Goal: Task Accomplishment & Management: Manage account settings

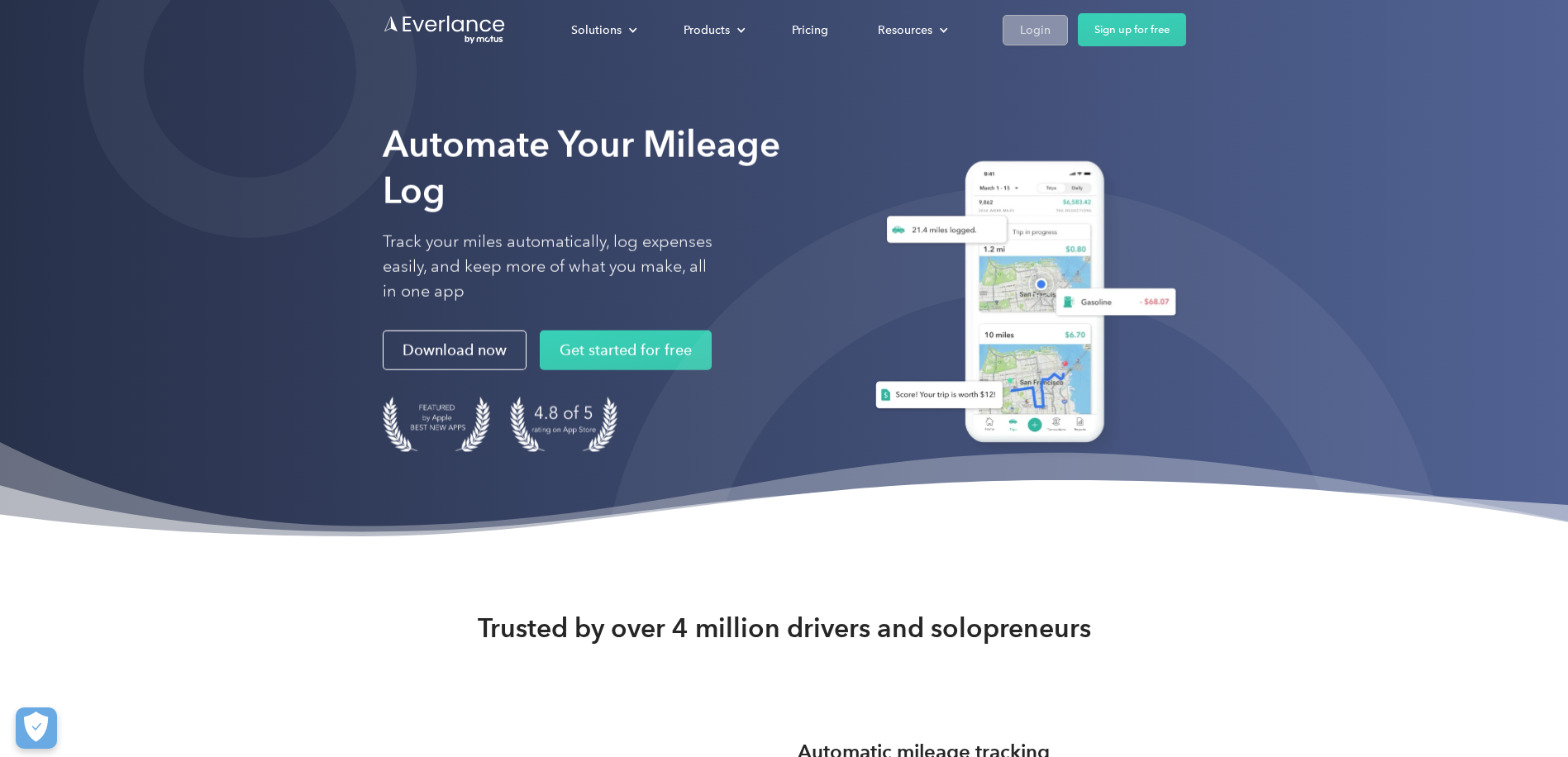
click at [1017, 24] on link "Login" at bounding box center [1034, 30] width 65 height 30
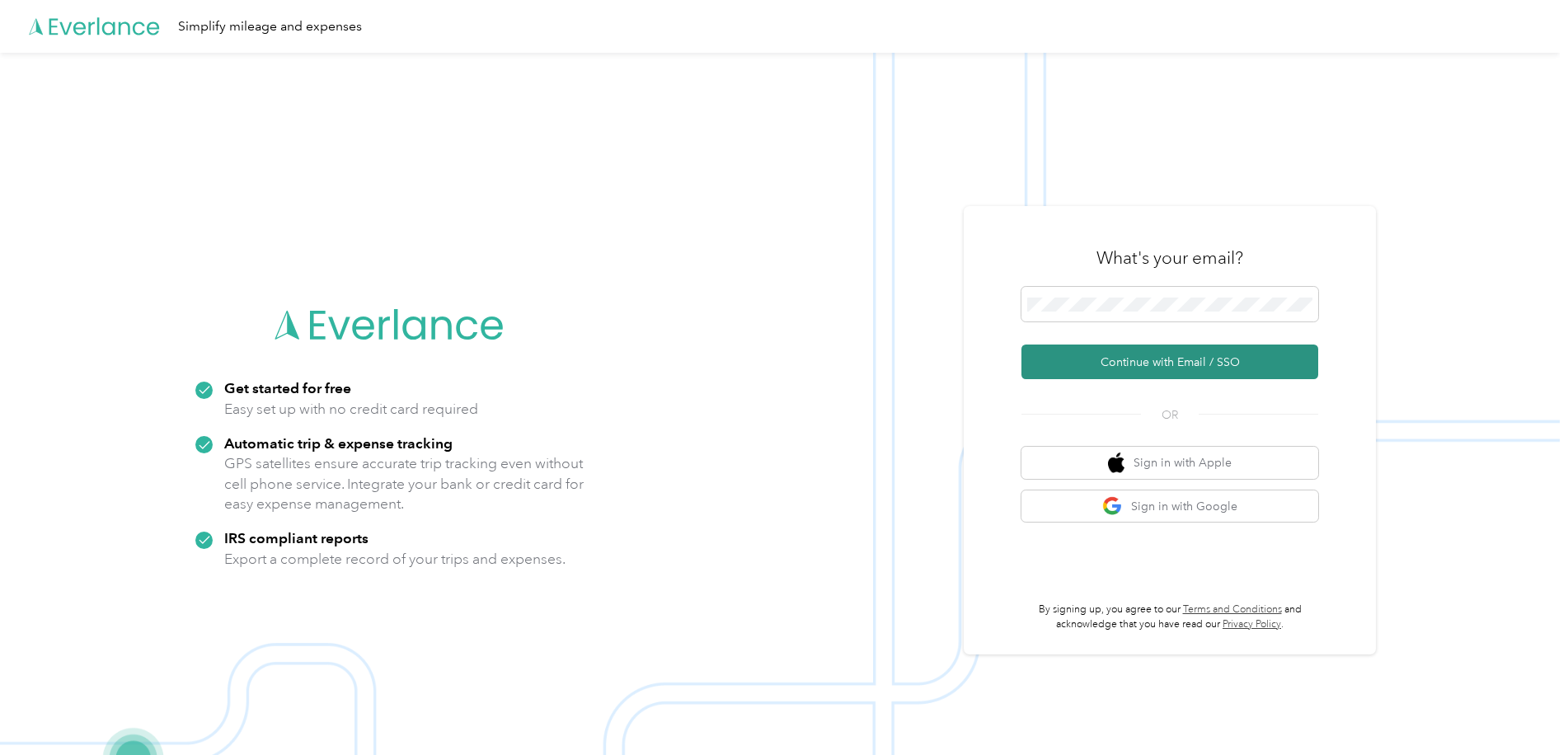
click at [1099, 368] on button "Continue with Email / SSO" at bounding box center [1170, 362] width 297 height 35
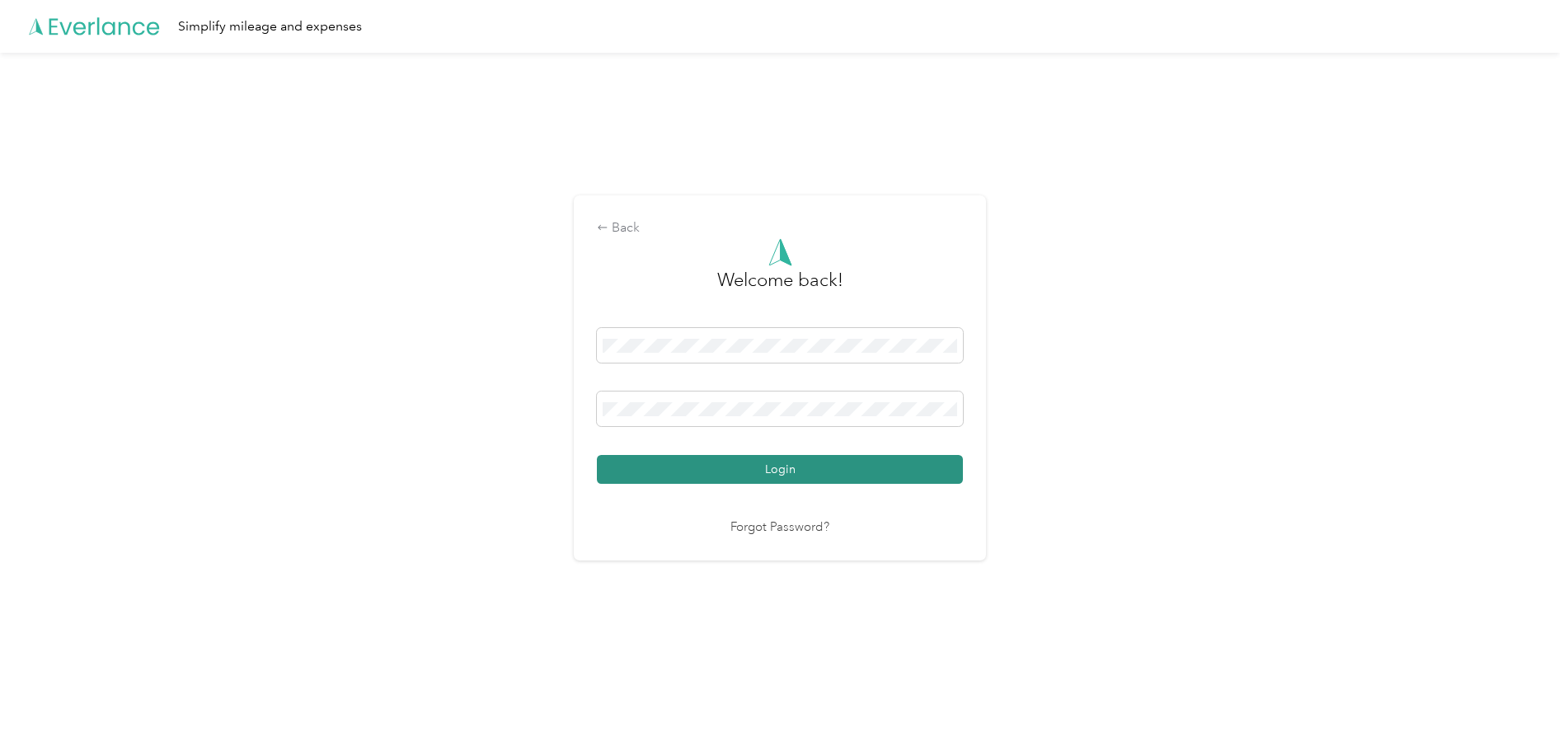
click at [808, 475] on button "Login" at bounding box center [780, 469] width 366 height 29
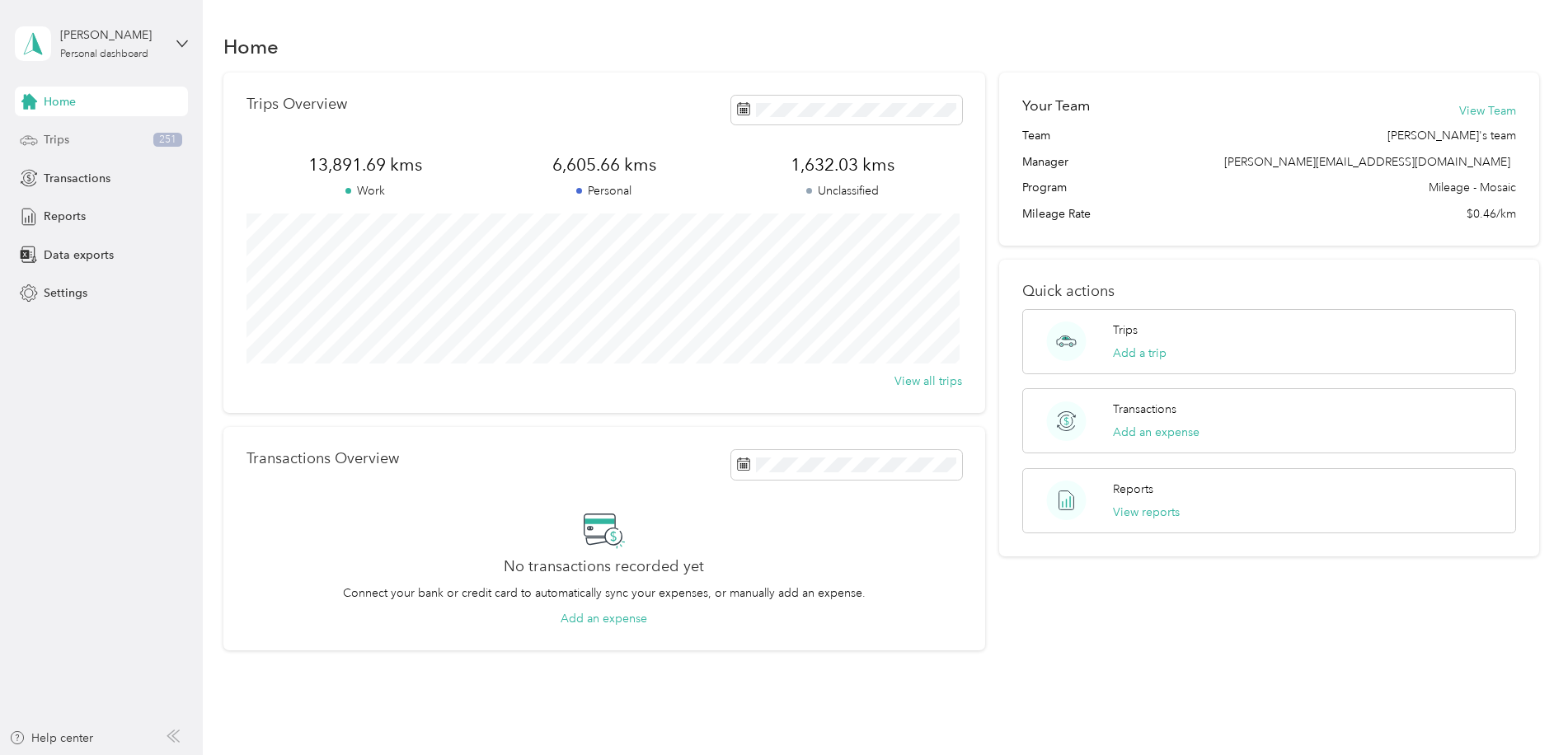
click at [58, 138] on span "Trips" at bounding box center [56, 140] width 25 height 17
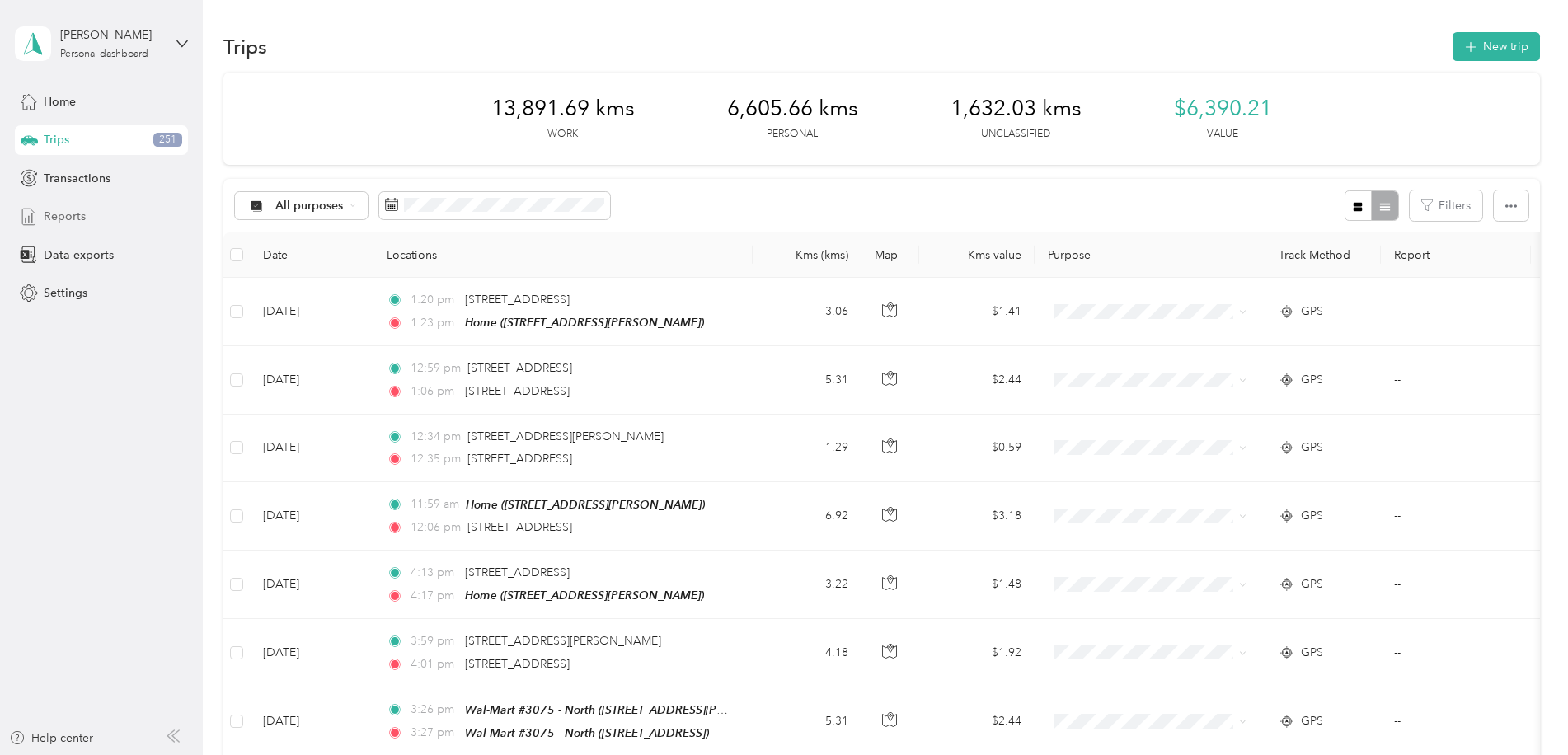
click at [70, 212] on span "Reports" at bounding box center [65, 216] width 42 height 17
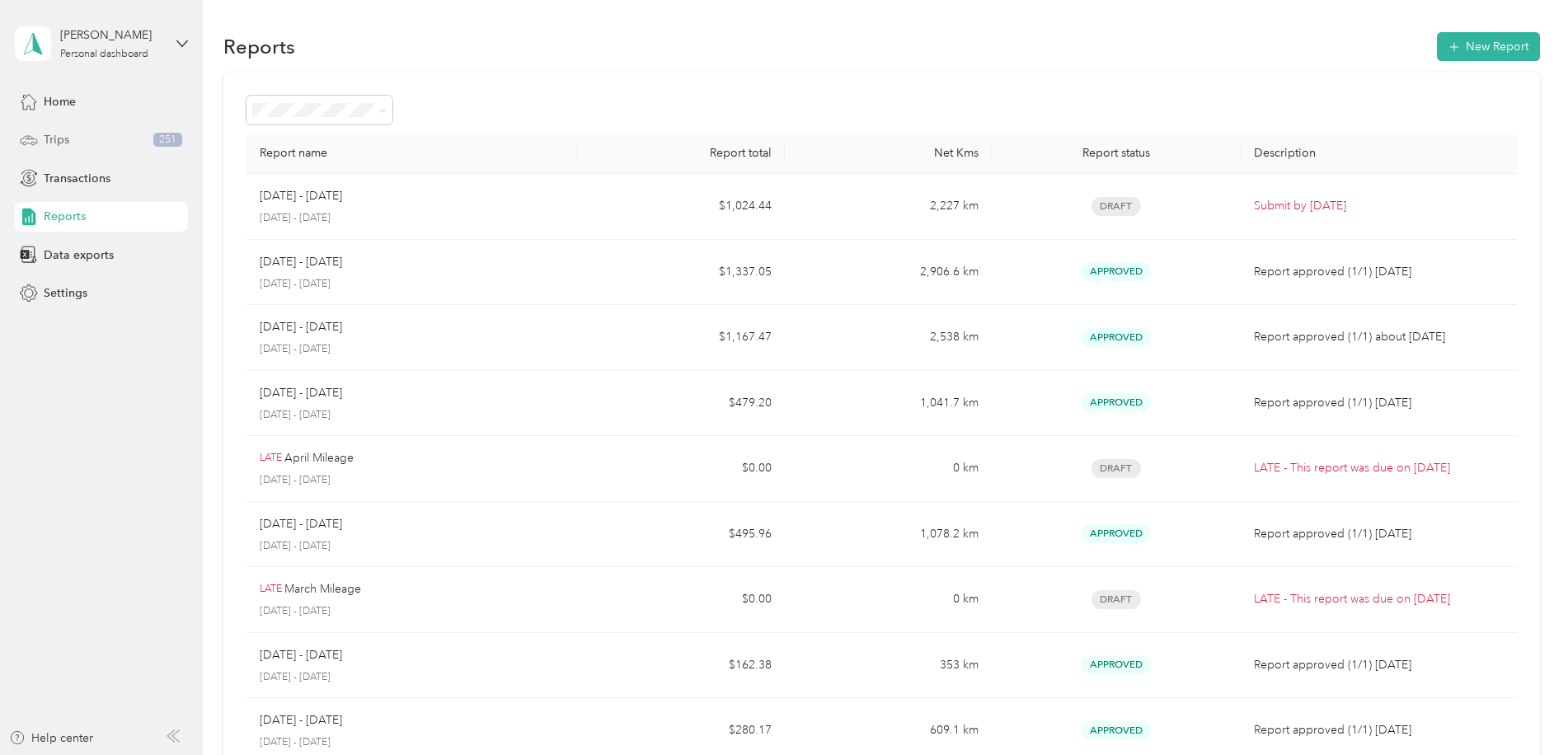
click at [51, 138] on span "Trips" at bounding box center [56, 140] width 25 height 17
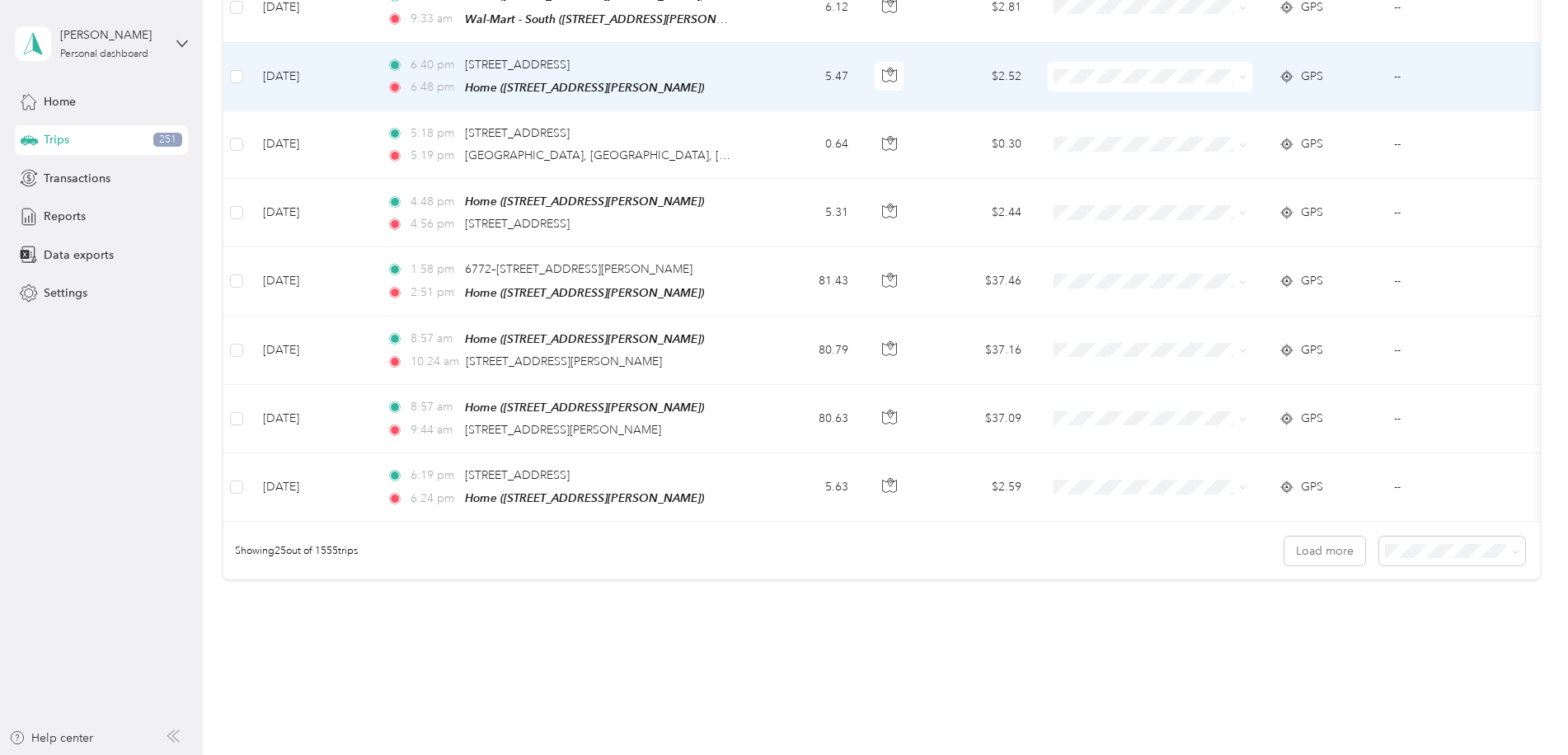
scroll to position [1483, 0]
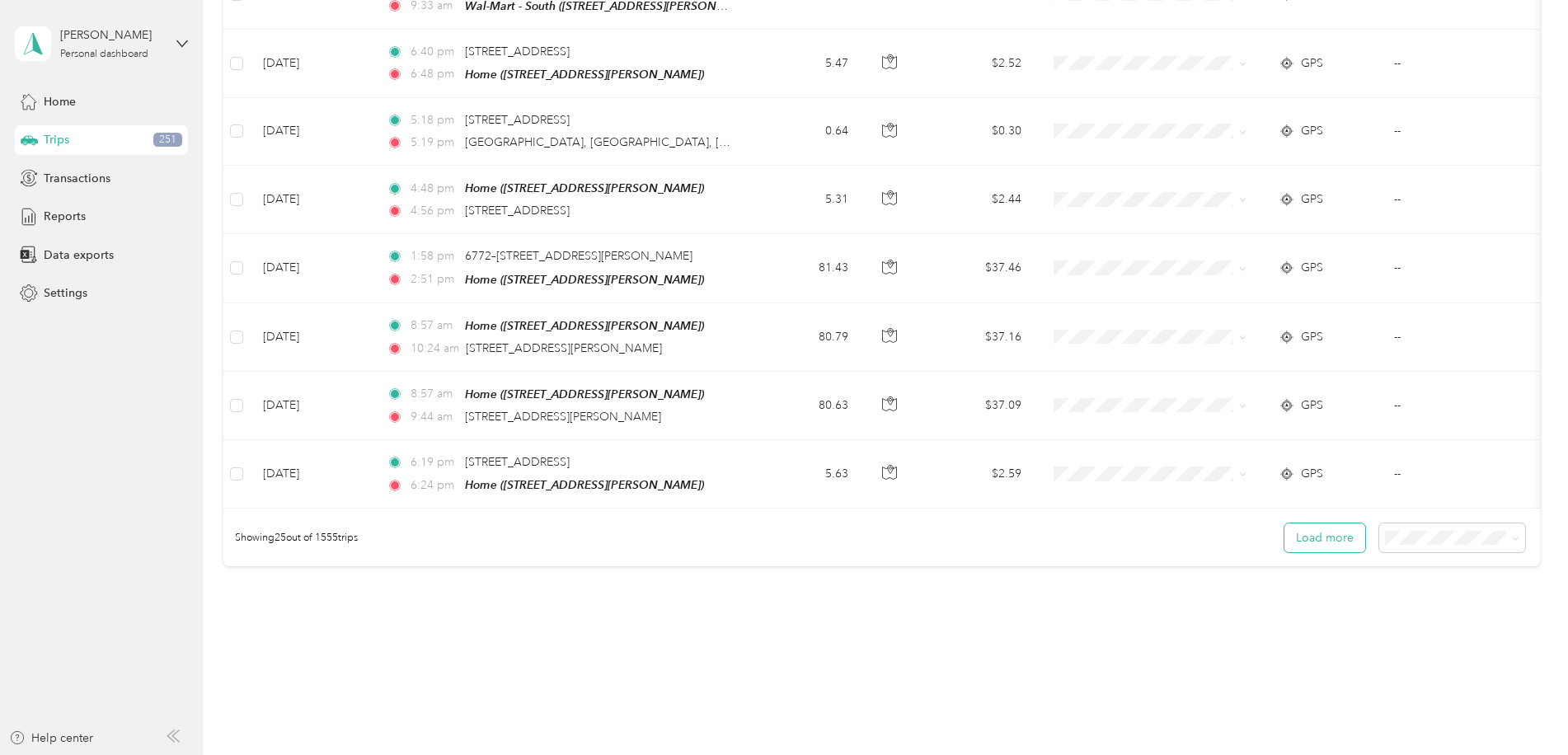
click at [1301, 536] on button "Load more" at bounding box center [1325, 537] width 81 height 29
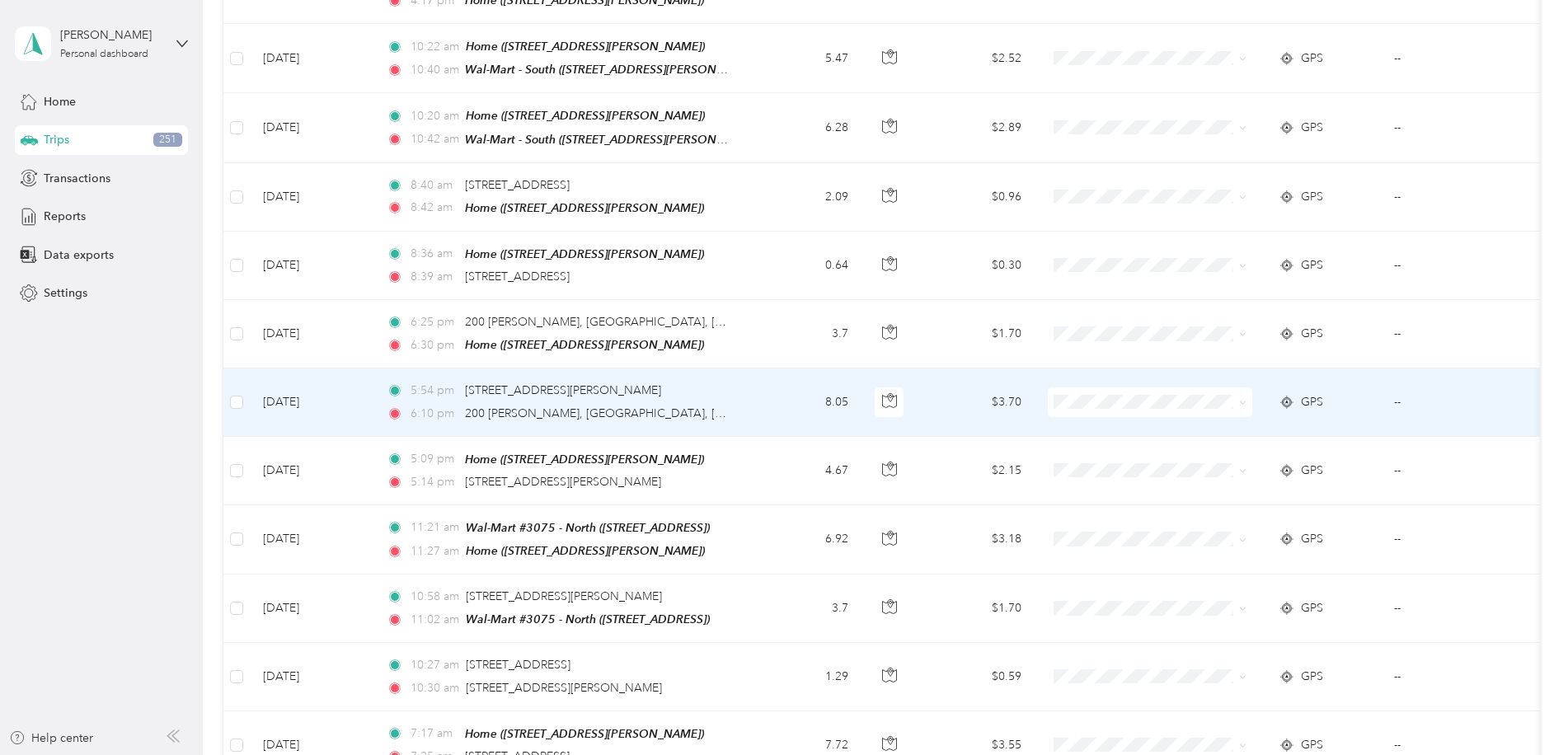
scroll to position [2554, 0]
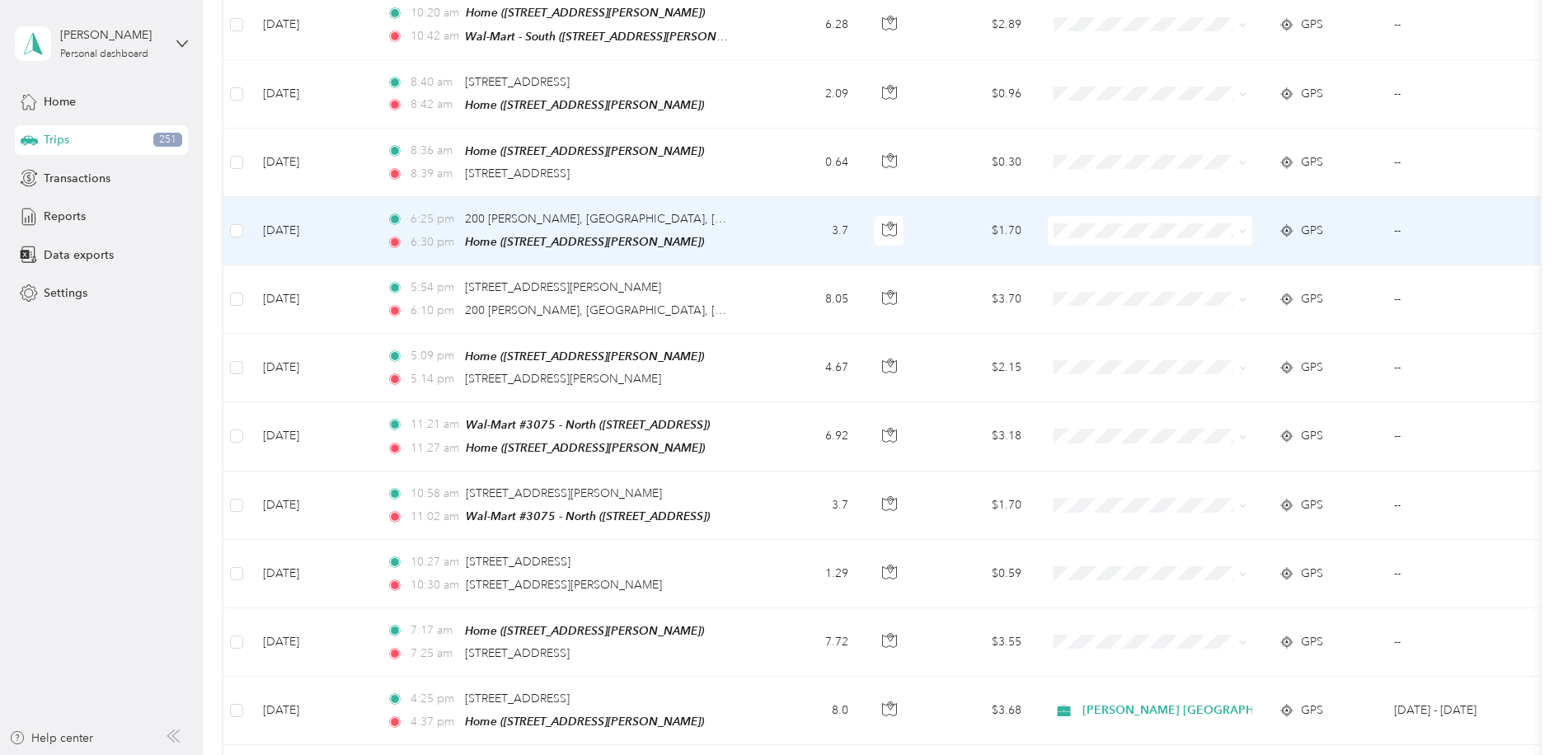
click at [794, 214] on td "3.7" at bounding box center [807, 231] width 109 height 69
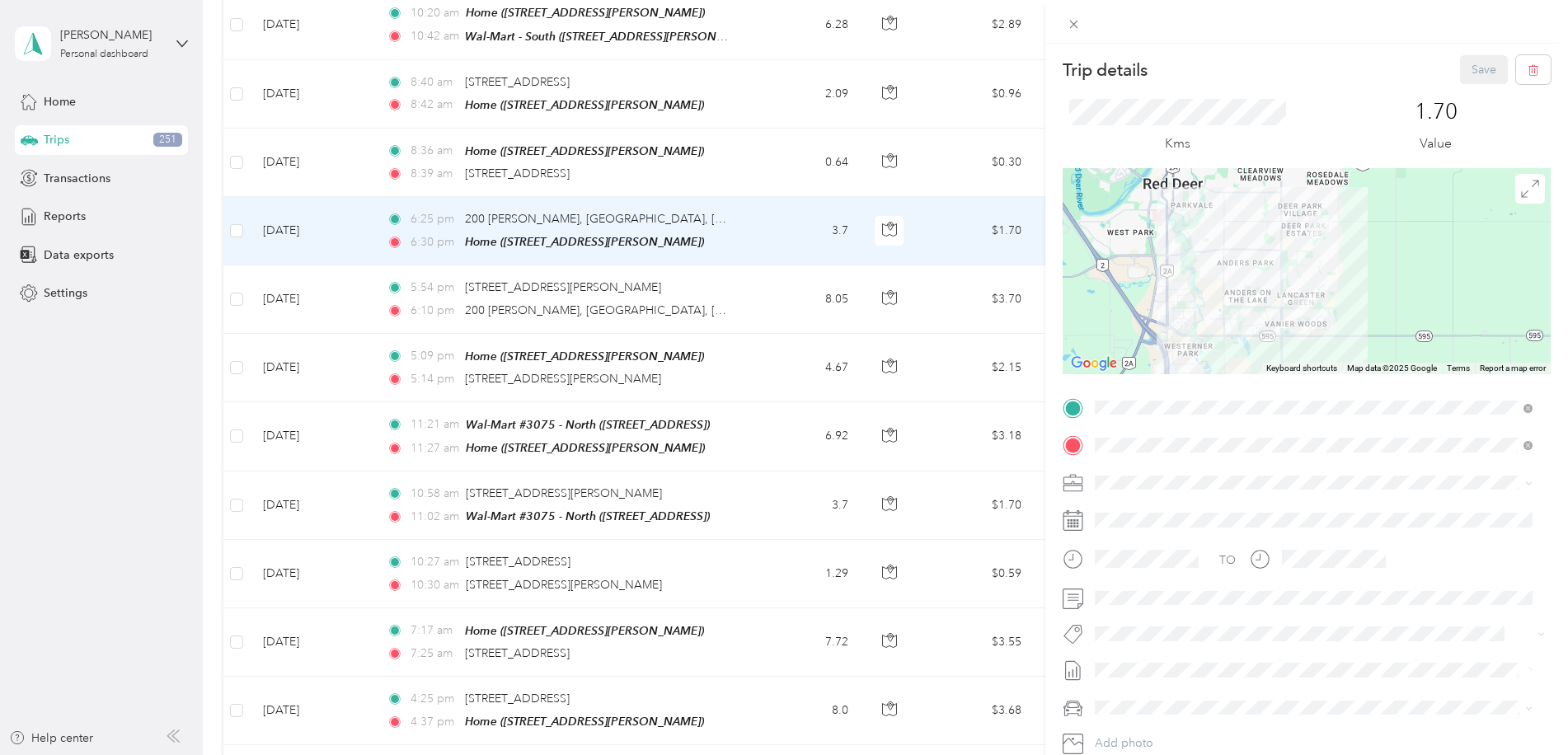
click at [1112, 536] on span "Personal" at bounding box center [1122, 540] width 44 height 14
click at [1465, 66] on button "Save" at bounding box center [1483, 69] width 48 height 29
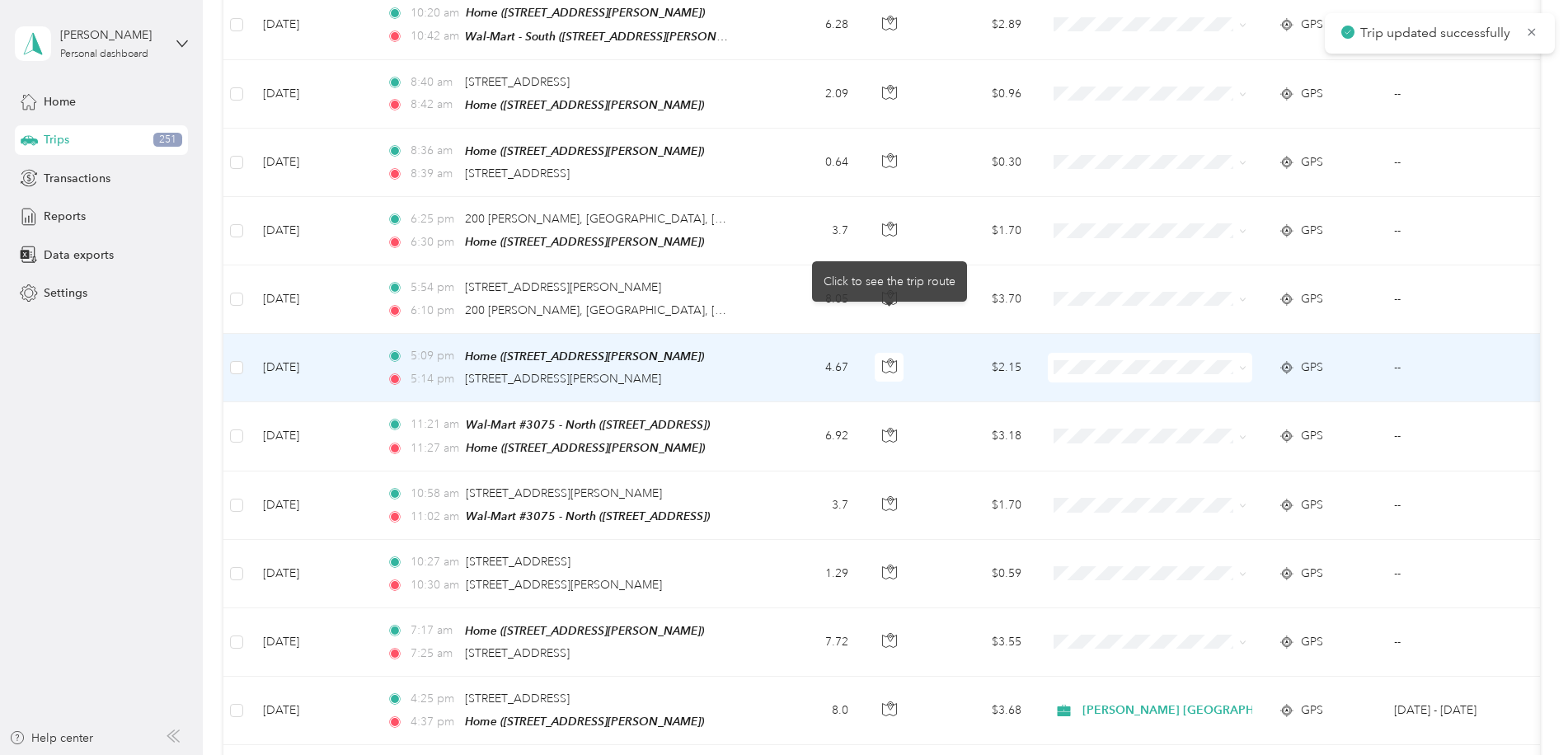
click at [946, 351] on td "$2.15" at bounding box center [976, 367] width 116 height 69
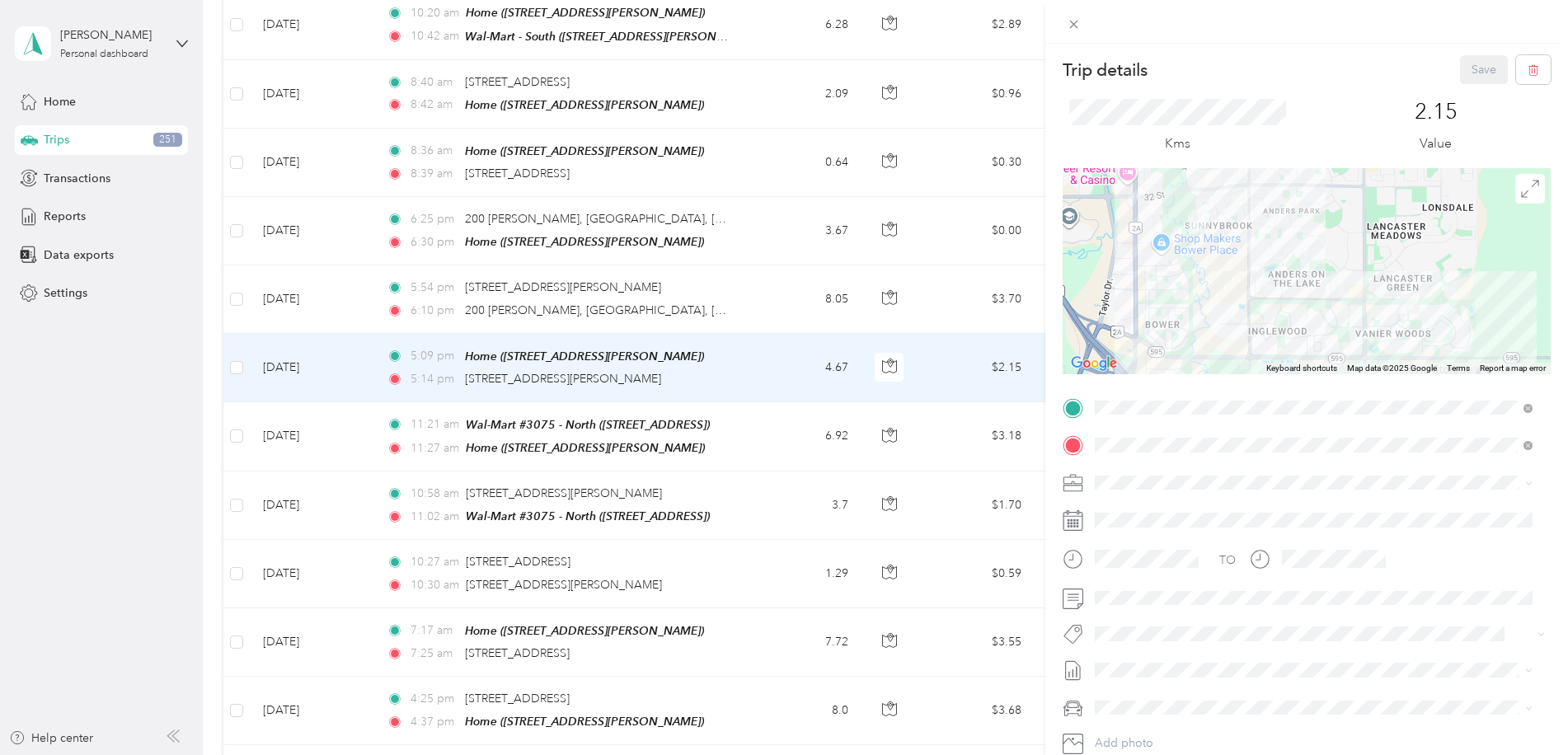
click at [1136, 541] on li "Personal" at bounding box center [1313, 535] width 449 height 29
click at [1467, 72] on button "Save" at bounding box center [1483, 69] width 48 height 29
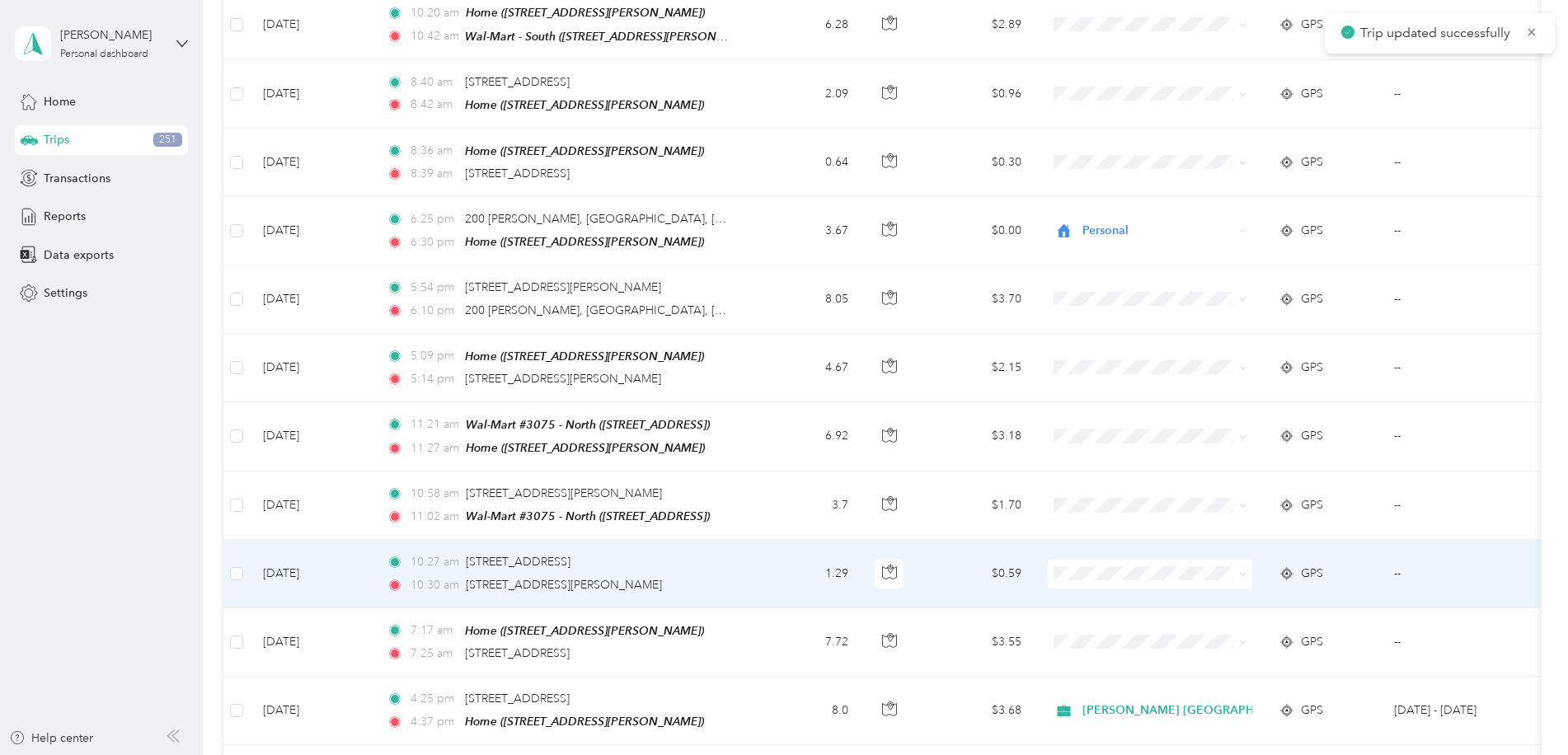
click at [957, 540] on td "$0.59" at bounding box center [976, 574] width 116 height 68
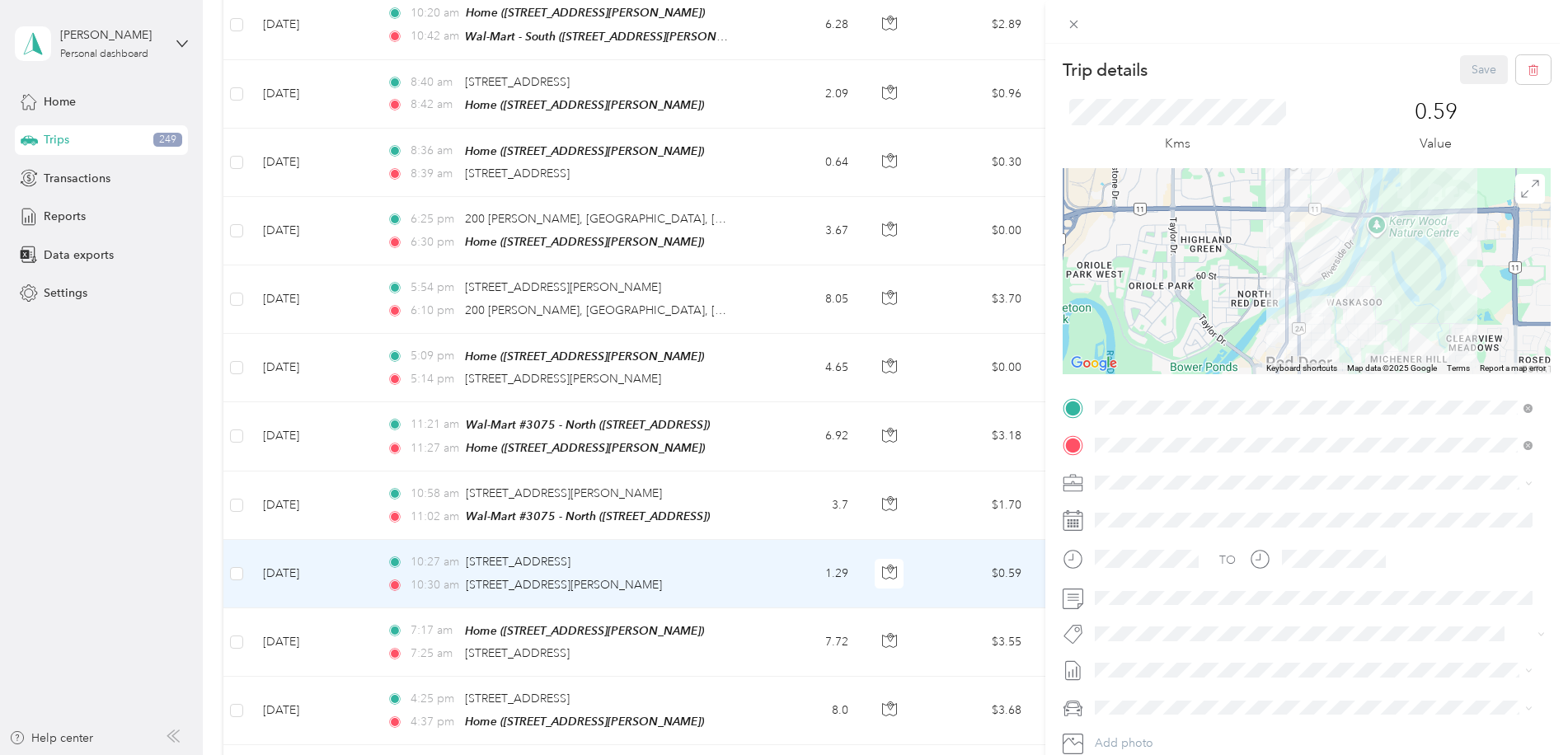
click at [1113, 543] on li "Personal" at bounding box center [1313, 536] width 449 height 29
click at [1469, 75] on button "Save" at bounding box center [1483, 69] width 48 height 29
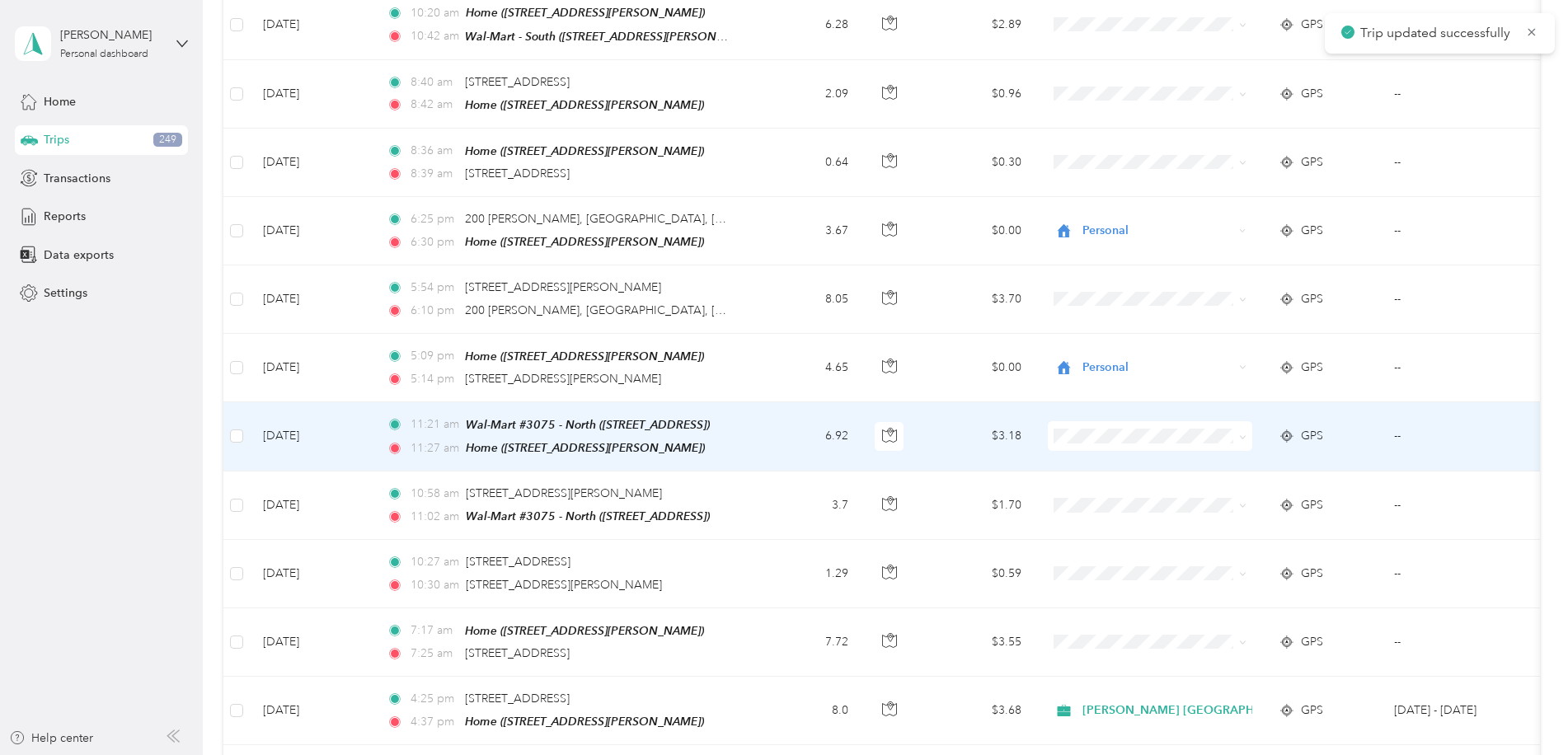
click at [959, 402] on body "Trip updated successfully [PERSON_NAME] Personal dashboard Home Trips 249 Trans…" at bounding box center [780, 378] width 1560 height 755
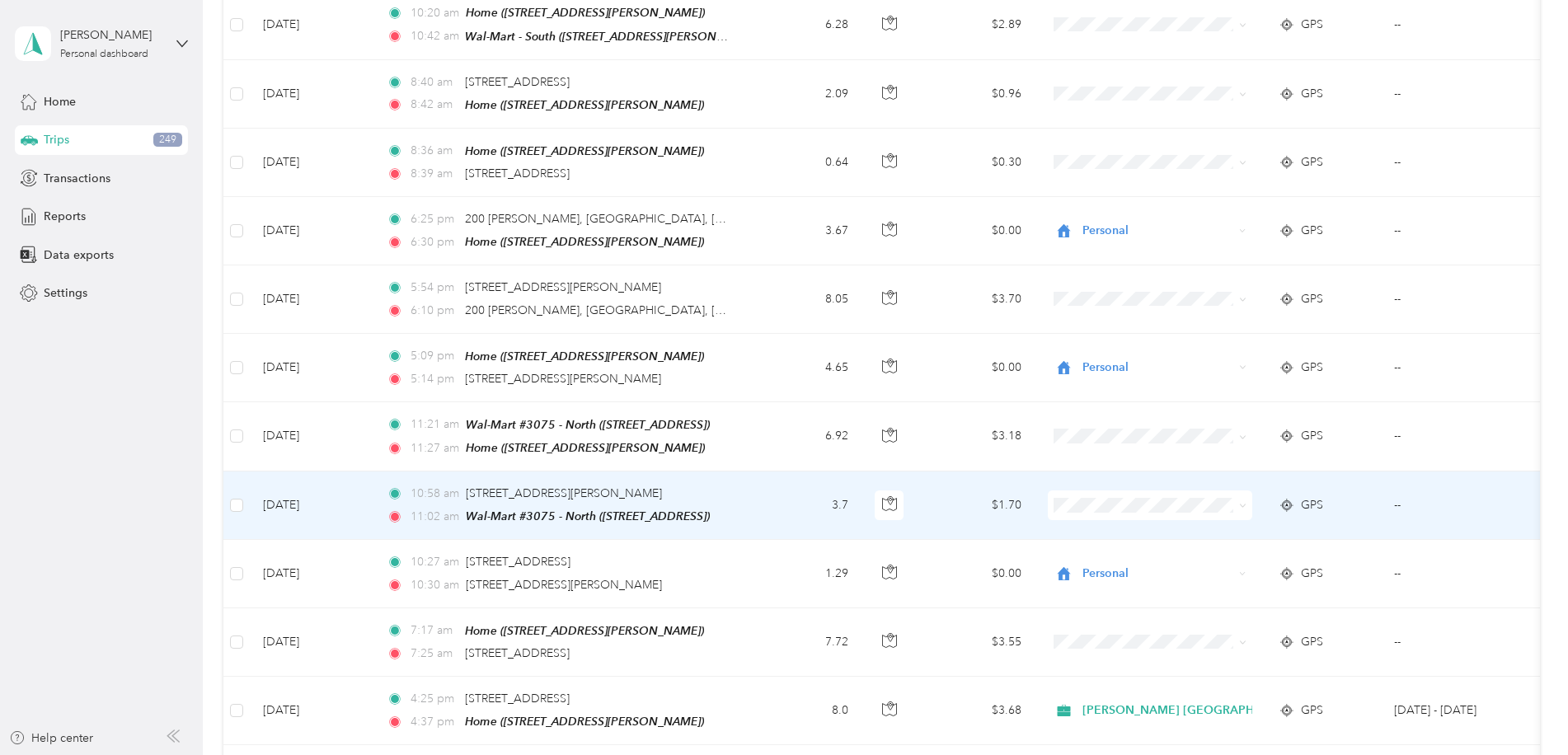
click at [952, 486] on td "$1.70" at bounding box center [976, 505] width 116 height 69
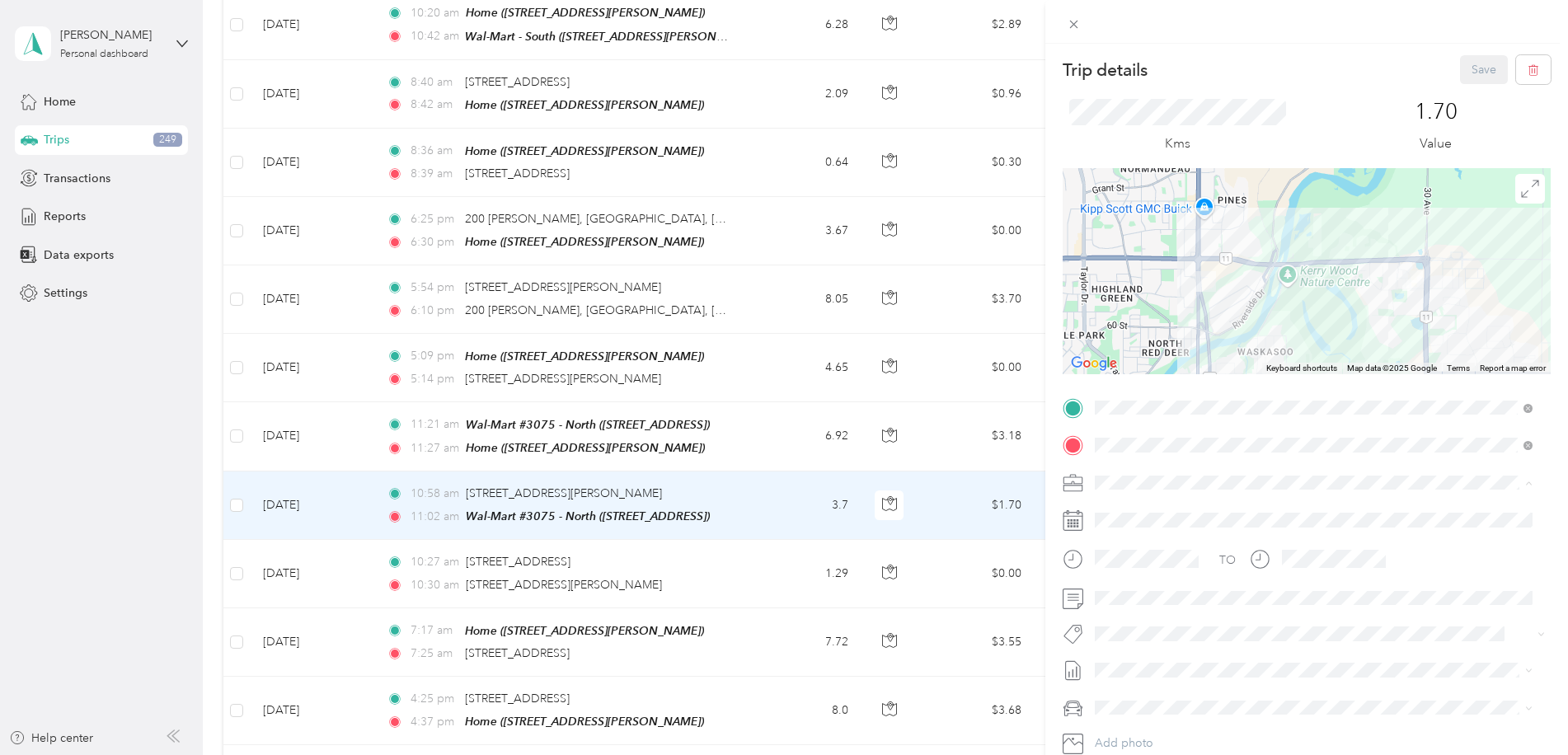
click at [1130, 537] on span "Personal" at bounding box center [1122, 540] width 44 height 14
click at [1460, 70] on button "Save" at bounding box center [1483, 69] width 48 height 29
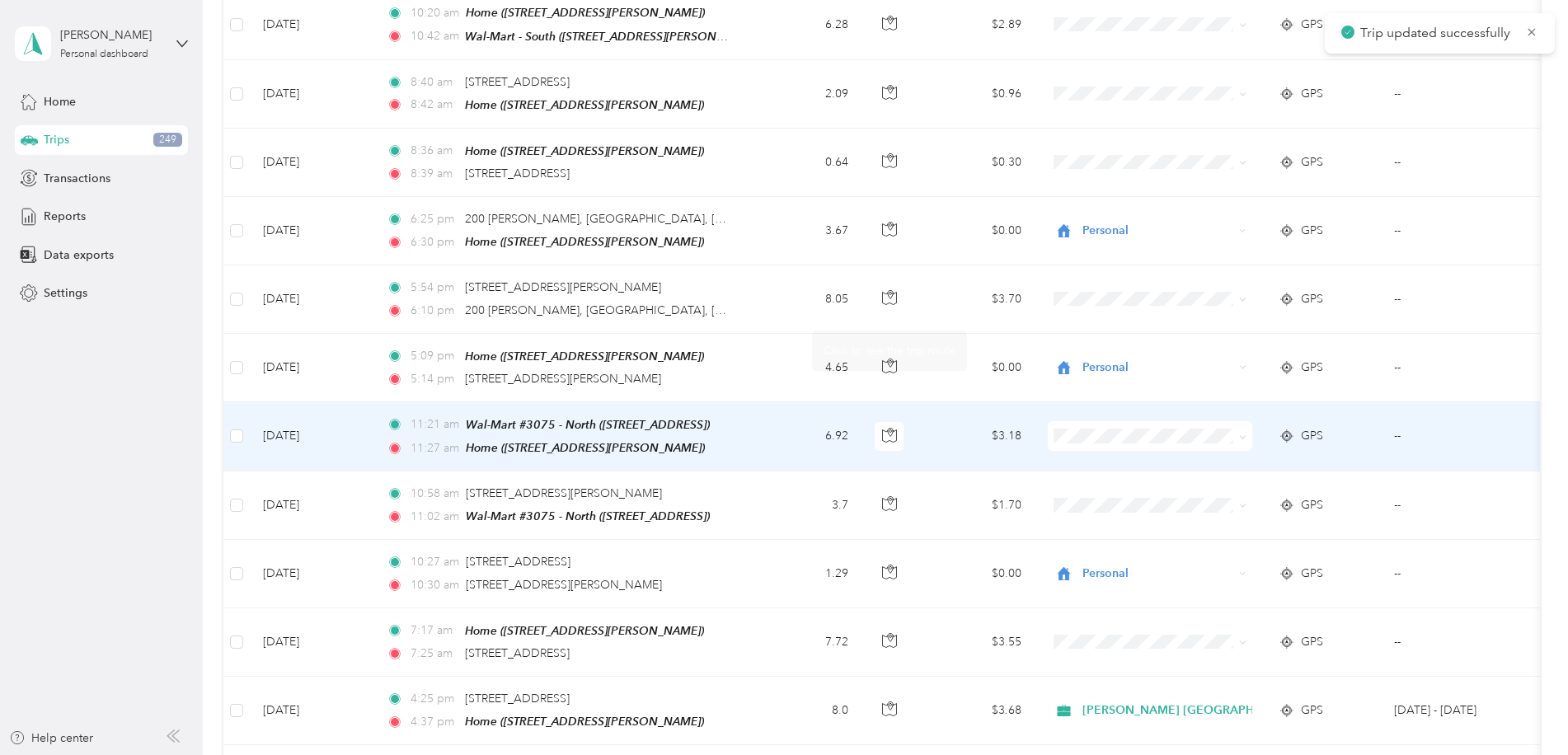
click at [913, 402] on td at bounding box center [890, 437] width 57 height 69
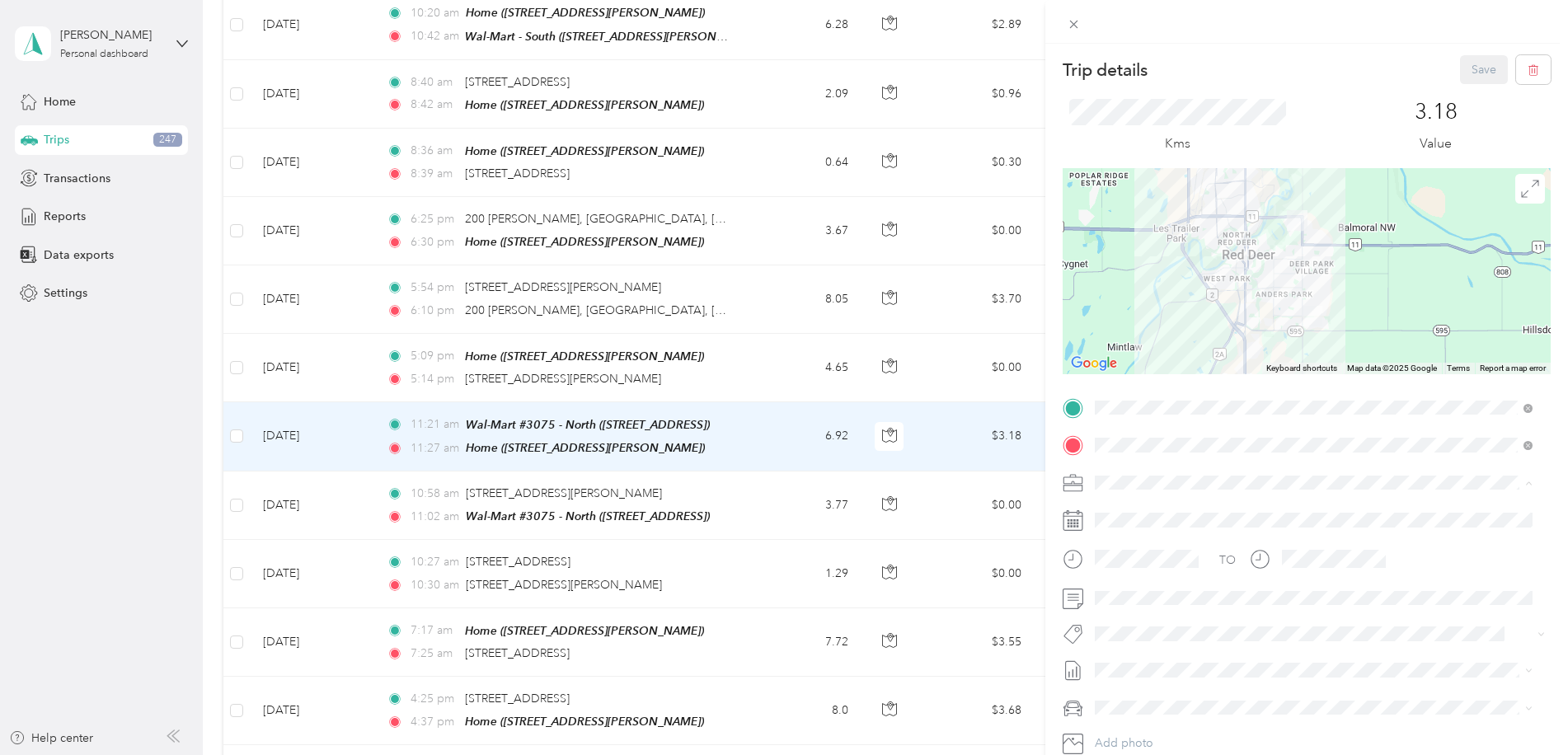
click at [1114, 537] on span "Personal" at bounding box center [1122, 540] width 44 height 14
click at [1469, 70] on button "Save" at bounding box center [1483, 69] width 48 height 29
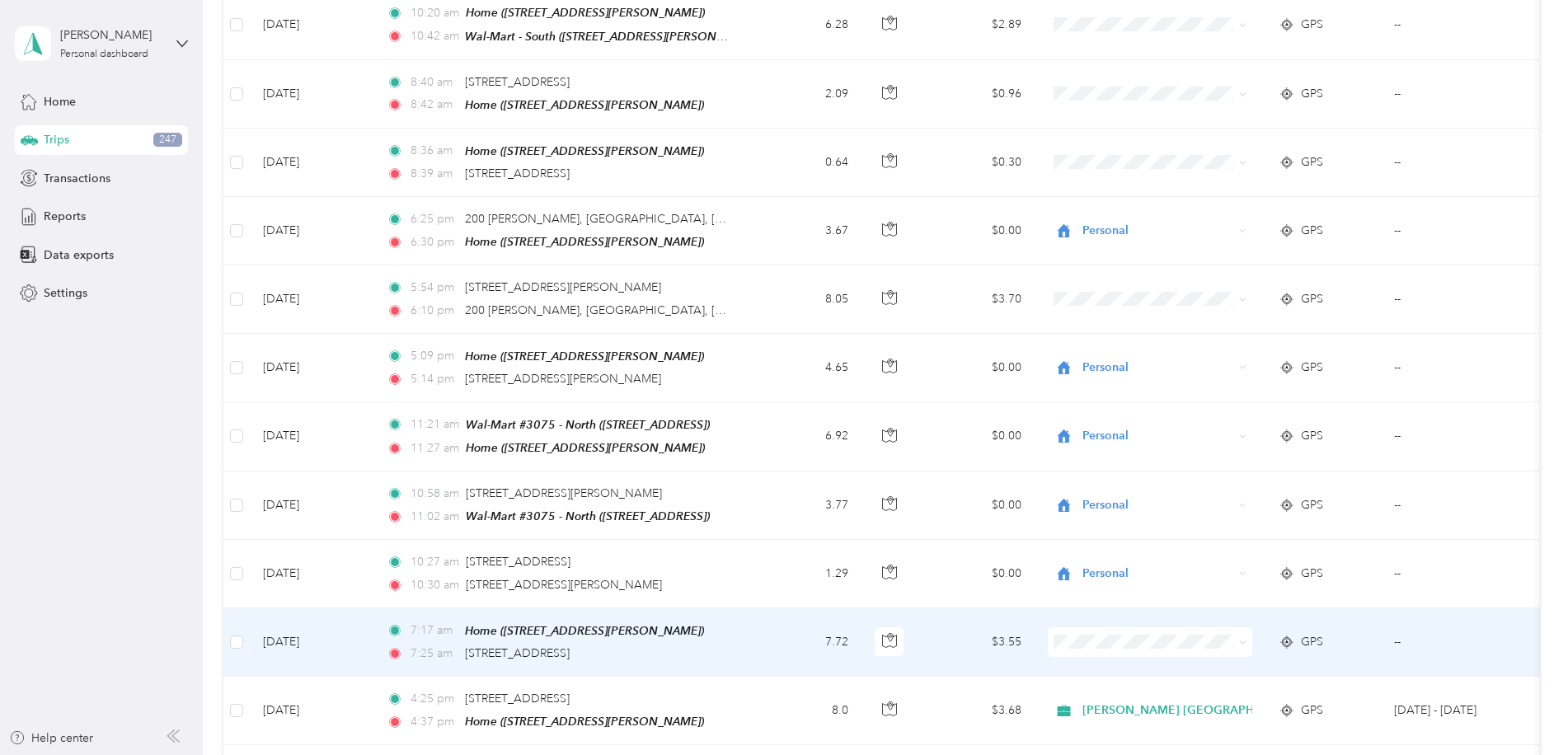
click at [937, 609] on td "$3.55" at bounding box center [976, 642] width 116 height 69
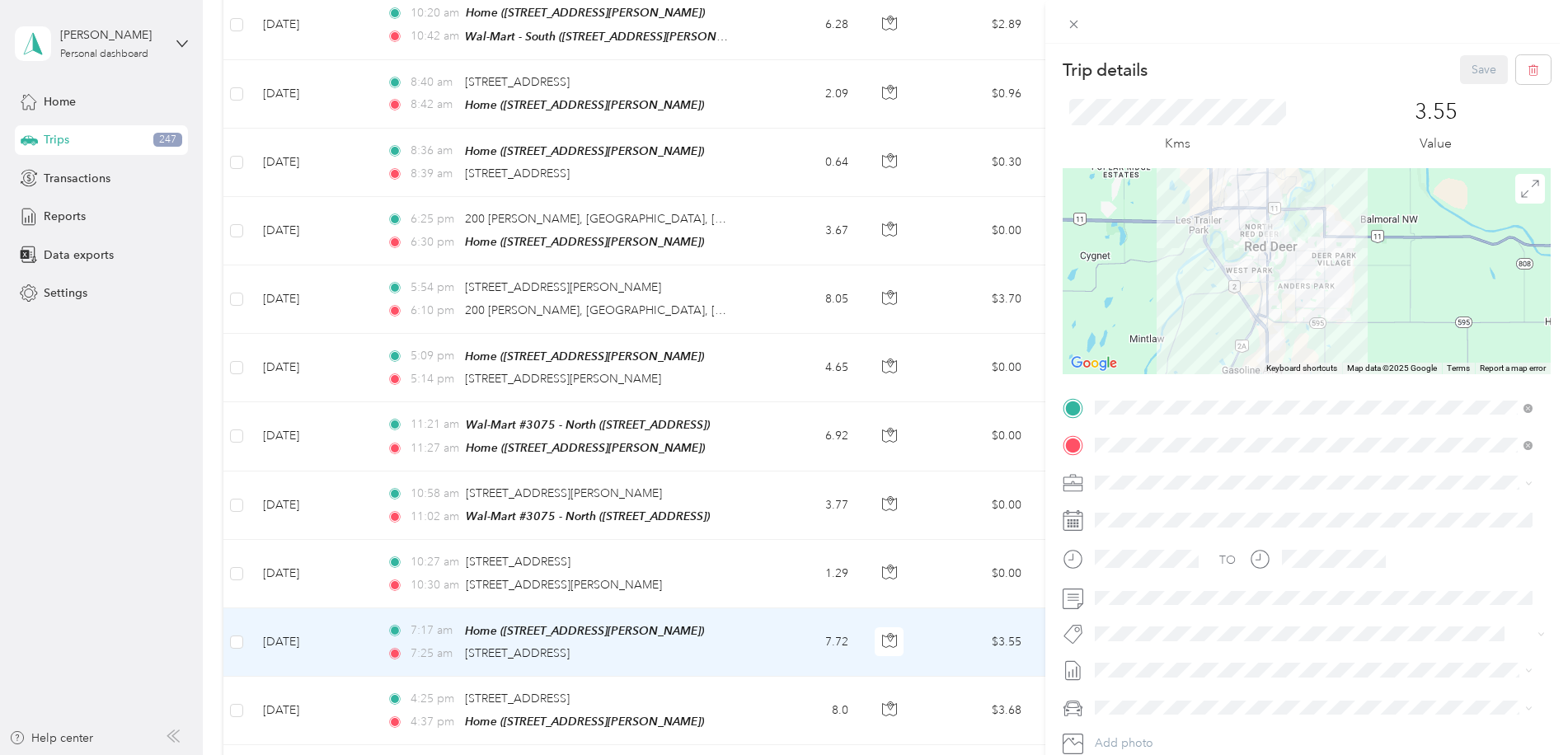
click at [1123, 540] on li "Personal" at bounding box center [1313, 531] width 449 height 29
click at [1477, 76] on button "Save" at bounding box center [1483, 69] width 48 height 29
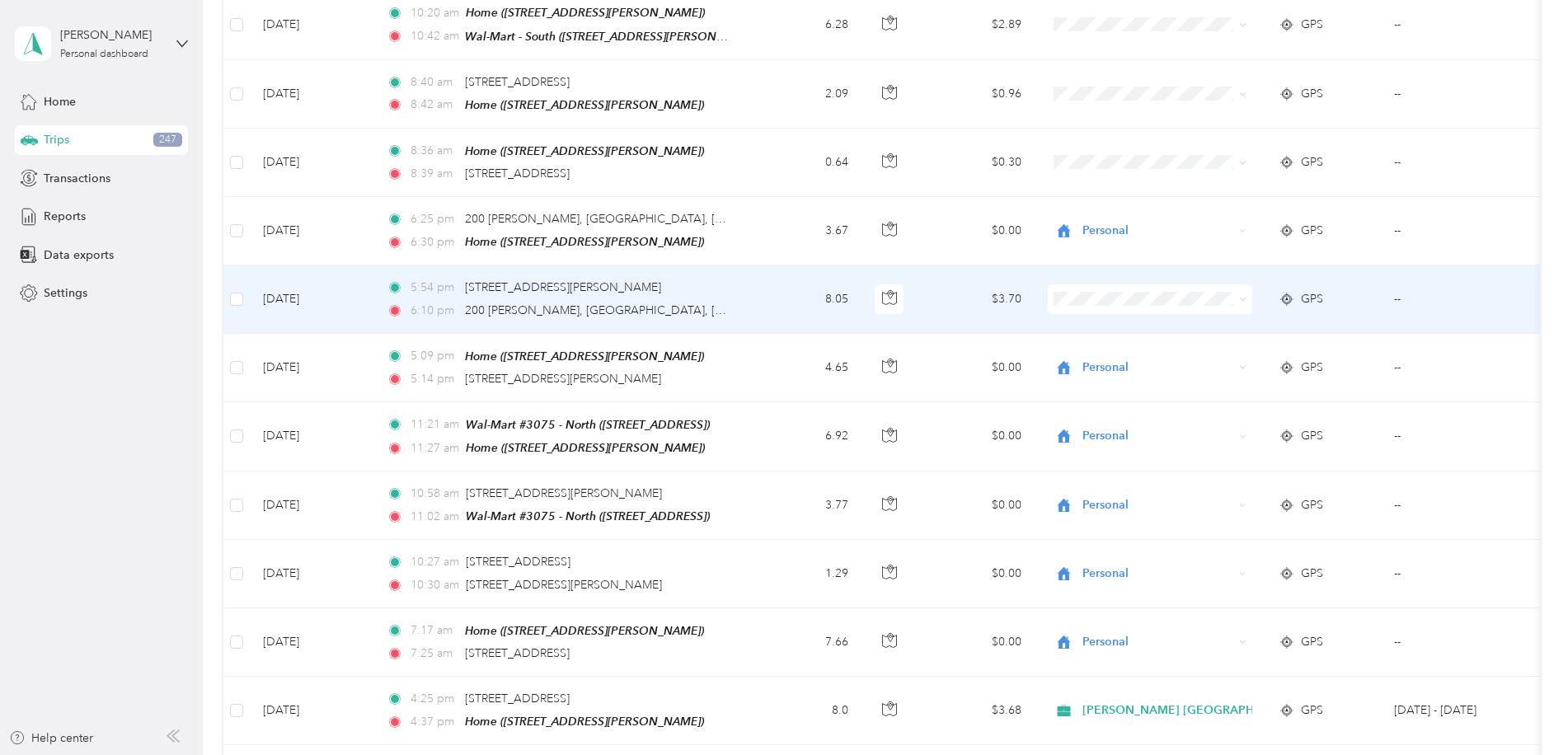
click at [938, 267] on td "$3.70" at bounding box center [976, 300] width 116 height 68
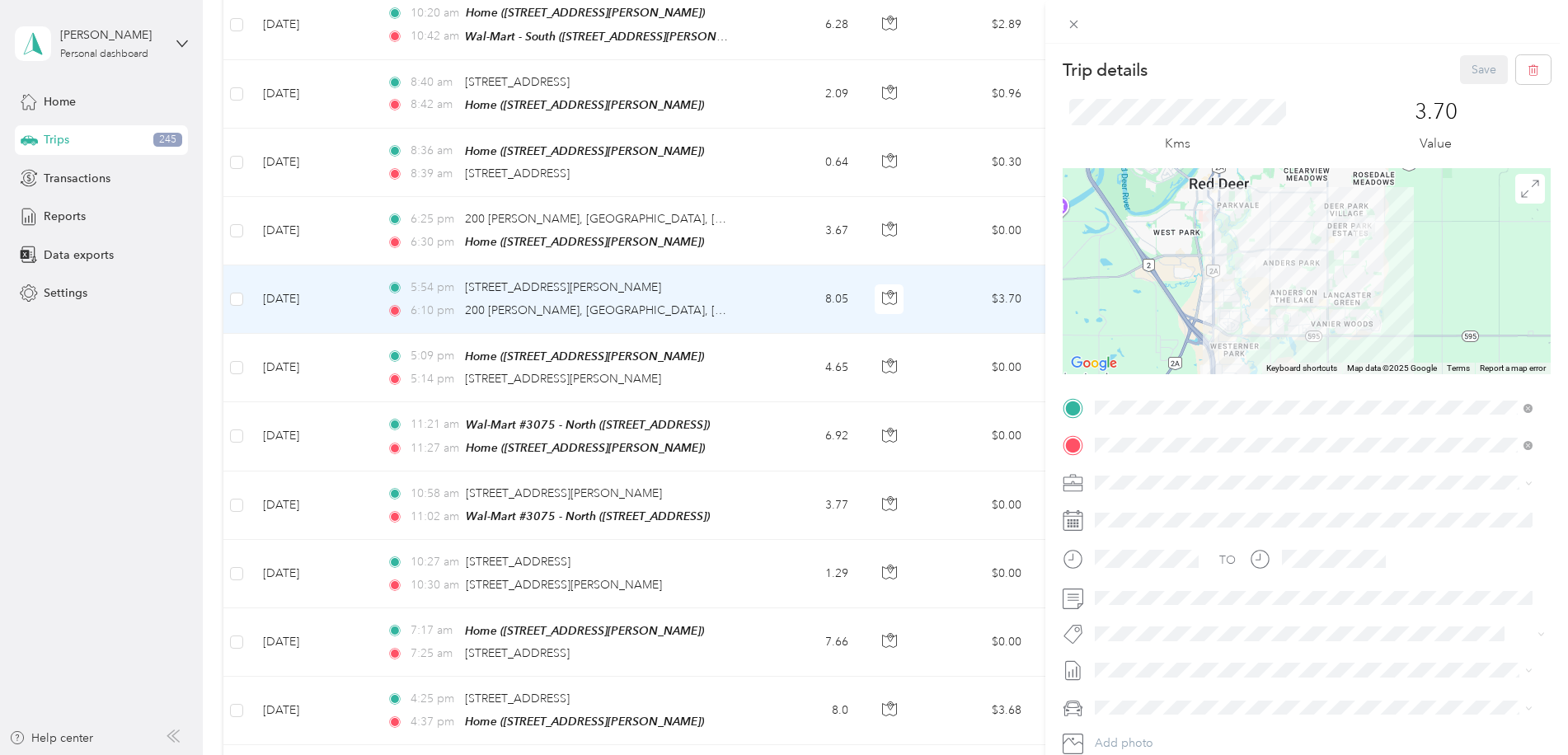
click at [1126, 545] on li "Personal" at bounding box center [1313, 539] width 449 height 29
click at [1477, 67] on button "Save" at bounding box center [1483, 69] width 48 height 29
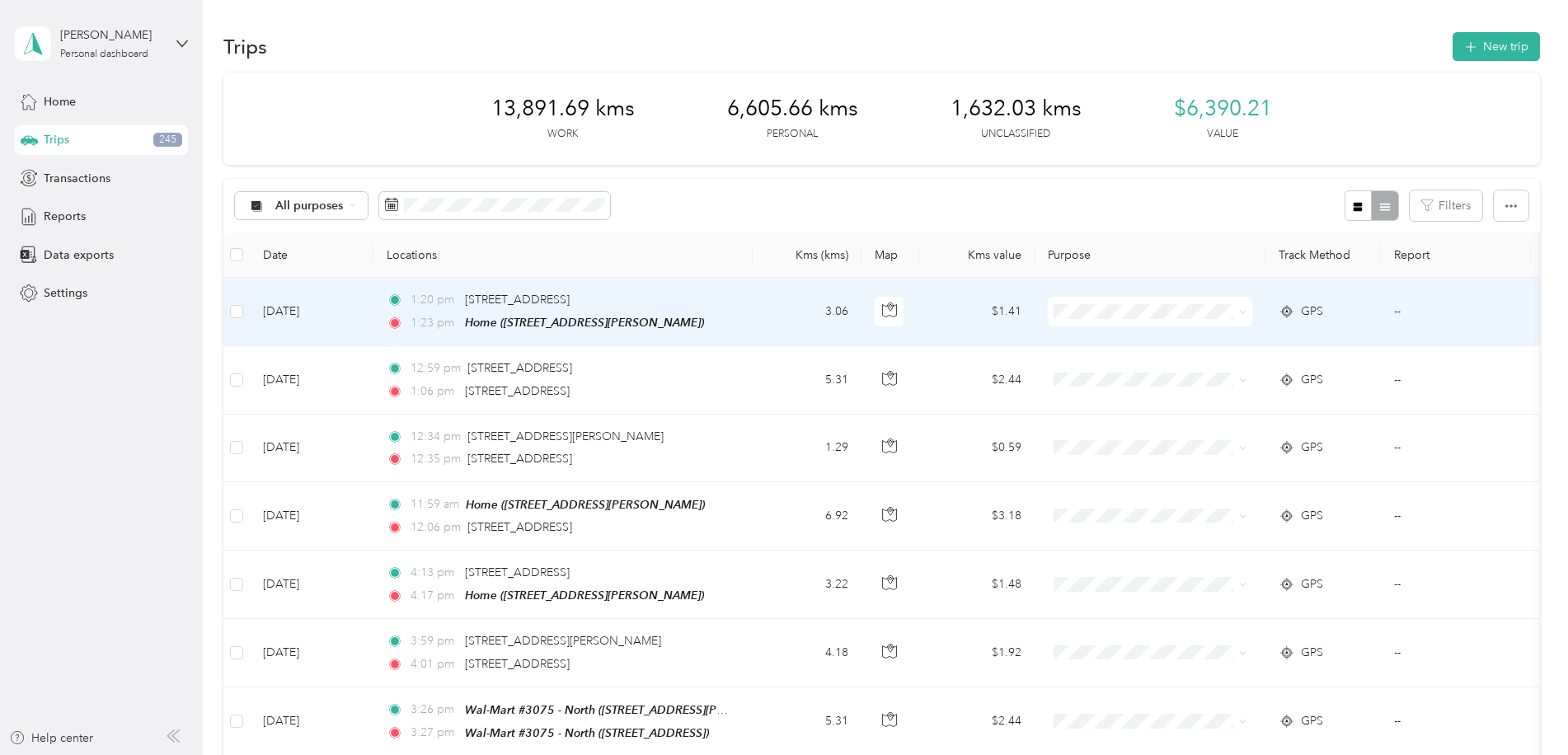
click at [757, 307] on td "3.06" at bounding box center [807, 312] width 109 height 69
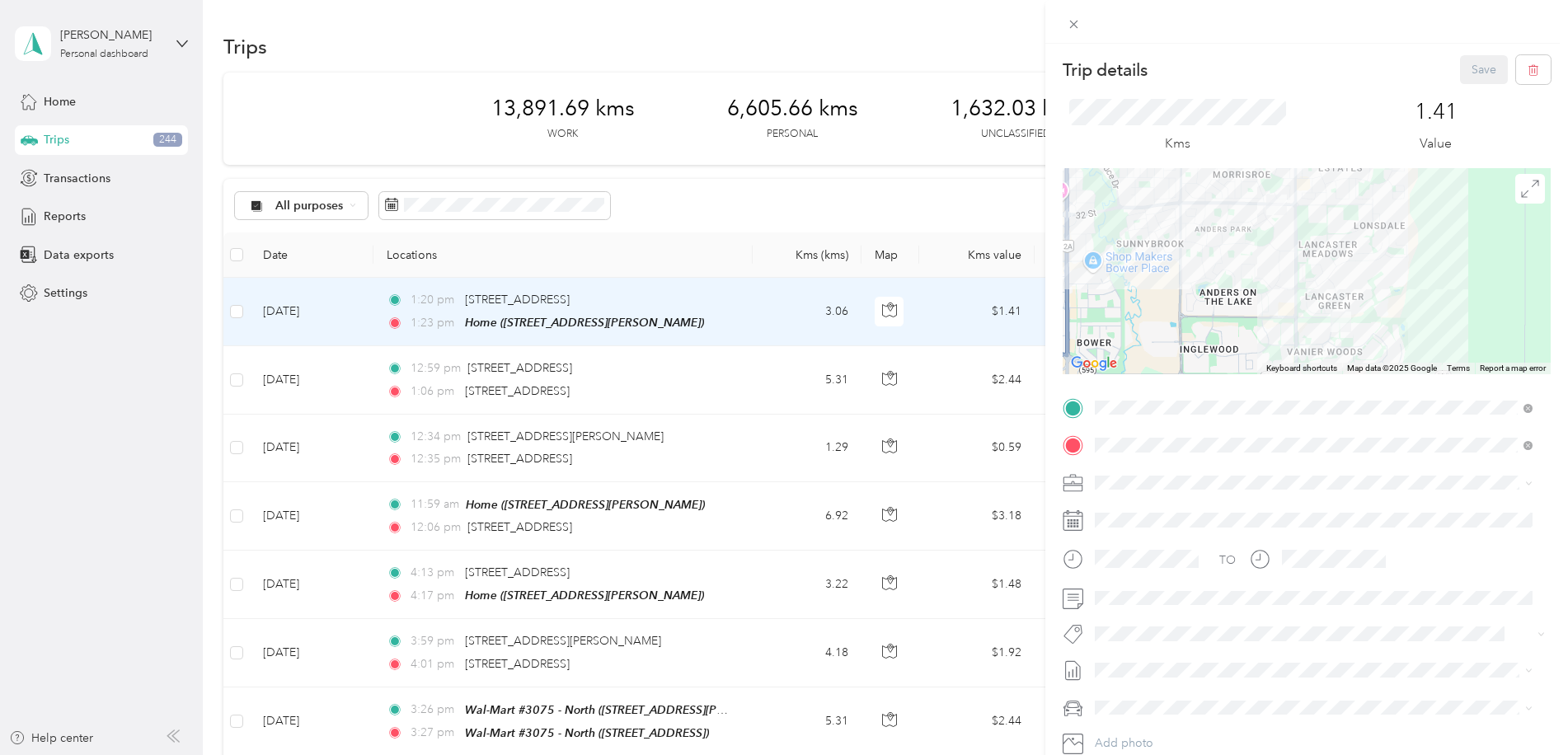
click at [1124, 537] on span "Personal" at bounding box center [1122, 531] width 44 height 14
click at [1483, 62] on button "Save" at bounding box center [1483, 69] width 48 height 29
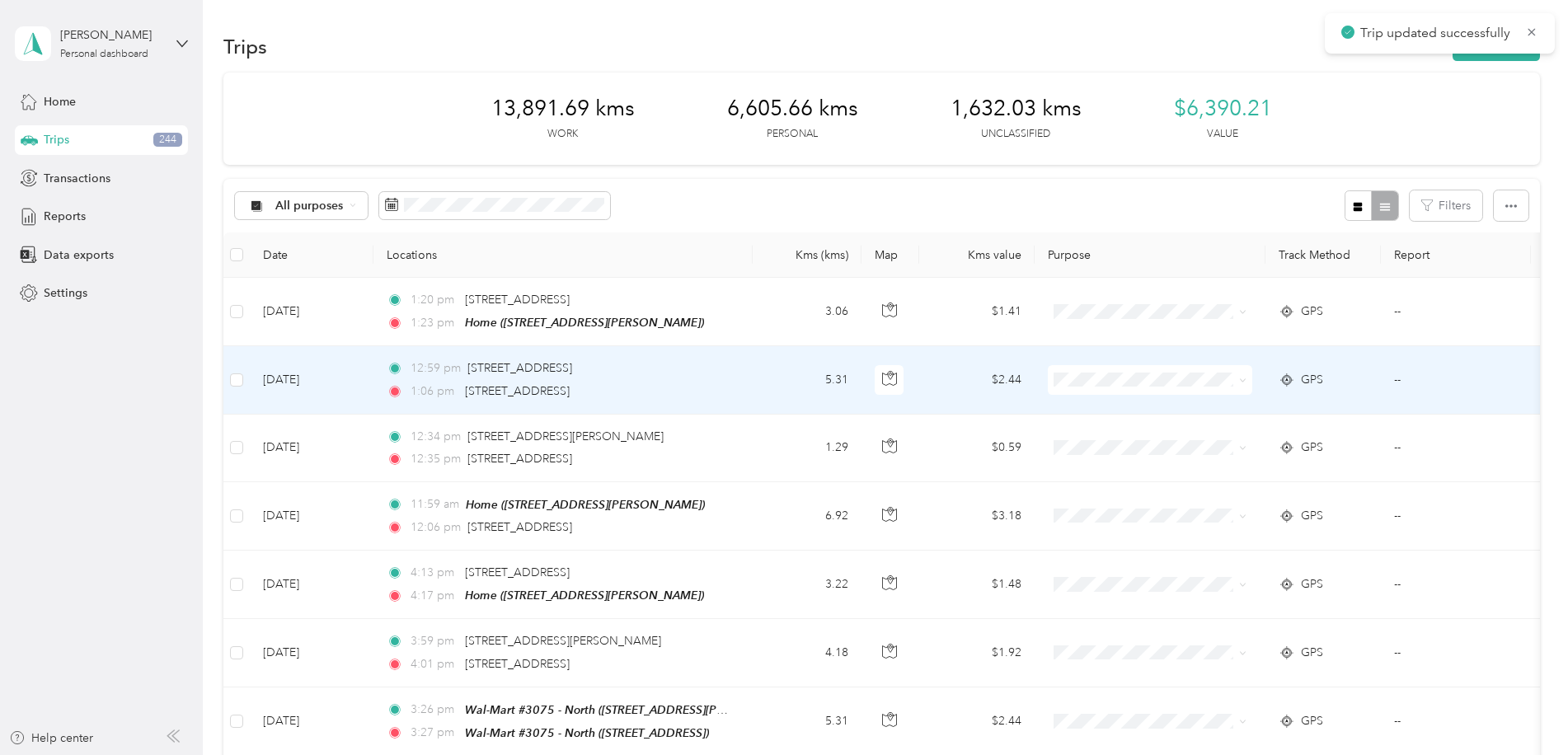
click at [782, 397] on td "5.31" at bounding box center [807, 380] width 109 height 68
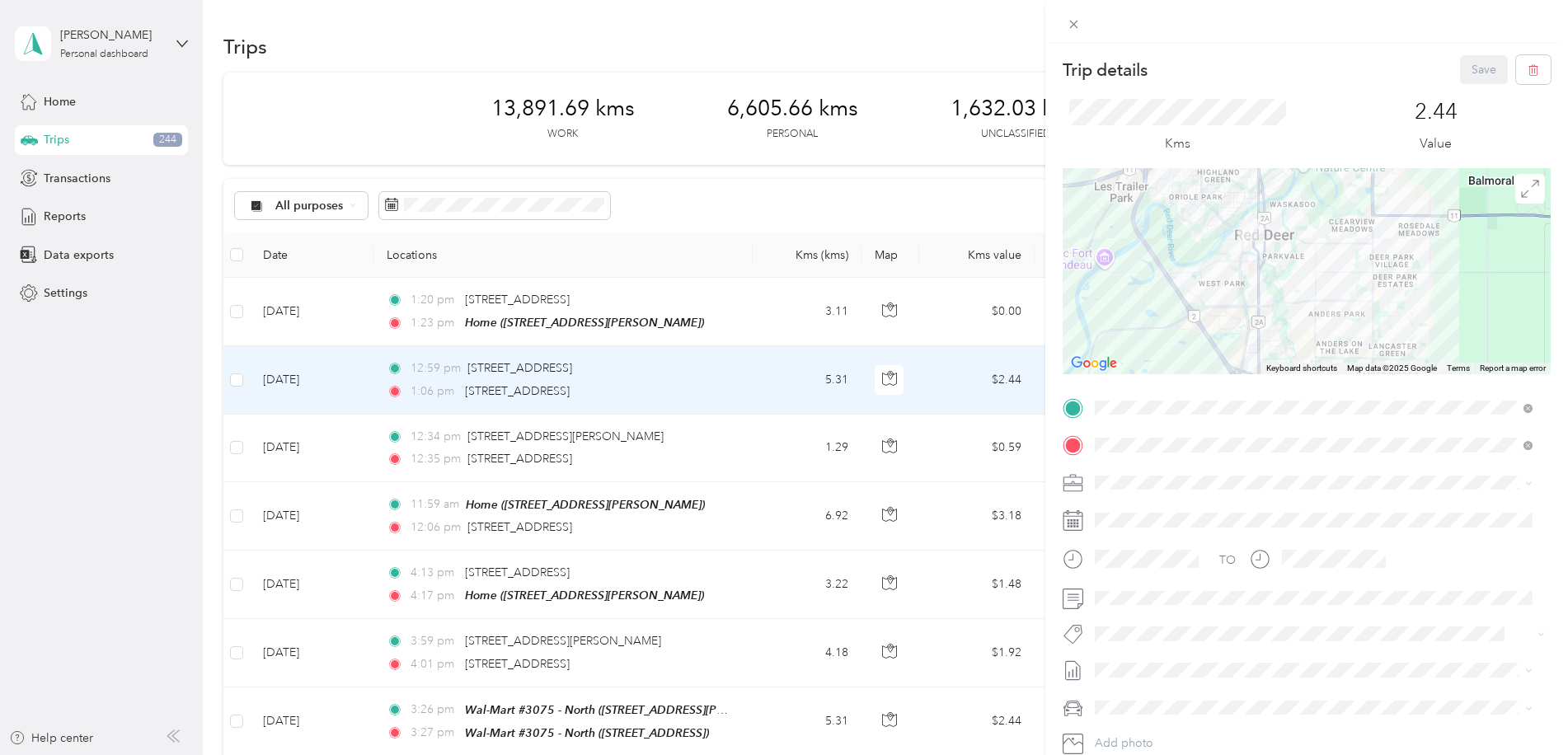
drag, startPoint x: 1152, startPoint y: 540, endPoint x: 1285, endPoint y: 394, distance: 197.5
click at [1151, 539] on div "Personal" at bounding box center [1313, 535] width 427 height 17
click at [1463, 71] on button "Save" at bounding box center [1483, 69] width 48 height 29
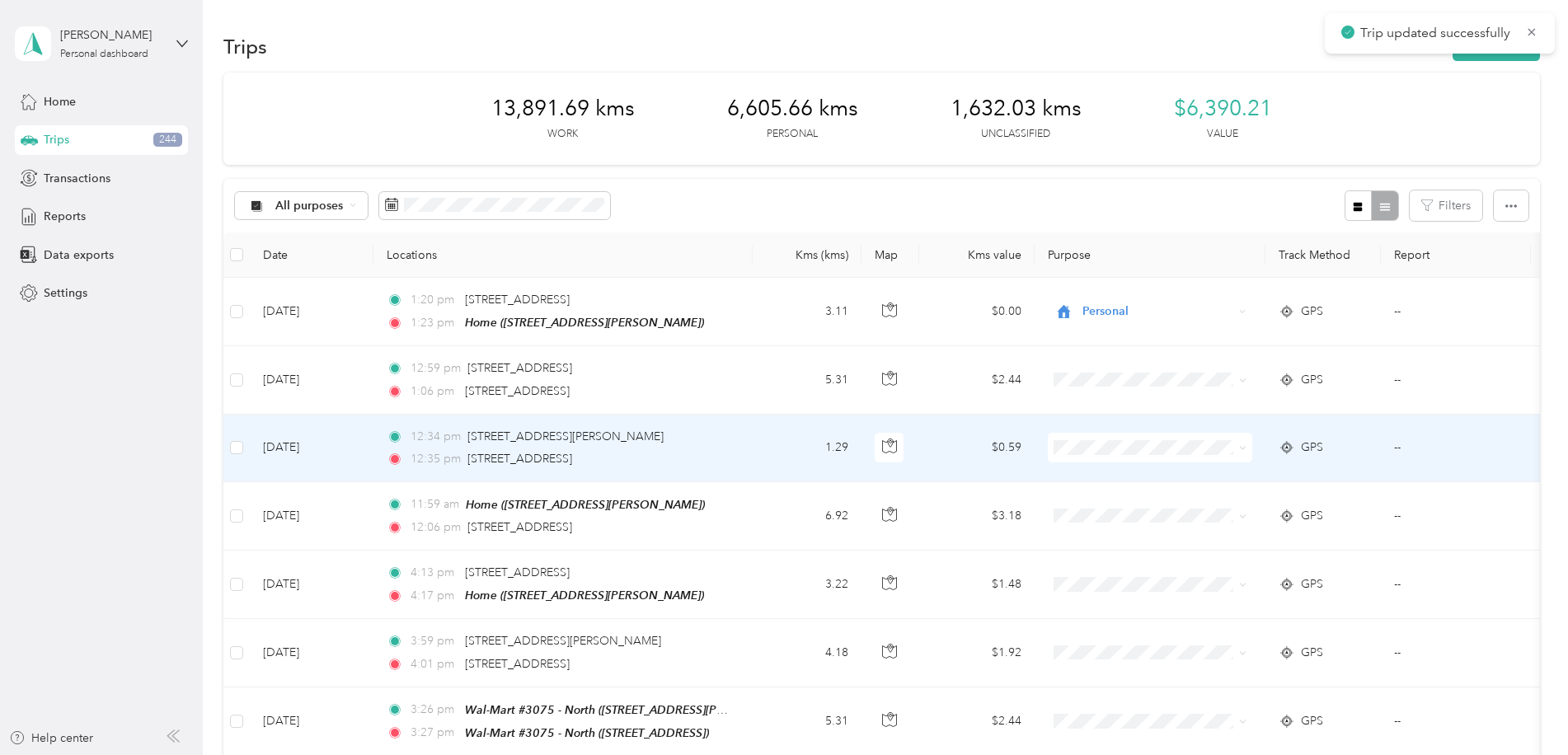
click at [811, 440] on td "1.29" at bounding box center [807, 448] width 109 height 68
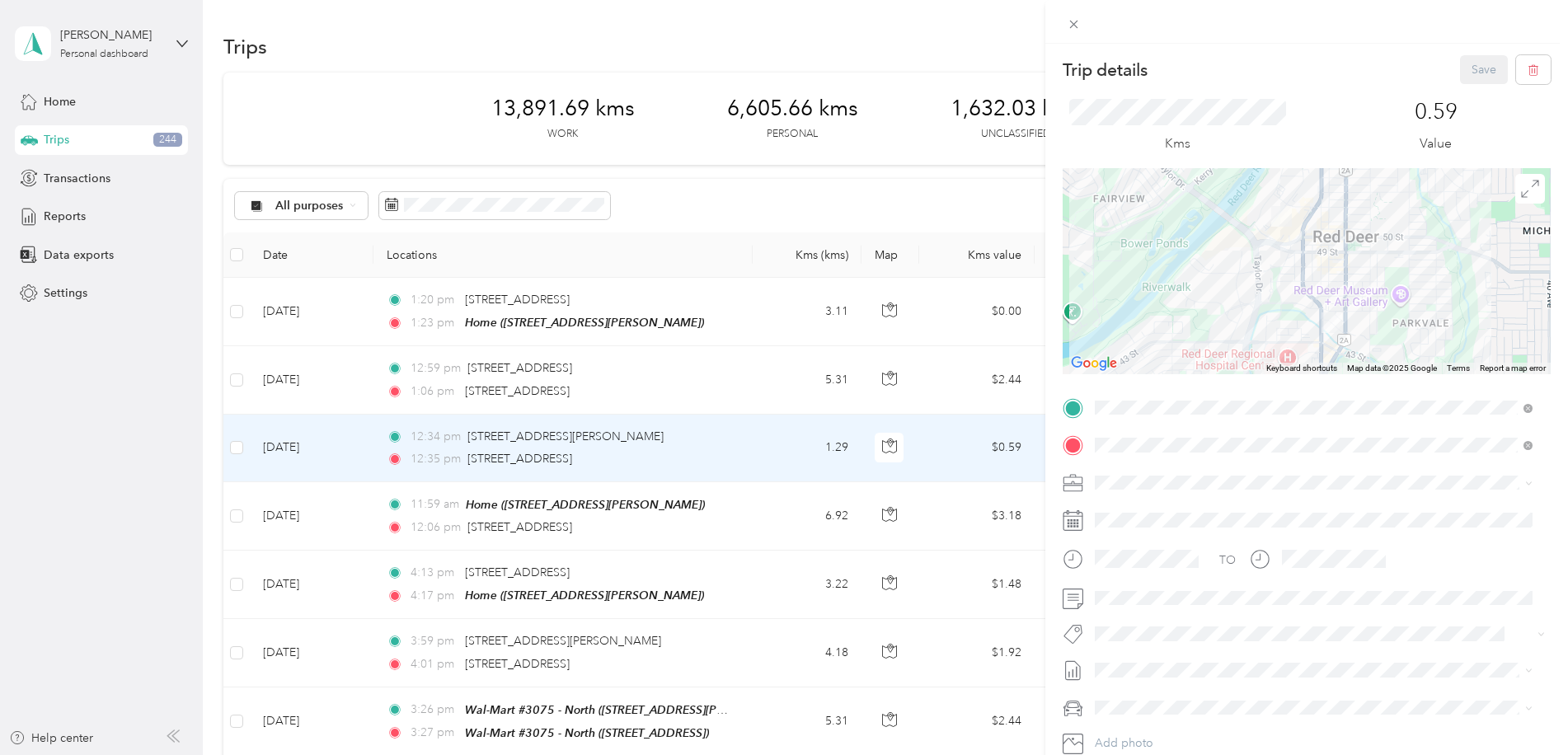
click at [1133, 539] on div "Personal" at bounding box center [1313, 540] width 427 height 17
click at [1462, 70] on button "Save" at bounding box center [1483, 69] width 48 height 29
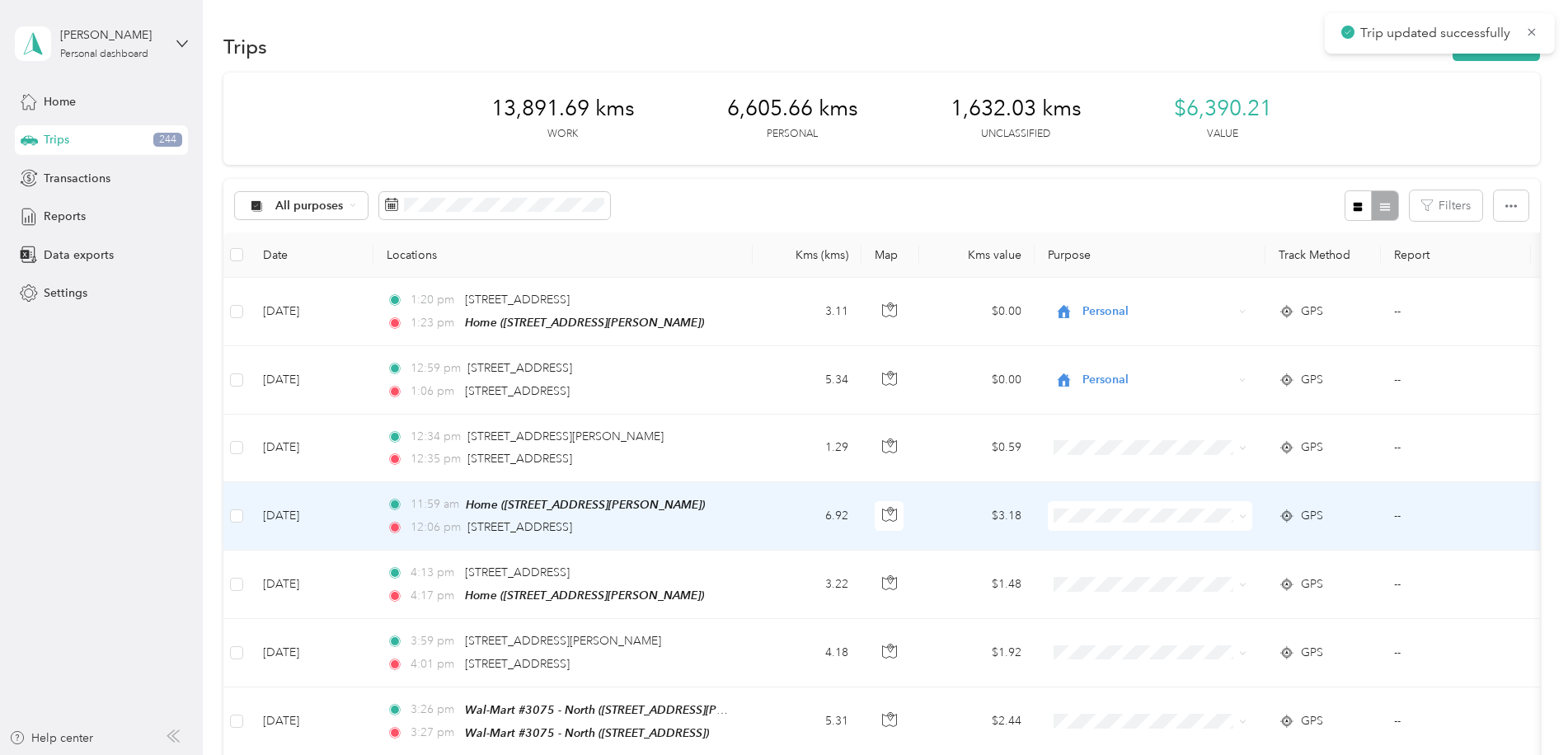
click at [759, 508] on td "6.92" at bounding box center [807, 516] width 109 height 69
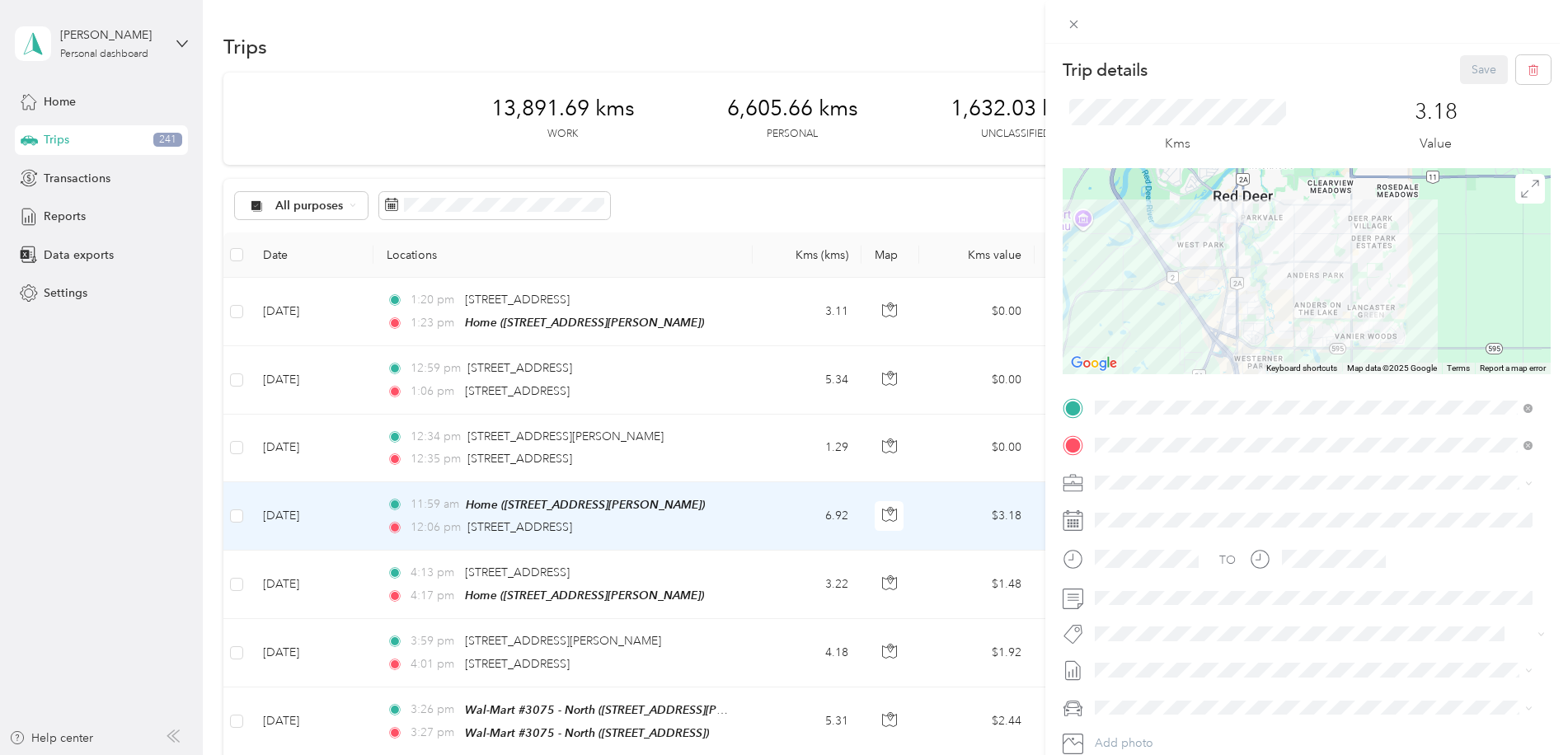
click at [1116, 542] on li "Personal" at bounding box center [1313, 535] width 449 height 29
click at [1471, 71] on button "Save" at bounding box center [1483, 69] width 48 height 29
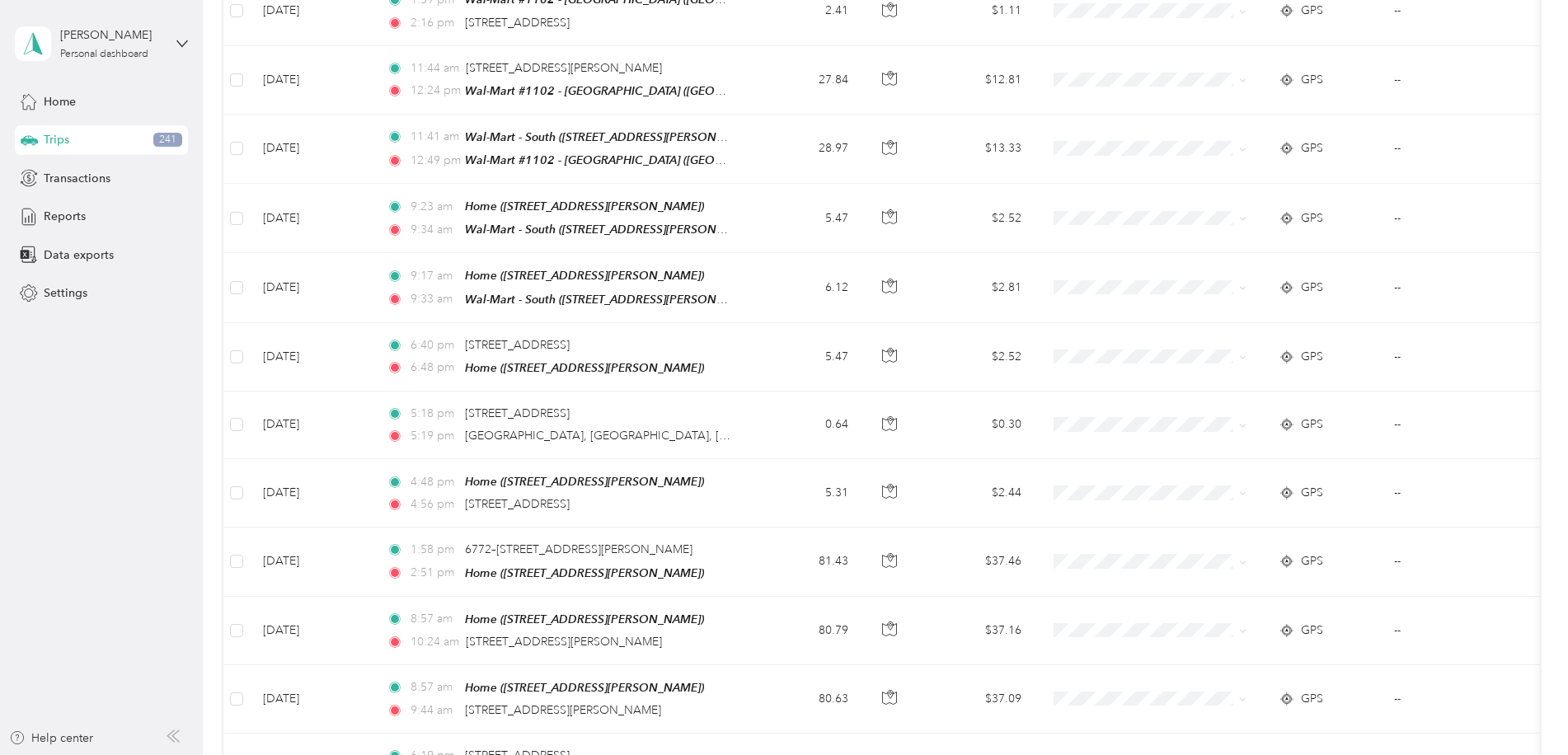
scroll to position [1236, 0]
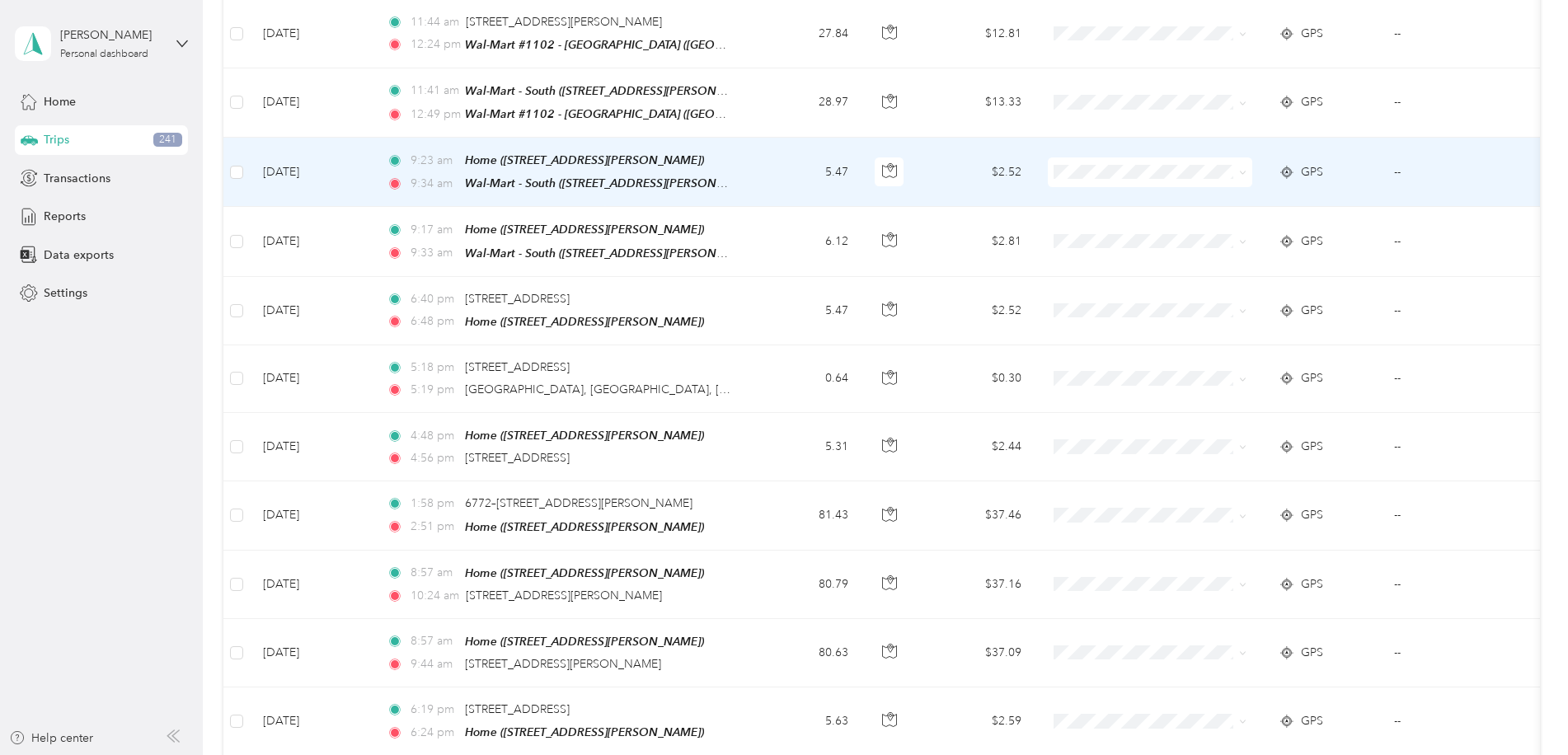
click at [763, 161] on td "5.47" at bounding box center [807, 173] width 109 height 69
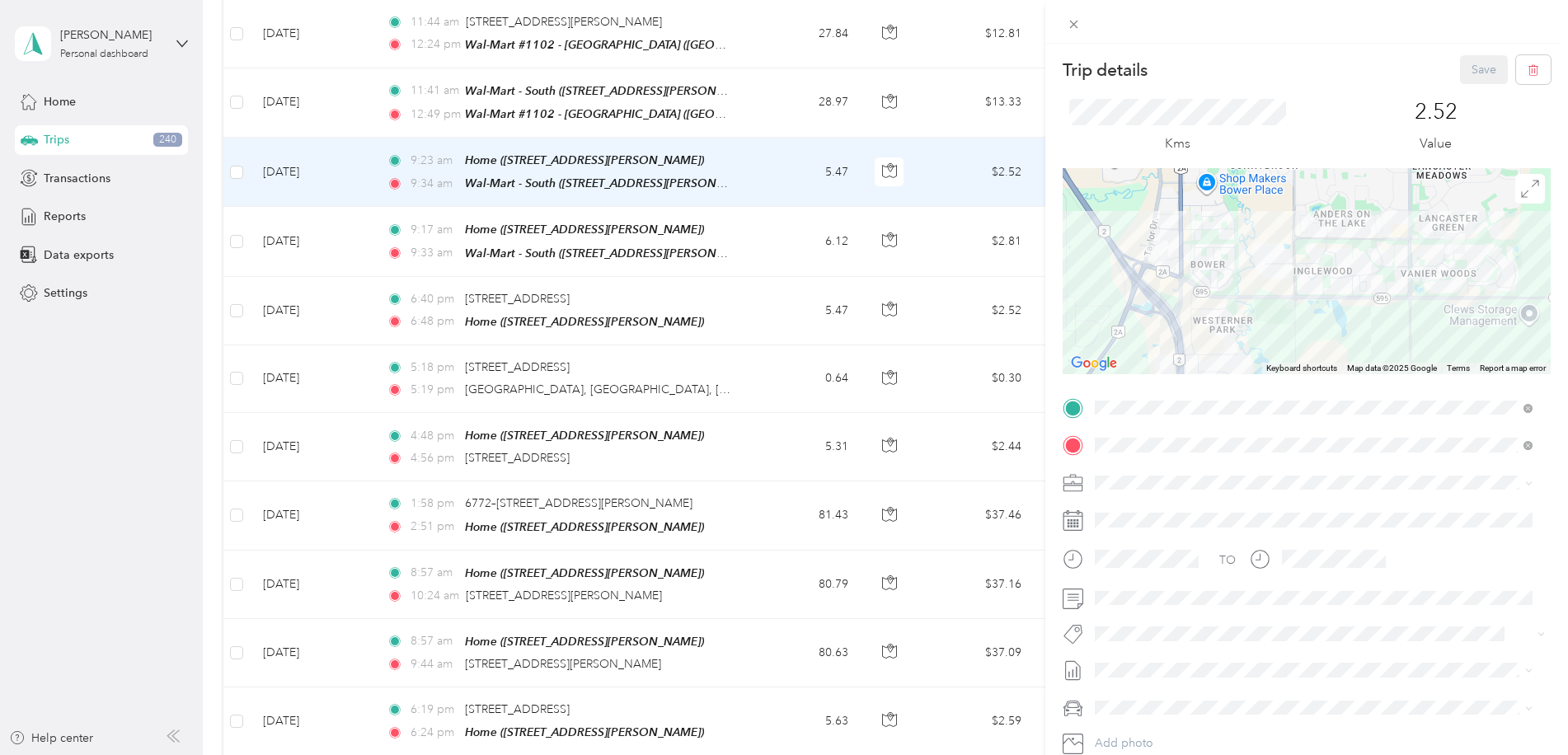
click at [1120, 508] on span "[PERSON_NAME] [GEOGRAPHIC_DATA]" at bounding box center [1206, 509] width 213 height 14
click at [1191, 610] on li "Wt Walmart Signage" at bounding box center [1313, 605] width 449 height 32
click at [1469, 72] on button "Save" at bounding box center [1483, 69] width 48 height 29
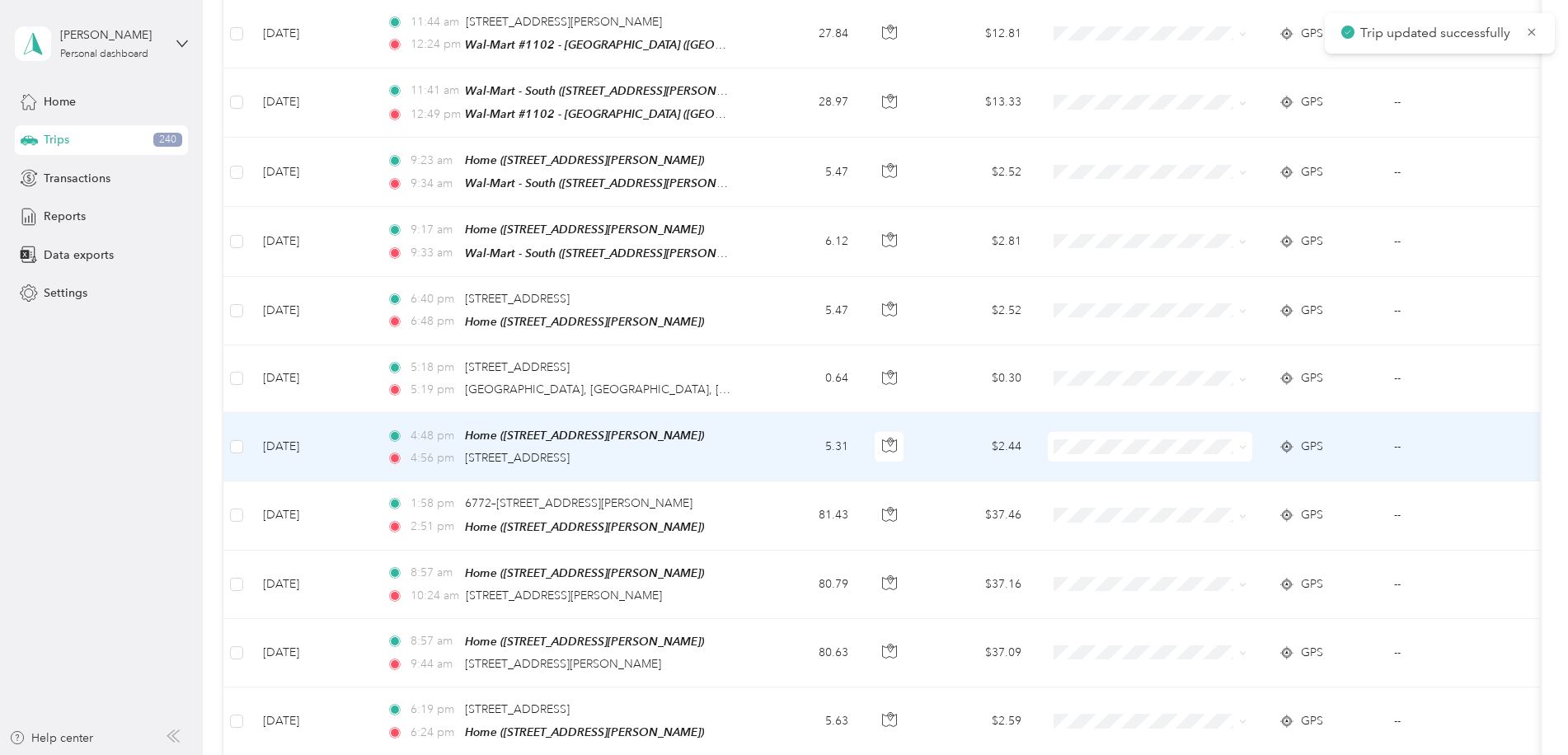
click at [695, 449] on div "4:56 pm [STREET_ADDRESS]" at bounding box center [560, 457] width 347 height 18
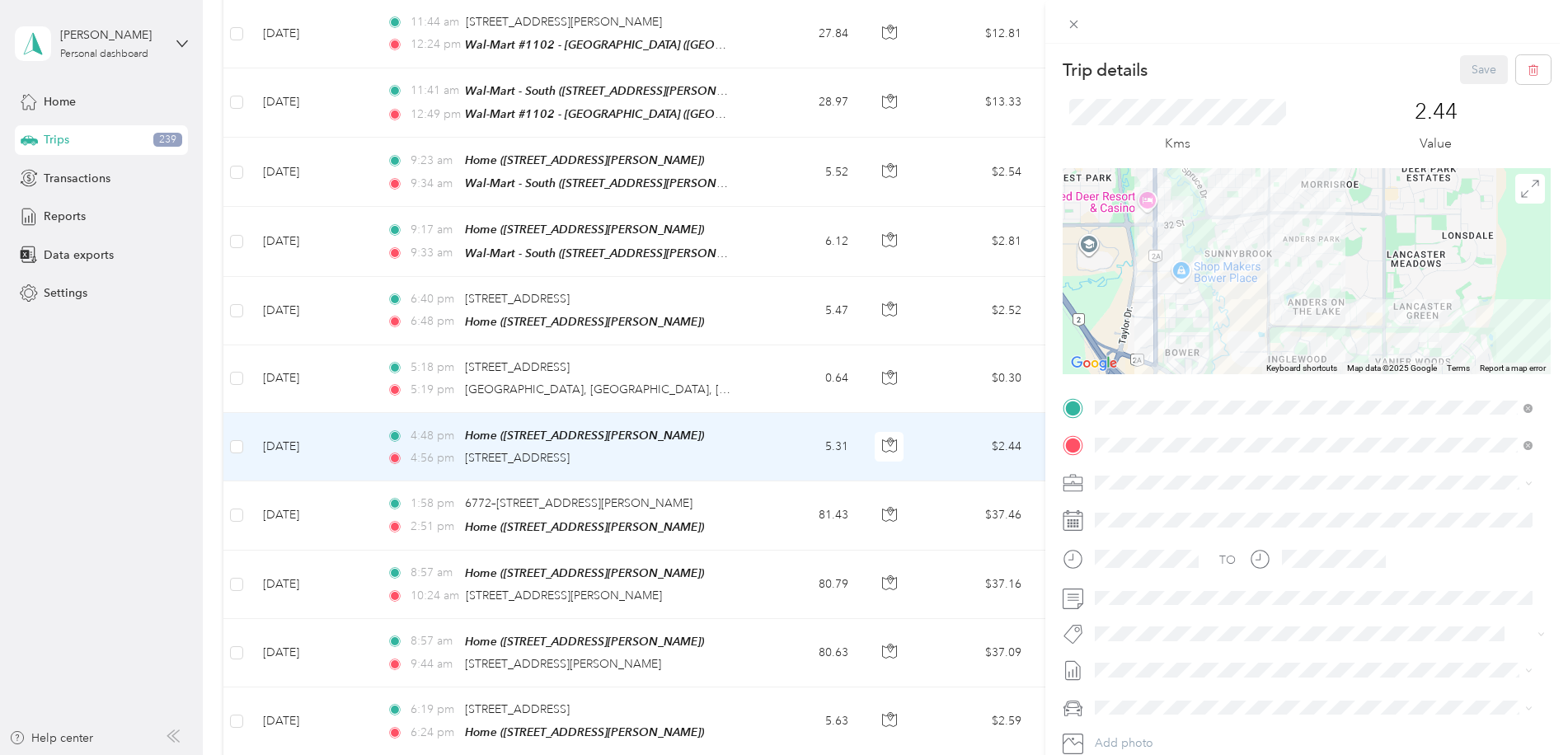
click at [1122, 509] on span "[PERSON_NAME] [GEOGRAPHIC_DATA]" at bounding box center [1206, 503] width 213 height 14
click at [1182, 528] on span "Rt - Blitz/projects" at bounding box center [1151, 530] width 77 height 15
click at [1469, 74] on button "Save" at bounding box center [1483, 69] width 48 height 29
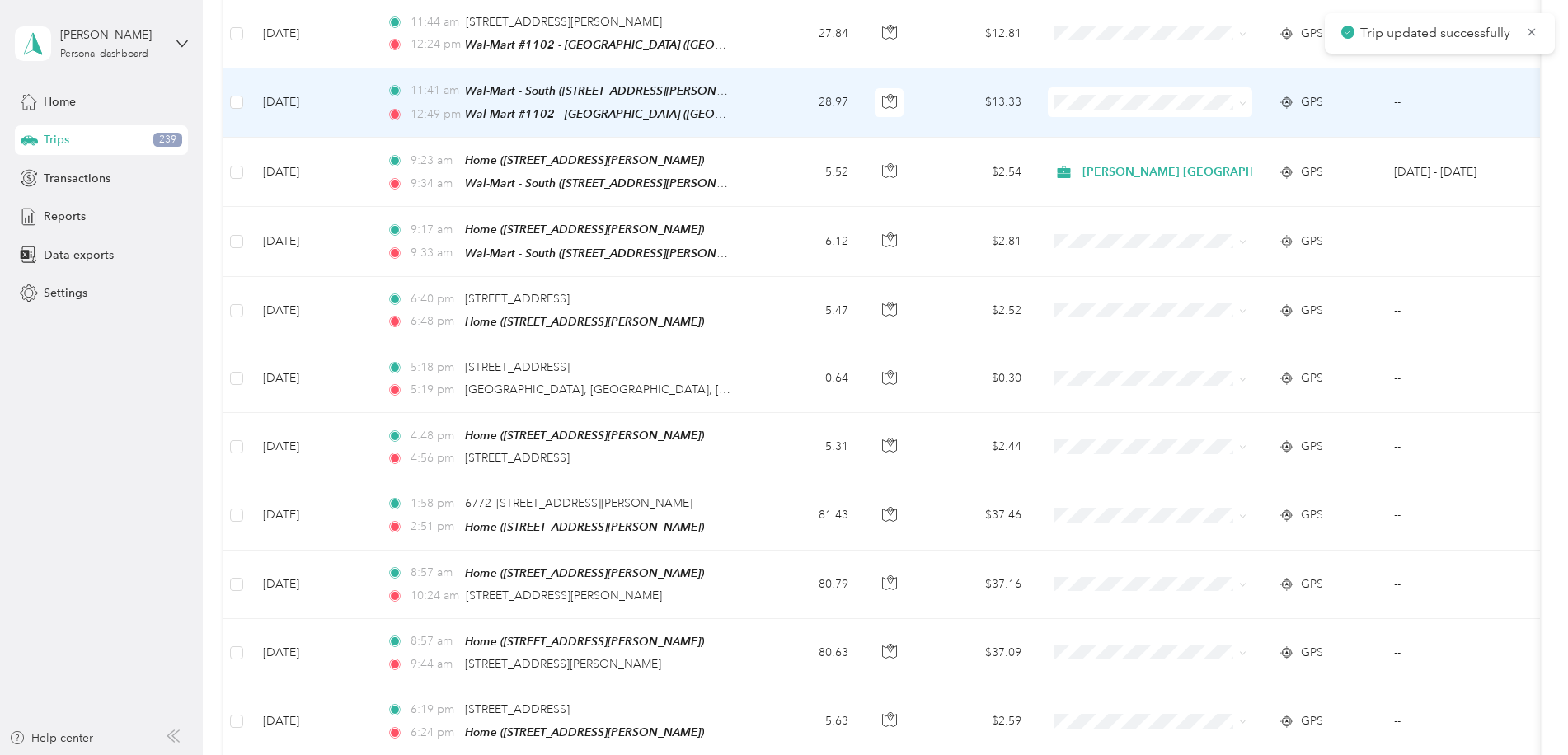
click at [774, 98] on td "28.97" at bounding box center [807, 103] width 109 height 69
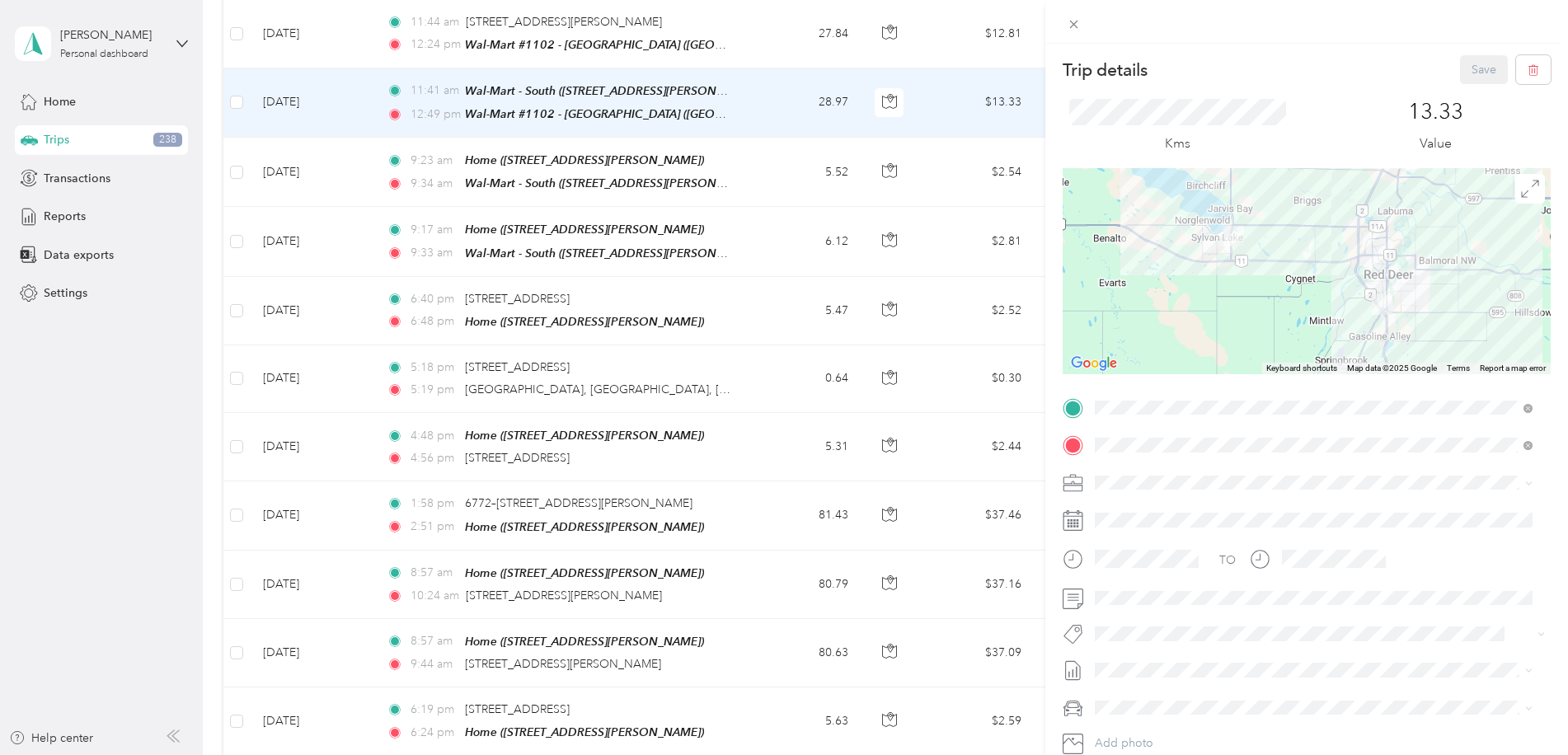
click at [1122, 508] on span "[PERSON_NAME] [GEOGRAPHIC_DATA]" at bounding box center [1206, 510] width 213 height 14
click at [1193, 652] on li "Wt - Outlook Execution" at bounding box center [1313, 658] width 449 height 32
click at [1463, 68] on button "Save" at bounding box center [1483, 69] width 48 height 29
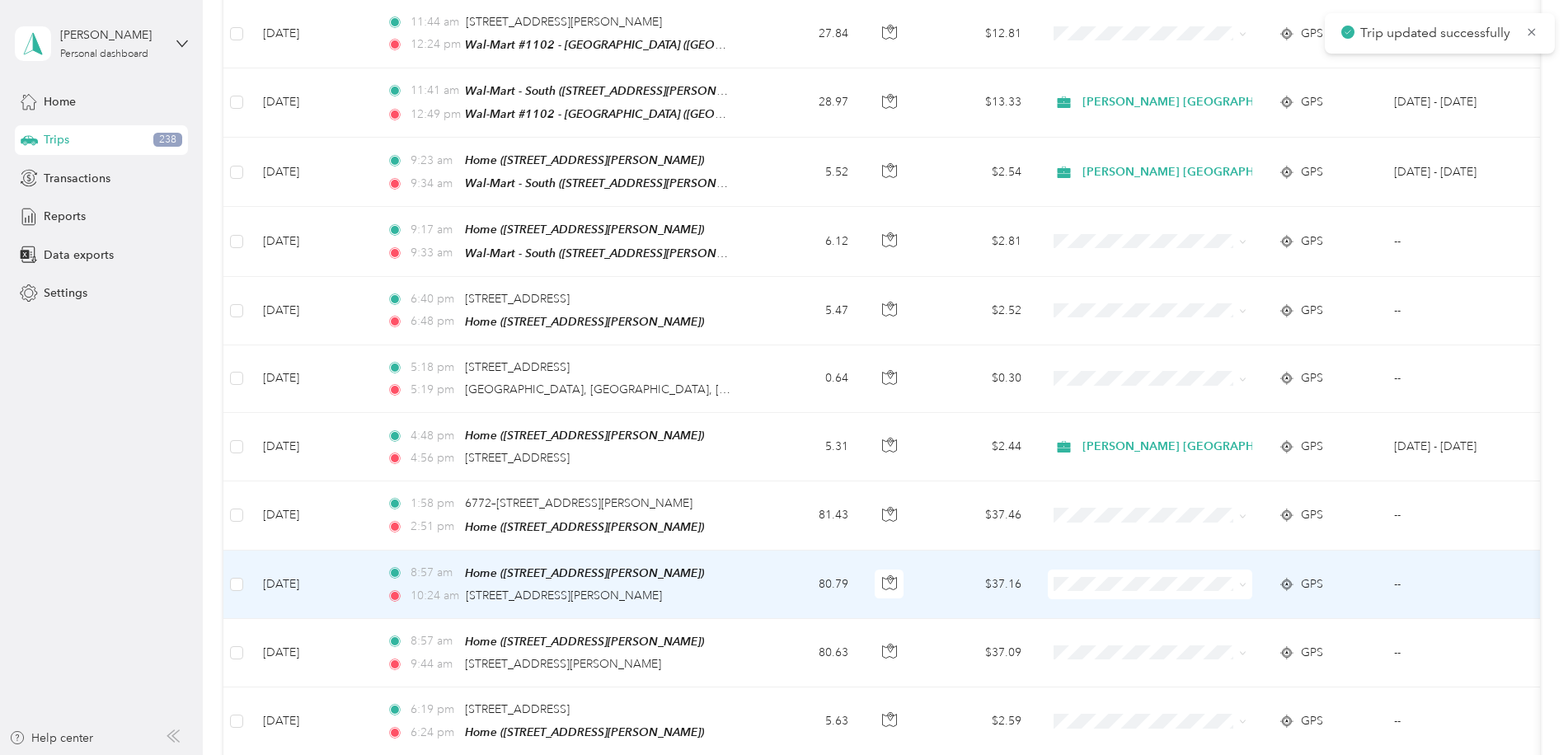
click at [734, 554] on td "8:57 am Home ([STREET_ADDRESS][PERSON_NAME]) 10:24 am [STREET_ADDRESS][PERSON_N…" at bounding box center [563, 584] width 380 height 69
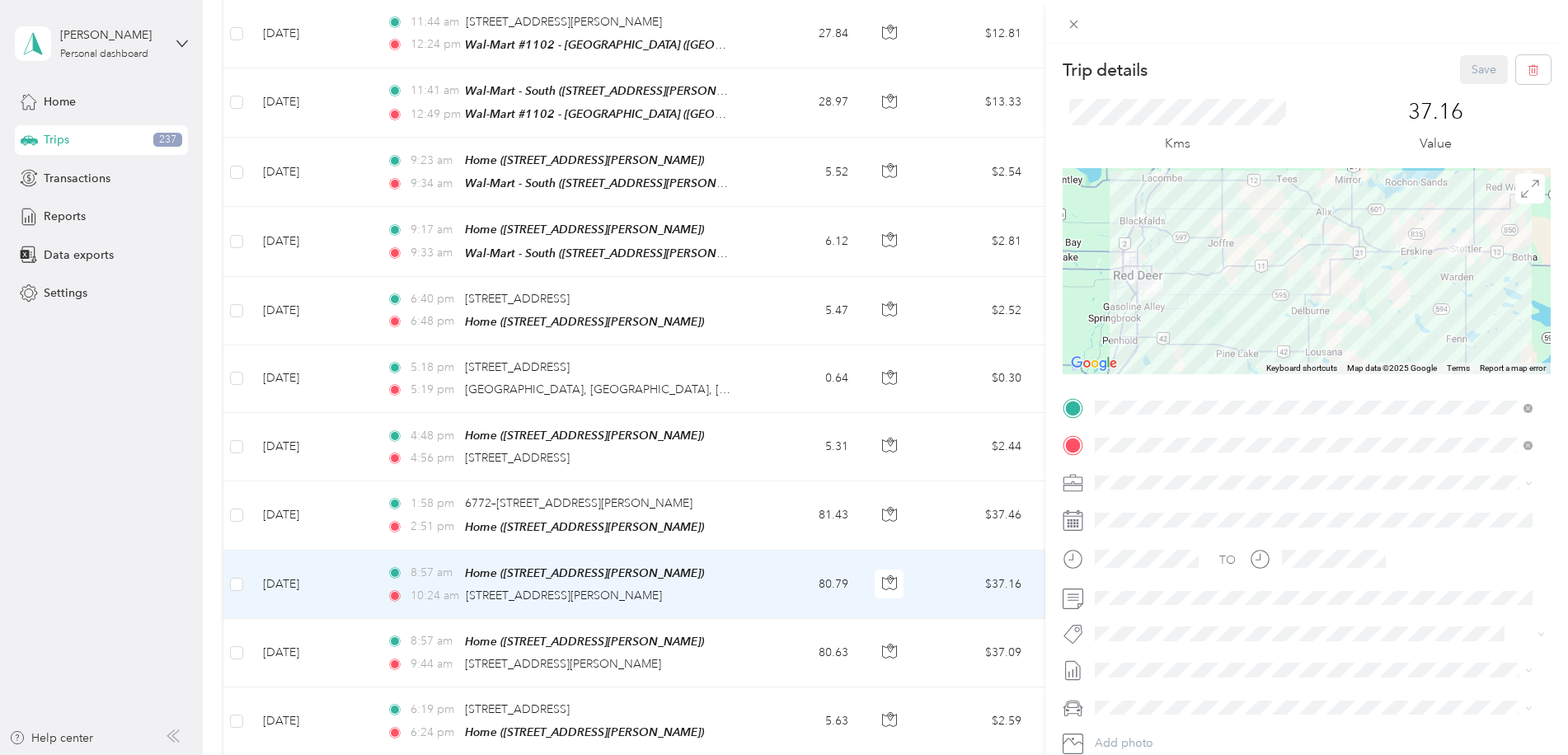
click at [1126, 508] on span "[PERSON_NAME] [GEOGRAPHIC_DATA]" at bounding box center [1206, 511] width 213 height 14
click at [1188, 609] on li "Wt Walmart Signage" at bounding box center [1313, 602] width 449 height 32
click at [1464, 71] on button "Save" at bounding box center [1483, 69] width 48 height 29
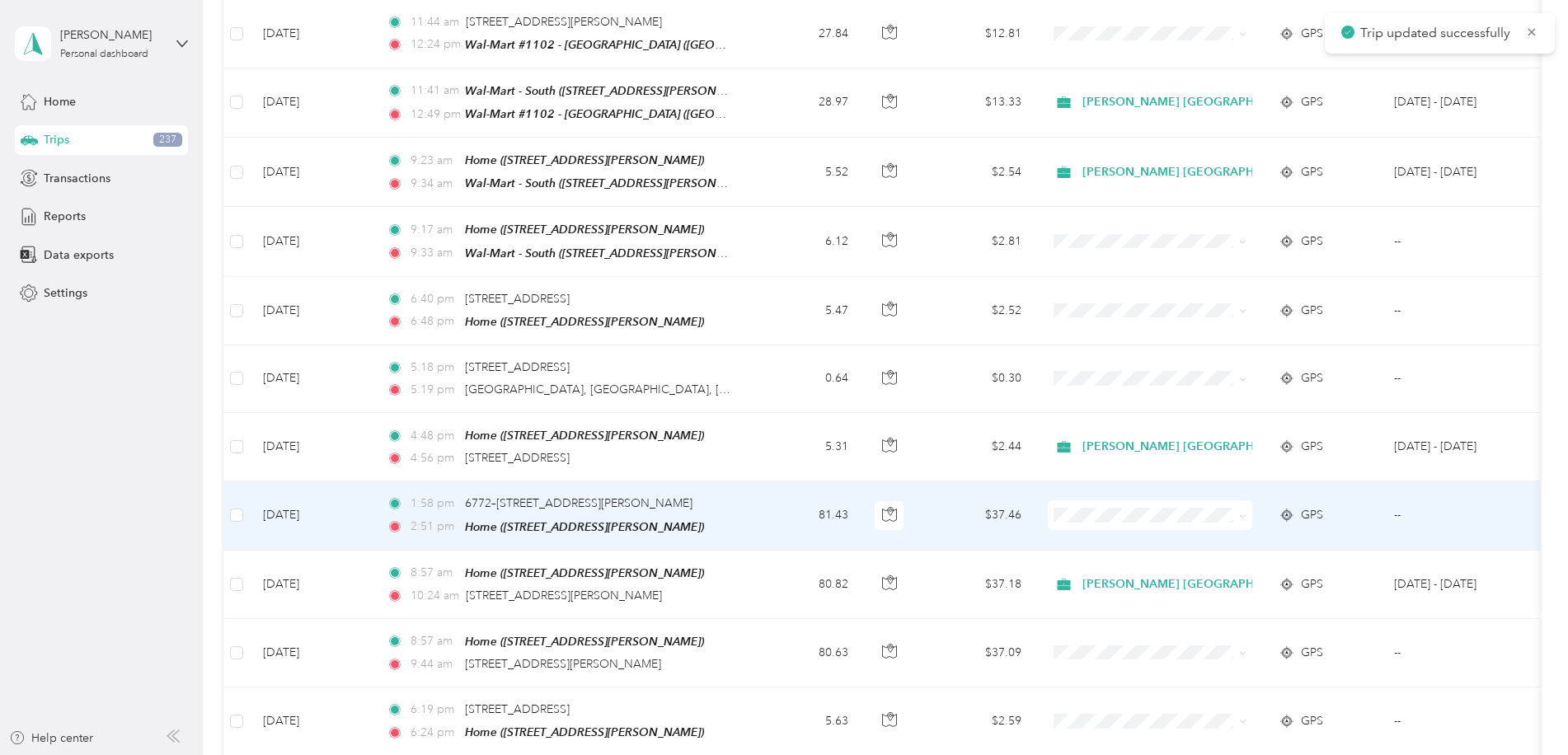
click at [732, 499] on div "1:58 pm 6772–[STREET_ADDRESS][PERSON_NAME] 2:51 pm Home ([STREET_ADDRESS][PERSO…" at bounding box center [560, 515] width 347 height 41
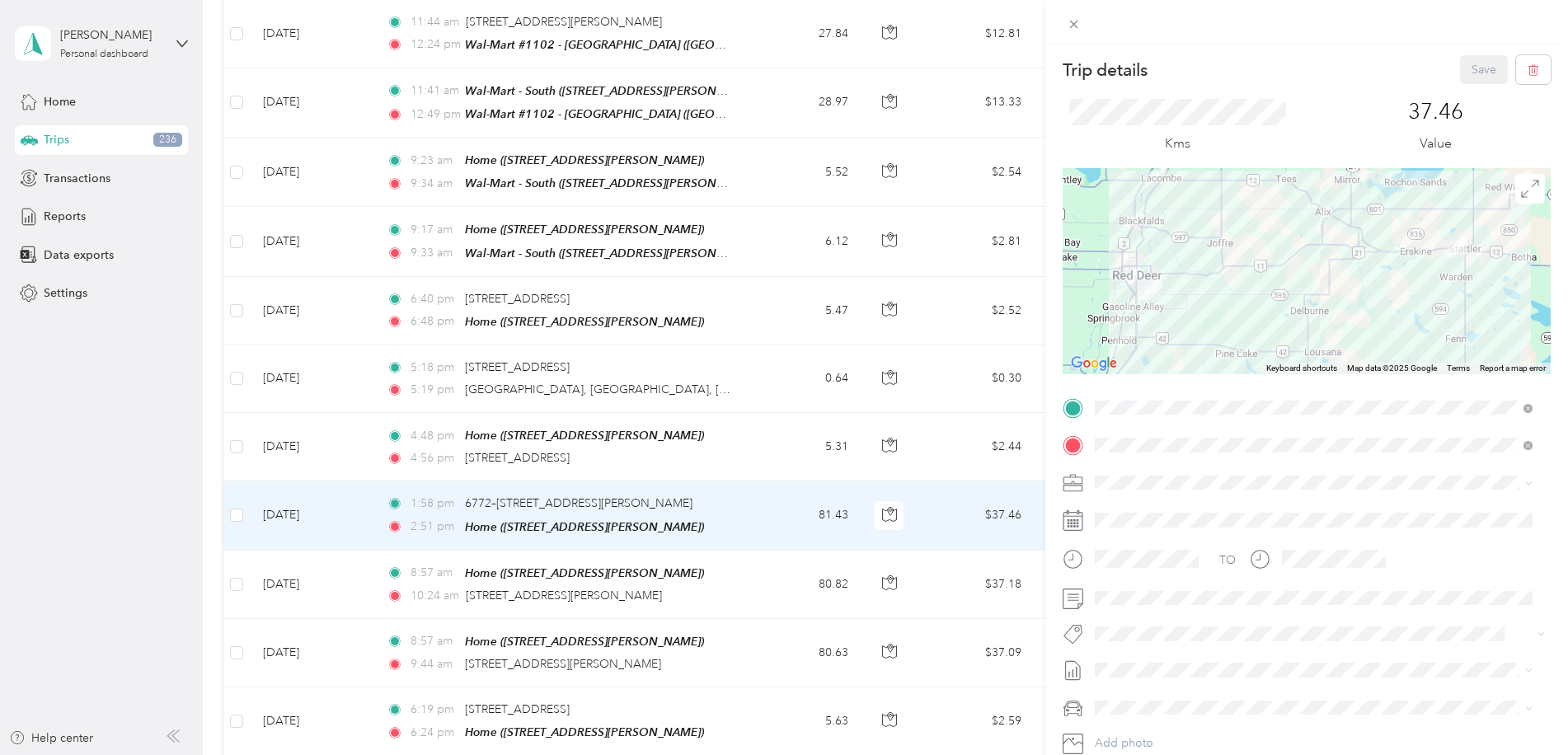
click at [1141, 508] on span "[PERSON_NAME] [GEOGRAPHIC_DATA]" at bounding box center [1206, 502] width 213 height 14
click at [1214, 575] on li "Wt Multi-studio Cost Capture" at bounding box center [1313, 564] width 449 height 32
click at [1480, 74] on button "Save" at bounding box center [1483, 69] width 48 height 29
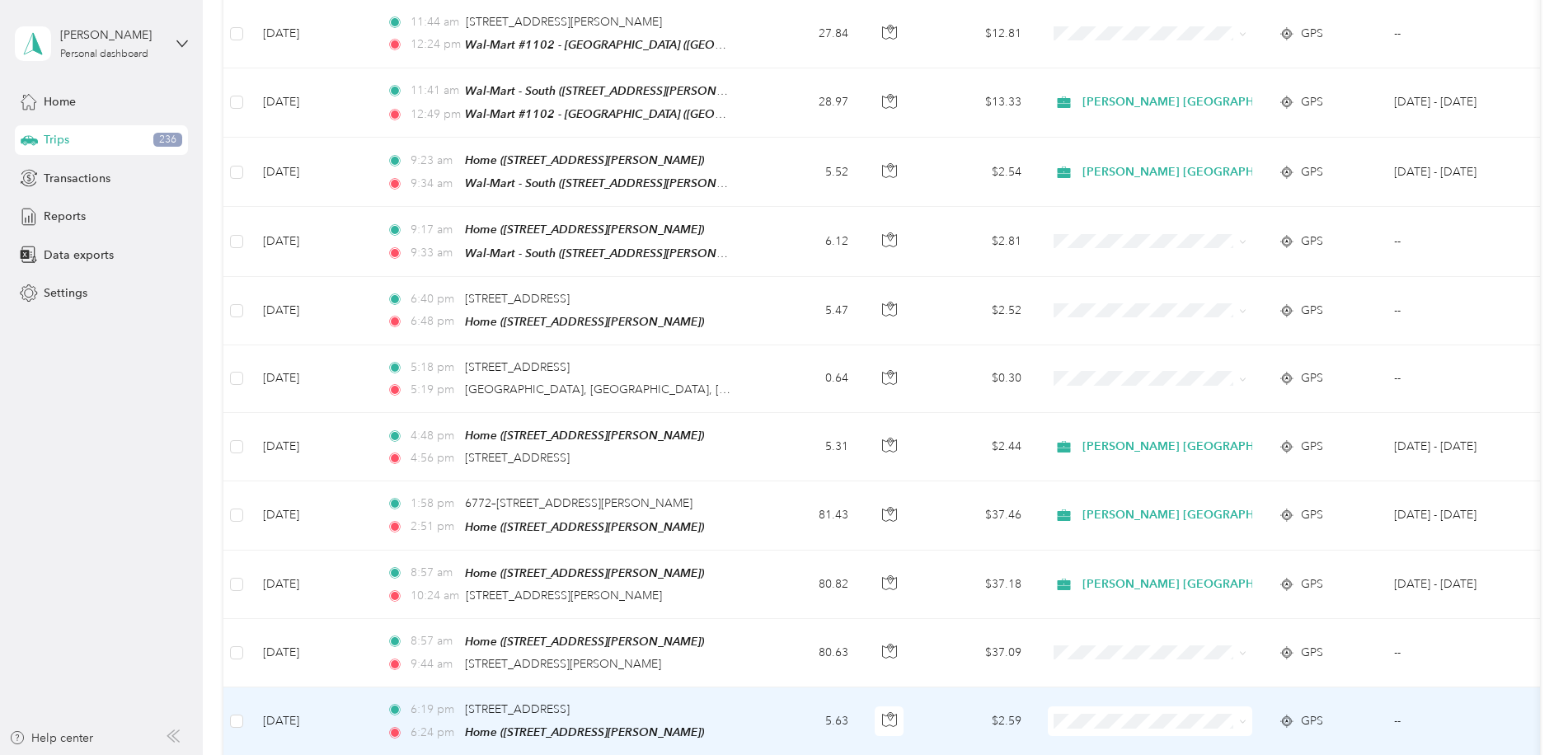
click at [739, 699] on td "6:19 pm [STREET_ADDRESS] 6:24 pm Home ([STREET_ADDRESS][PERSON_NAME])" at bounding box center [563, 721] width 380 height 69
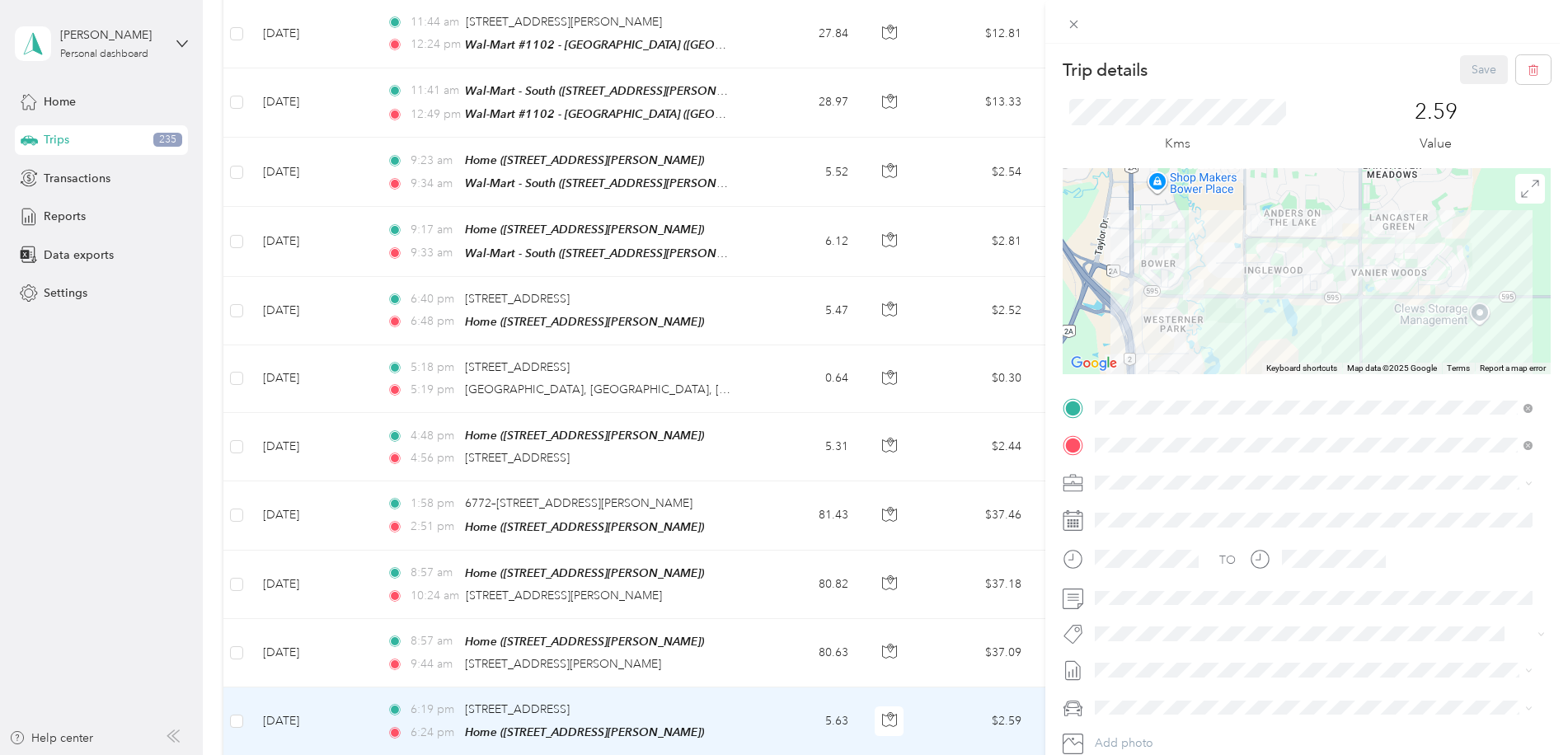
click at [1134, 540] on li "Personal" at bounding box center [1313, 532] width 449 height 29
click at [1465, 77] on button "Save" at bounding box center [1483, 69] width 48 height 29
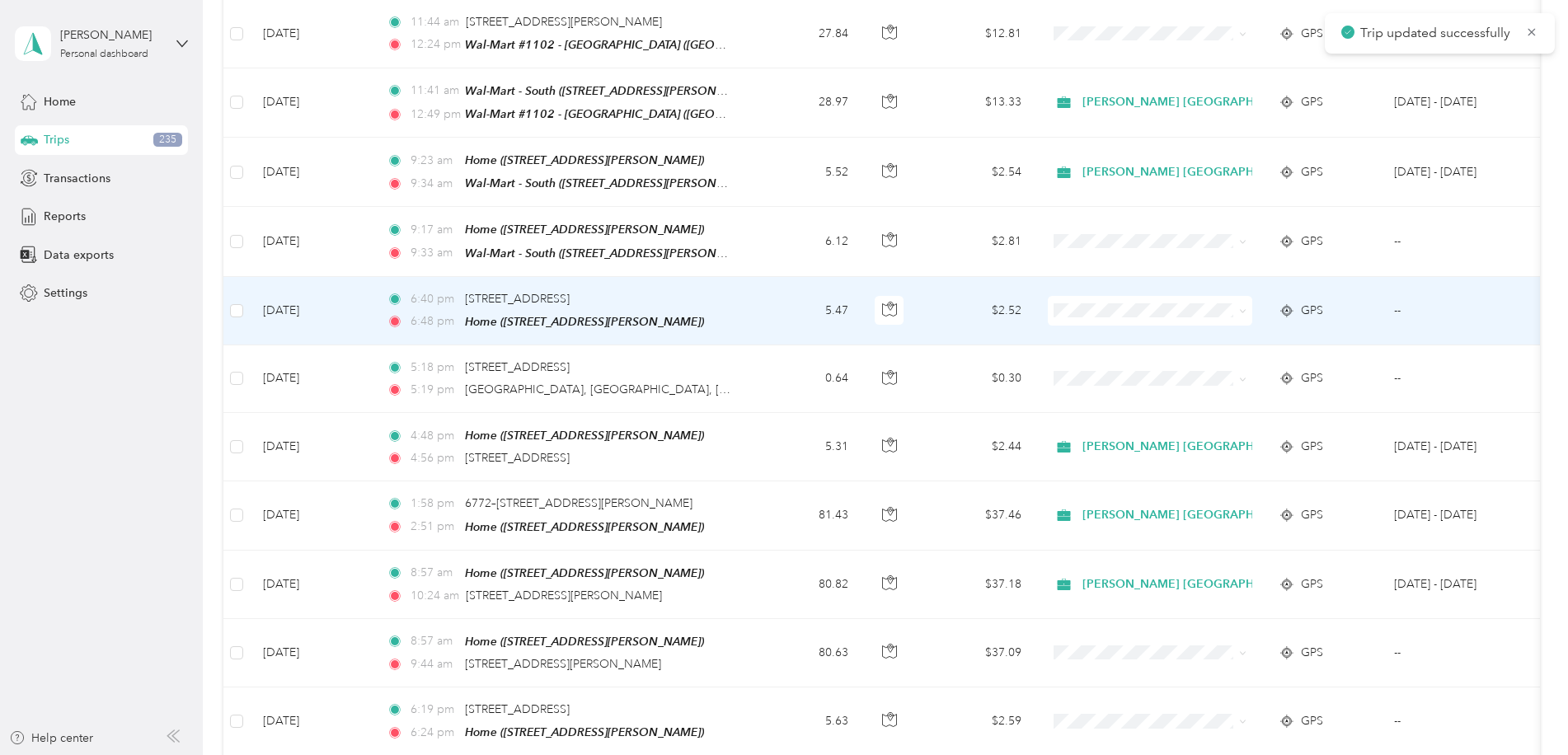
click at [732, 295] on div "6:40 pm [STREET_ADDRESS] 6:48 pm Home ([STREET_ADDRESS][PERSON_NAME])" at bounding box center [560, 311] width 347 height 41
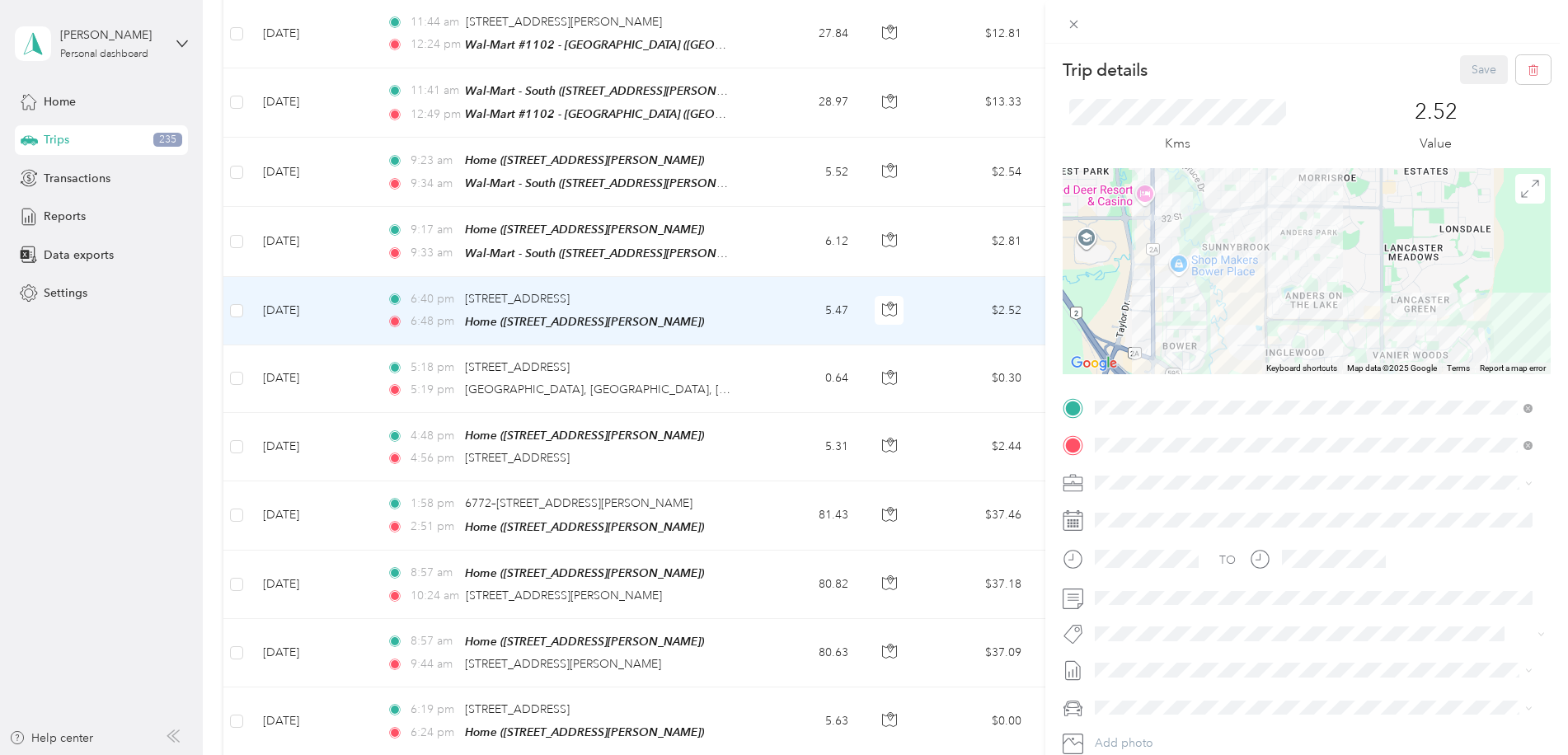
click at [1119, 505] on span "[PERSON_NAME] [GEOGRAPHIC_DATA]" at bounding box center [1206, 501] width 213 height 14
click at [1164, 531] on span "Fit P&g Team" at bounding box center [1143, 524] width 62 height 15
click at [1476, 59] on button "Save" at bounding box center [1483, 69] width 48 height 29
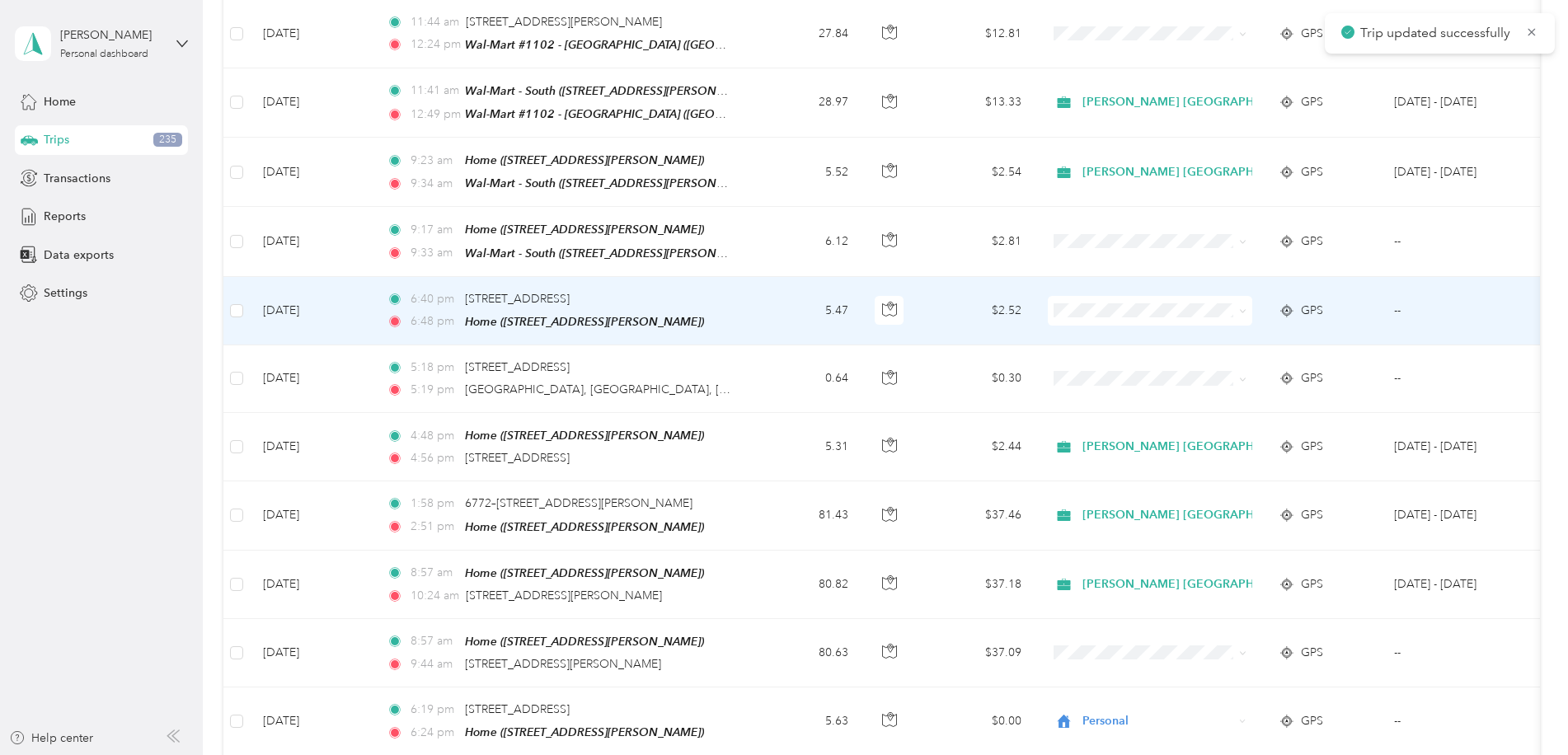
click at [753, 291] on td "5.47" at bounding box center [807, 311] width 109 height 69
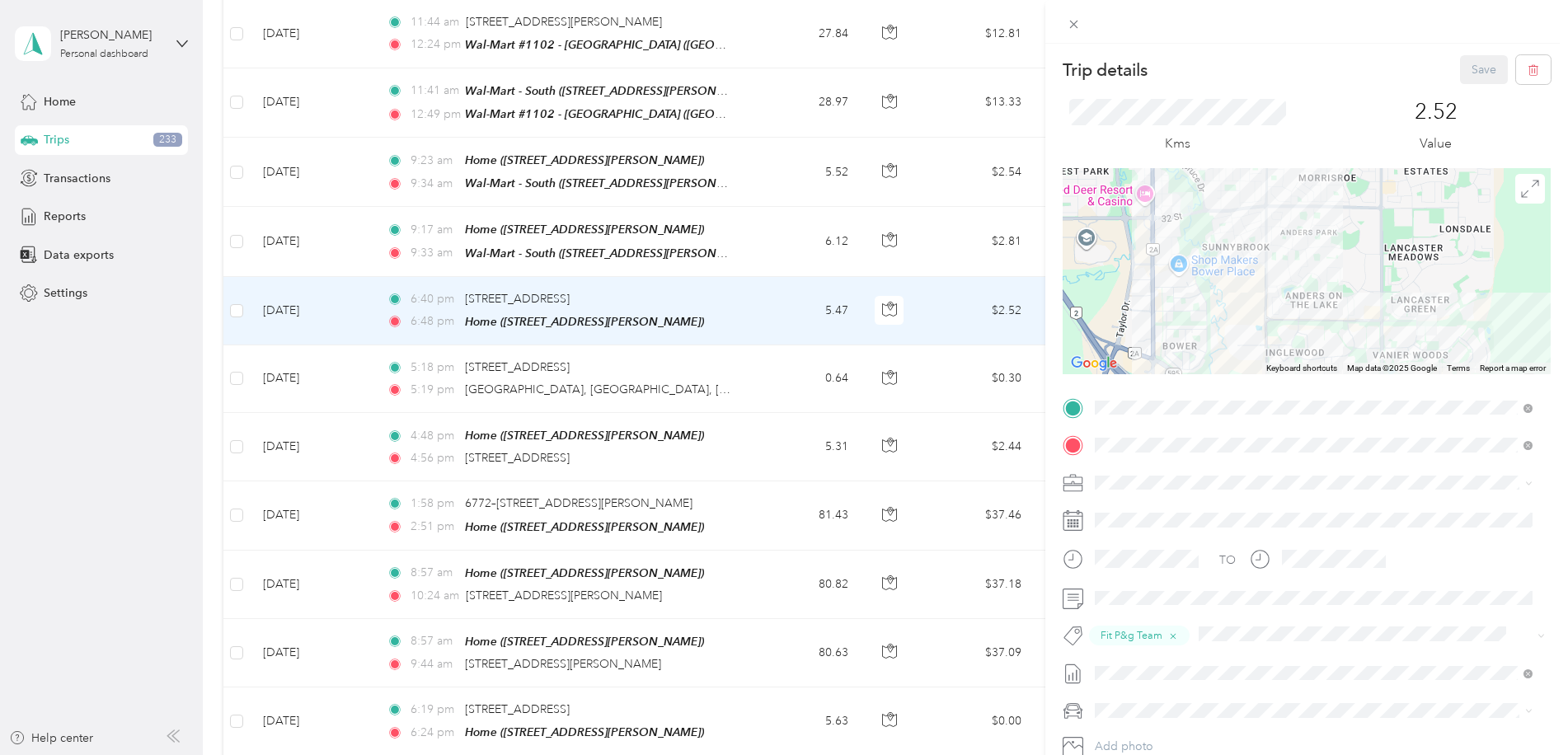
click at [762, 238] on div "Trip details Save This trip cannot be edited because it is either under review,…" at bounding box center [784, 378] width 1568 height 755
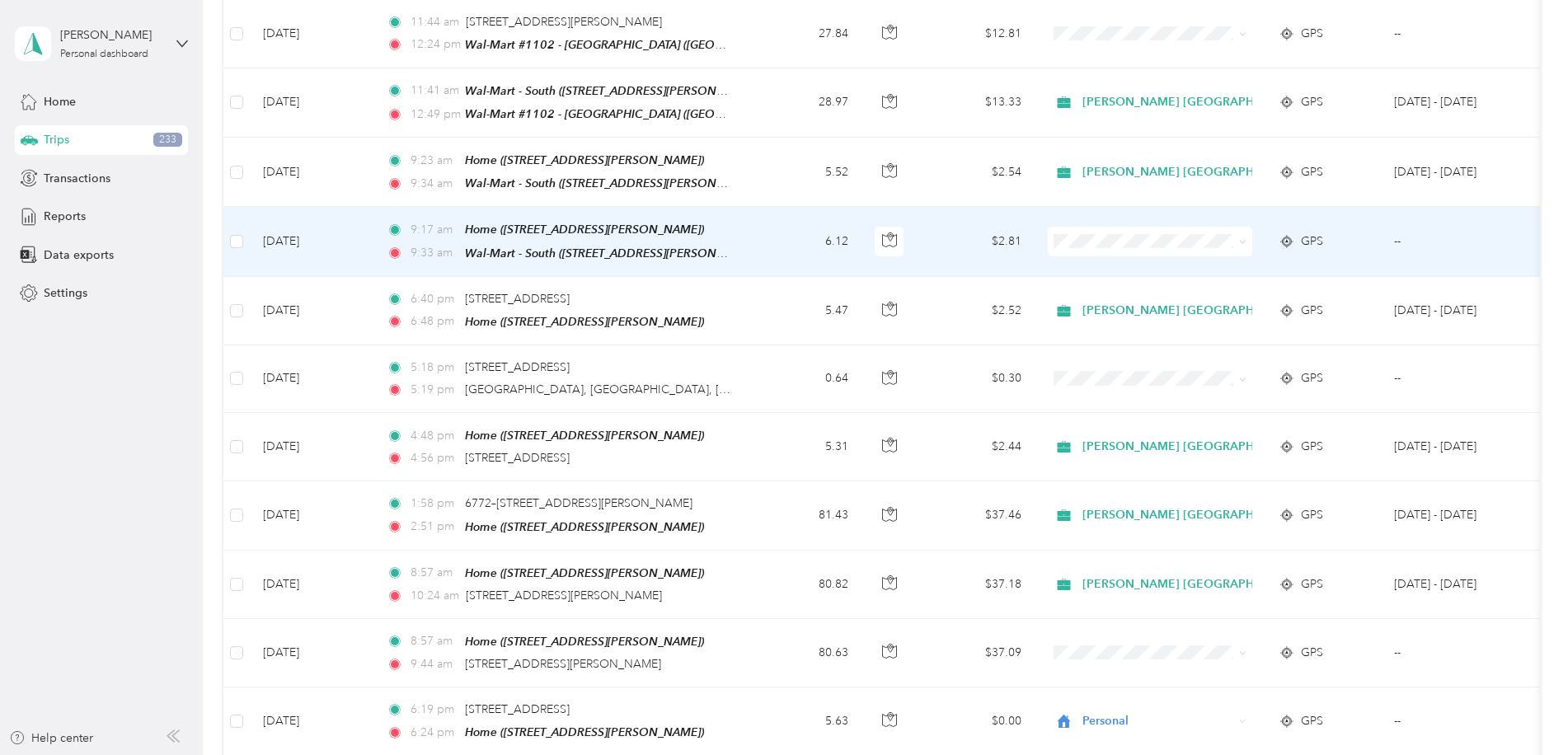
click at [952, 237] on td "$2.81" at bounding box center [976, 241] width 116 height 69
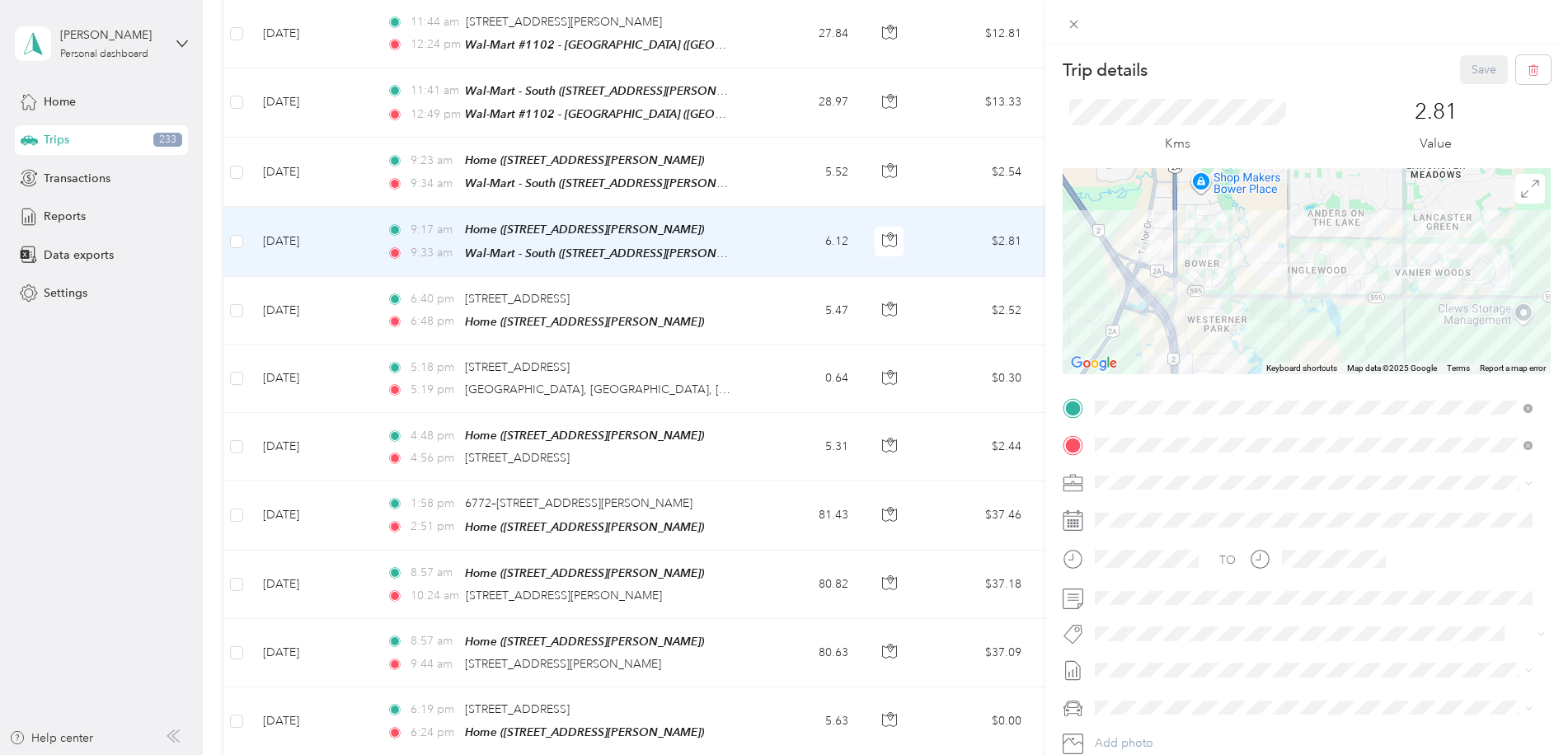
click at [1117, 507] on span "[PERSON_NAME] [GEOGRAPHIC_DATA]" at bounding box center [1206, 511] width 213 height 14
click at [1172, 527] on span "Fit P&g Team" at bounding box center [1143, 530] width 62 height 15
click at [1476, 58] on button "Save" at bounding box center [1483, 69] width 48 height 29
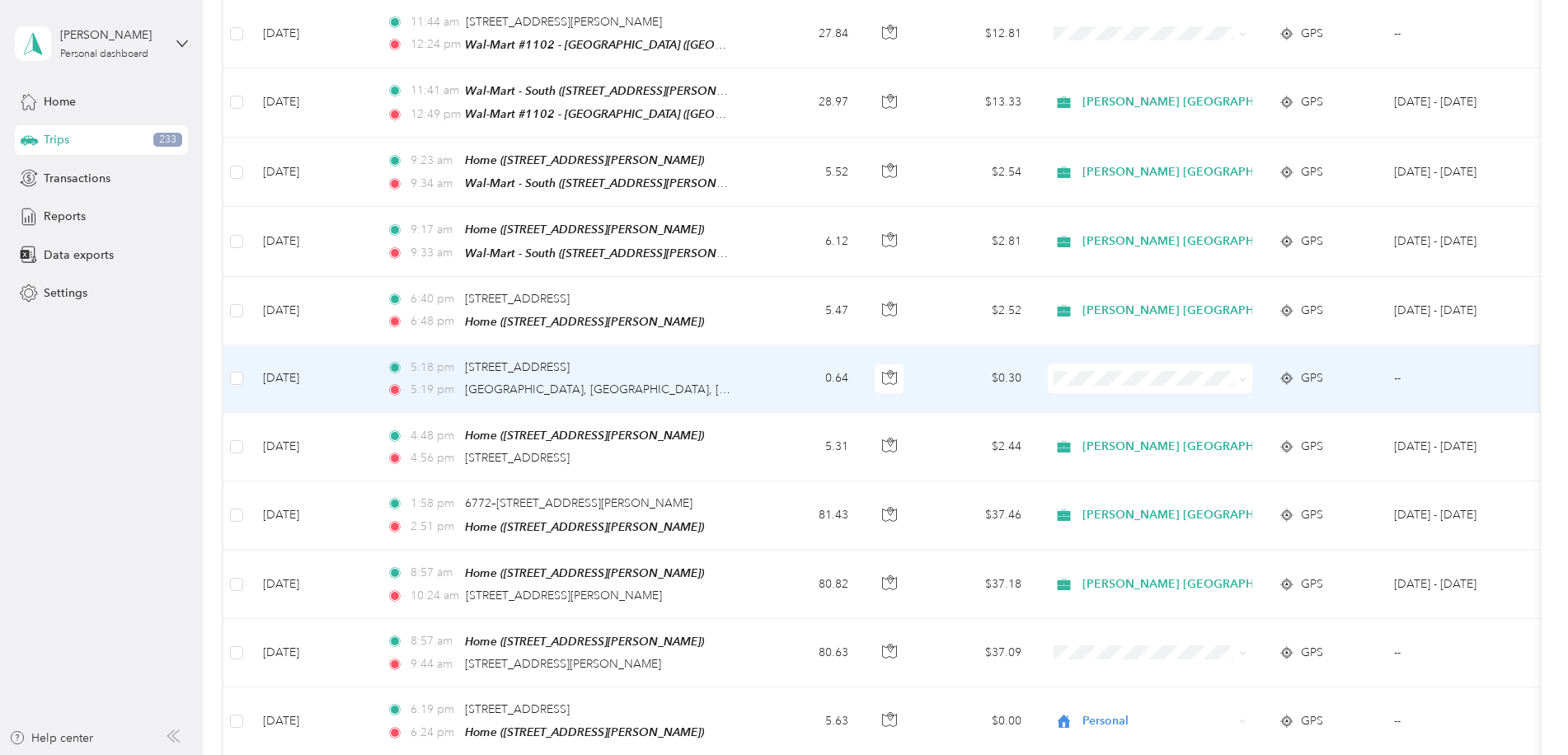
click at [749, 375] on td "5:18 pm [STREET_ADDRESS] 5:19 pm [GEOGRAPHIC_DATA], [GEOGRAPHIC_DATA], [GEOGRAP…" at bounding box center [563, 379] width 380 height 68
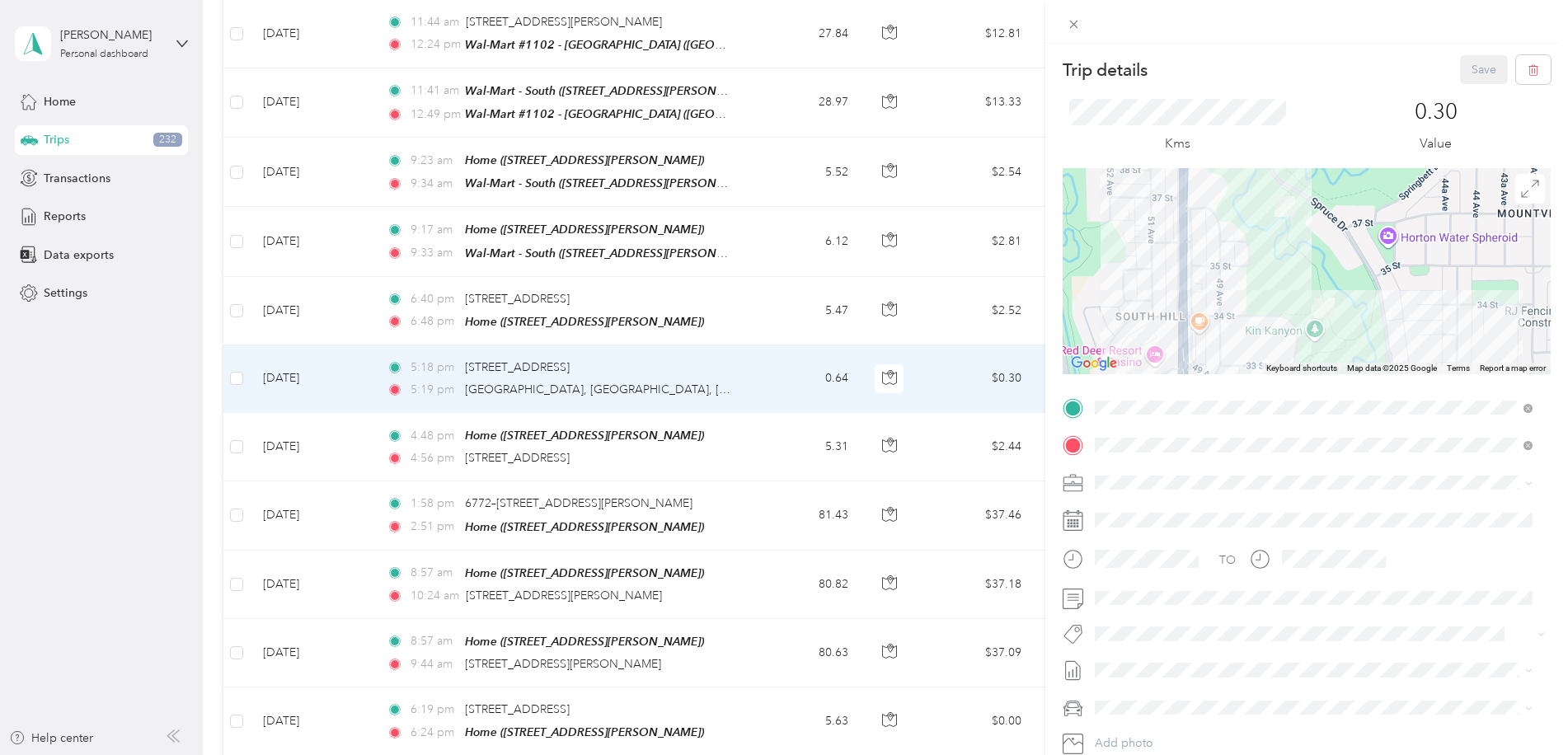
click at [1124, 508] on span "[PERSON_NAME] [GEOGRAPHIC_DATA]" at bounding box center [1206, 502] width 213 height 14
drag, startPoint x: 1141, startPoint y: 532, endPoint x: 1364, endPoint y: 323, distance: 305.6
click at [1141, 531] on button "Fit P&g Team" at bounding box center [1142, 525] width 85 height 21
click at [1469, 64] on button "Save" at bounding box center [1483, 69] width 48 height 29
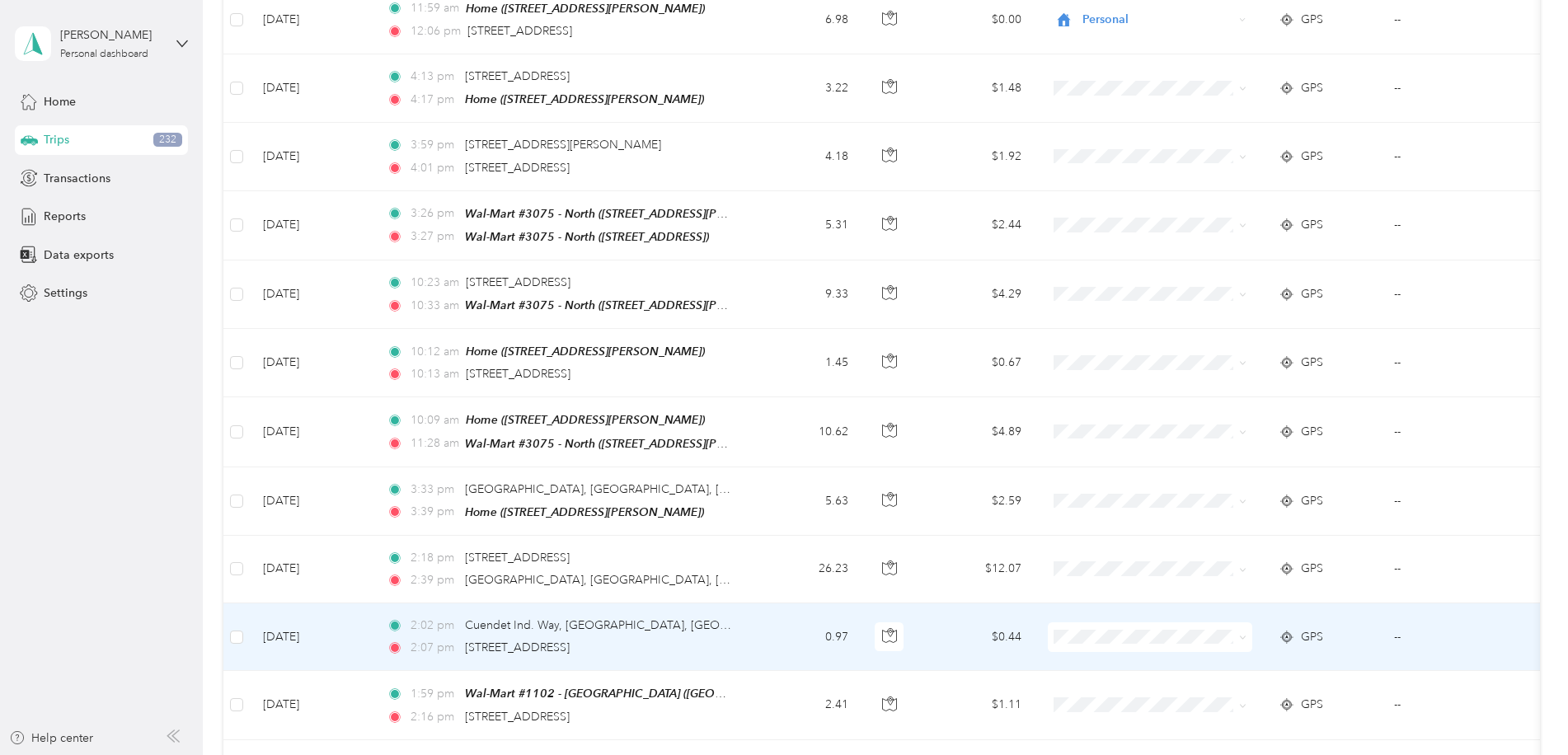
scroll to position [494, 0]
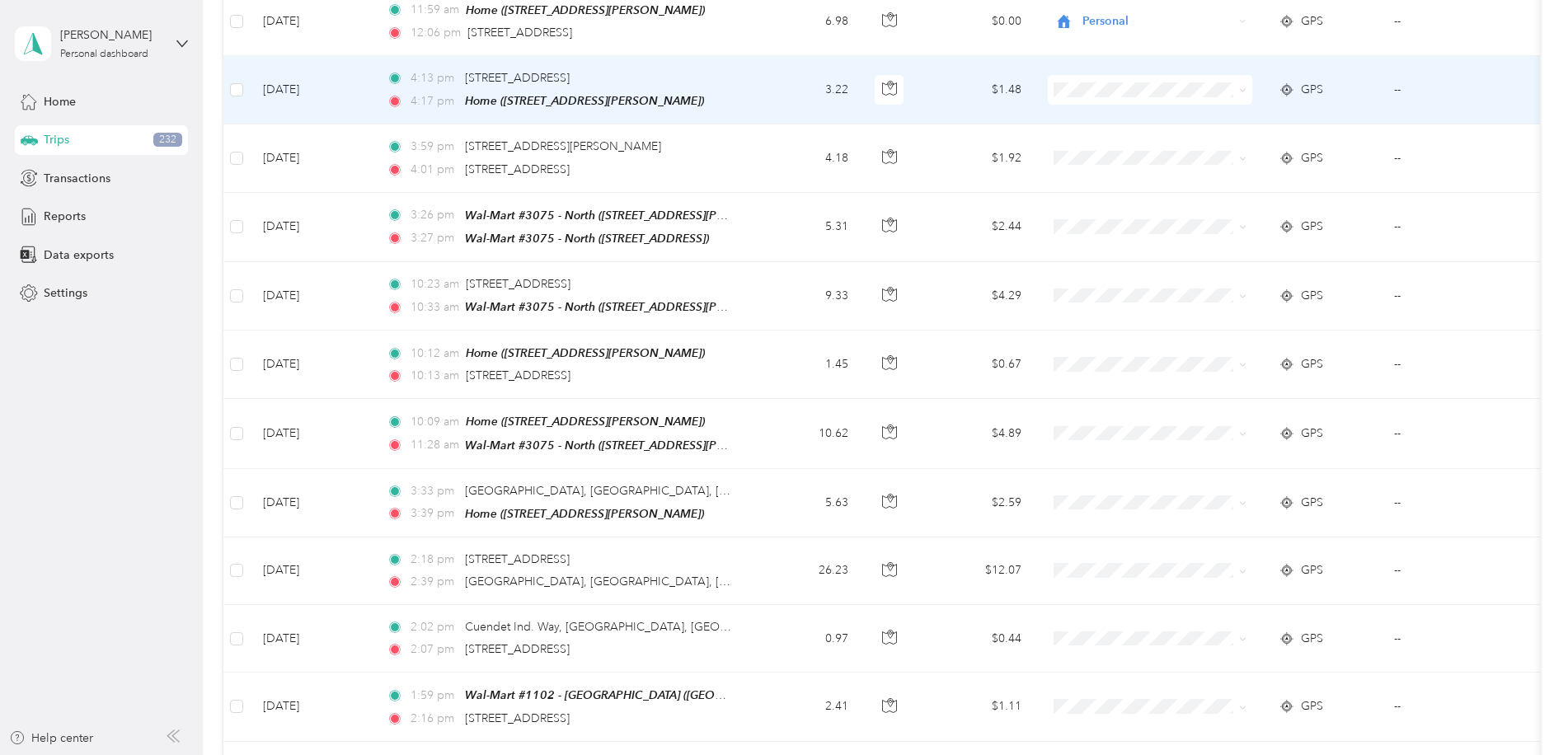
click at [775, 98] on td "3.22" at bounding box center [807, 90] width 109 height 69
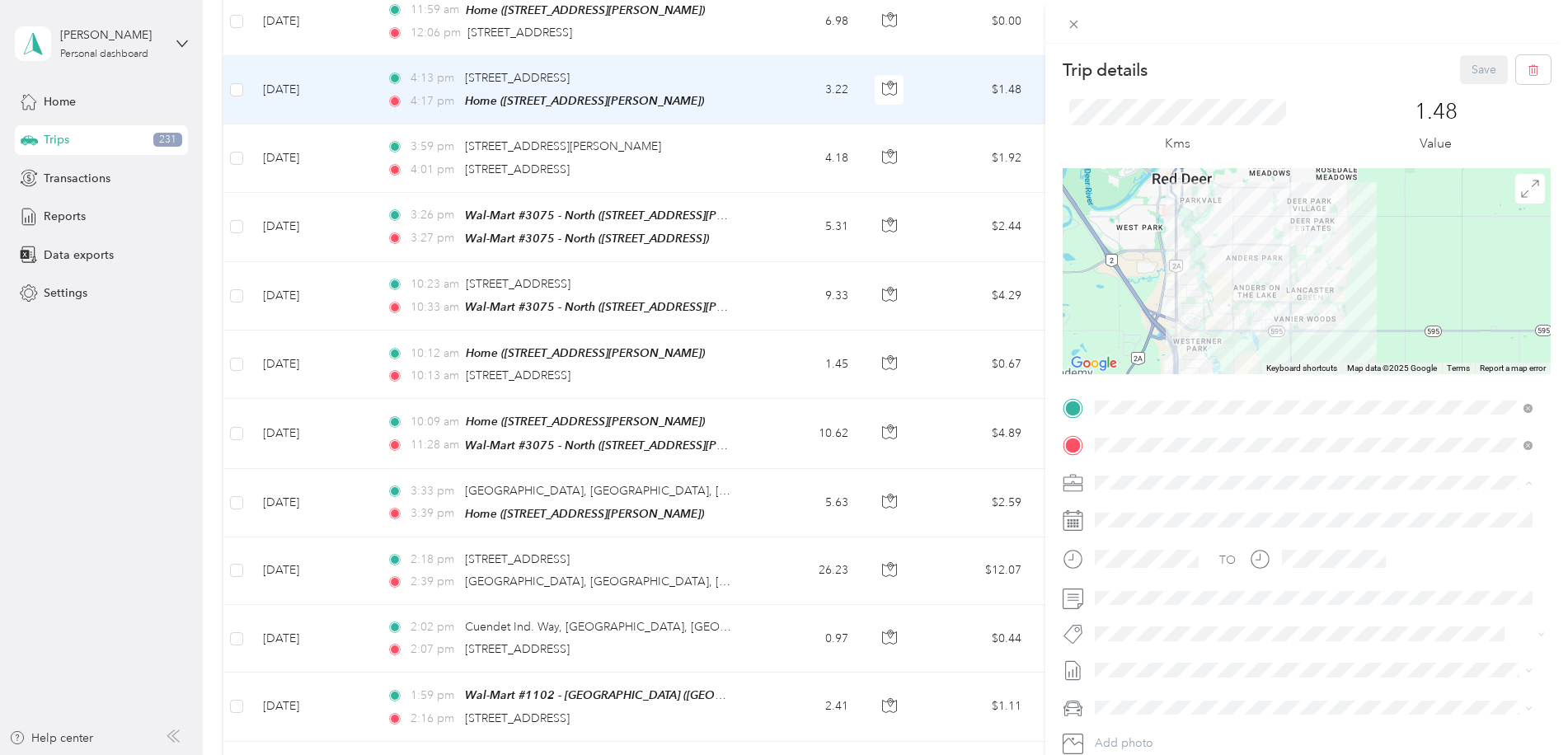
click at [1119, 504] on span "[PERSON_NAME] [GEOGRAPHIC_DATA]" at bounding box center [1206, 511] width 213 height 14
click at [1173, 532] on button "Fit P&g Team" at bounding box center [1142, 525] width 85 height 21
click at [1460, 69] on button "Save" at bounding box center [1483, 69] width 48 height 29
click at [789, 239] on div "Trip details Save This trip cannot be edited because it is either under review,…" at bounding box center [784, 378] width 1568 height 755
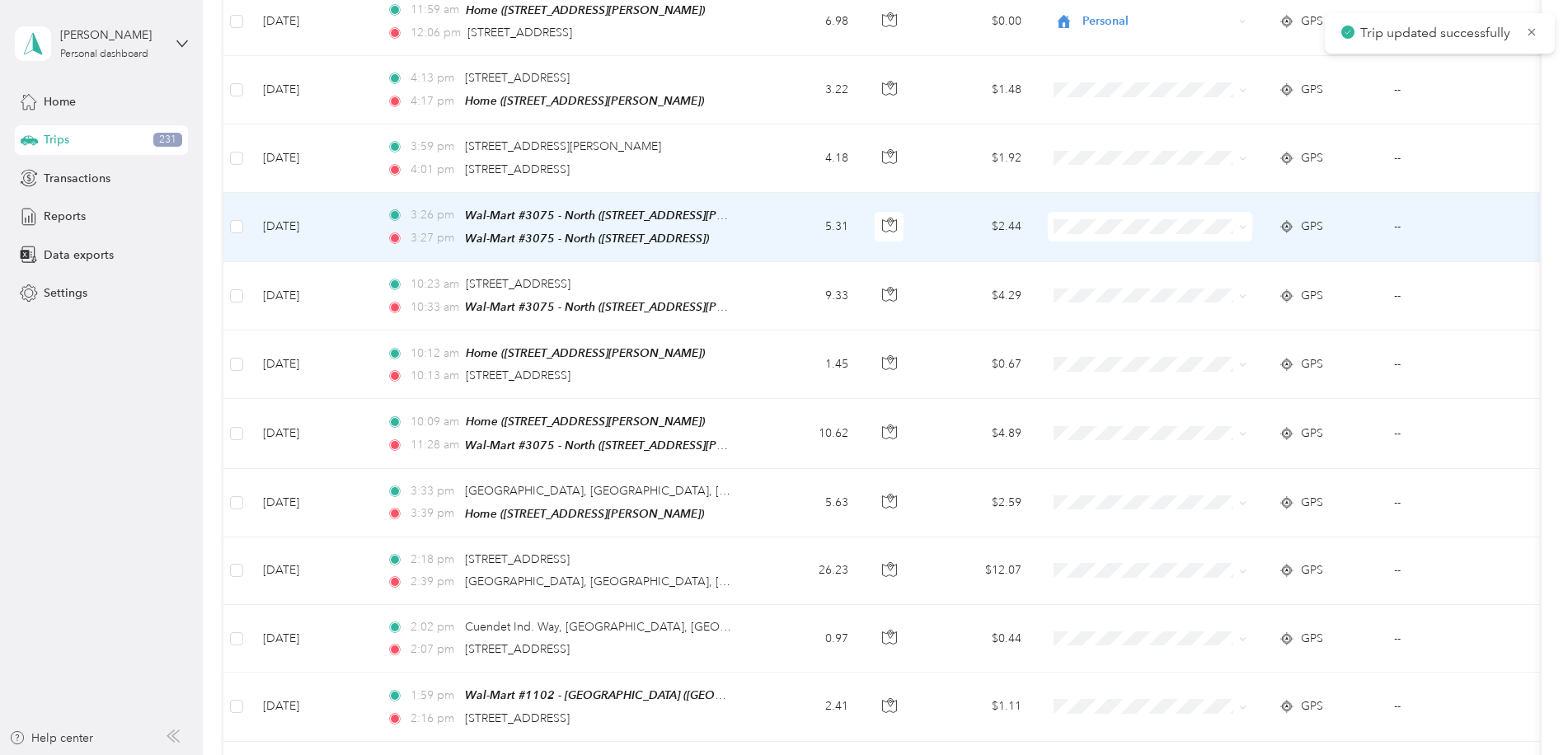
click at [908, 233] on td at bounding box center [890, 227] width 57 height 69
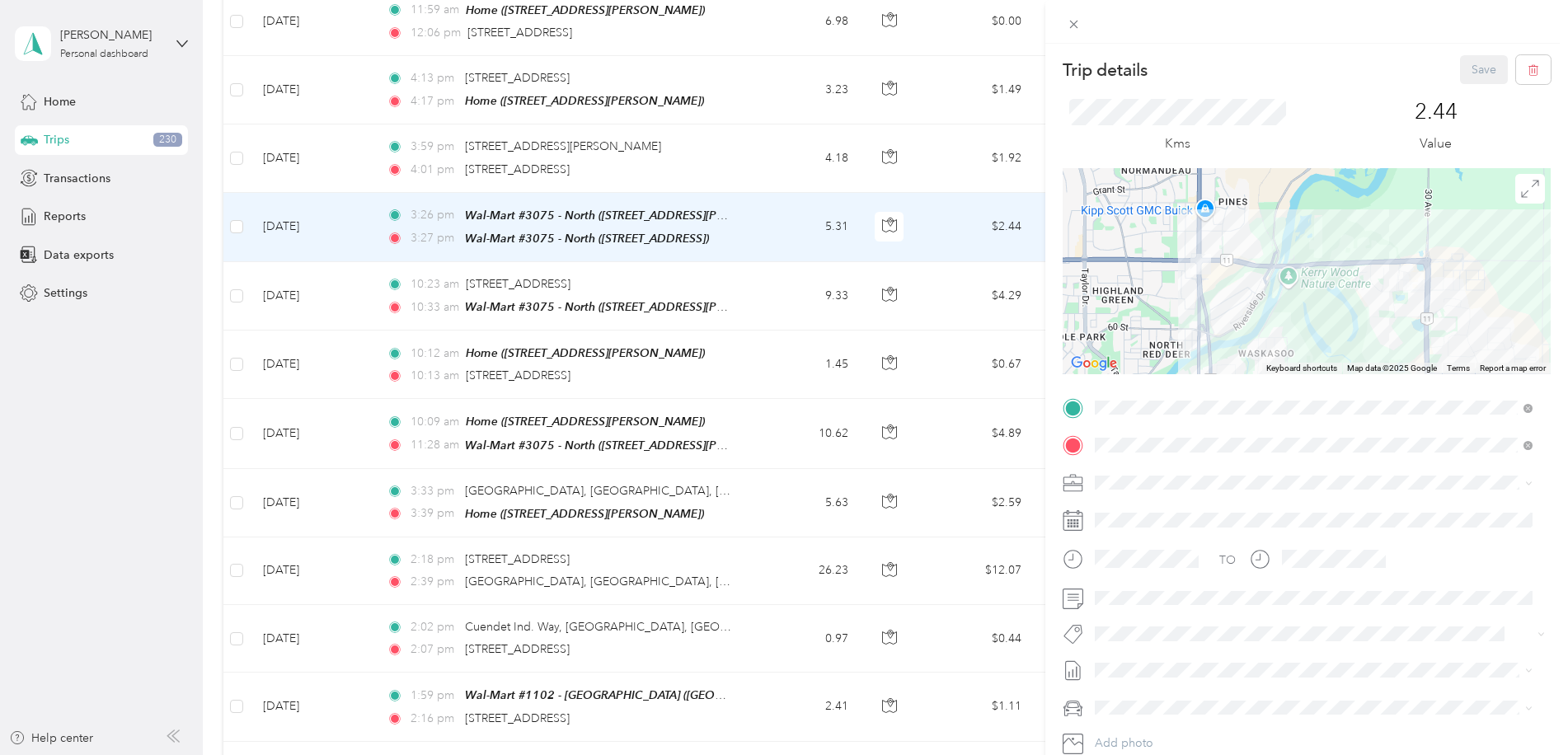
click at [1120, 511] on li "[PERSON_NAME] [GEOGRAPHIC_DATA]" at bounding box center [1313, 505] width 449 height 29
click at [1173, 532] on button "Fit P&g Team" at bounding box center [1142, 532] width 85 height 21
click at [1472, 72] on button "Save" at bounding box center [1483, 69] width 48 height 29
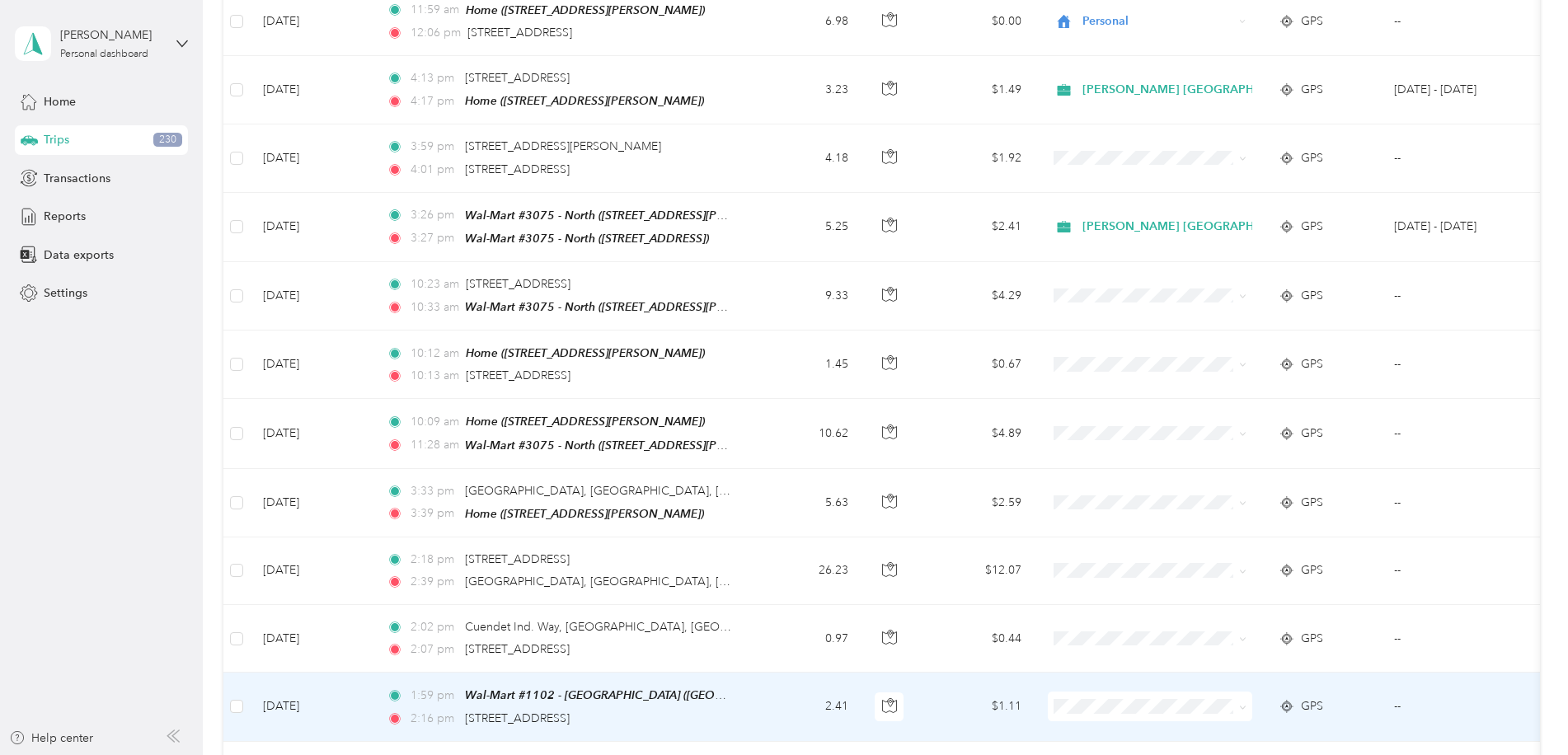
click at [758, 695] on td "2.41" at bounding box center [807, 706] width 109 height 69
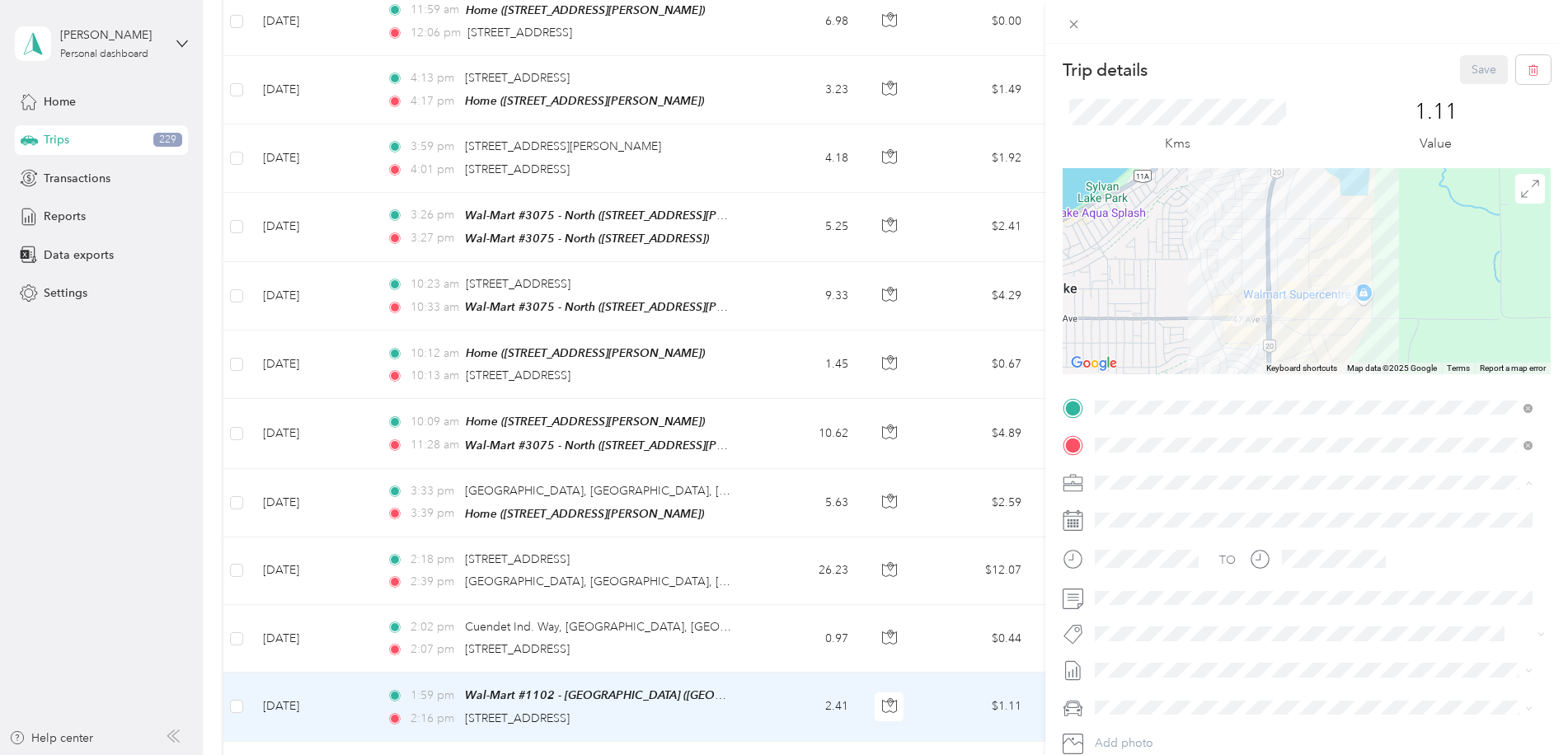
click at [1147, 509] on div "[PERSON_NAME] [GEOGRAPHIC_DATA]" at bounding box center [1313, 511] width 427 height 17
click at [1173, 608] on li "Wt - Outlook Execution" at bounding box center [1313, 605] width 449 height 32
click at [1474, 74] on button "Save" at bounding box center [1483, 69] width 48 height 29
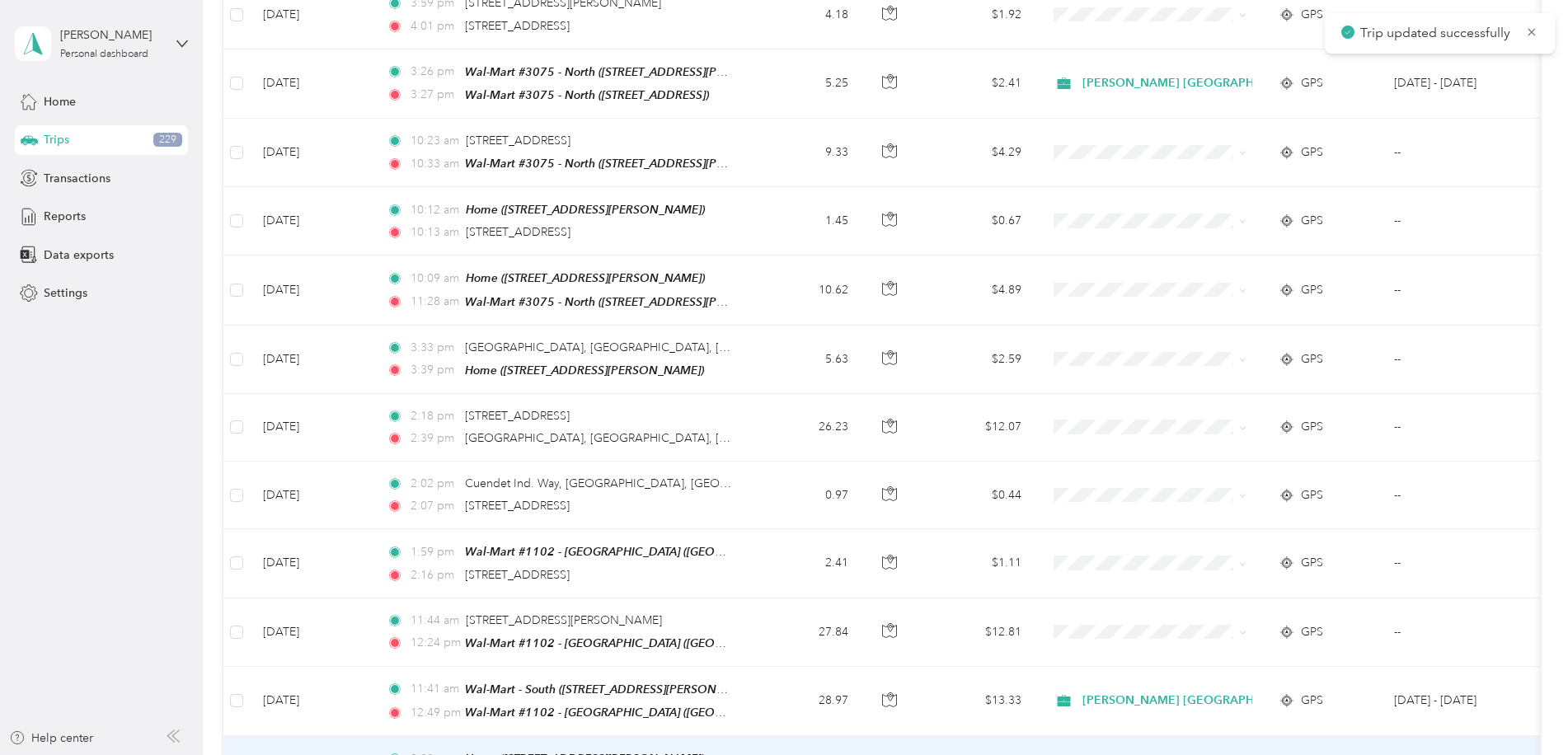
scroll to position [577, 0]
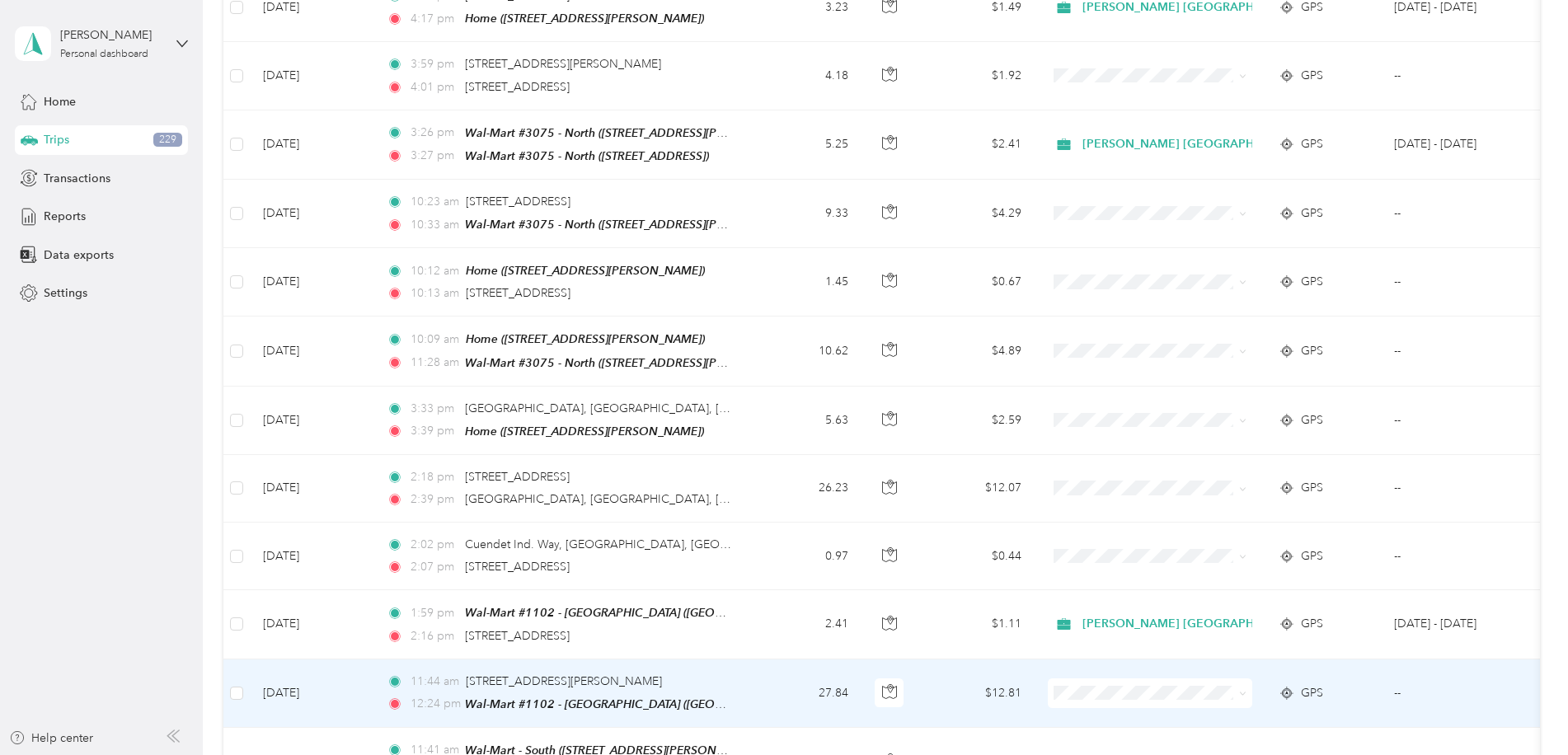
click at [766, 689] on td "27.84" at bounding box center [807, 693] width 109 height 69
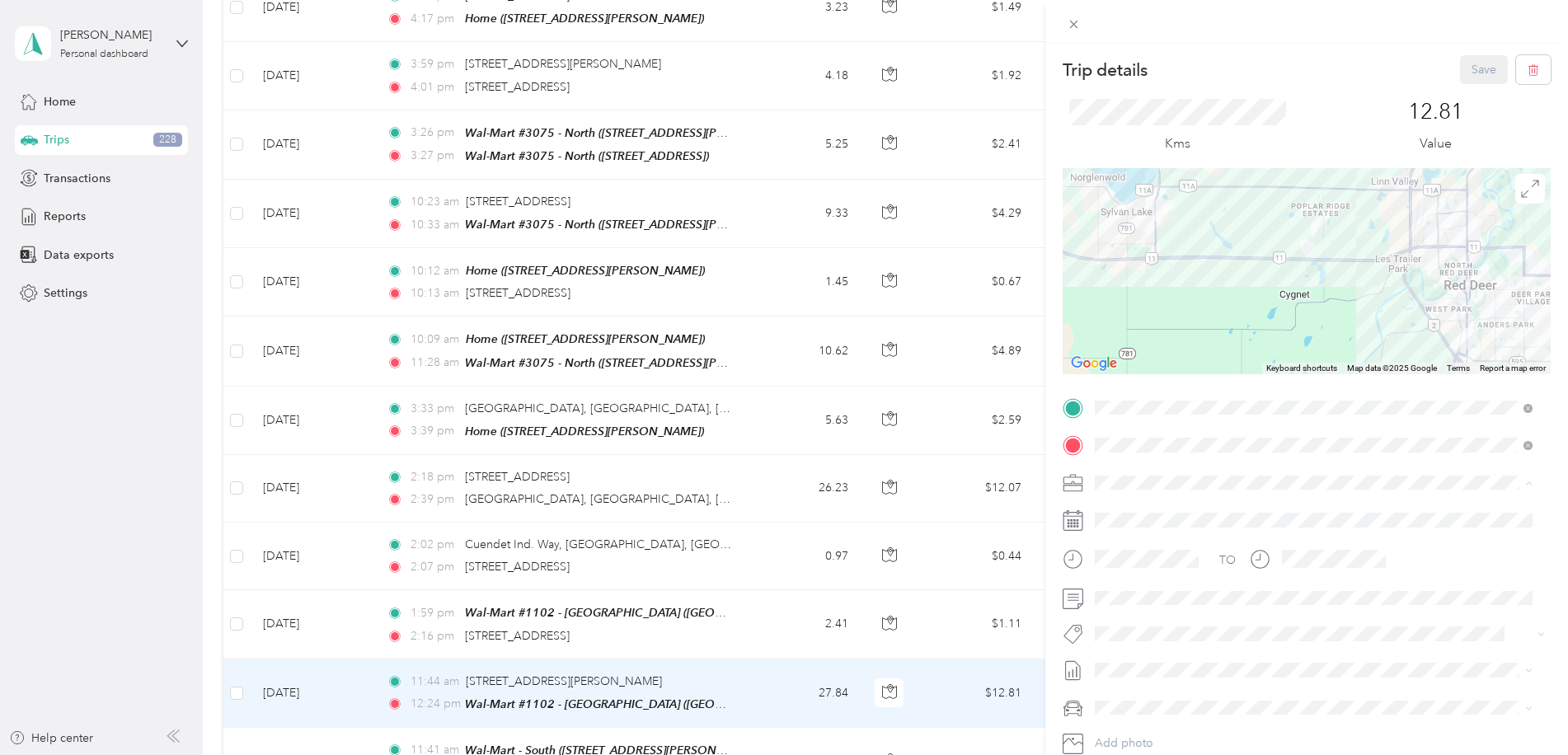
click at [1147, 514] on li "[PERSON_NAME] [GEOGRAPHIC_DATA]" at bounding box center [1313, 511] width 449 height 29
click at [1203, 660] on span "Wt - Outlook Execution" at bounding box center [1164, 655] width 104 height 15
click at [1460, 68] on button "Save" at bounding box center [1483, 69] width 48 height 29
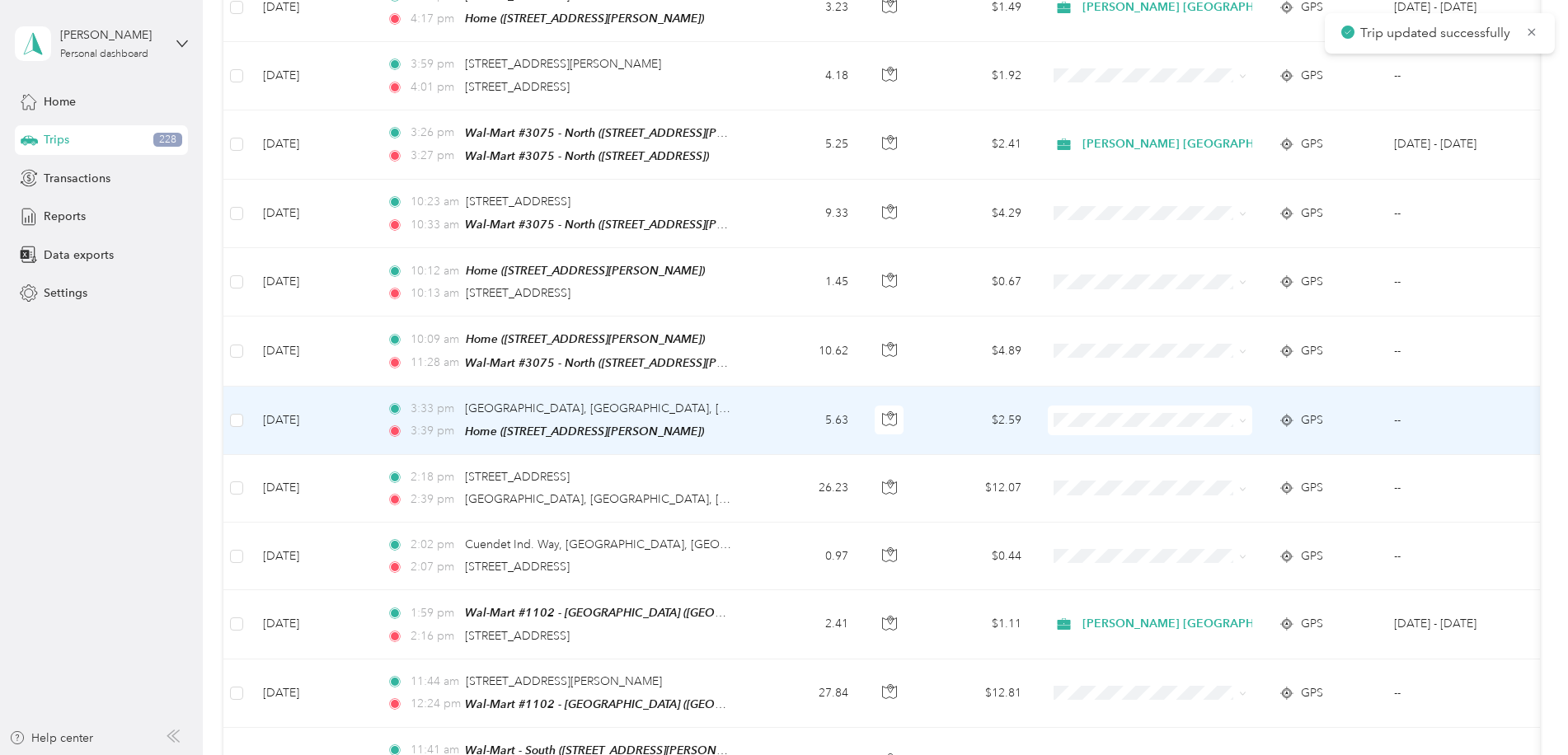
click at [756, 415] on td "5.63" at bounding box center [807, 421] width 109 height 69
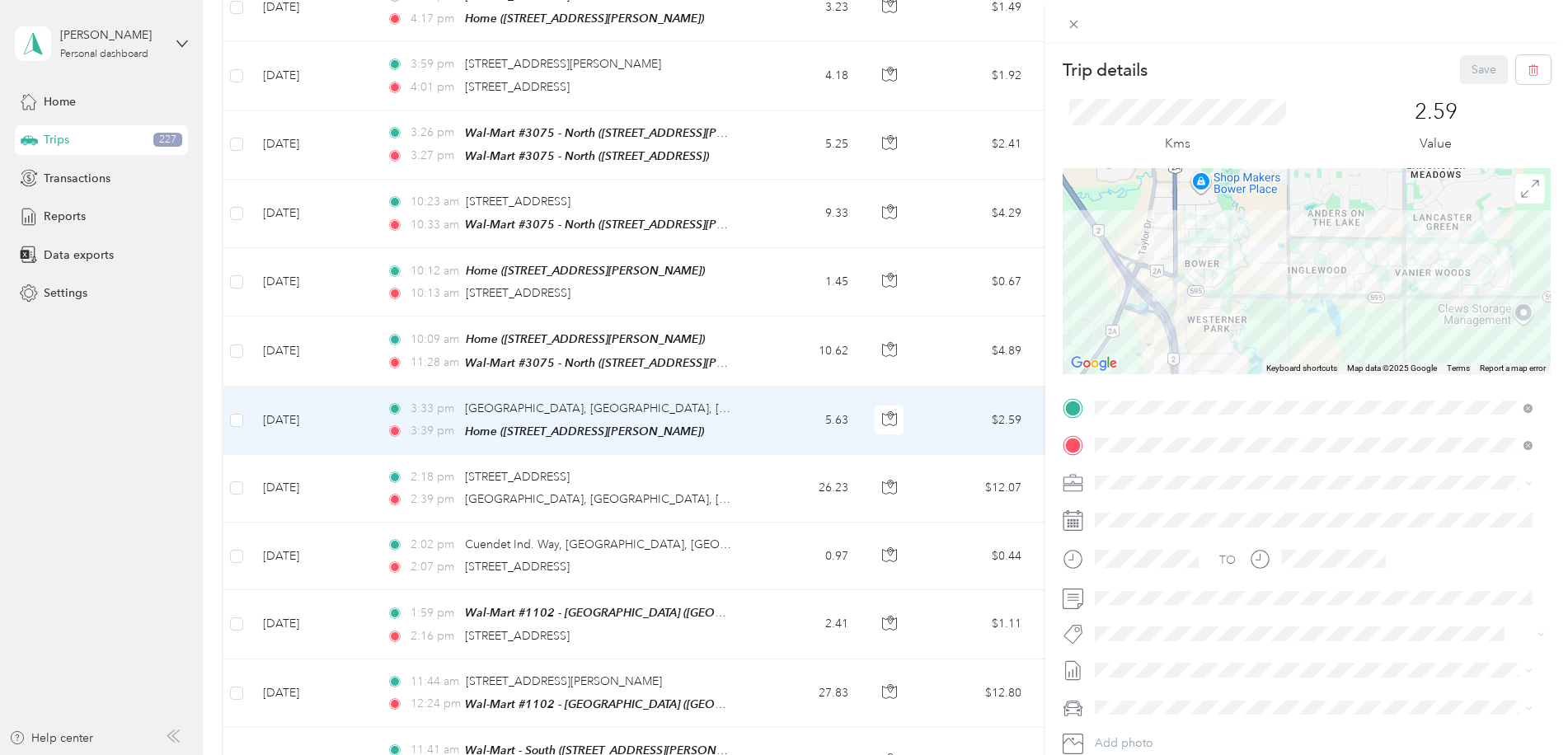
click at [1131, 507] on span "[PERSON_NAME] [GEOGRAPHIC_DATA]" at bounding box center [1206, 501] width 213 height 14
click at [1147, 539] on ol "[PERSON_NAME] Retail Merch Can - [PERSON_NAME] Reset Project Fit Home Depot Tea…" at bounding box center [1313, 505] width 449 height 231
click at [1460, 70] on button "Save" at bounding box center [1483, 69] width 48 height 29
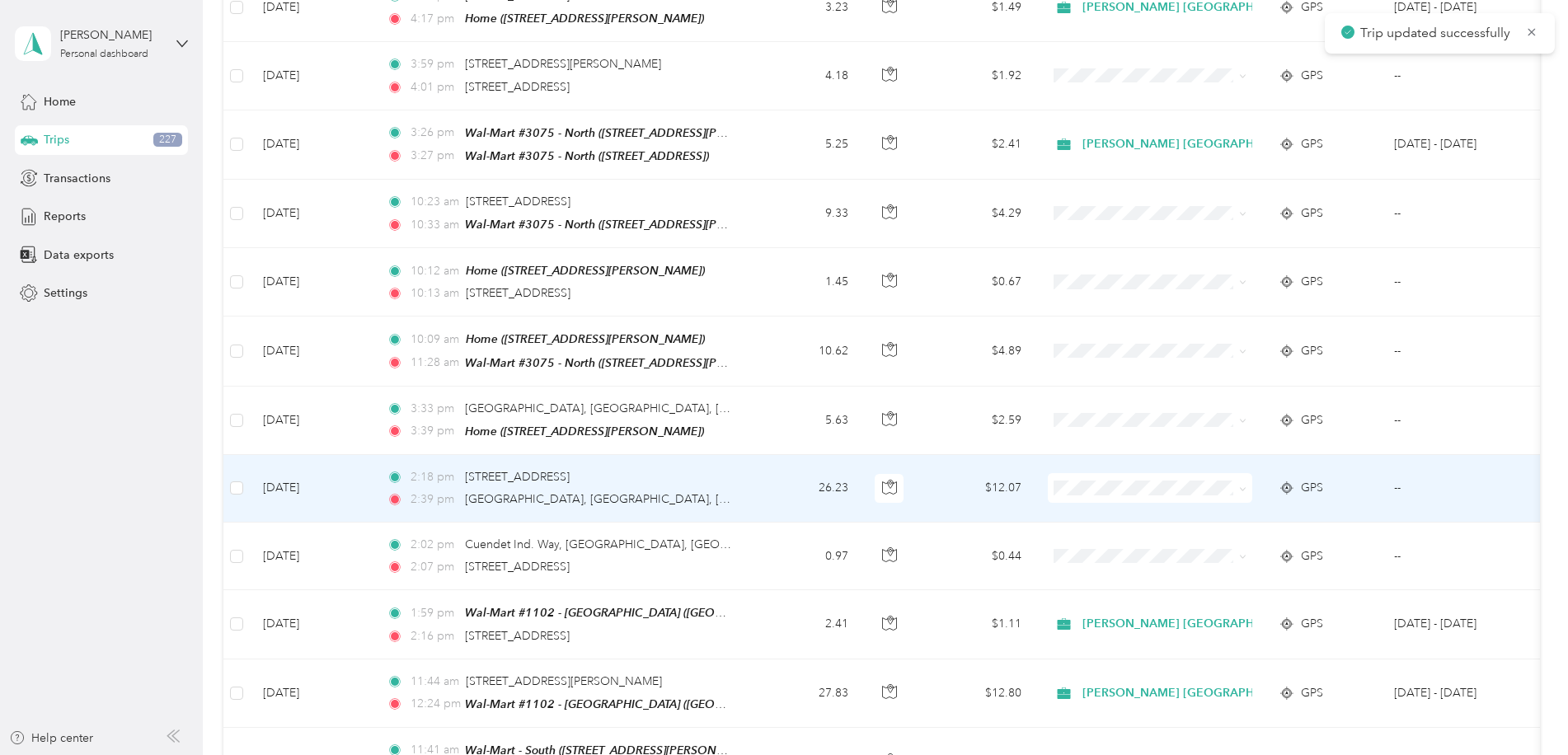
click at [683, 478] on div "2:18 pm [STREET_ADDRESS] 2:39 pm [GEOGRAPHIC_DATA], [GEOGRAPHIC_DATA]" at bounding box center [560, 487] width 347 height 40
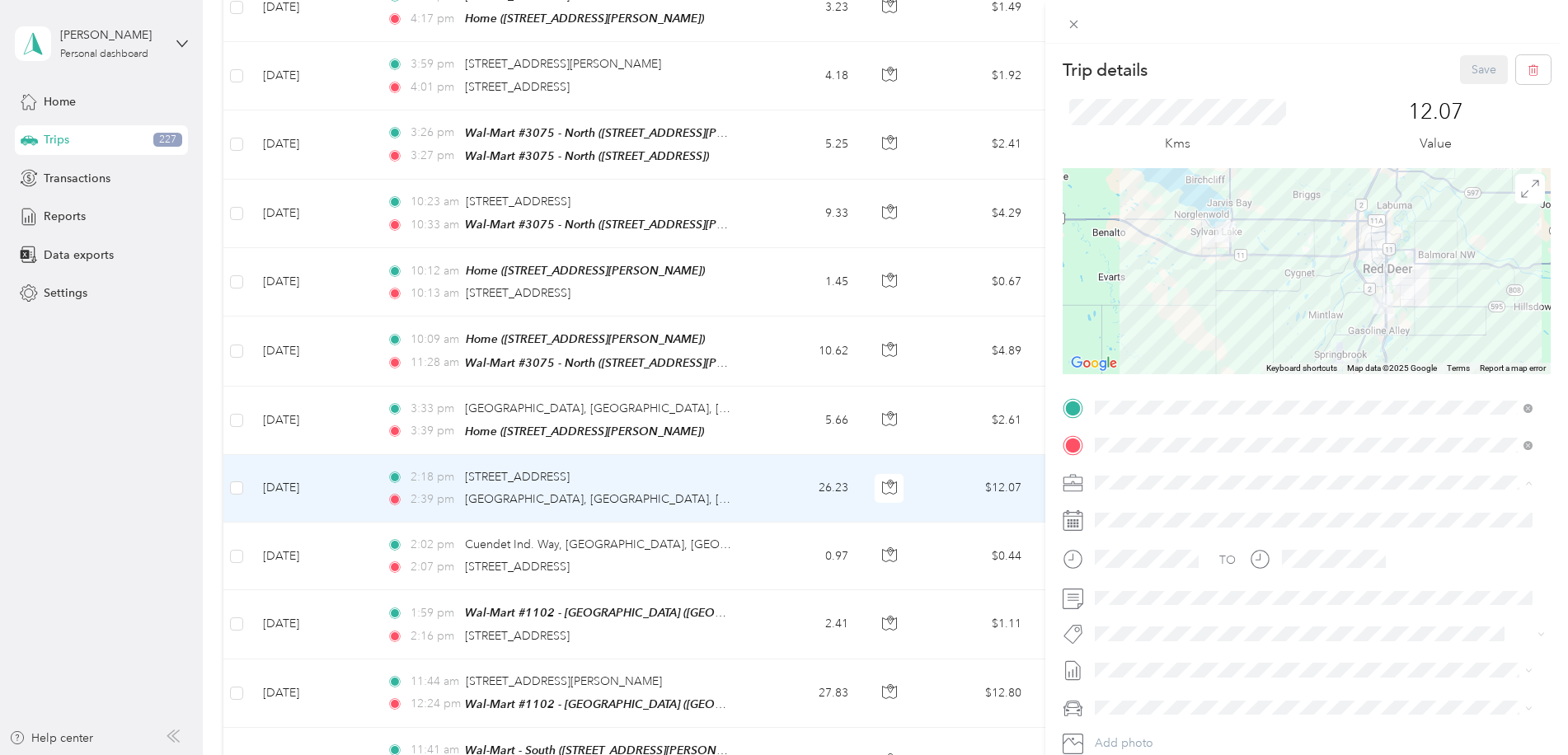
click at [1140, 511] on div "[PERSON_NAME] [GEOGRAPHIC_DATA]" at bounding box center [1313, 511] width 427 height 17
drag, startPoint x: 1188, startPoint y: 603, endPoint x: 1411, endPoint y: 362, distance: 328.3
click at [1188, 602] on span "Wt - Outlook Execution" at bounding box center [1164, 603] width 104 height 15
click at [1475, 70] on button "Save" at bounding box center [1483, 69] width 48 height 29
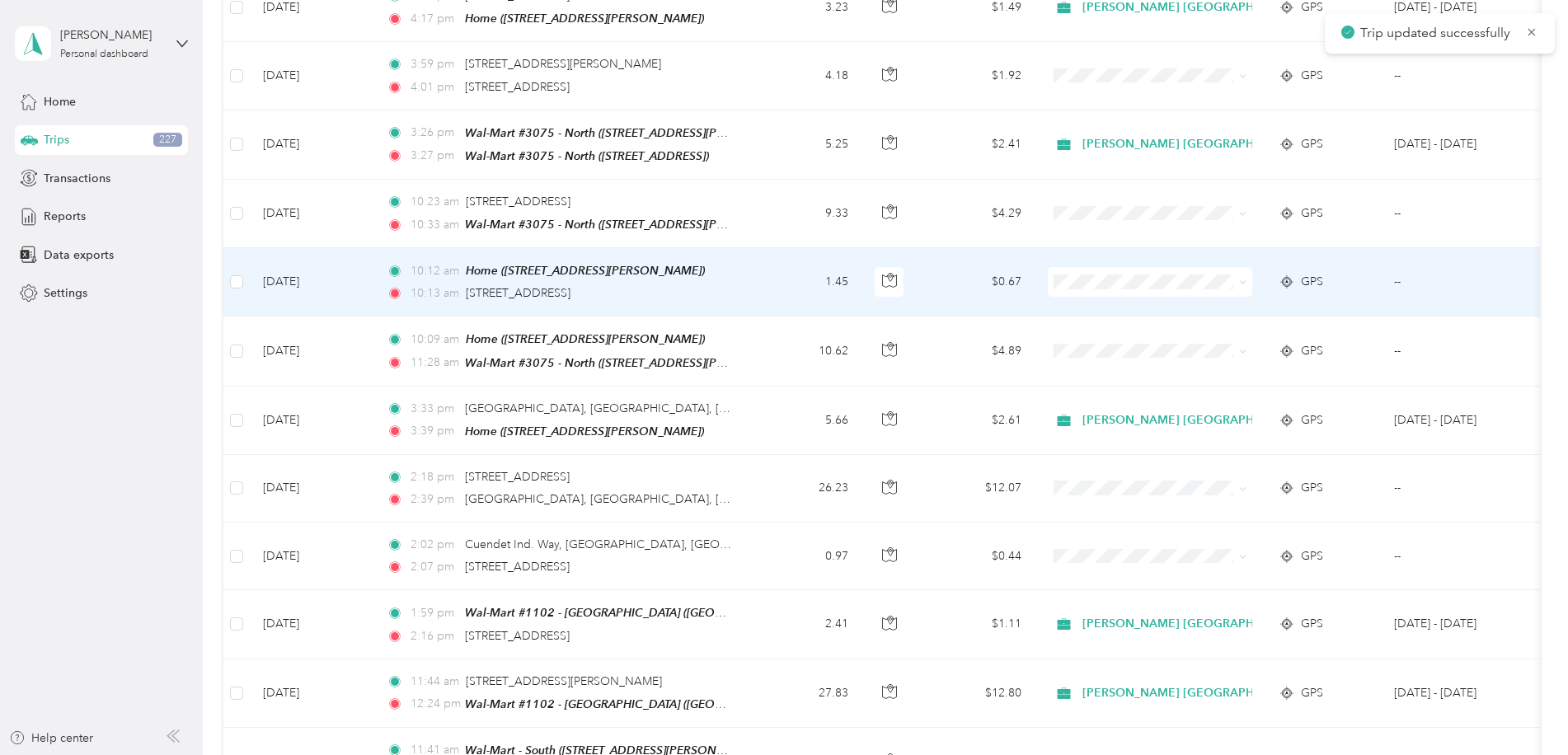
click at [745, 279] on td "10:12 am Home ([STREET_ADDRESS][PERSON_NAME]) 10:13 am [STREET_ADDRESS]" at bounding box center [563, 282] width 380 height 69
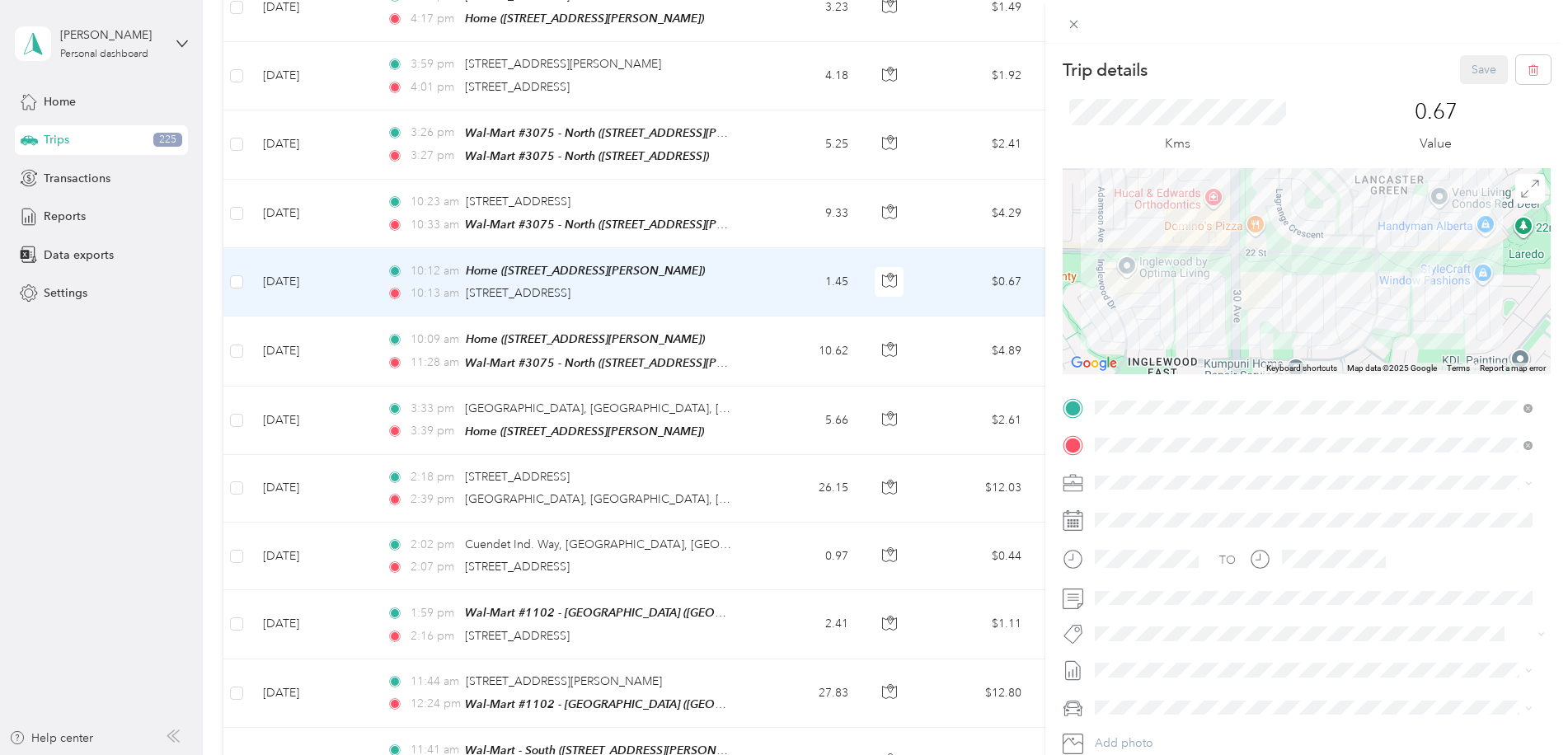
click at [1134, 508] on span "[PERSON_NAME] [GEOGRAPHIC_DATA]" at bounding box center [1206, 502] width 213 height 14
click at [1145, 539] on ol "[PERSON_NAME] Retail Merch Can - [PERSON_NAME] Reset Project Fit Home Depot Tea…" at bounding box center [1313, 505] width 449 height 231
click at [1469, 70] on button "Save" at bounding box center [1483, 69] width 48 height 29
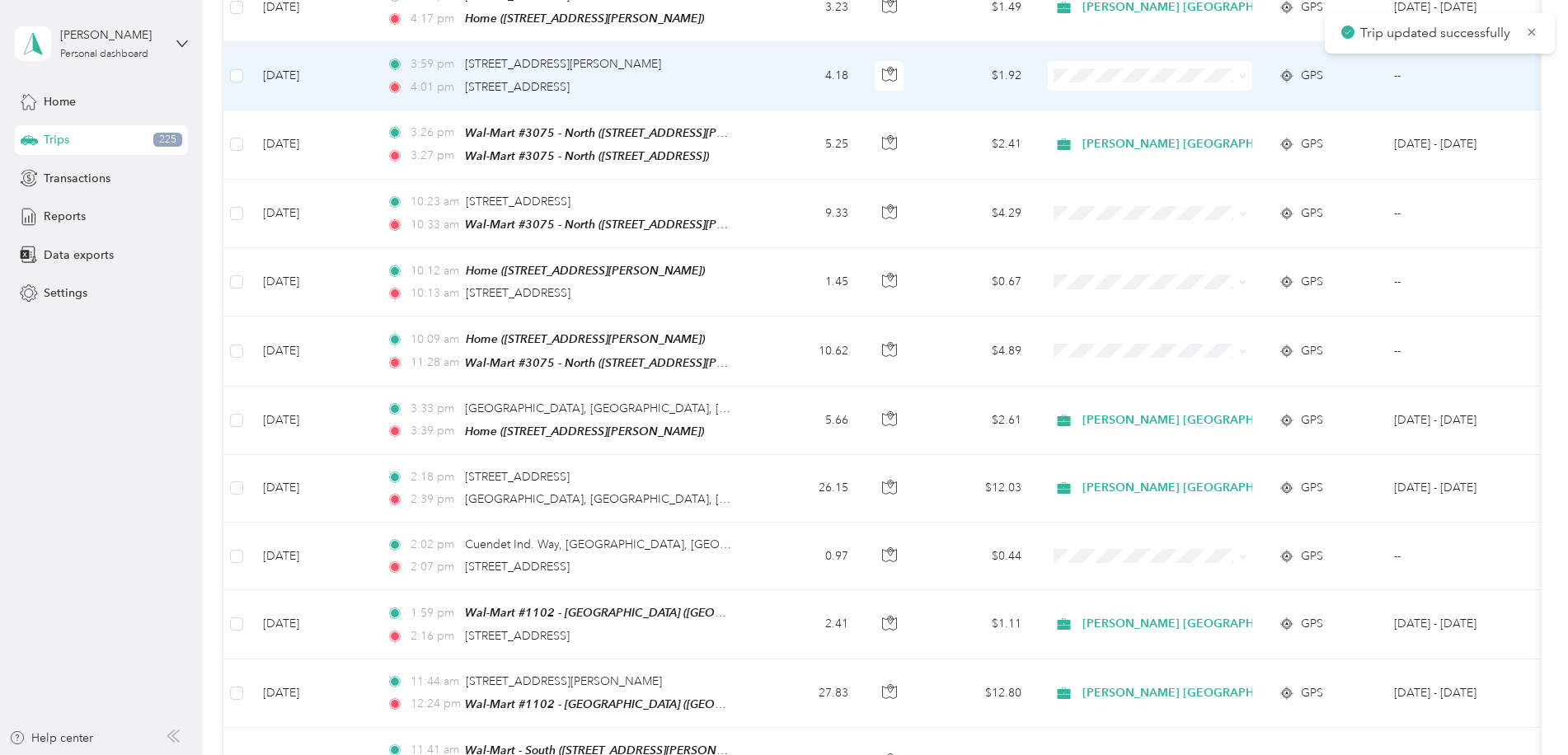
click at [754, 75] on td "4.18" at bounding box center [807, 76] width 109 height 68
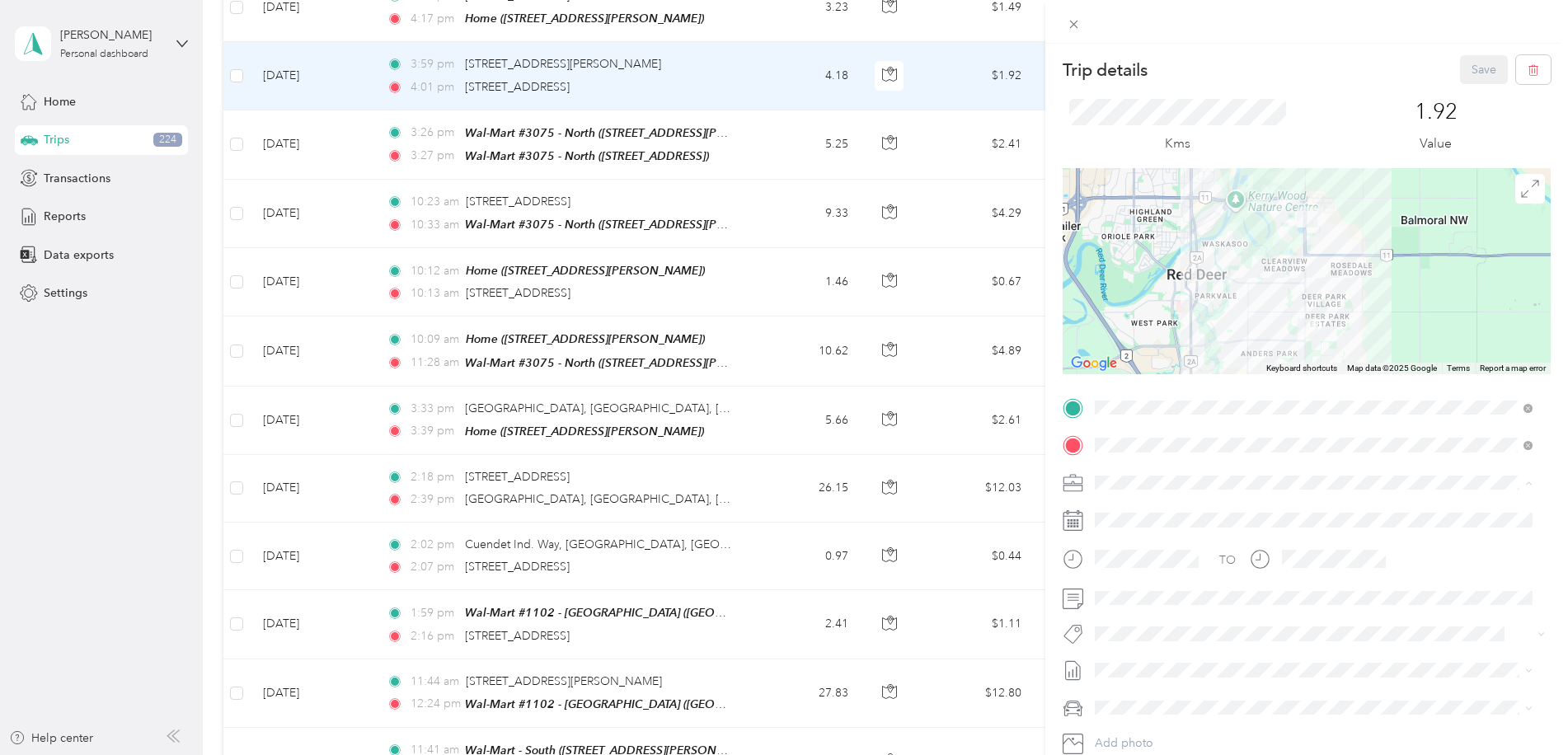
click at [1131, 503] on div "[PERSON_NAME] [GEOGRAPHIC_DATA]" at bounding box center [1313, 511] width 427 height 17
click at [1159, 536] on li "Fit P&g Team" at bounding box center [1313, 524] width 449 height 32
click at [1471, 67] on button "Save" at bounding box center [1483, 69] width 48 height 29
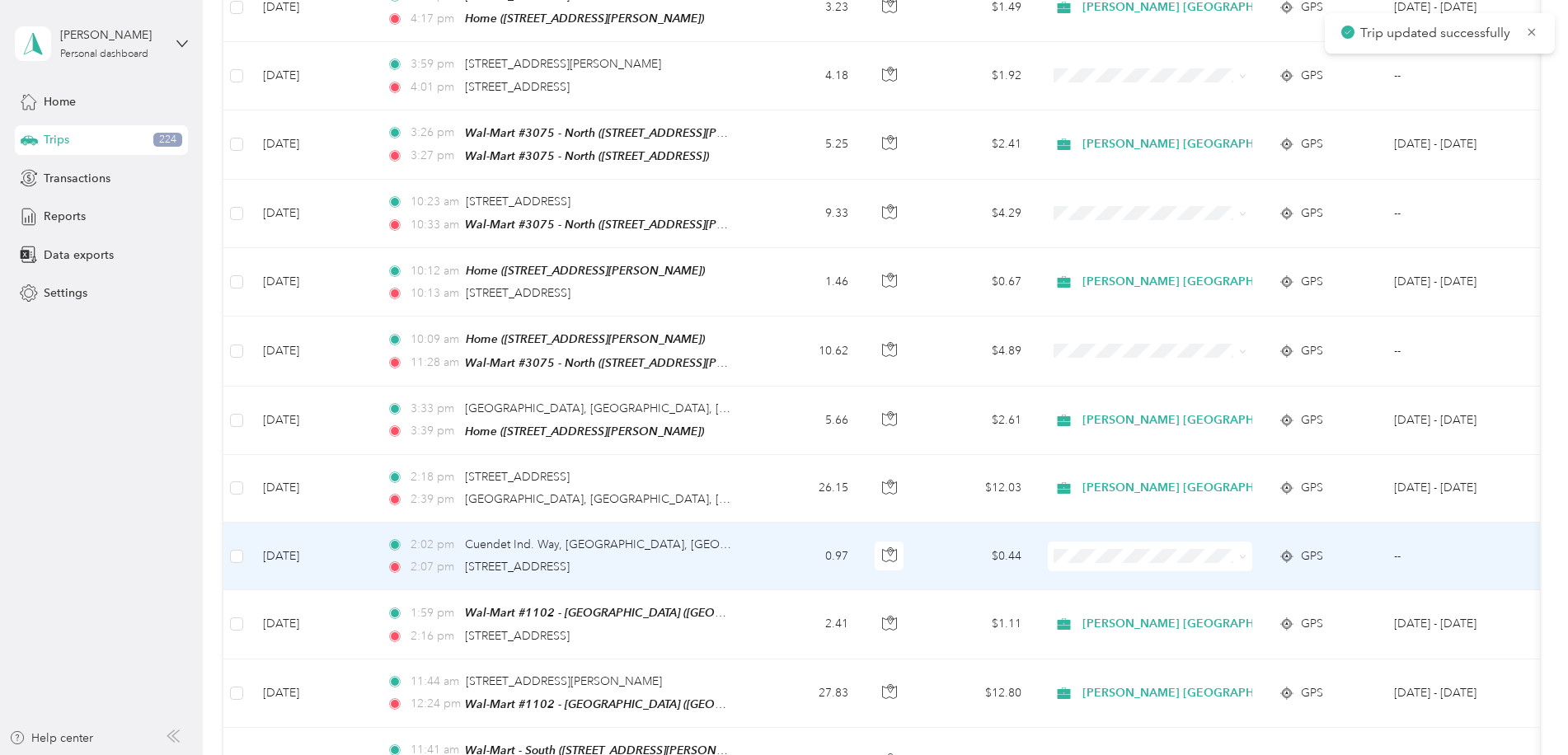
click at [720, 535] on div "2:02 pm Cuendet Ind. Way, [GEOGRAPHIC_DATA], [GEOGRAPHIC_DATA]" at bounding box center [560, 544] width 347 height 18
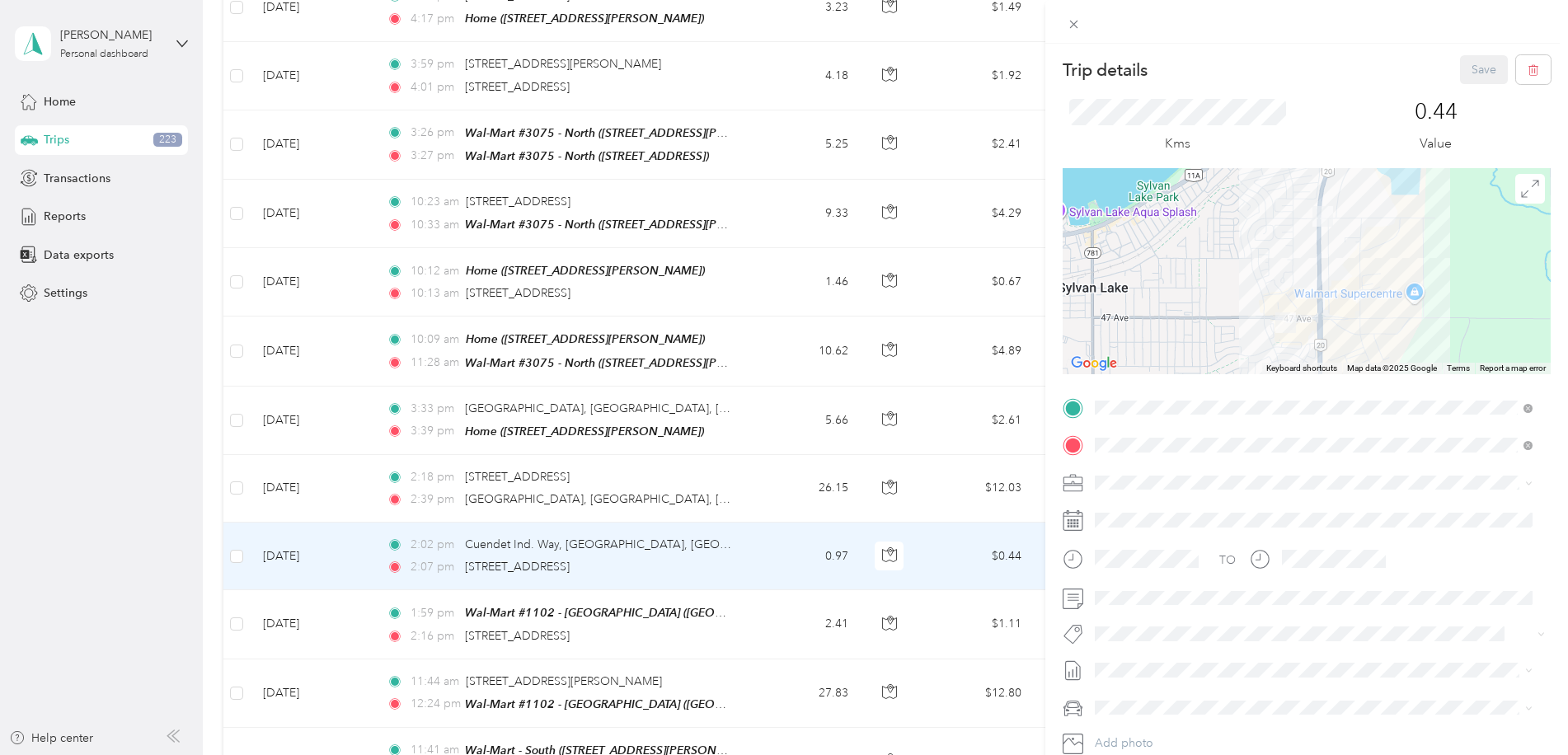
click at [1135, 506] on span "[PERSON_NAME] [GEOGRAPHIC_DATA]" at bounding box center [1206, 502] width 213 height 14
drag, startPoint x: 1193, startPoint y: 602, endPoint x: 1222, endPoint y: 581, distance: 35.8
click at [1194, 601] on span "Wt - Outlook Execution" at bounding box center [1164, 605] width 104 height 15
click at [1473, 64] on button "Save" at bounding box center [1483, 69] width 48 height 29
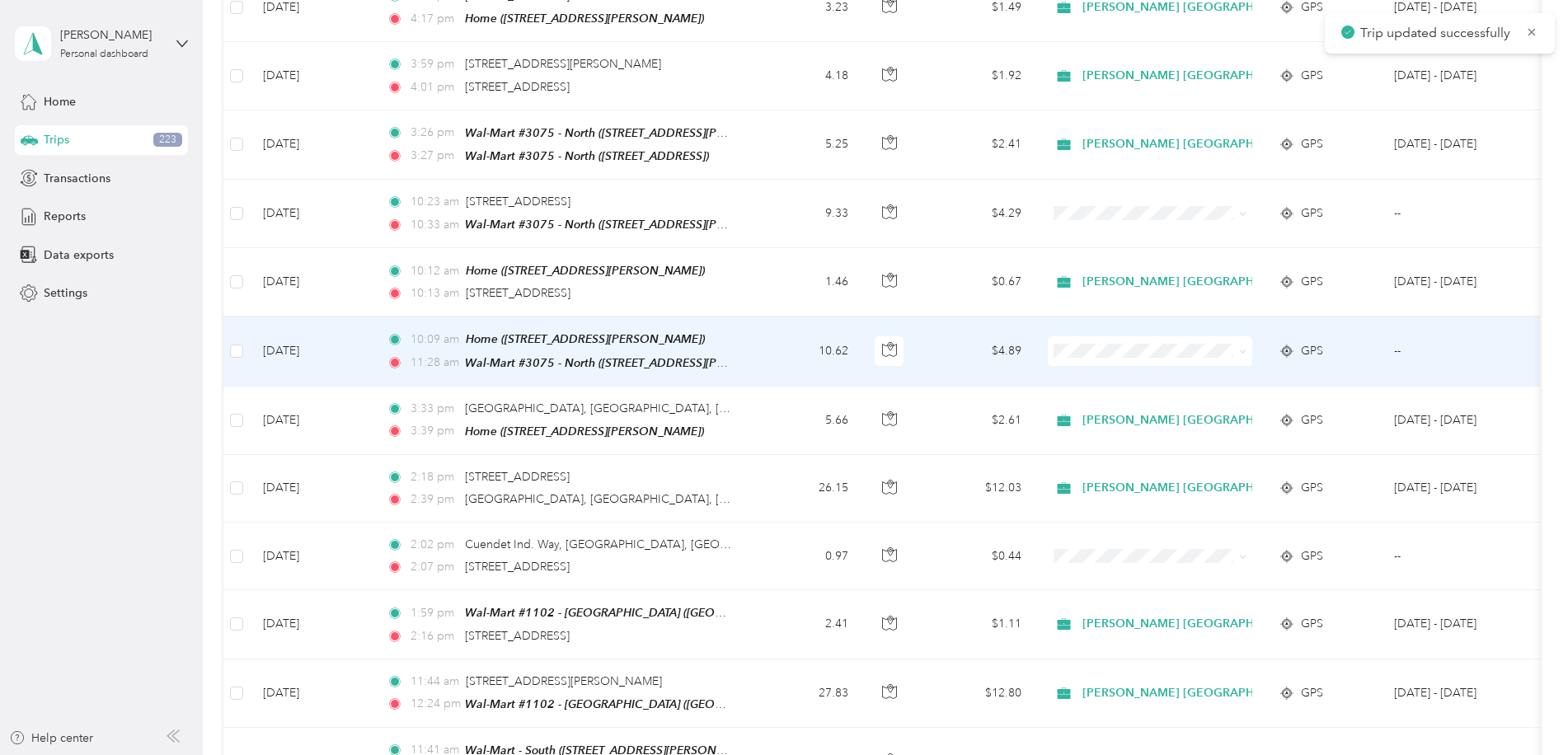
click at [774, 346] on td "10.62" at bounding box center [807, 351] width 109 height 69
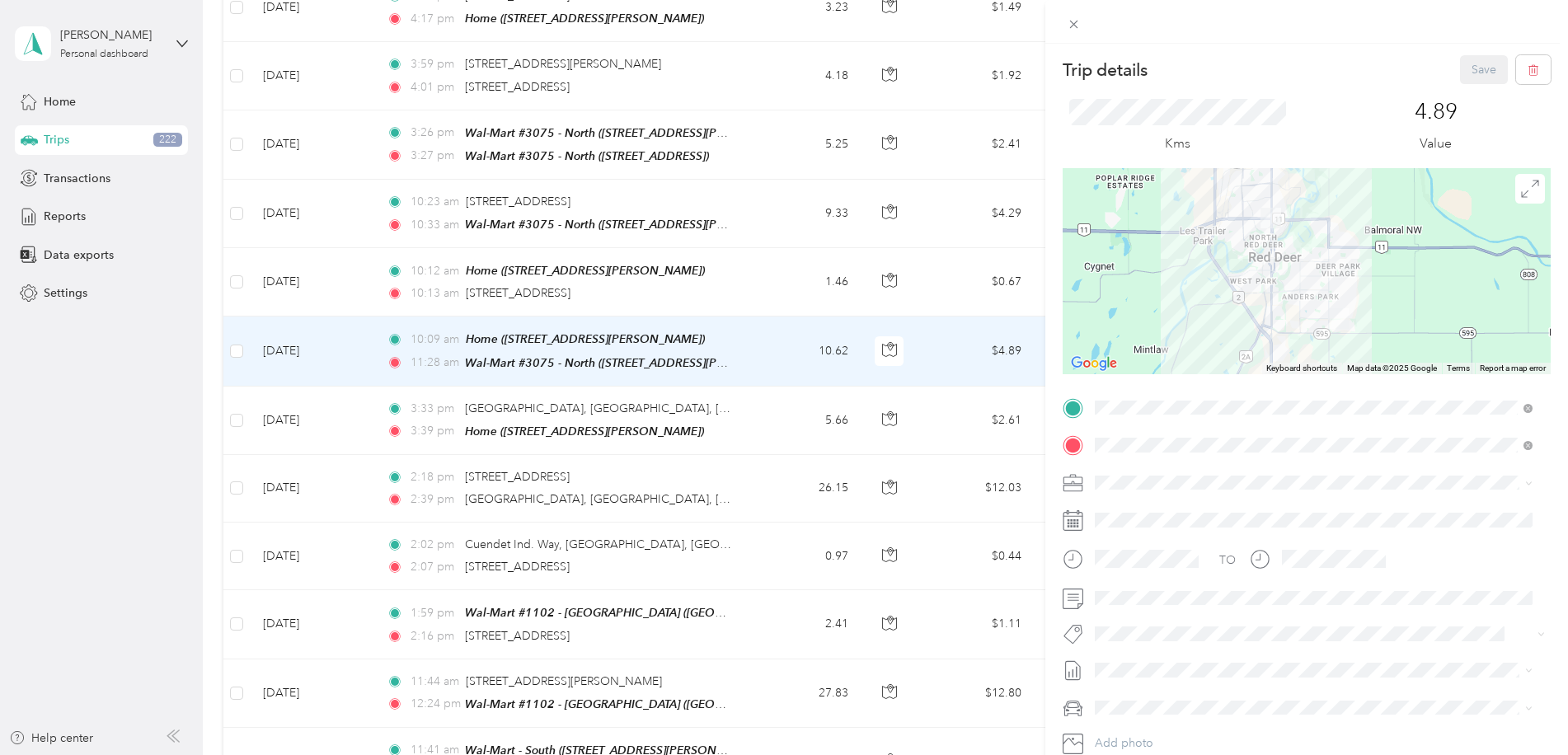
click at [1154, 501] on li "[PERSON_NAME] [GEOGRAPHIC_DATA]" at bounding box center [1313, 508] width 449 height 29
click at [1184, 535] on li "Rt - Blitz/projects" at bounding box center [1313, 524] width 449 height 32
click at [1463, 75] on button "Save" at bounding box center [1483, 69] width 48 height 29
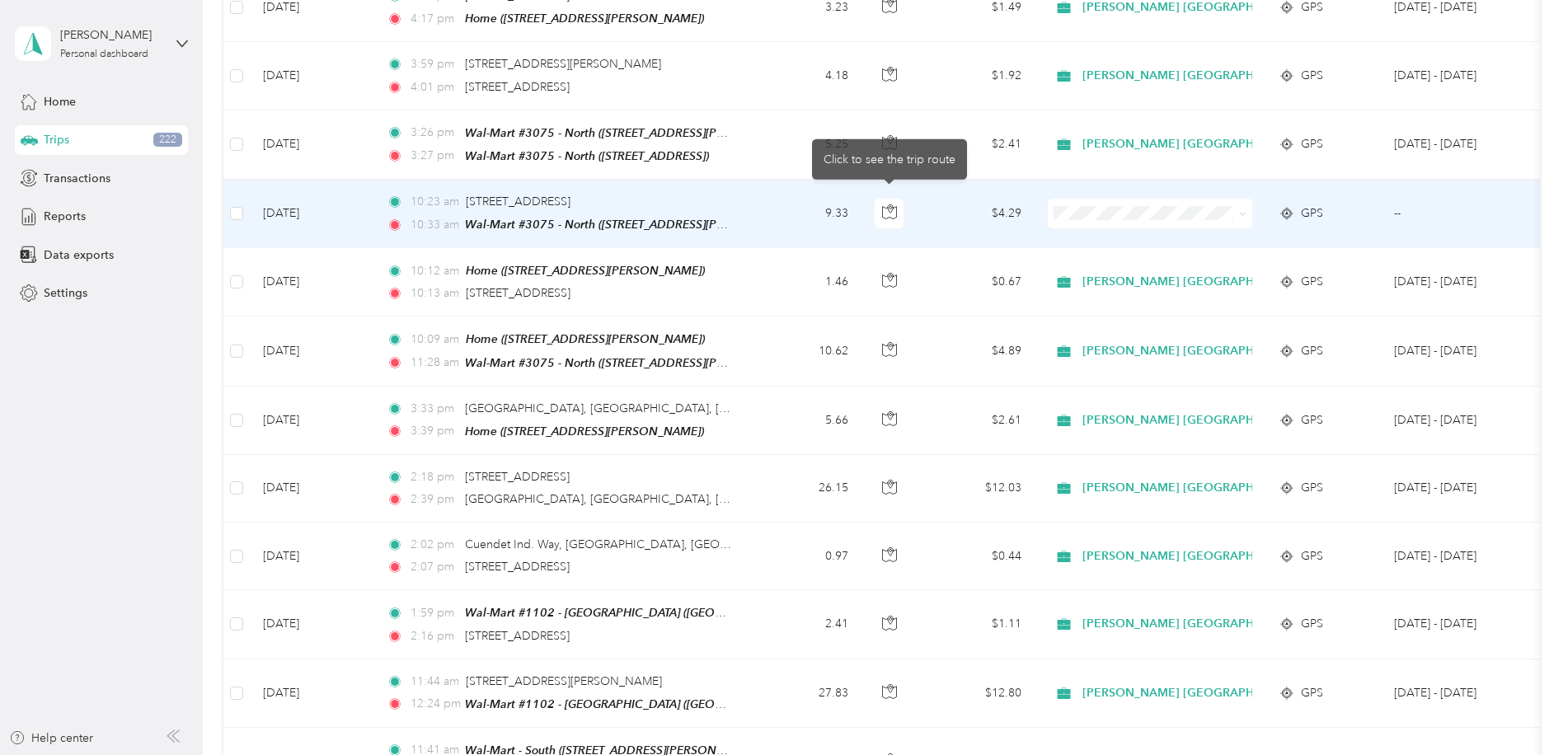
click at [908, 202] on td at bounding box center [890, 213] width 57 height 69
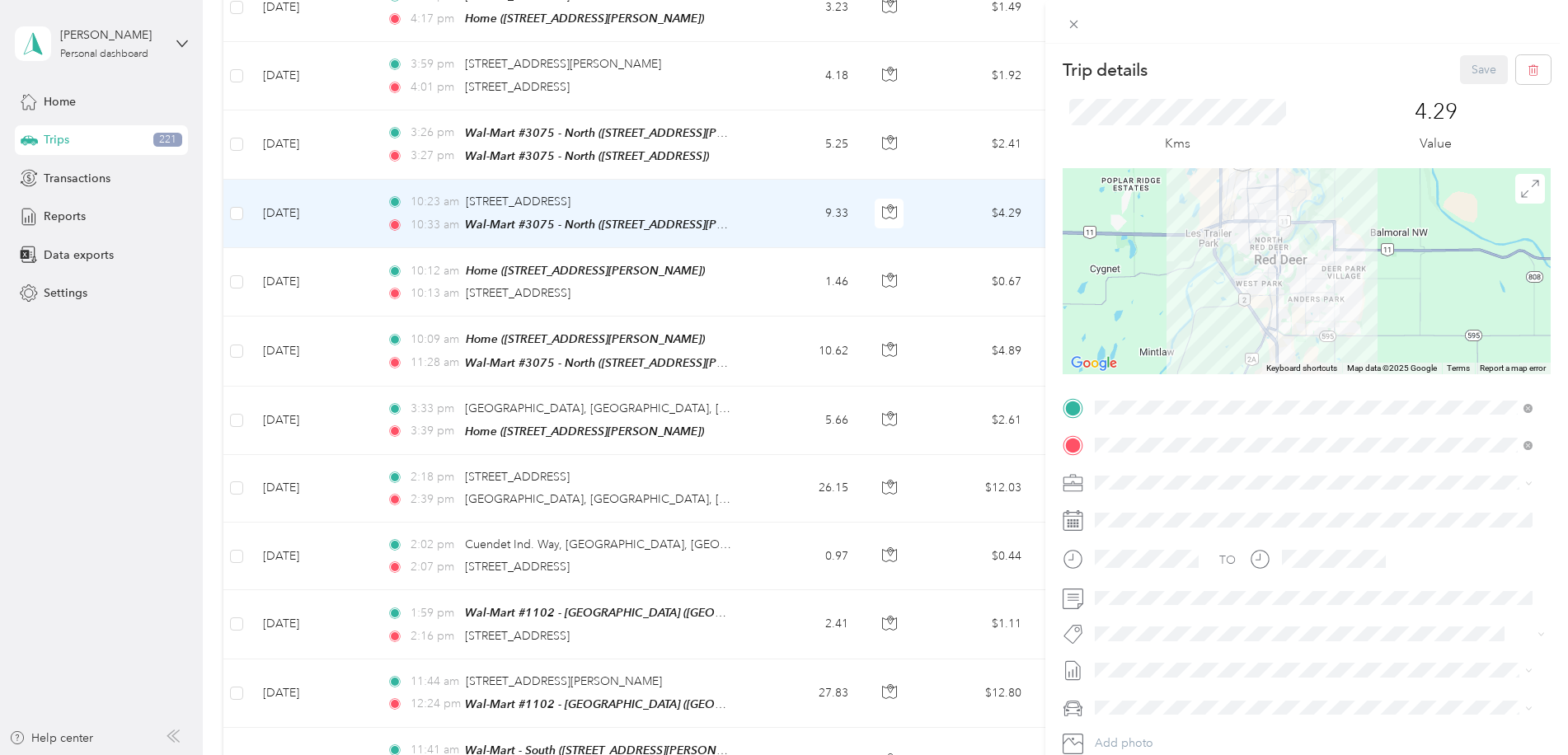
click at [1138, 508] on span "[PERSON_NAME] [GEOGRAPHIC_DATA]" at bounding box center [1206, 511] width 213 height 14
click at [1200, 574] on button "Wt Multi-studio Cost Capture" at bounding box center [1178, 564] width 157 height 21
click at [1466, 68] on button "Save" at bounding box center [1483, 69] width 48 height 29
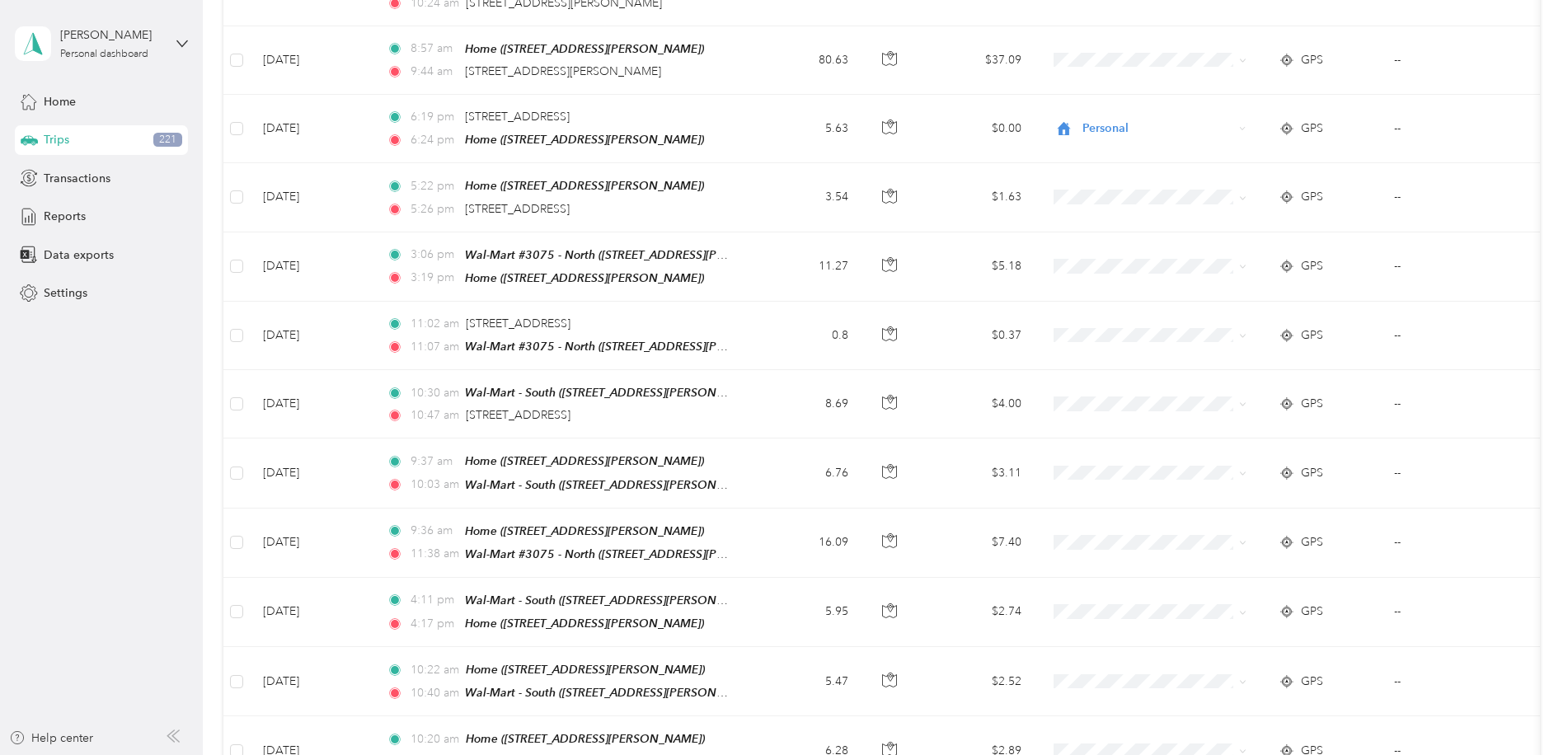
scroll to position [1812, 0]
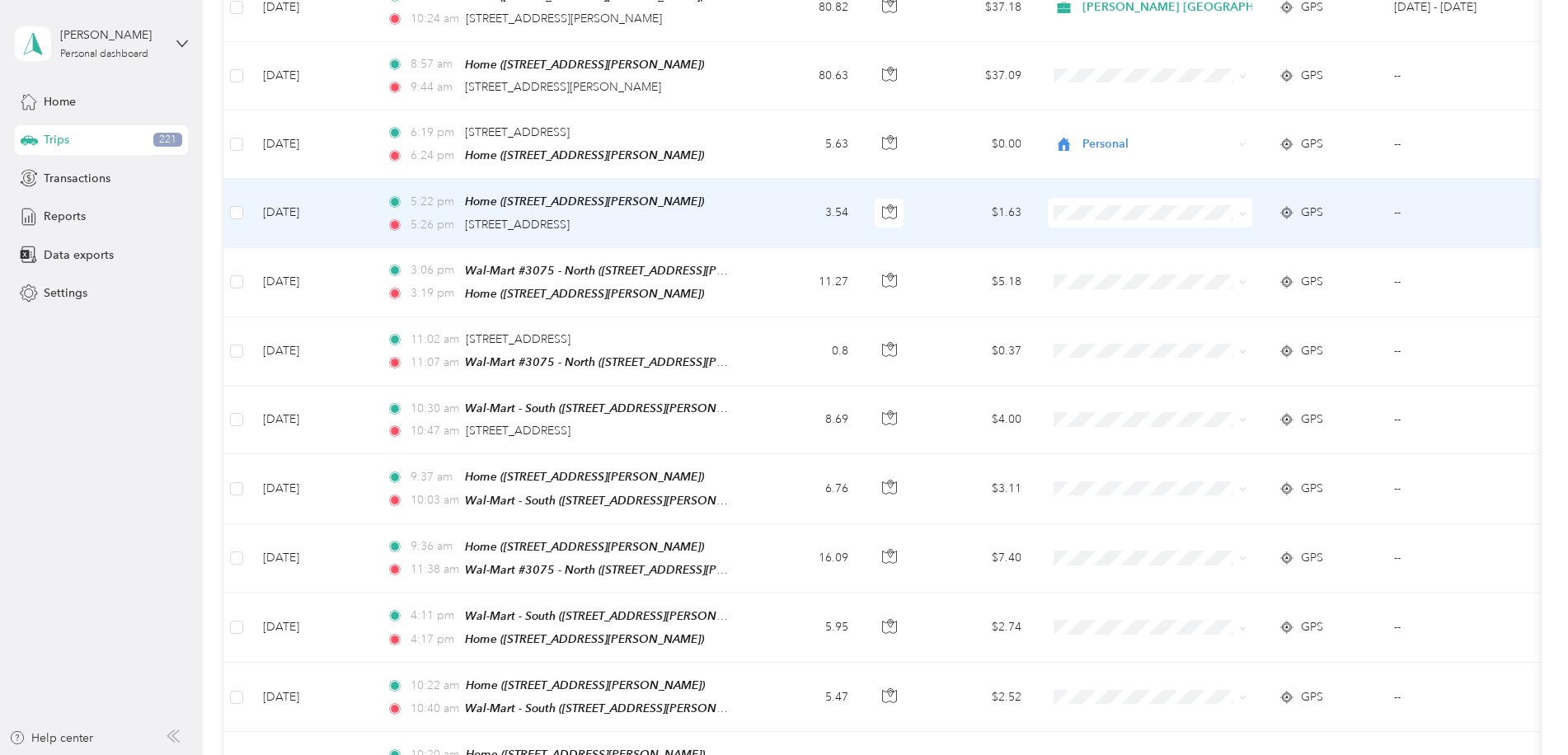
click at [774, 202] on td "3.54" at bounding box center [807, 212] width 109 height 69
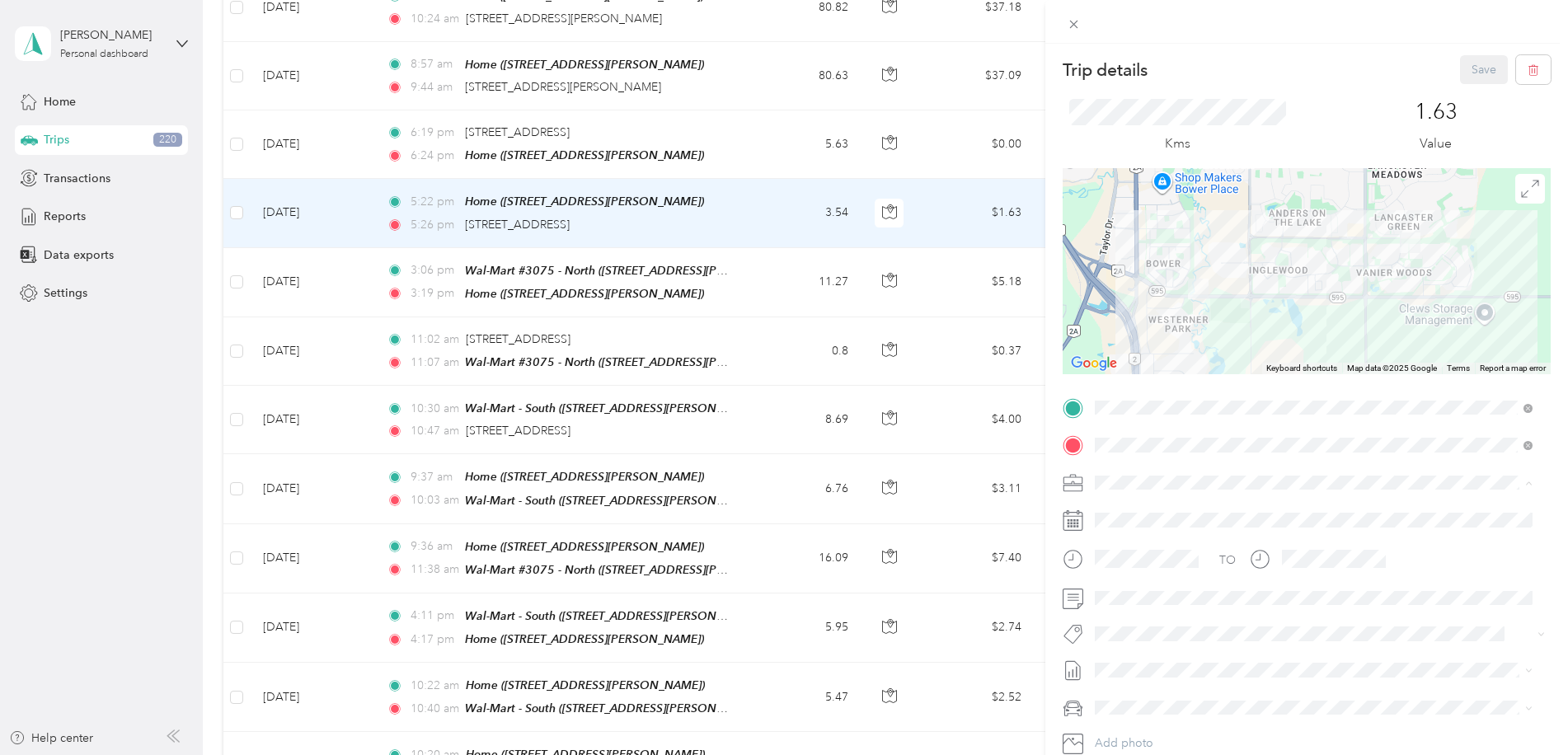
click at [1122, 536] on span "Personal" at bounding box center [1122, 540] width 44 height 14
click at [1463, 64] on button "Save" at bounding box center [1483, 69] width 48 height 29
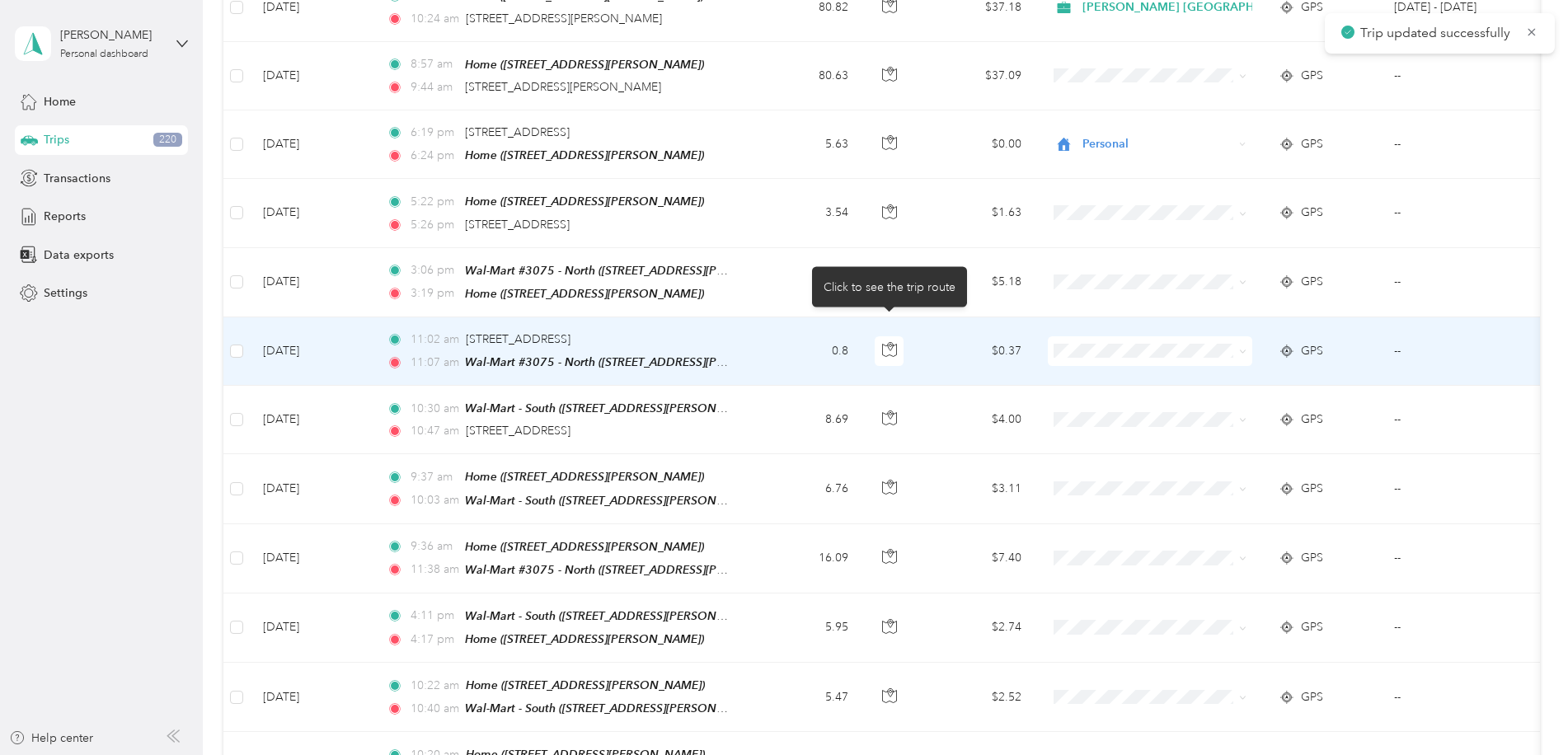
click at [908, 260] on body "Trip updated successfully [PERSON_NAME] Personal dashboard Home Trips 220 Trans…" at bounding box center [780, 378] width 1560 height 755
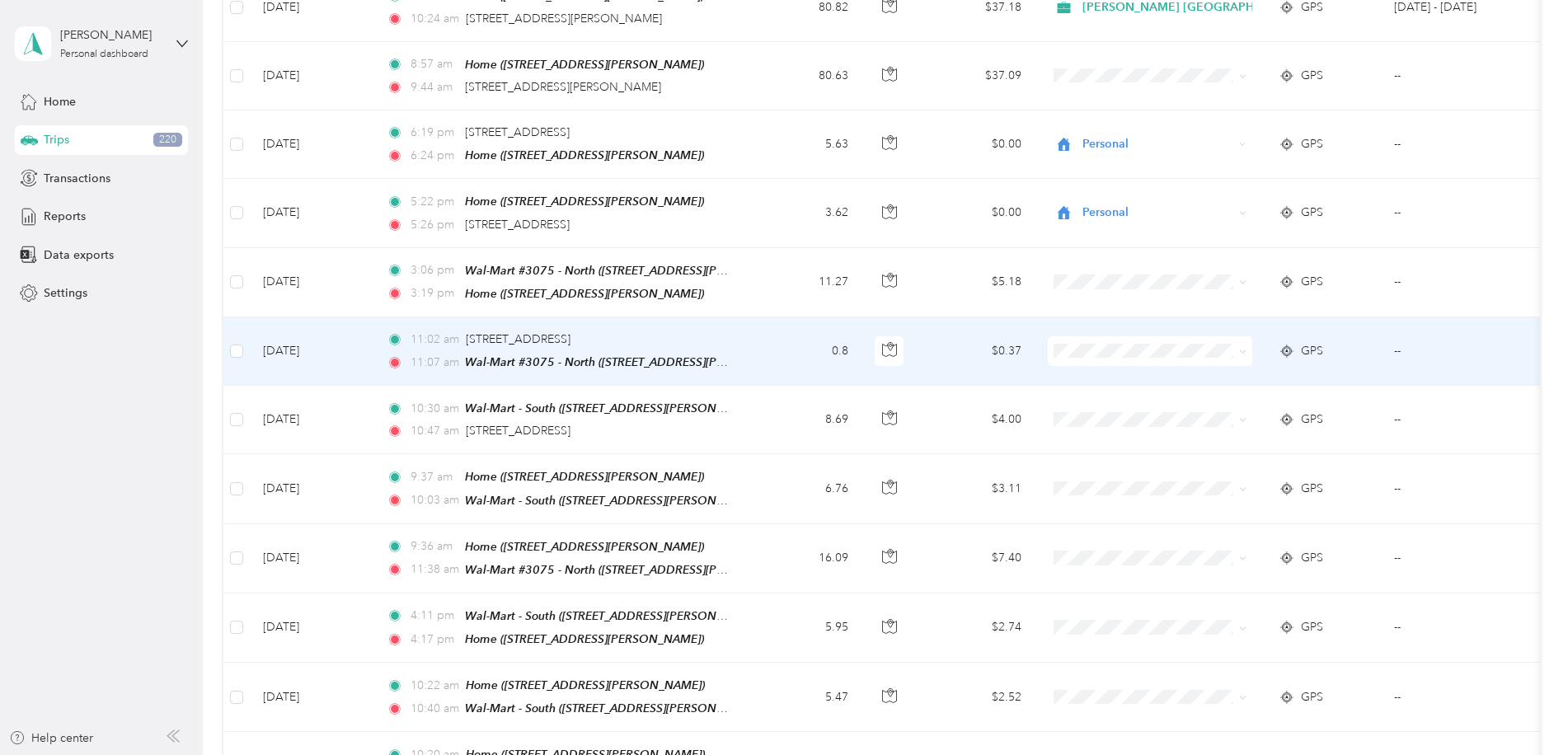
click at [957, 335] on td "$0.37" at bounding box center [976, 351] width 116 height 69
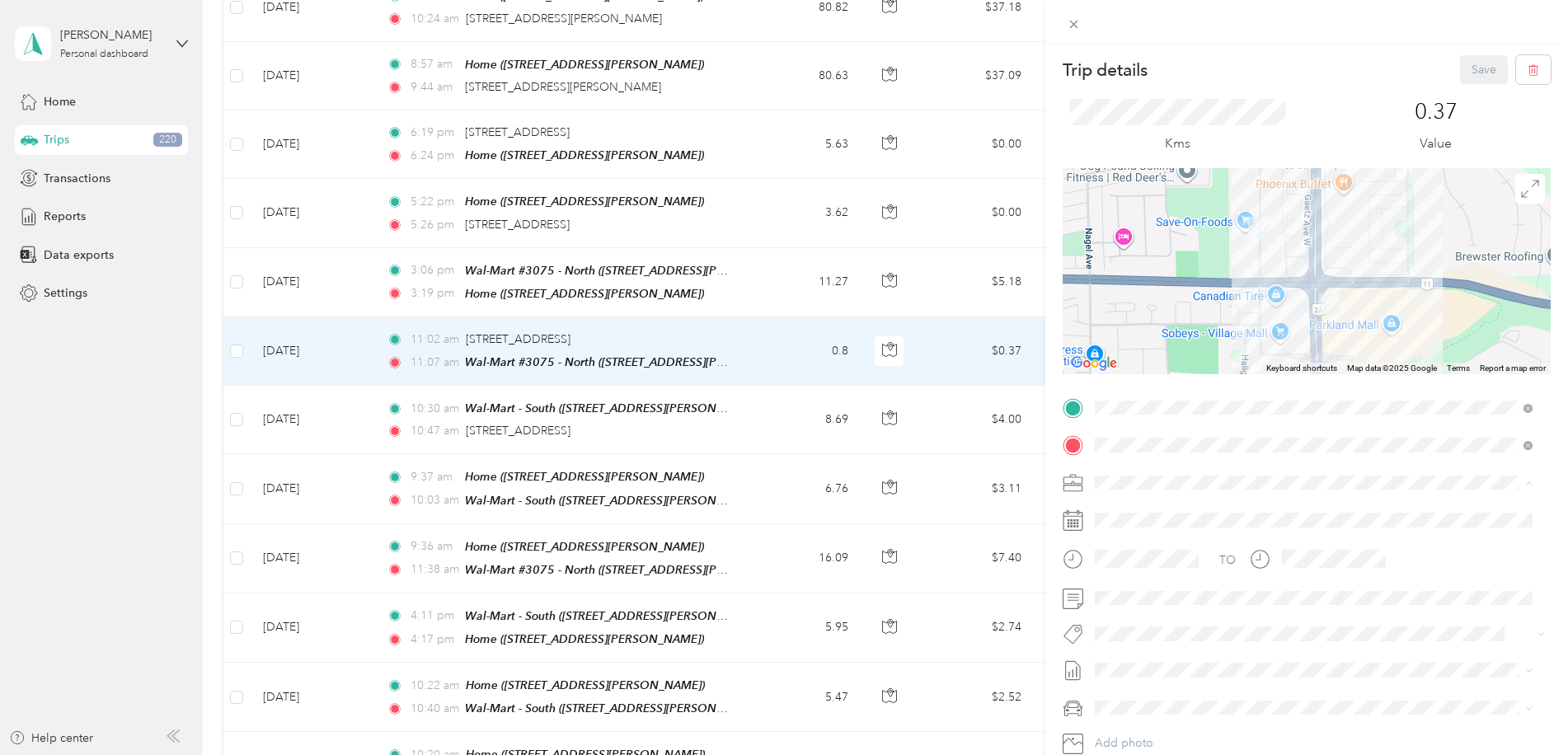
click at [1148, 508] on span "[PERSON_NAME] [GEOGRAPHIC_DATA]" at bounding box center [1206, 511] width 213 height 14
click at [1145, 534] on li "Fit P&g Team" at bounding box center [1313, 532] width 449 height 32
click at [1472, 74] on button "Save" at bounding box center [1483, 69] width 48 height 29
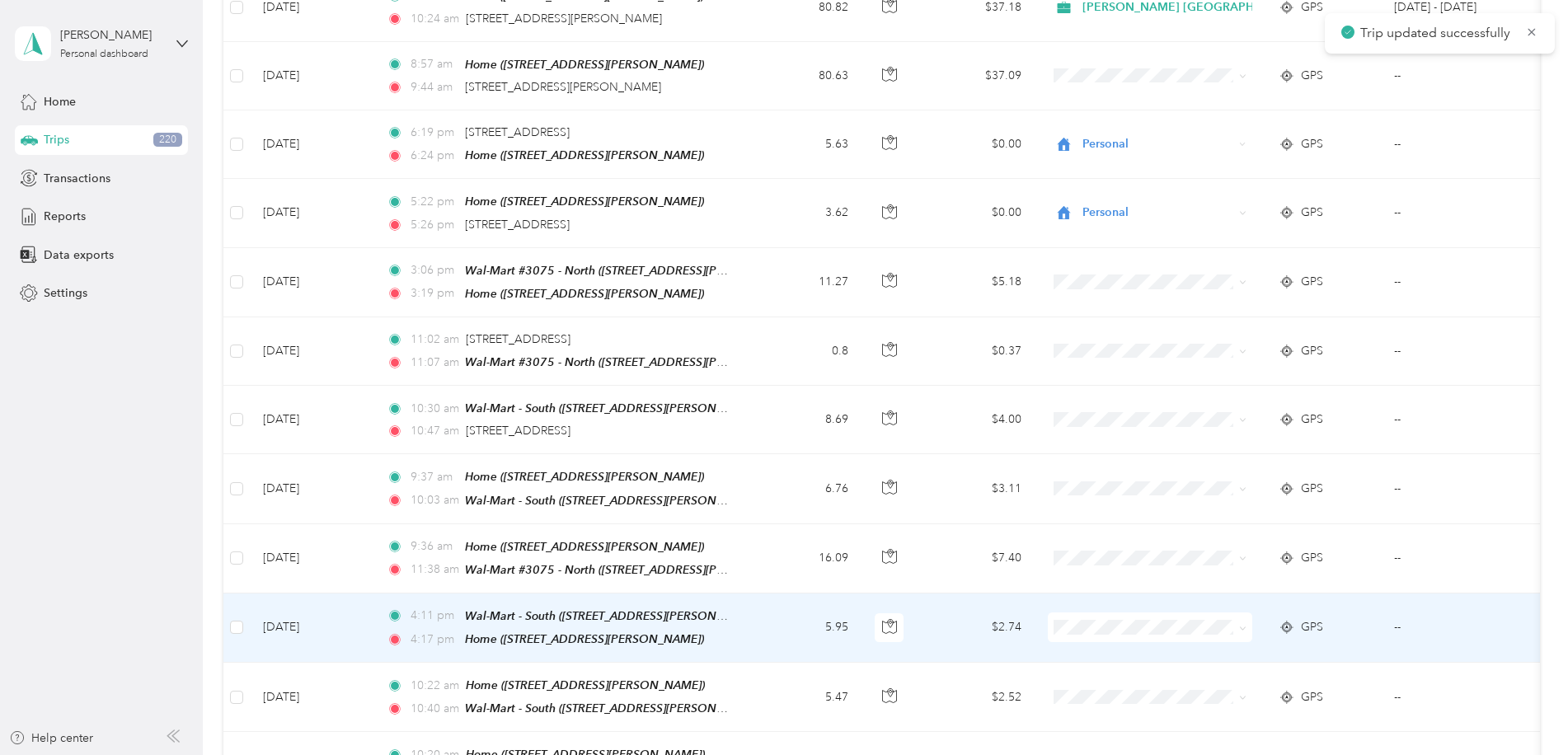
click at [921, 593] on td "$2.74" at bounding box center [976, 628] width 116 height 69
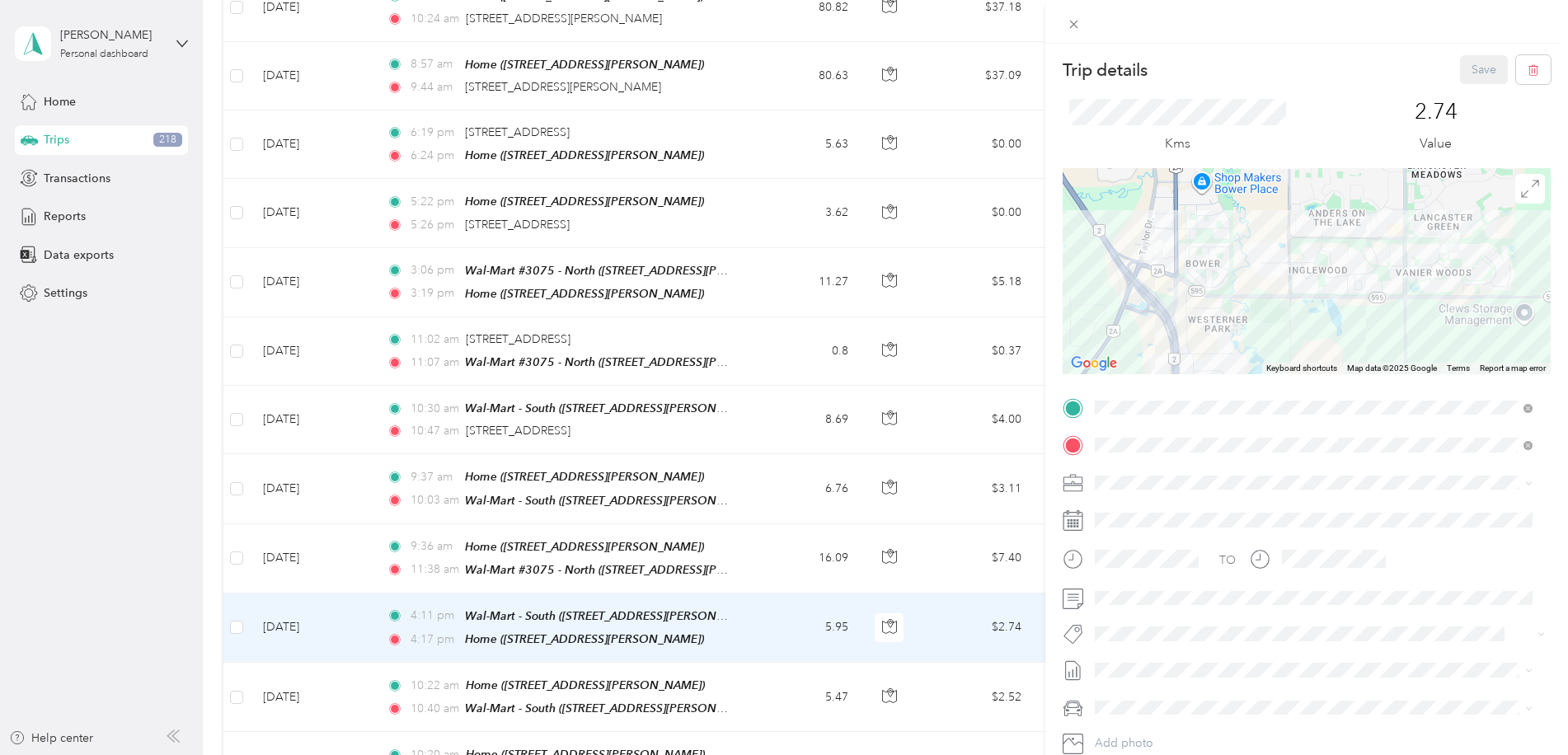
click at [1138, 514] on li "[PERSON_NAME] [GEOGRAPHIC_DATA]" at bounding box center [1313, 510] width 449 height 29
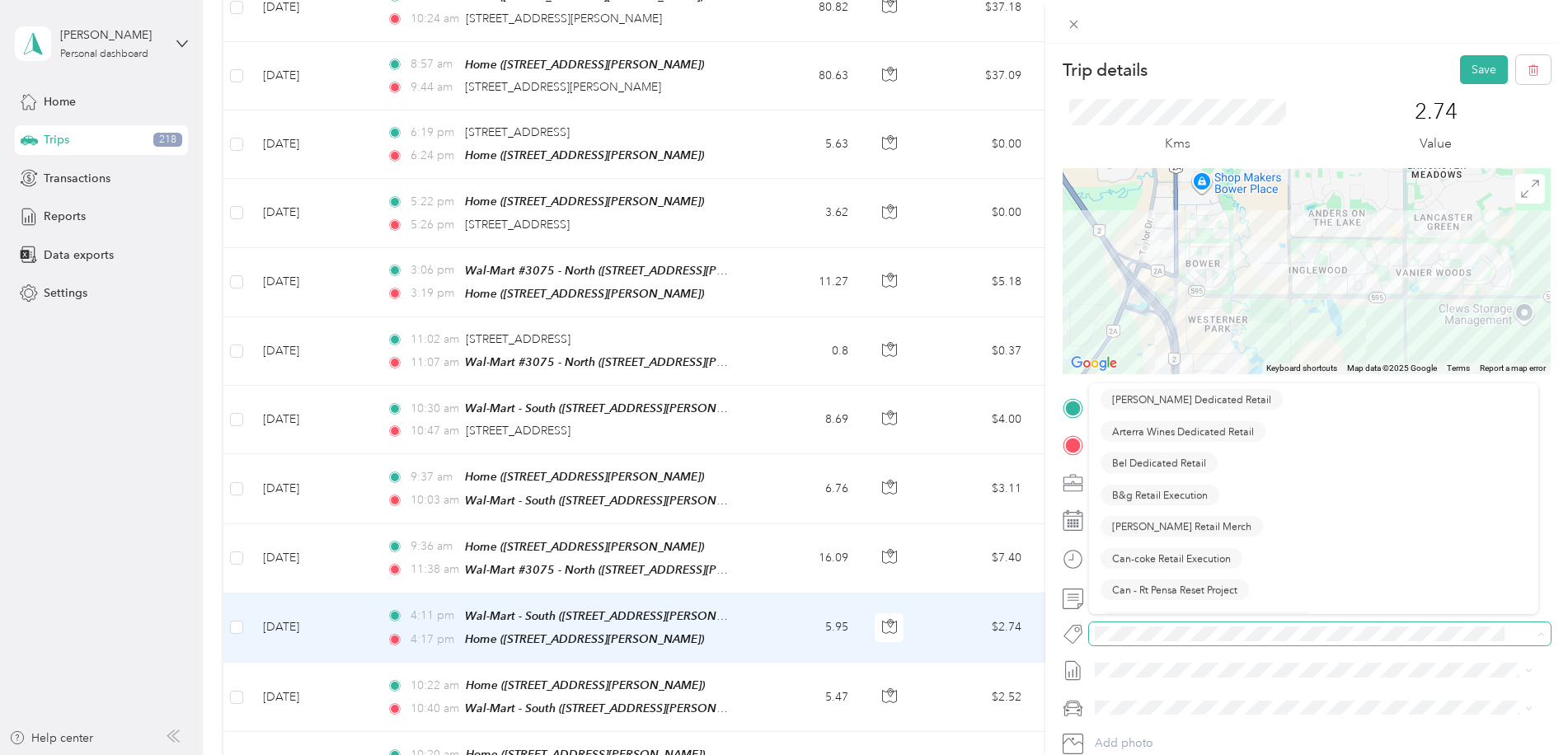
click at [1120, 625] on span at bounding box center [1306, 634] width 434 height 17
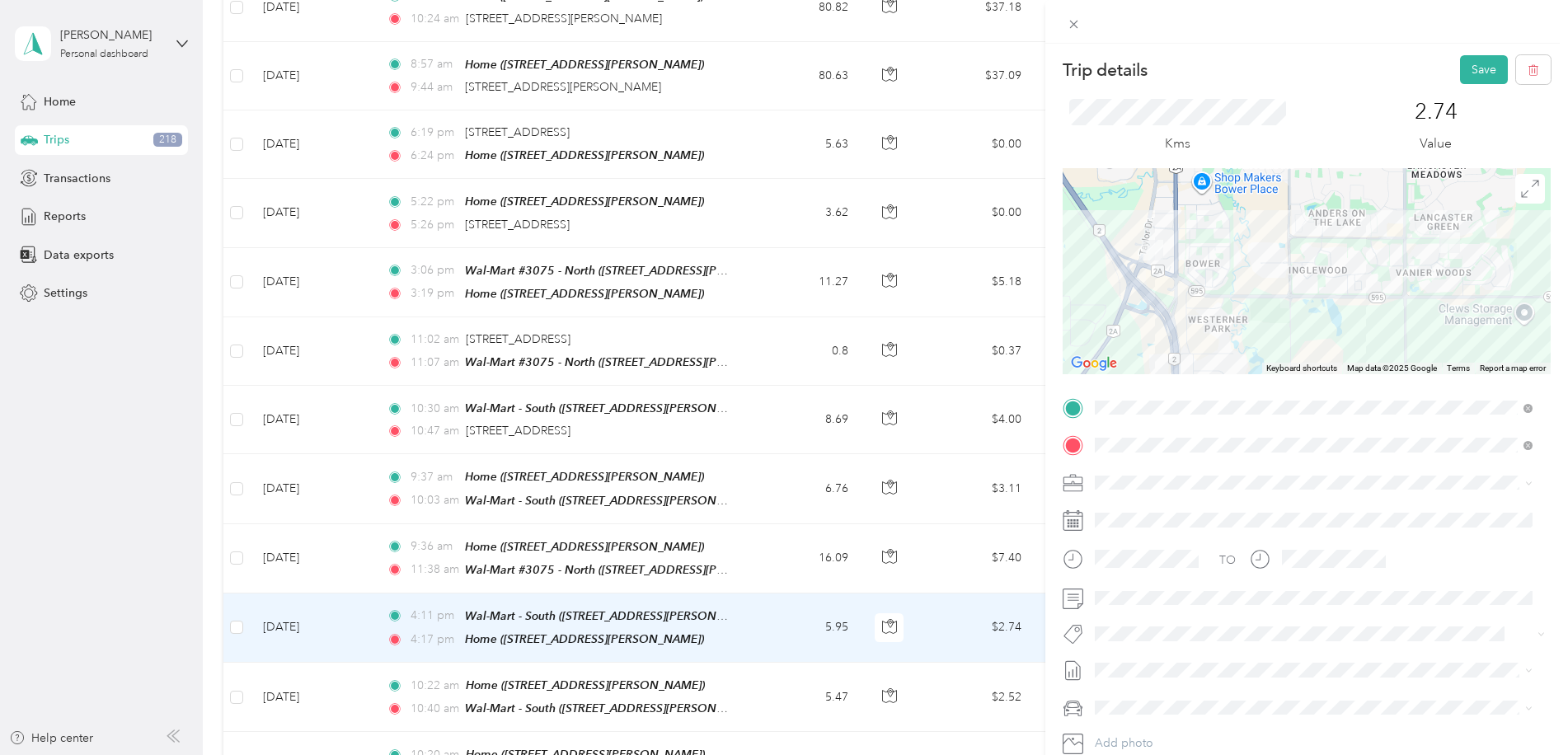
click at [1207, 572] on ol "[PERSON_NAME] Dedicated Retail Arterra Wines Dedicated Retail Bel Dedicated Ret…" at bounding box center [1313, 502] width 449 height 231
click at [1466, 72] on button "Save" at bounding box center [1483, 69] width 48 height 29
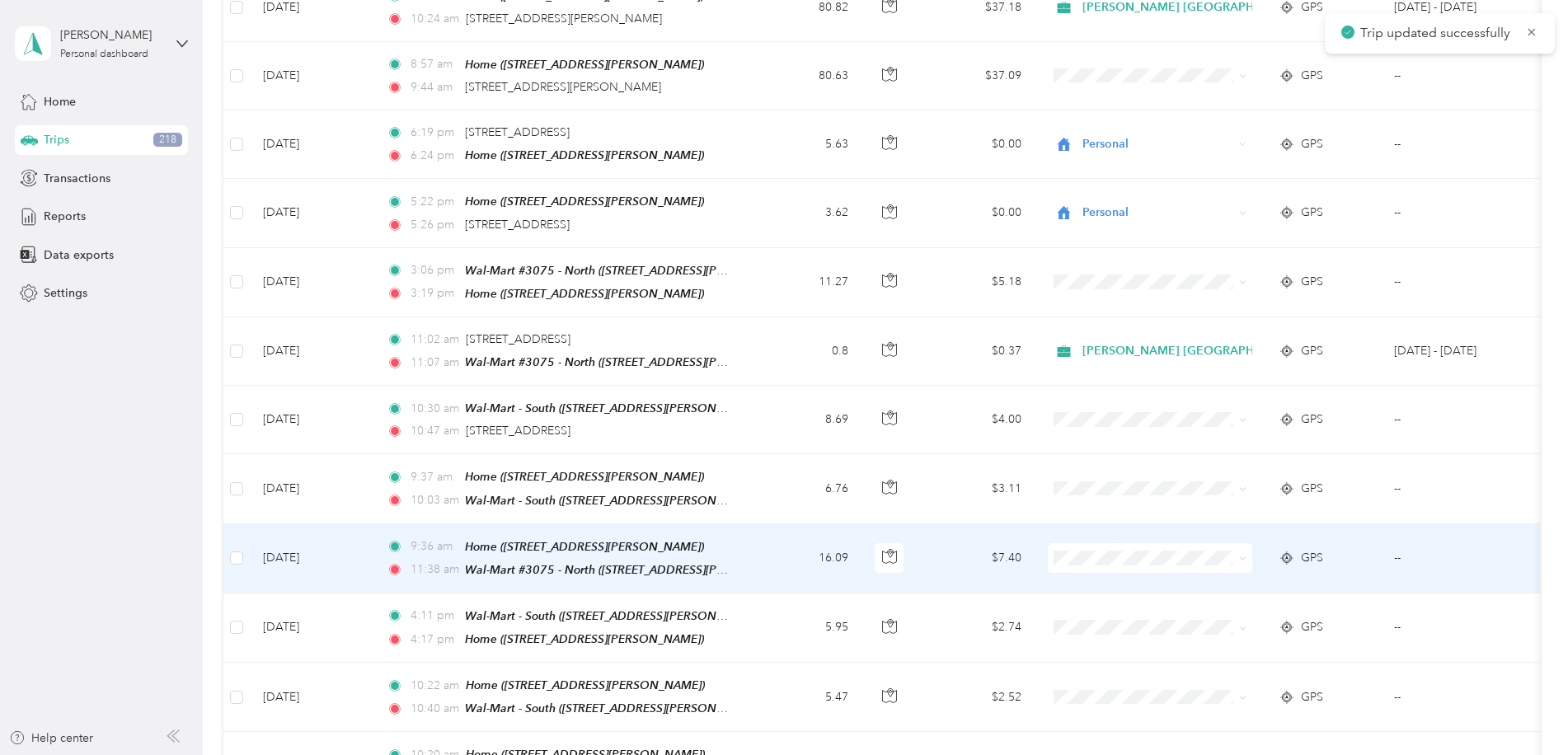
click at [753, 532] on td "16.09" at bounding box center [807, 559] width 109 height 69
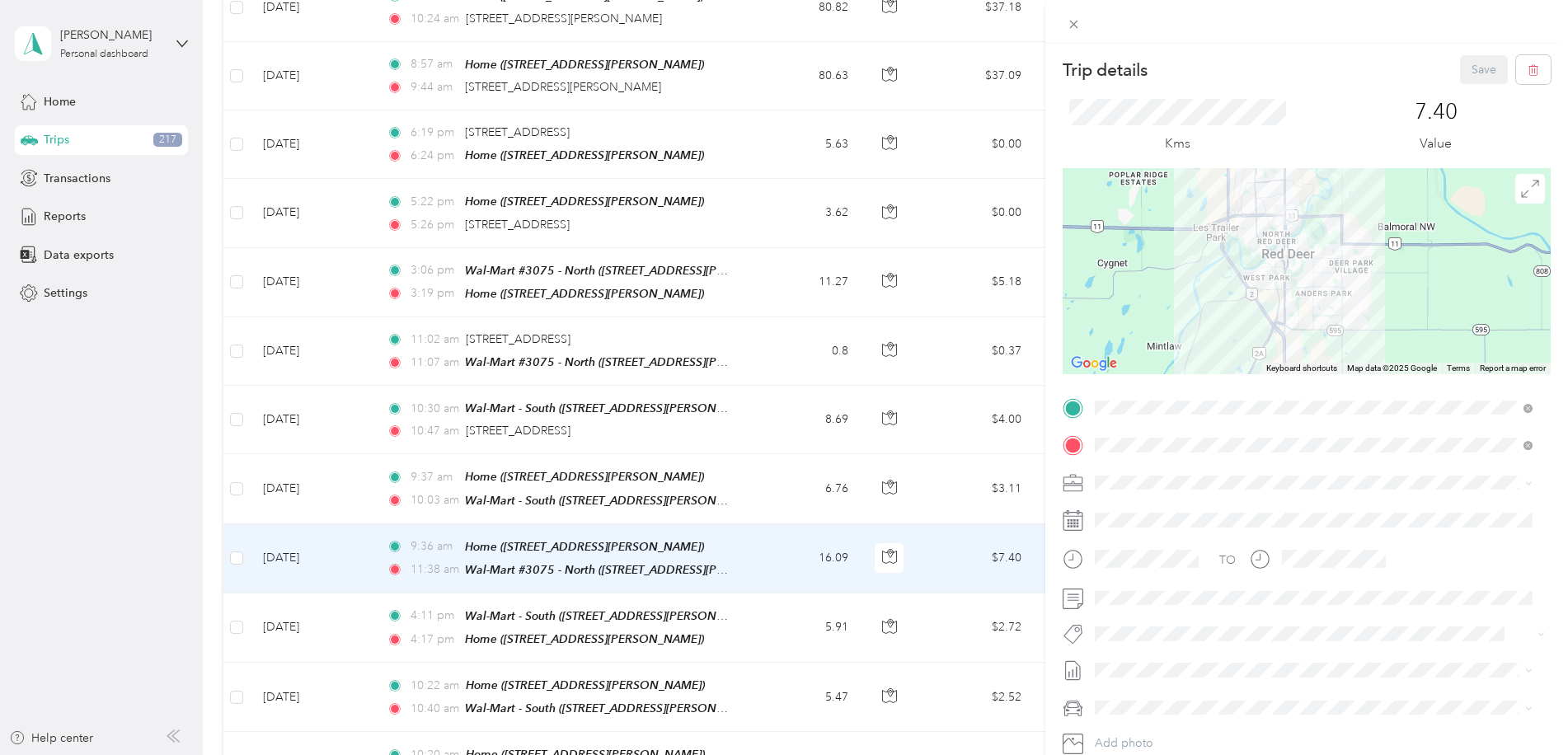
click at [1129, 511] on li "[PERSON_NAME] [GEOGRAPHIC_DATA]" at bounding box center [1313, 506] width 449 height 29
drag, startPoint x: 1204, startPoint y: 573, endPoint x: 1381, endPoint y: 342, distance: 291.0
click at [1207, 572] on button "Wt Multi-studio Cost Capture" at bounding box center [1178, 567] width 157 height 21
click at [1464, 69] on button "Save" at bounding box center [1483, 69] width 48 height 29
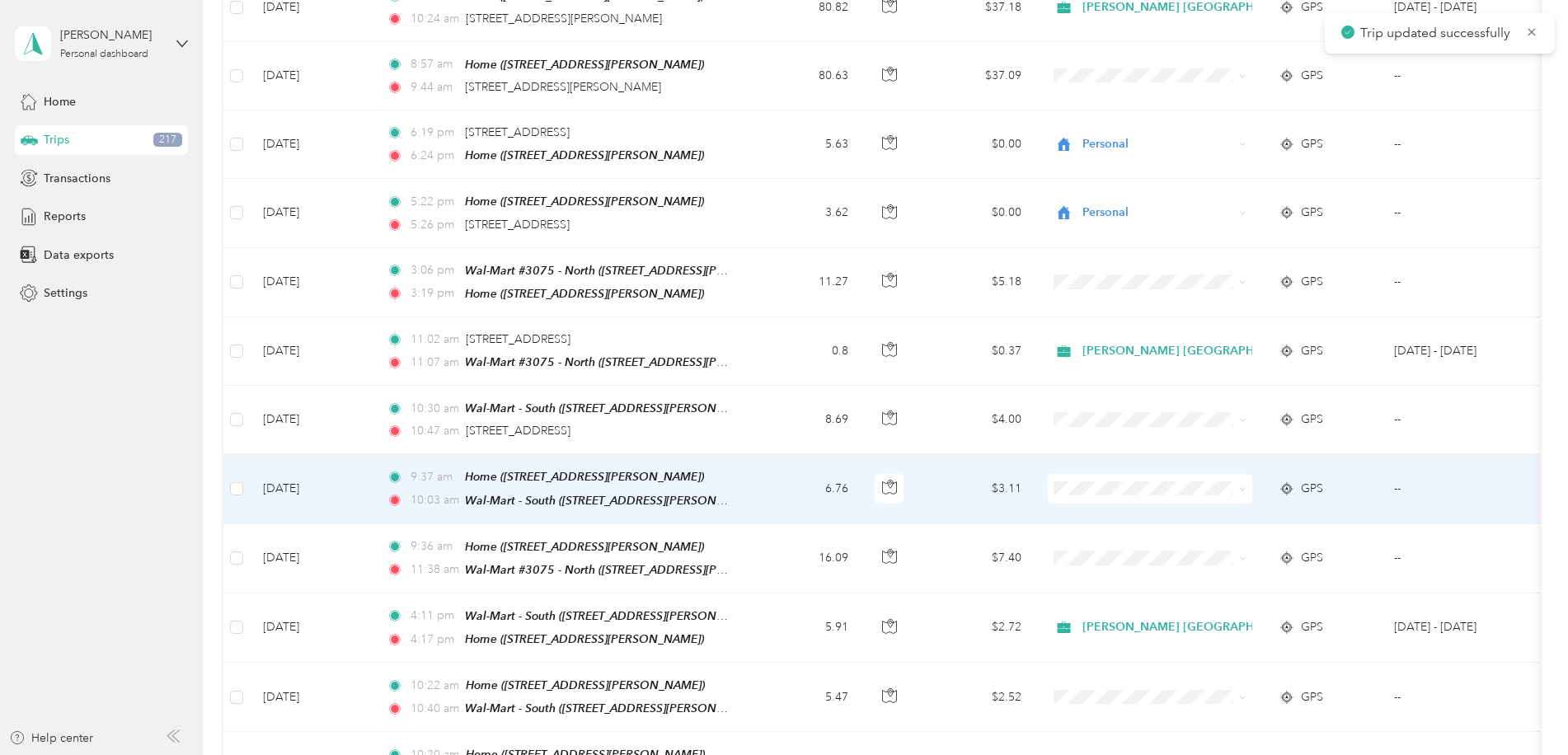
click at [944, 455] on td "$3.11" at bounding box center [976, 488] width 116 height 69
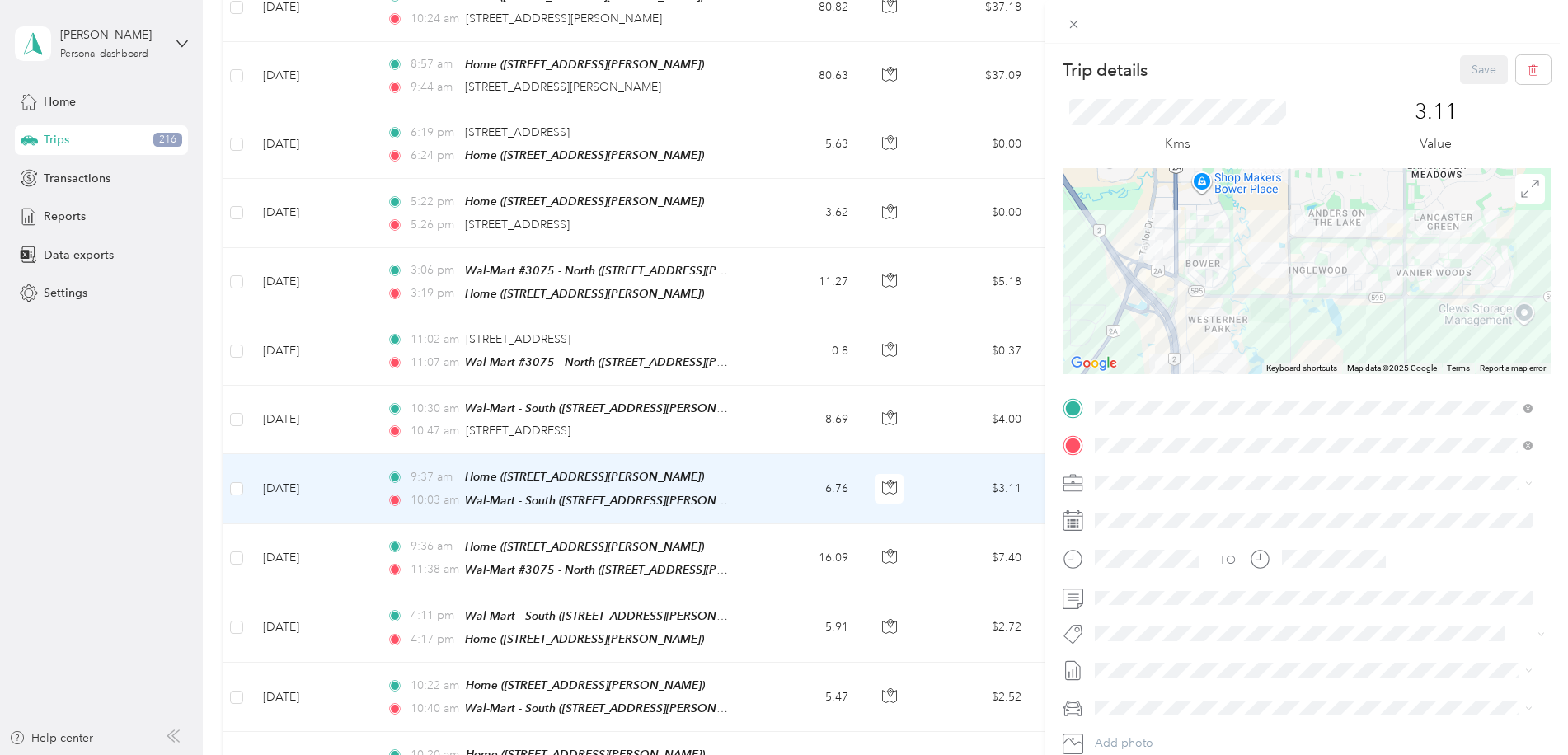
click at [1132, 506] on span "[PERSON_NAME] [GEOGRAPHIC_DATA]" at bounding box center [1206, 509] width 213 height 14
click at [1165, 528] on span "Rt - Blitz/projects" at bounding box center [1151, 525] width 77 height 15
click at [1467, 70] on button "Save" at bounding box center [1483, 69] width 48 height 29
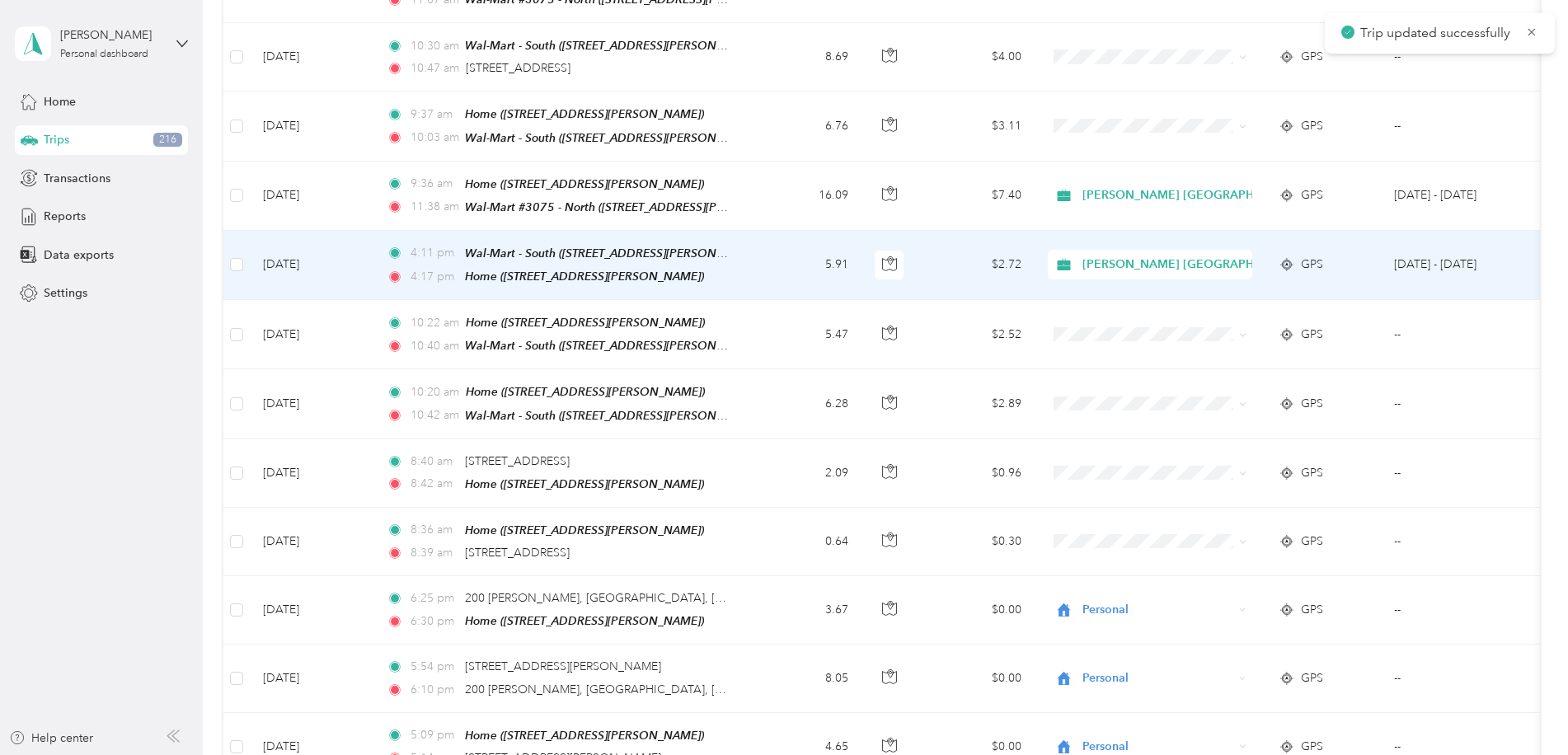
scroll to position [2225, 0]
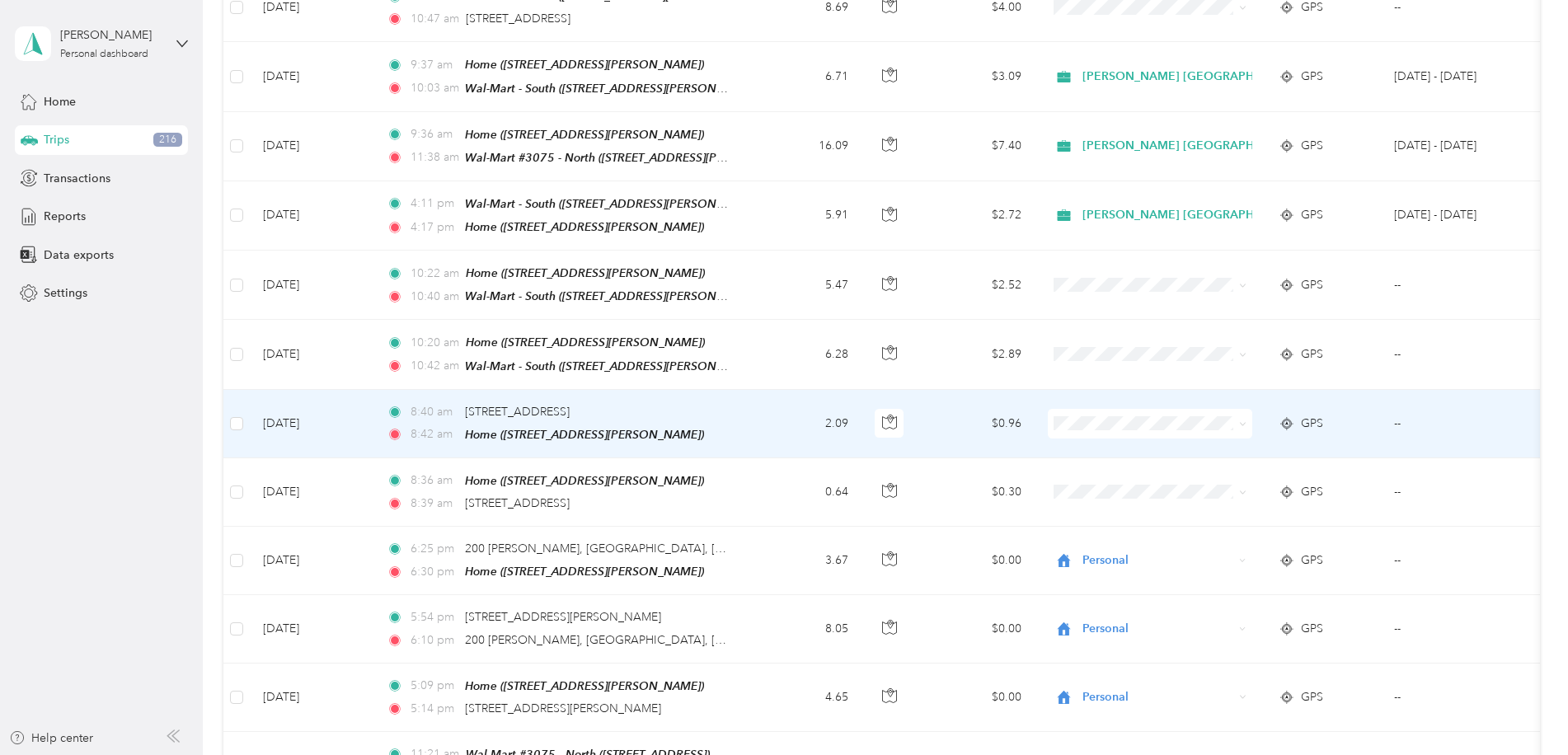
click at [784, 402] on td "2.09" at bounding box center [807, 424] width 109 height 69
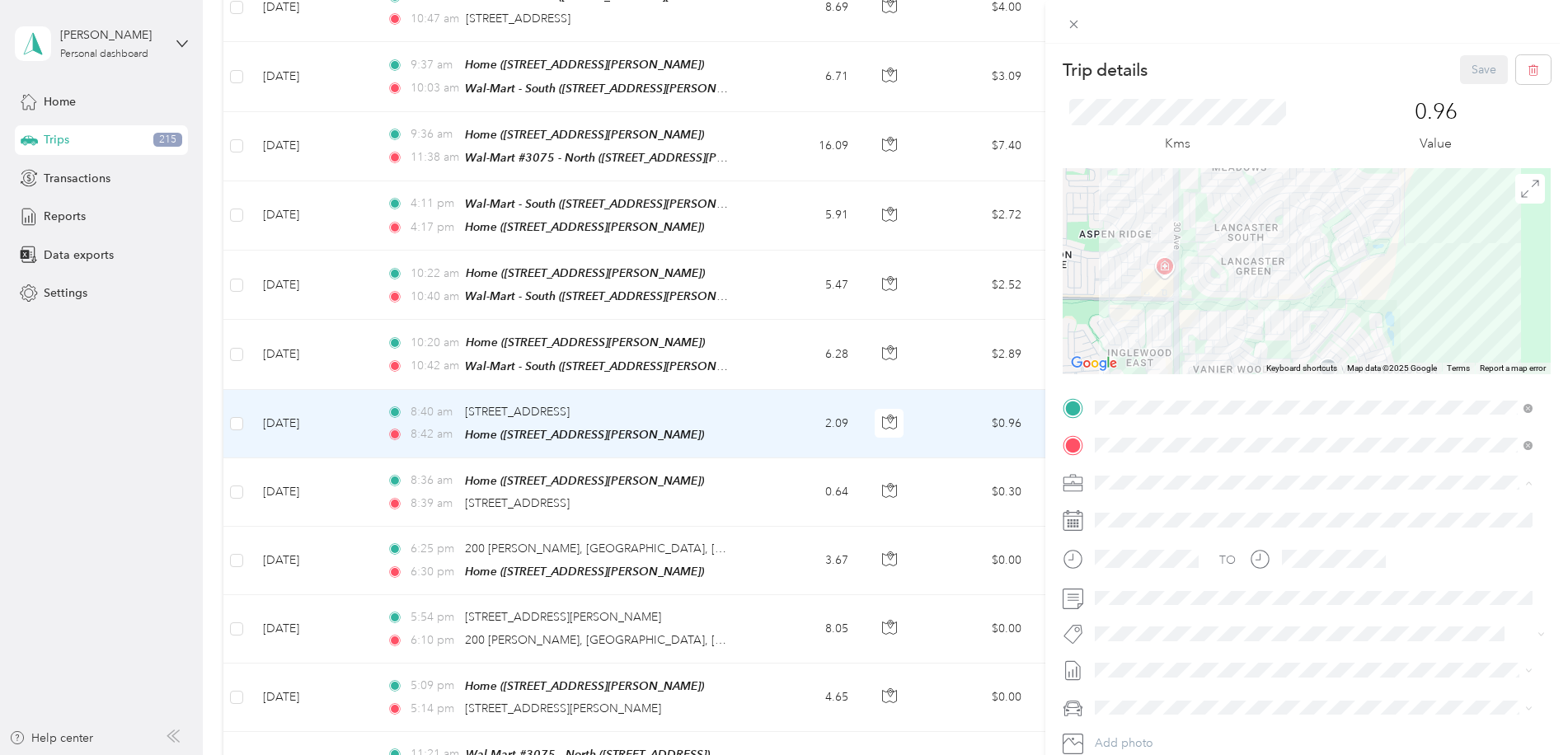
click at [1120, 539] on div "Personal" at bounding box center [1313, 540] width 427 height 17
click at [1464, 74] on button "Save" at bounding box center [1483, 69] width 48 height 29
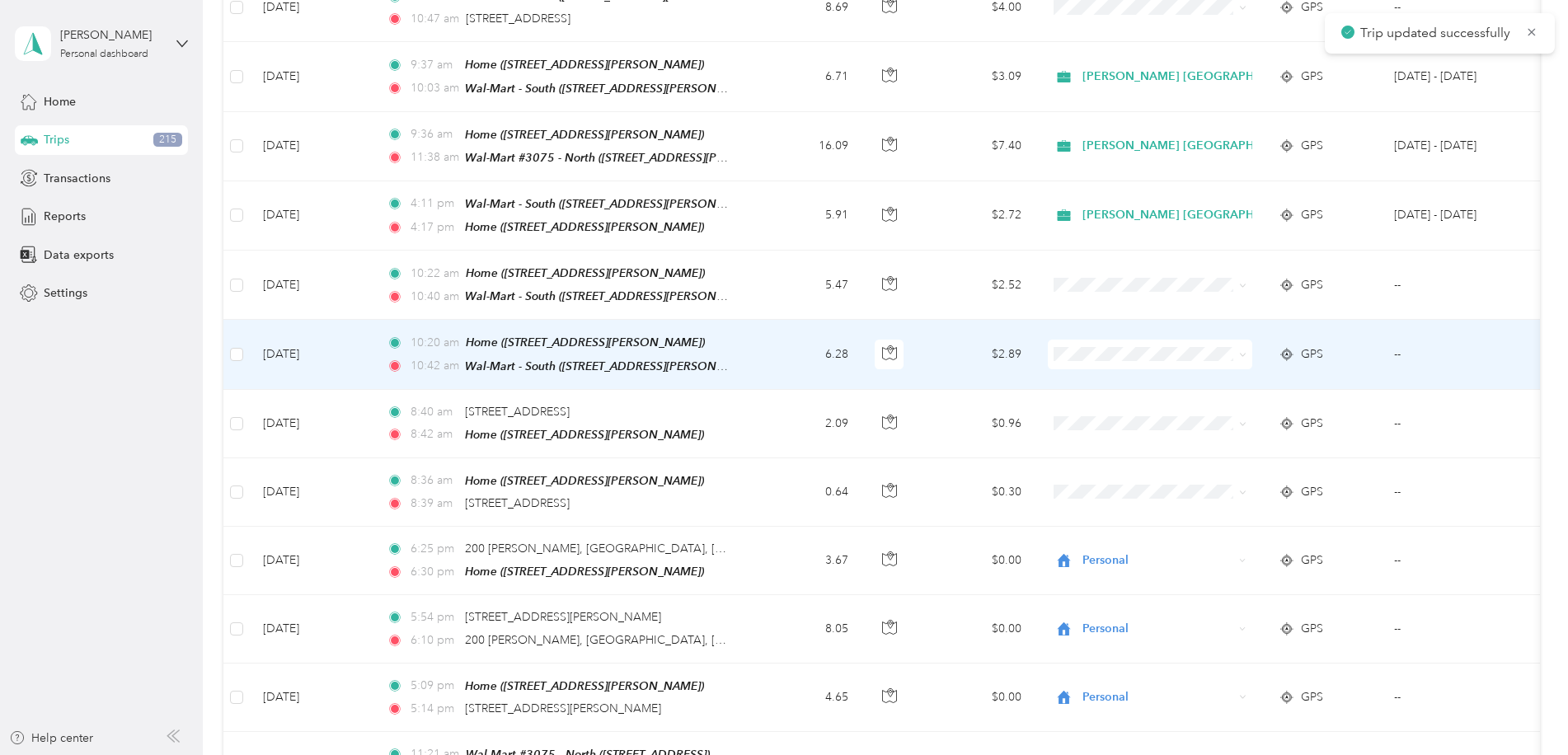
click at [775, 331] on td "6.28" at bounding box center [807, 354] width 109 height 69
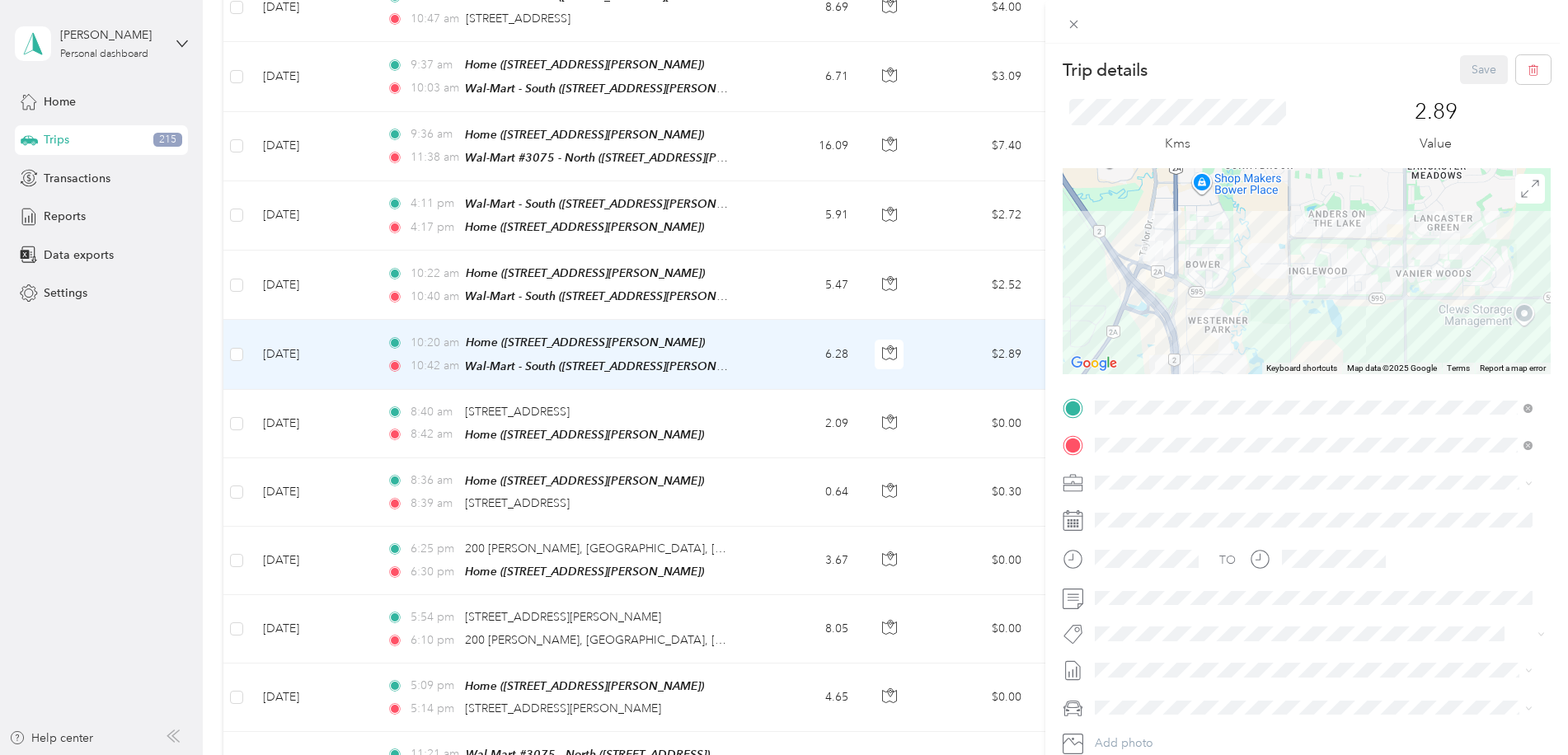
click at [1135, 509] on span "[PERSON_NAME] [GEOGRAPHIC_DATA]" at bounding box center [1206, 503] width 213 height 14
click at [1246, 574] on button "Wt Metro Signage Cost Capture" at bounding box center [1186, 564] width 171 height 21
click at [1470, 68] on button "Save" at bounding box center [1483, 69] width 48 height 29
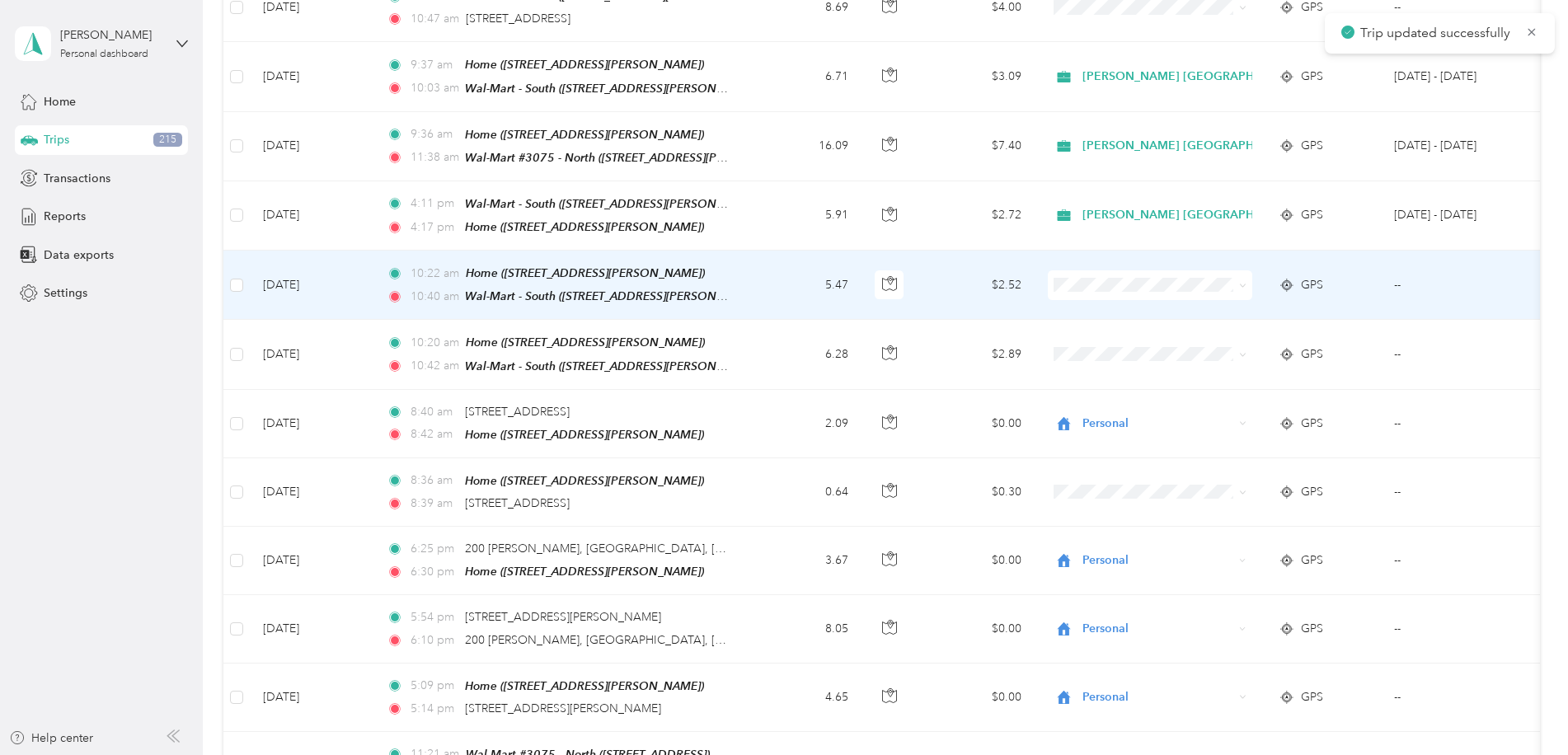
click at [755, 251] on td "5.47" at bounding box center [807, 285] width 109 height 69
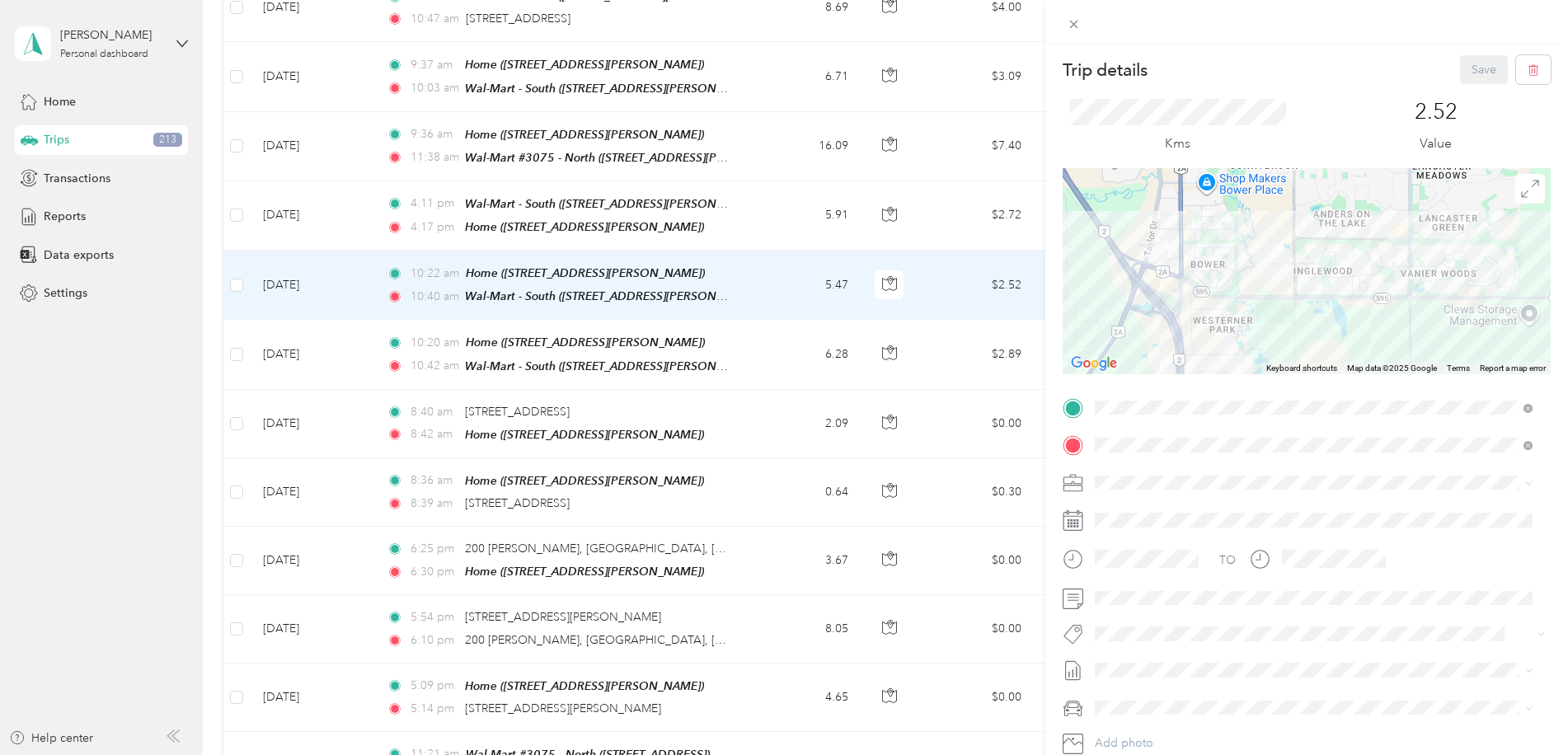
click at [1129, 512] on li "[PERSON_NAME] [GEOGRAPHIC_DATA]" at bounding box center [1313, 510] width 449 height 29
drag, startPoint x: 1169, startPoint y: 534, endPoint x: 1500, endPoint y: 361, distance: 373.5
click at [1178, 532] on button "Fit P&g Team" at bounding box center [1142, 529] width 85 height 21
click at [1468, 73] on button "Save" at bounding box center [1483, 69] width 48 height 29
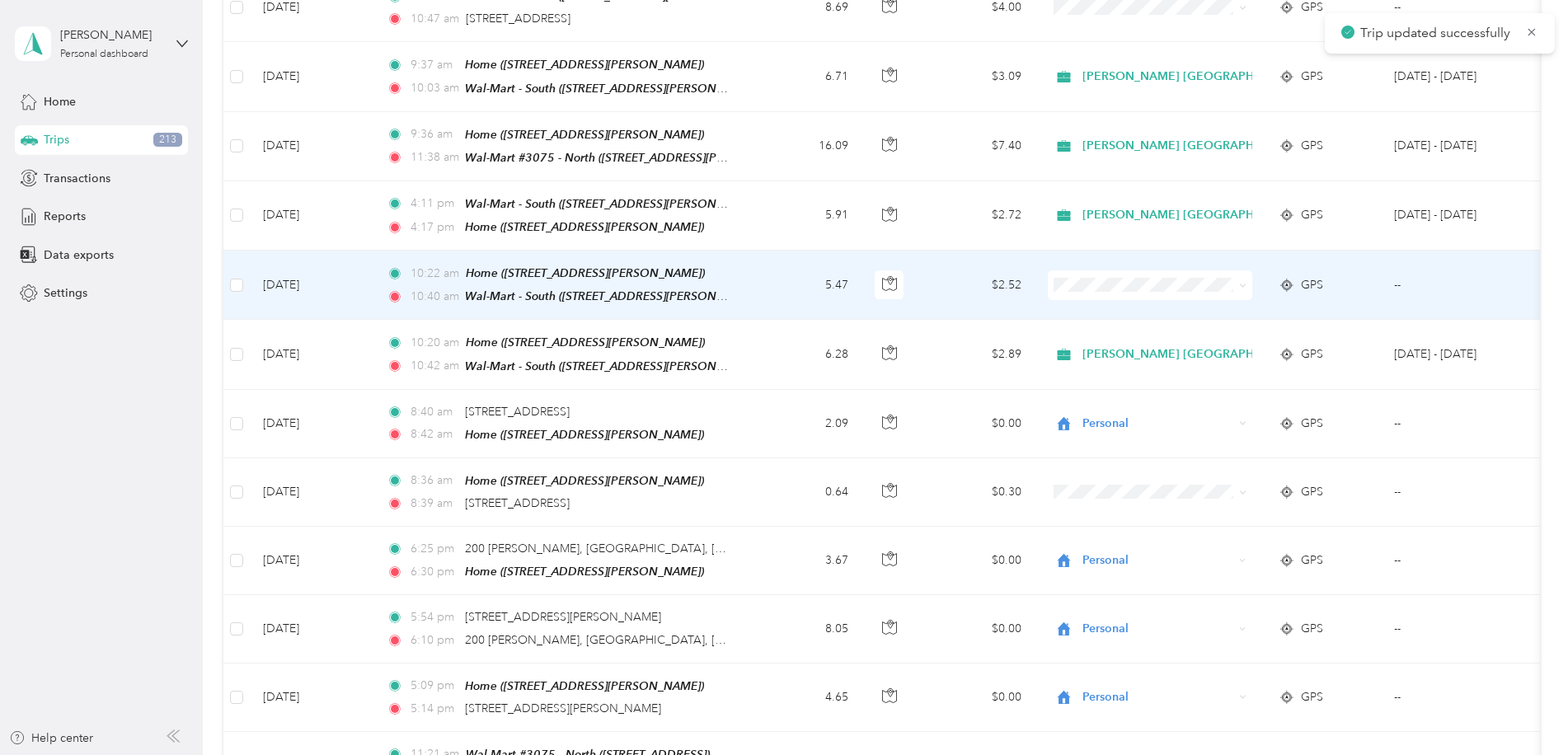
click at [929, 251] on td "$2.52" at bounding box center [976, 285] width 116 height 69
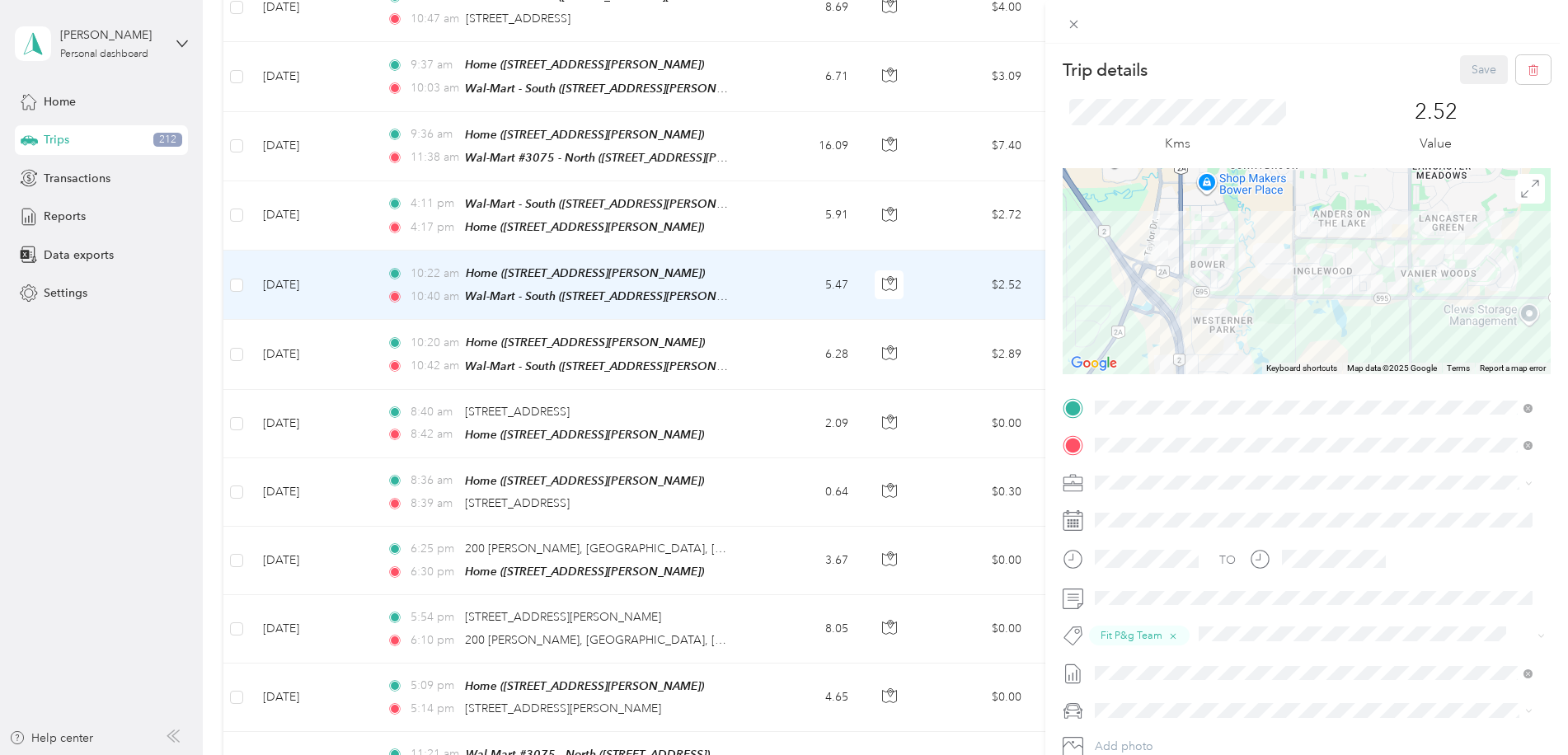
click at [939, 174] on div "Trip details Save This trip cannot be edited because it is either under review,…" at bounding box center [784, 378] width 1568 height 755
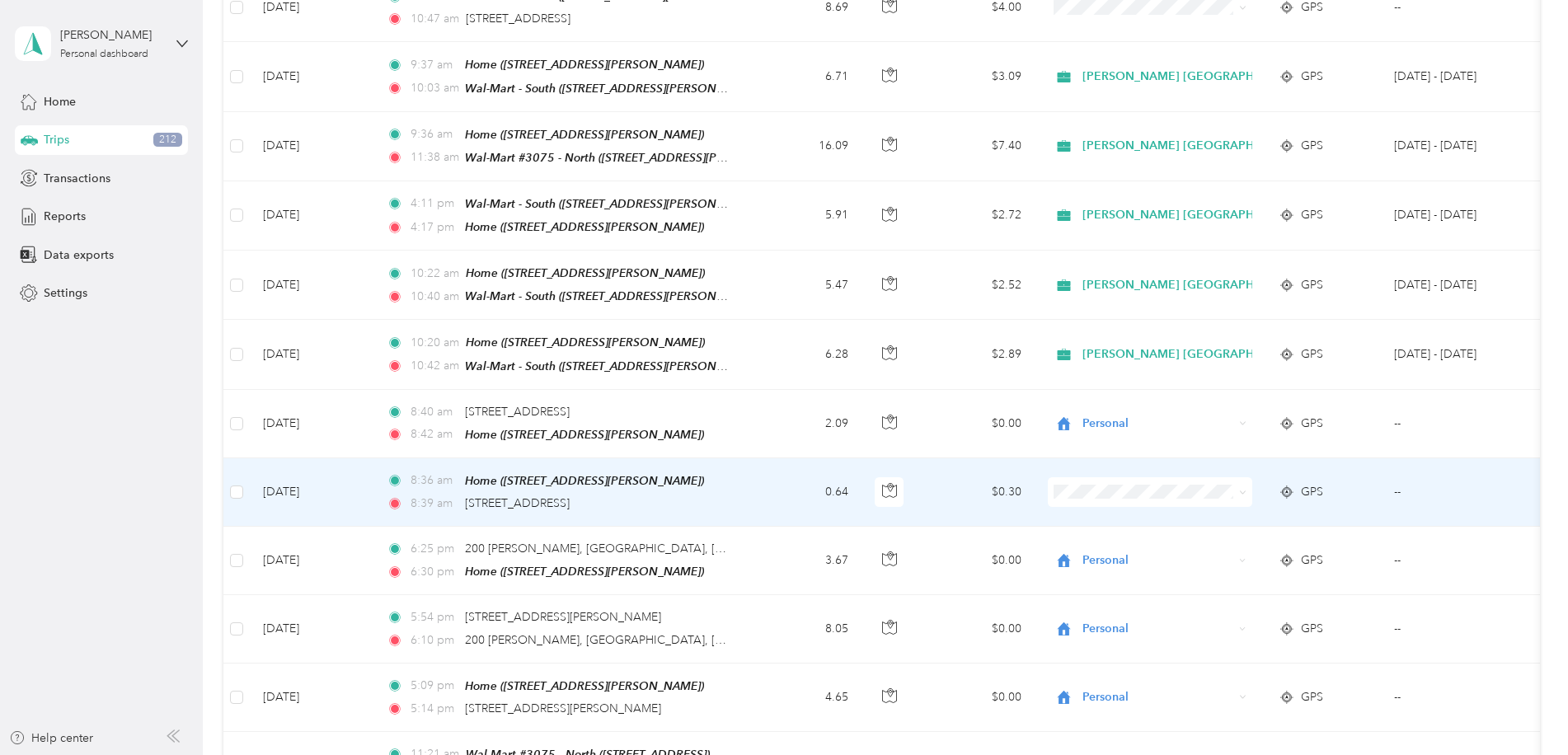
click at [932, 458] on td "$0.30" at bounding box center [976, 492] width 116 height 69
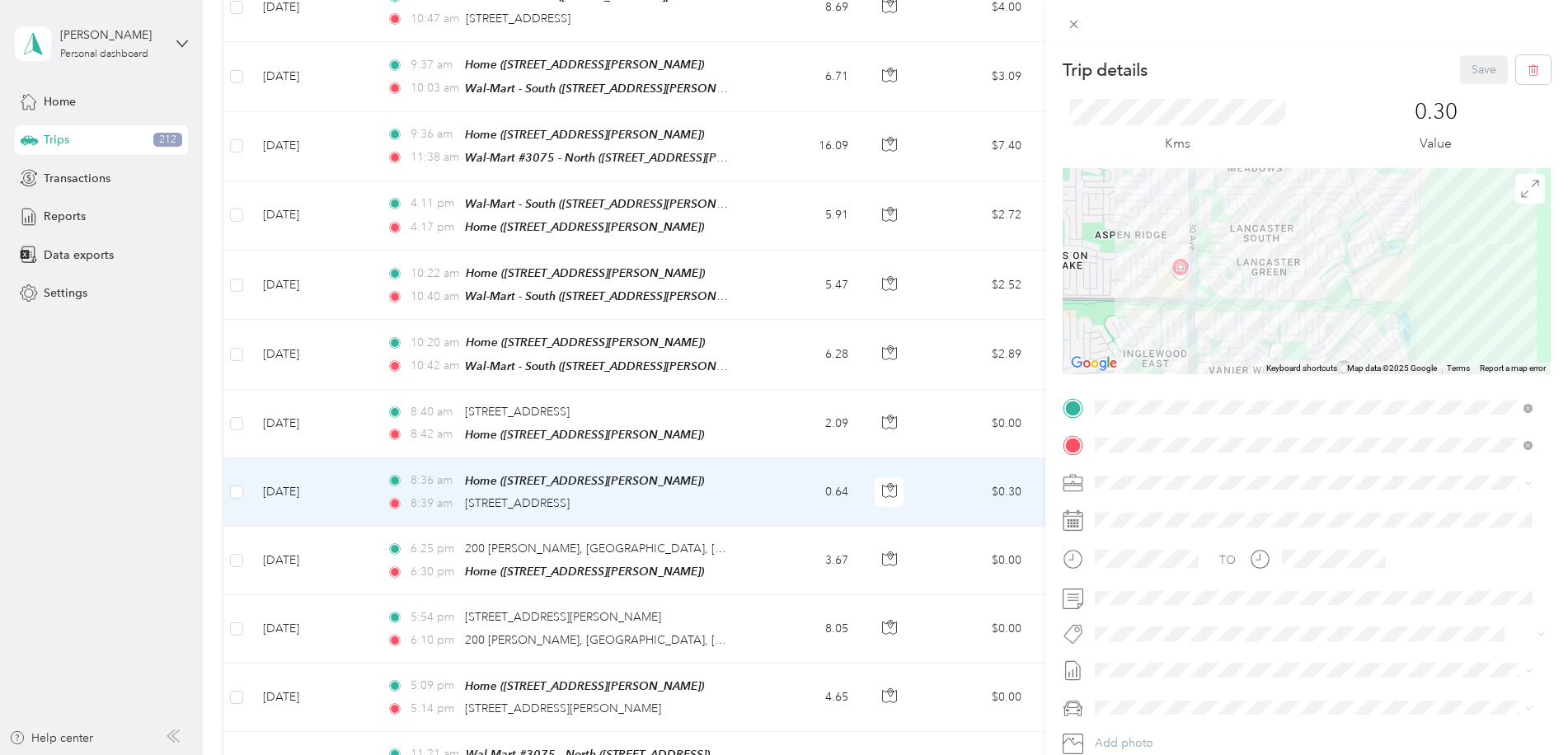
click at [1119, 539] on div "Personal" at bounding box center [1313, 531] width 427 height 17
click at [1462, 68] on button "Save" at bounding box center [1483, 69] width 48 height 29
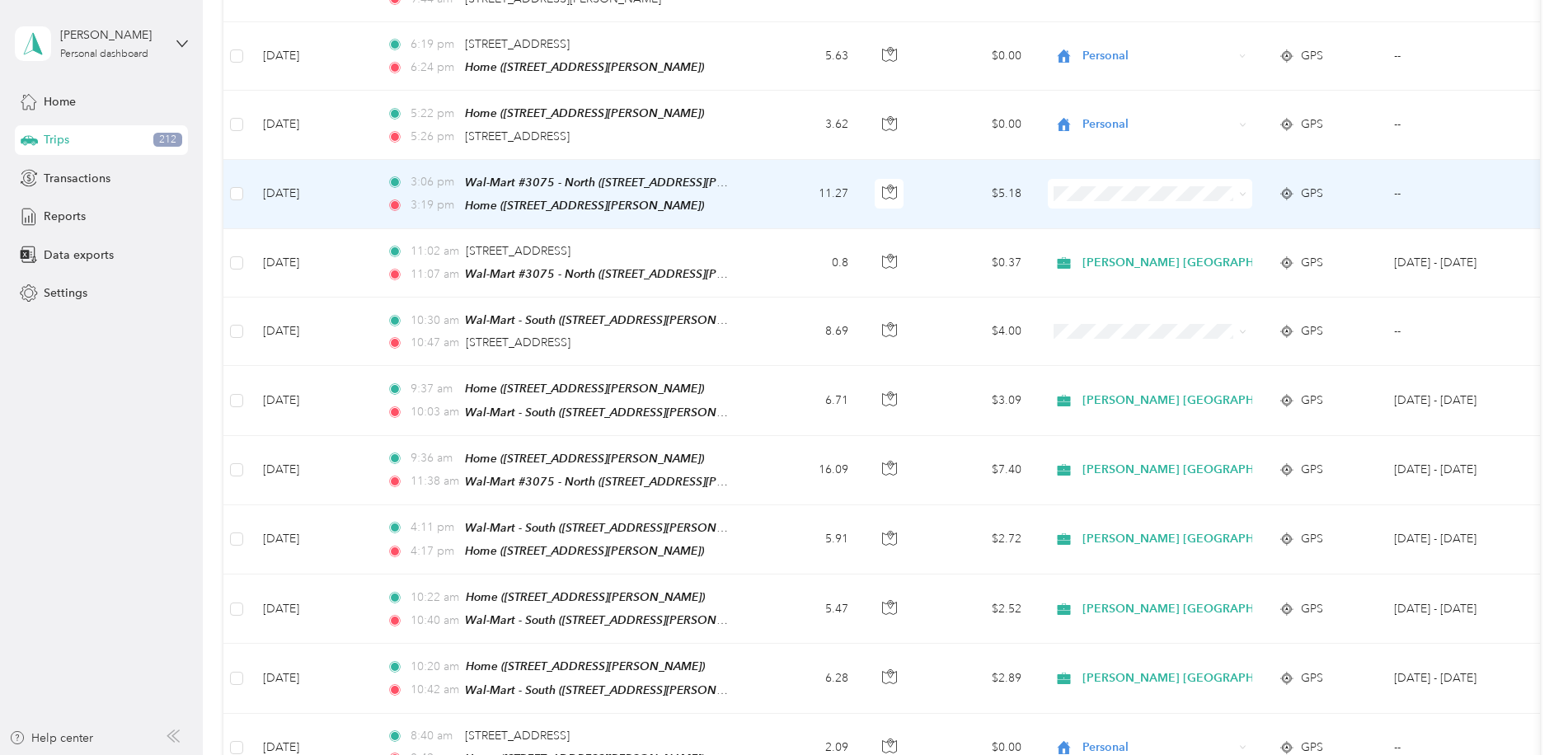
scroll to position [1648, 0]
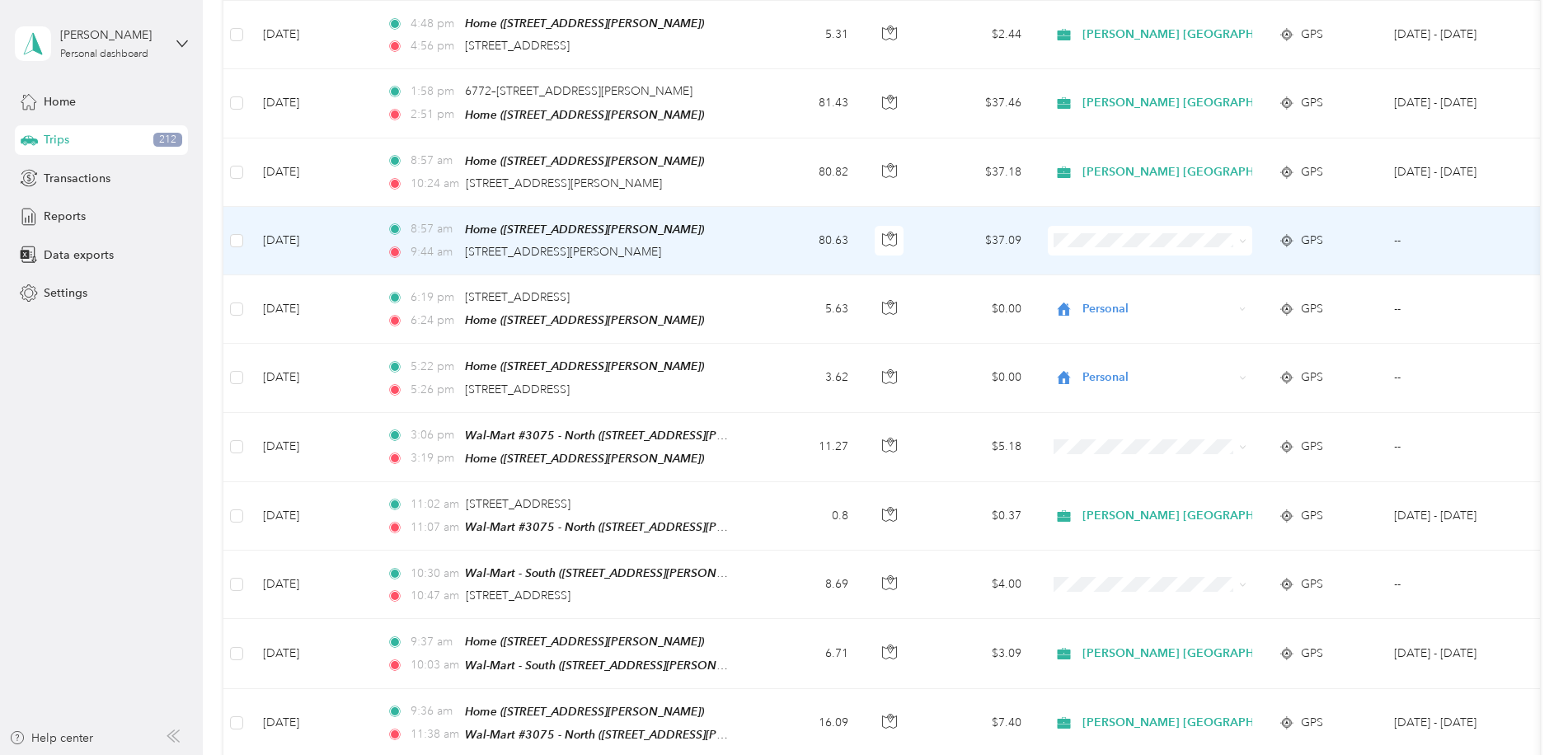
click at [770, 218] on td "80.63" at bounding box center [807, 240] width 109 height 69
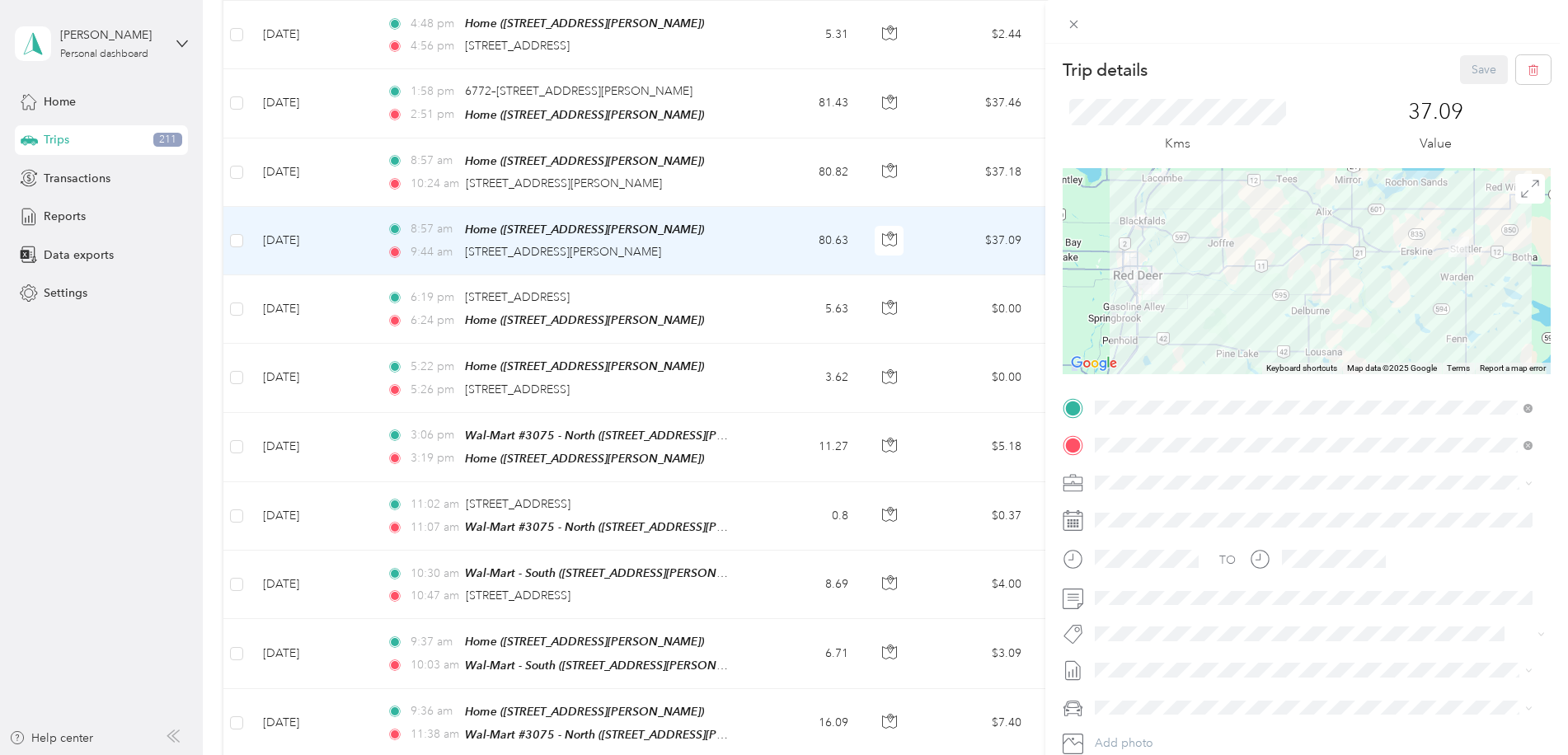
click at [1143, 505] on span "[PERSON_NAME] [GEOGRAPHIC_DATA]" at bounding box center [1206, 505] width 213 height 14
click at [1167, 592] on span "Wt Blitz Cost Capture" at bounding box center [1161, 596] width 98 height 15
click at [1462, 77] on button "Save" at bounding box center [1483, 69] width 48 height 29
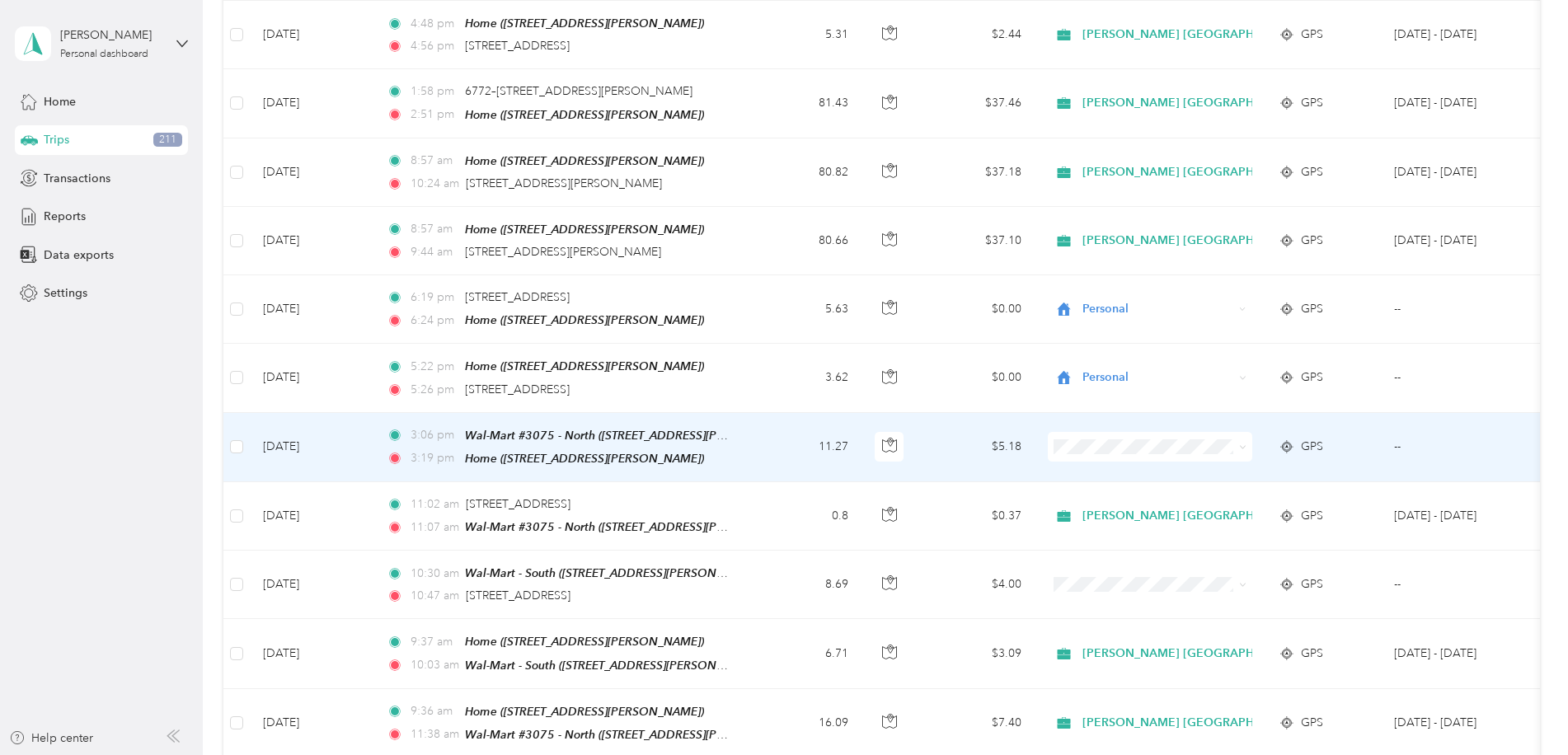
click at [948, 436] on td "$5.18" at bounding box center [976, 448] width 116 height 69
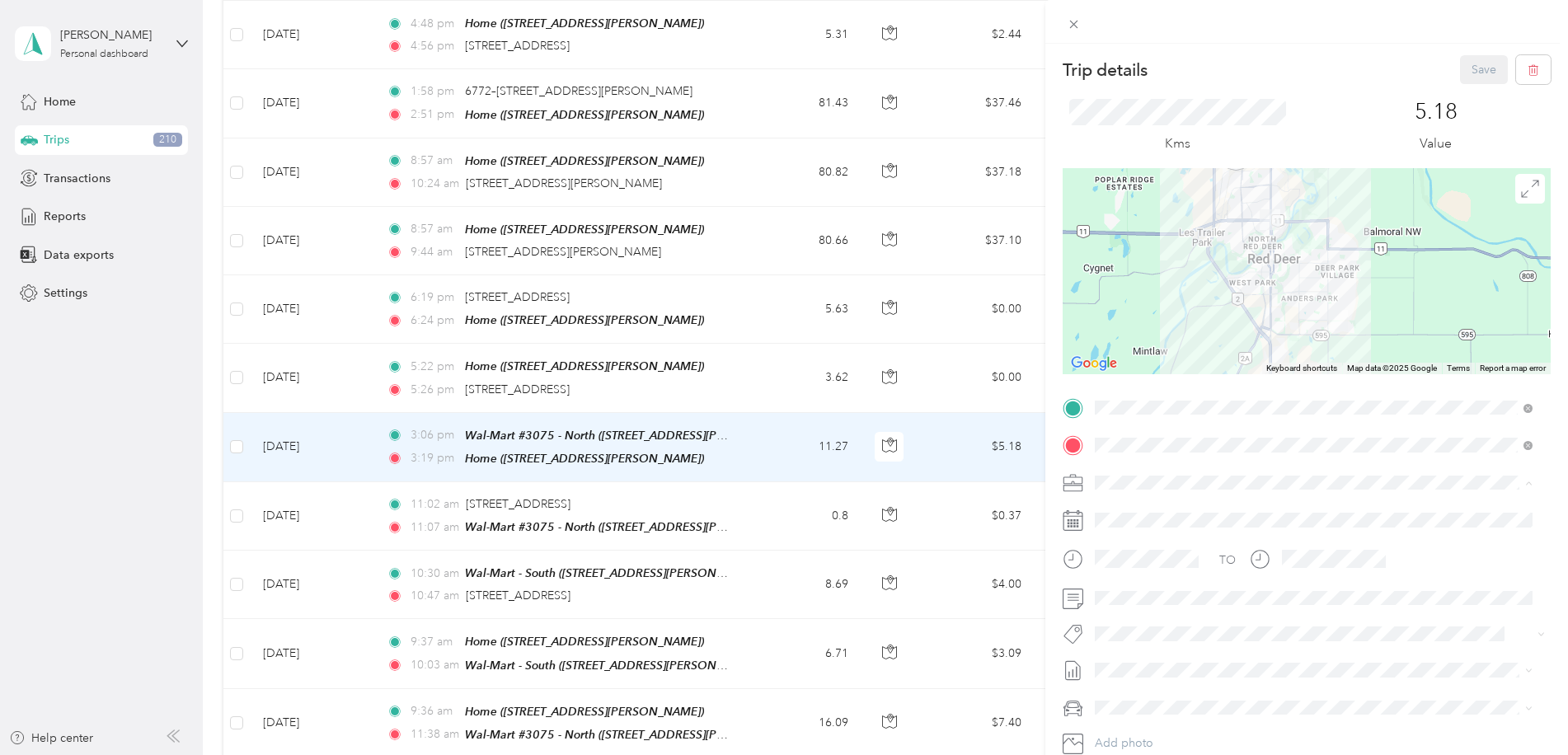
click at [1169, 515] on li "[PERSON_NAME] [GEOGRAPHIC_DATA]" at bounding box center [1313, 511] width 449 height 29
click at [1229, 569] on span "Wt Multi-studio Cost Capture" at bounding box center [1179, 570] width 133 height 15
click at [1460, 73] on button "Save" at bounding box center [1483, 69] width 48 height 29
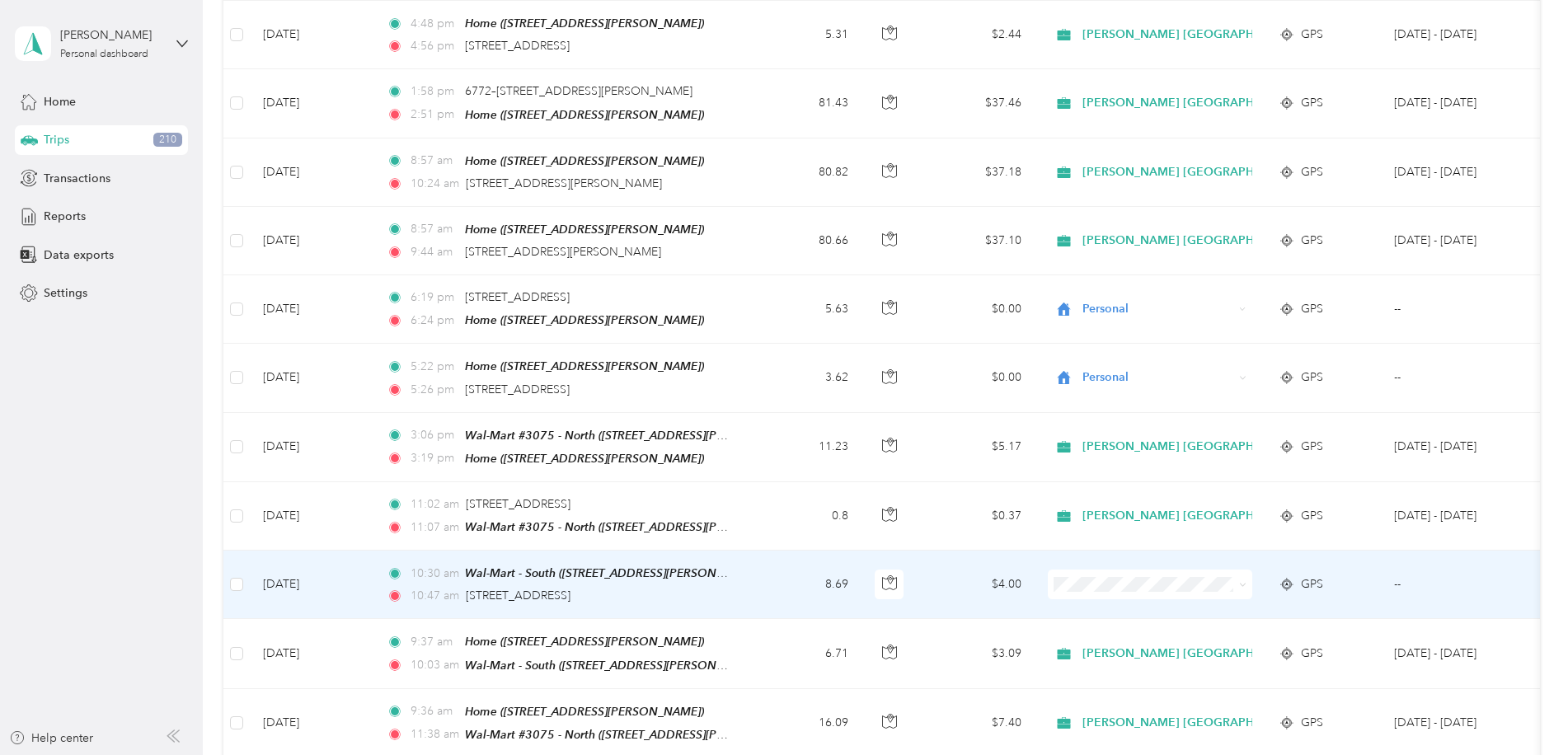
click at [955, 575] on td "$4.00" at bounding box center [976, 584] width 116 height 69
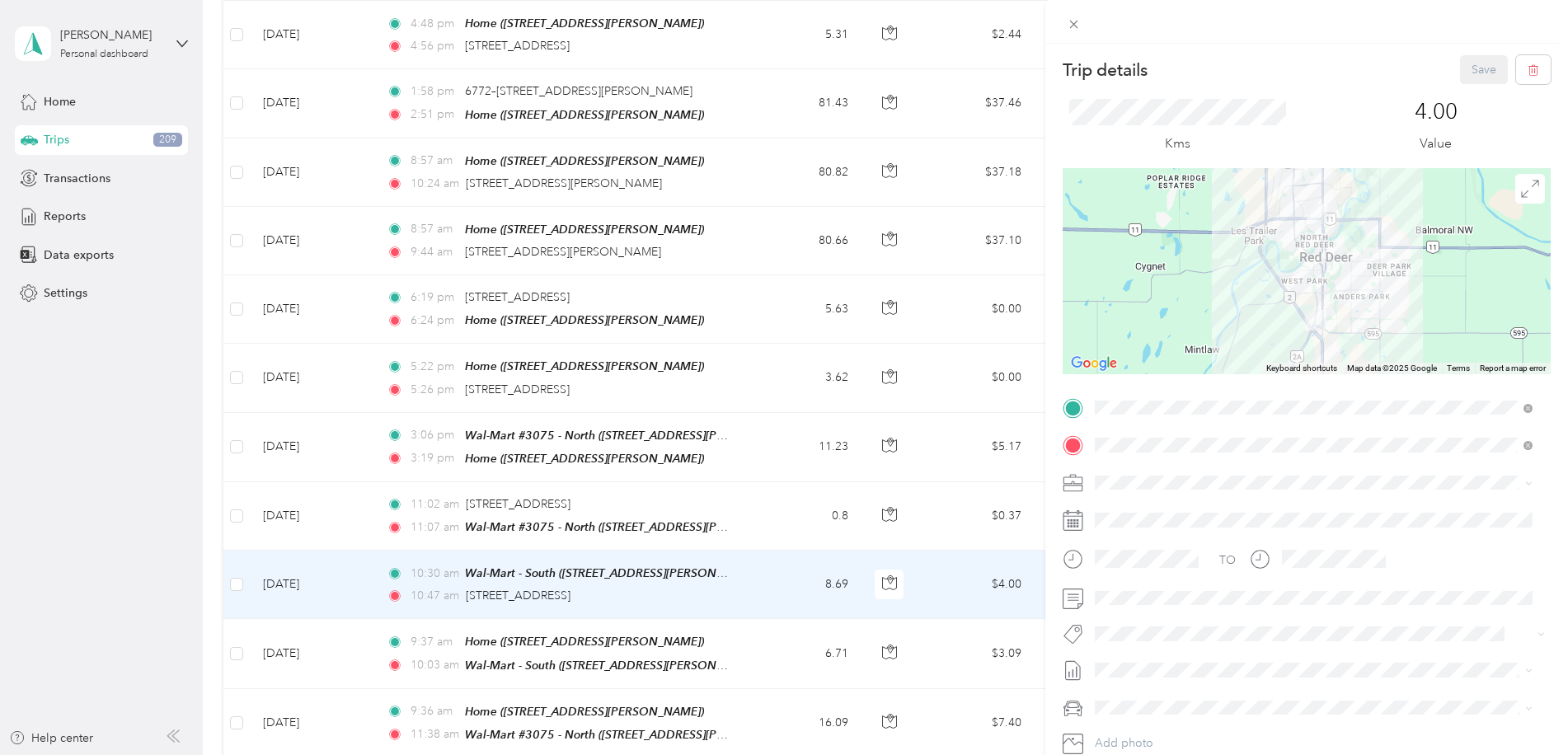
click at [1123, 515] on li "[PERSON_NAME] [GEOGRAPHIC_DATA]" at bounding box center [1313, 501] width 449 height 29
click at [1181, 538] on li "Rt - Blitz/projects" at bounding box center [1313, 532] width 449 height 32
click at [1471, 65] on button "Save" at bounding box center [1483, 69] width 48 height 29
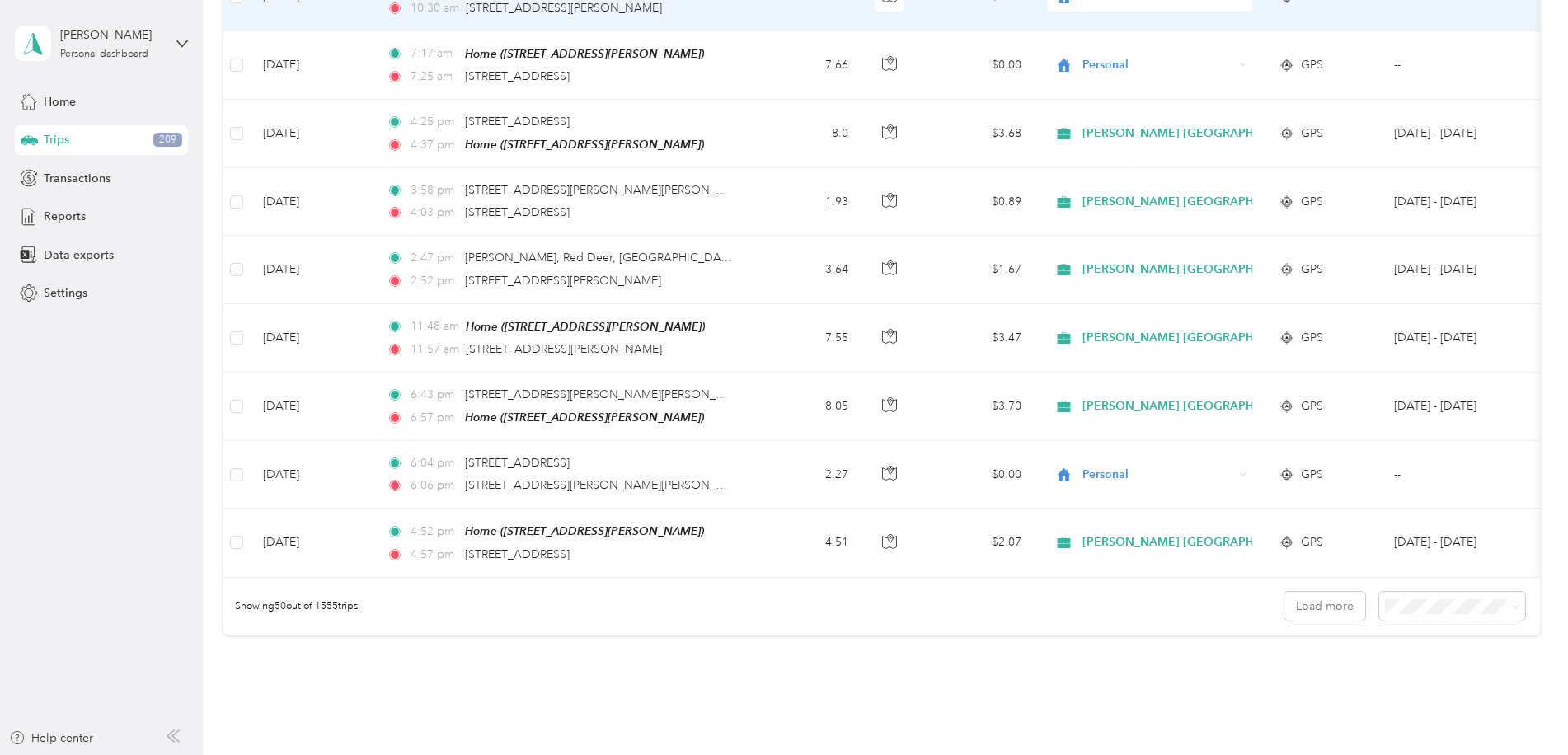
scroll to position [3210, 0]
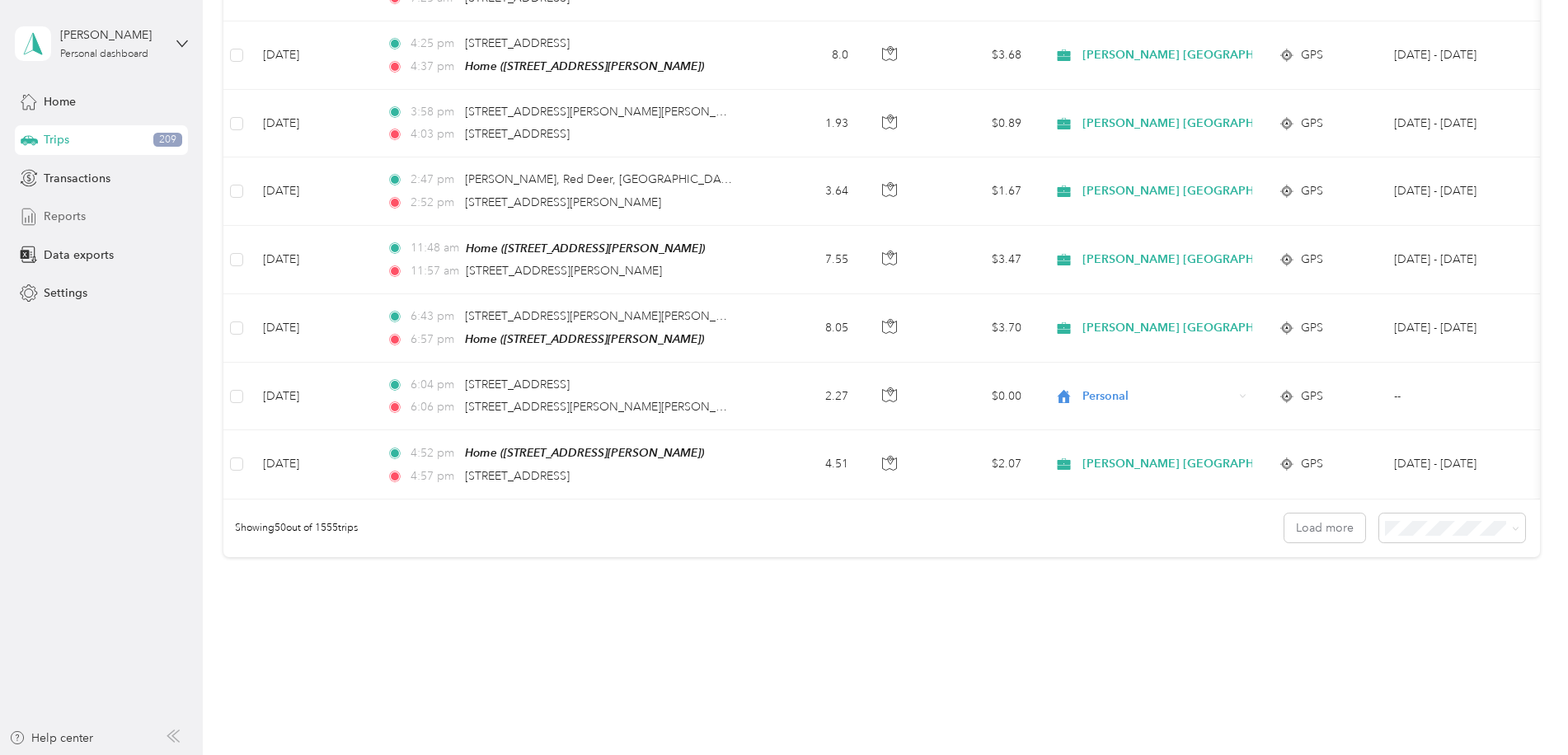
click at [69, 211] on span "Reports" at bounding box center [65, 216] width 42 height 17
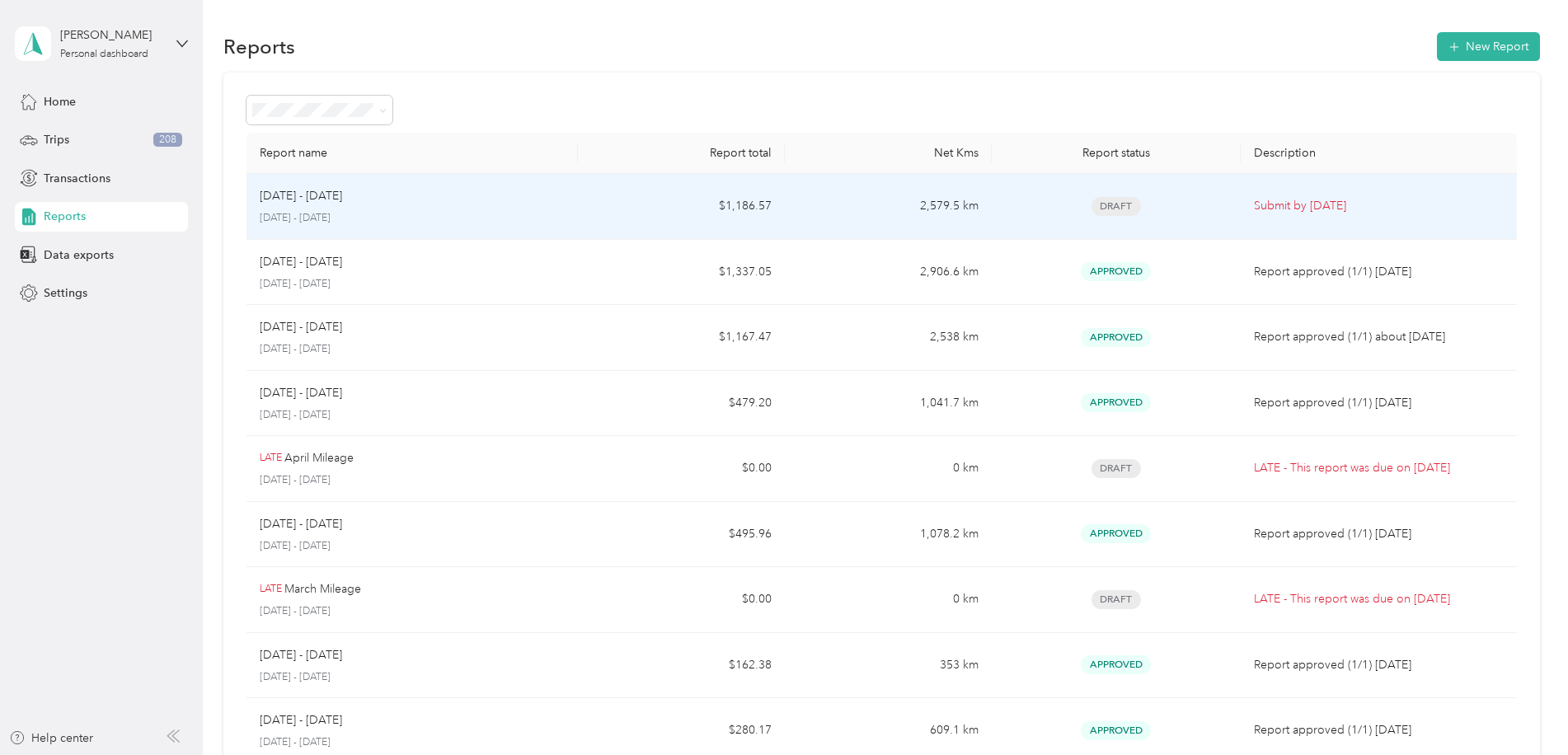
click at [517, 202] on div "[DATE] - [DATE]" at bounding box center [411, 195] width 305 height 18
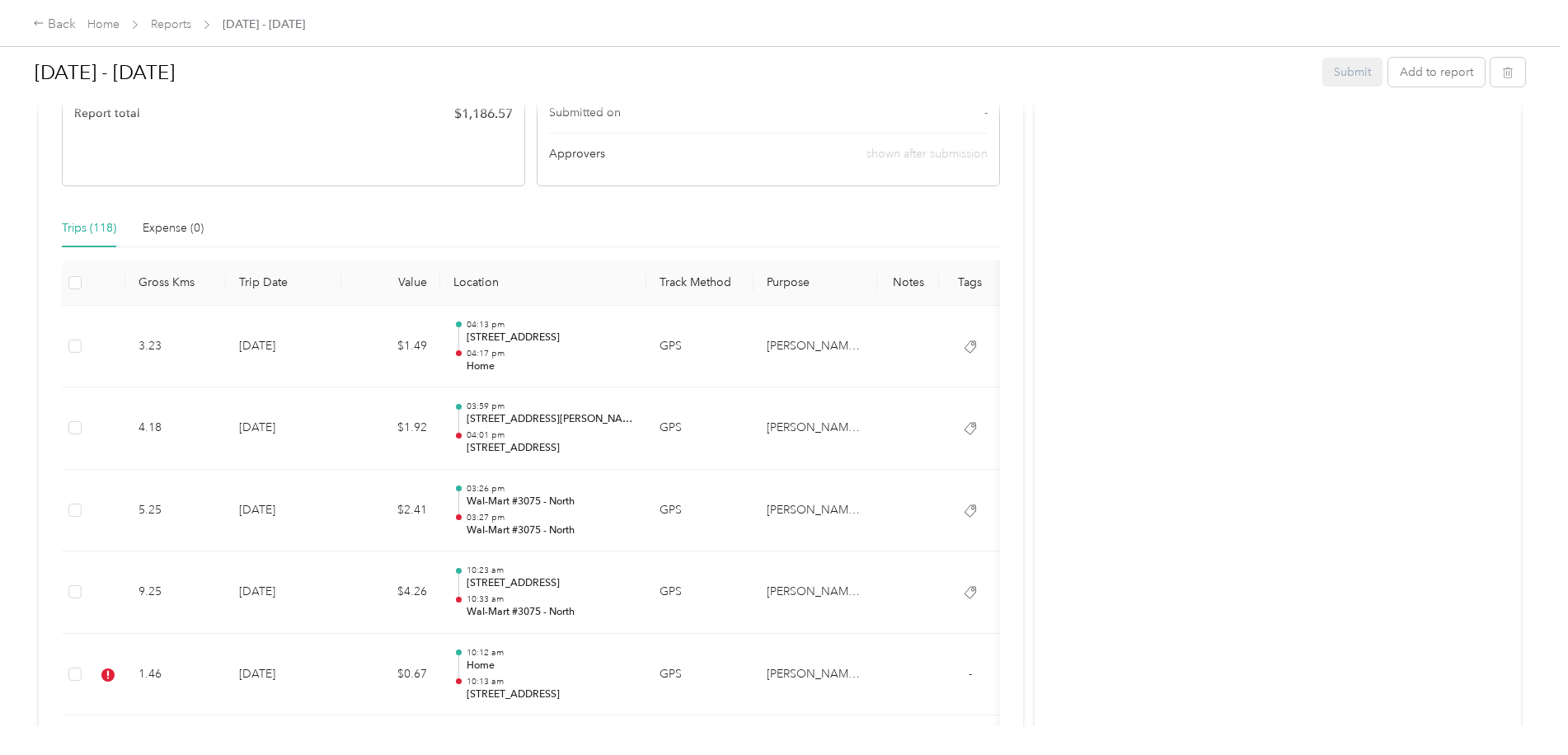
scroll to position [412, 0]
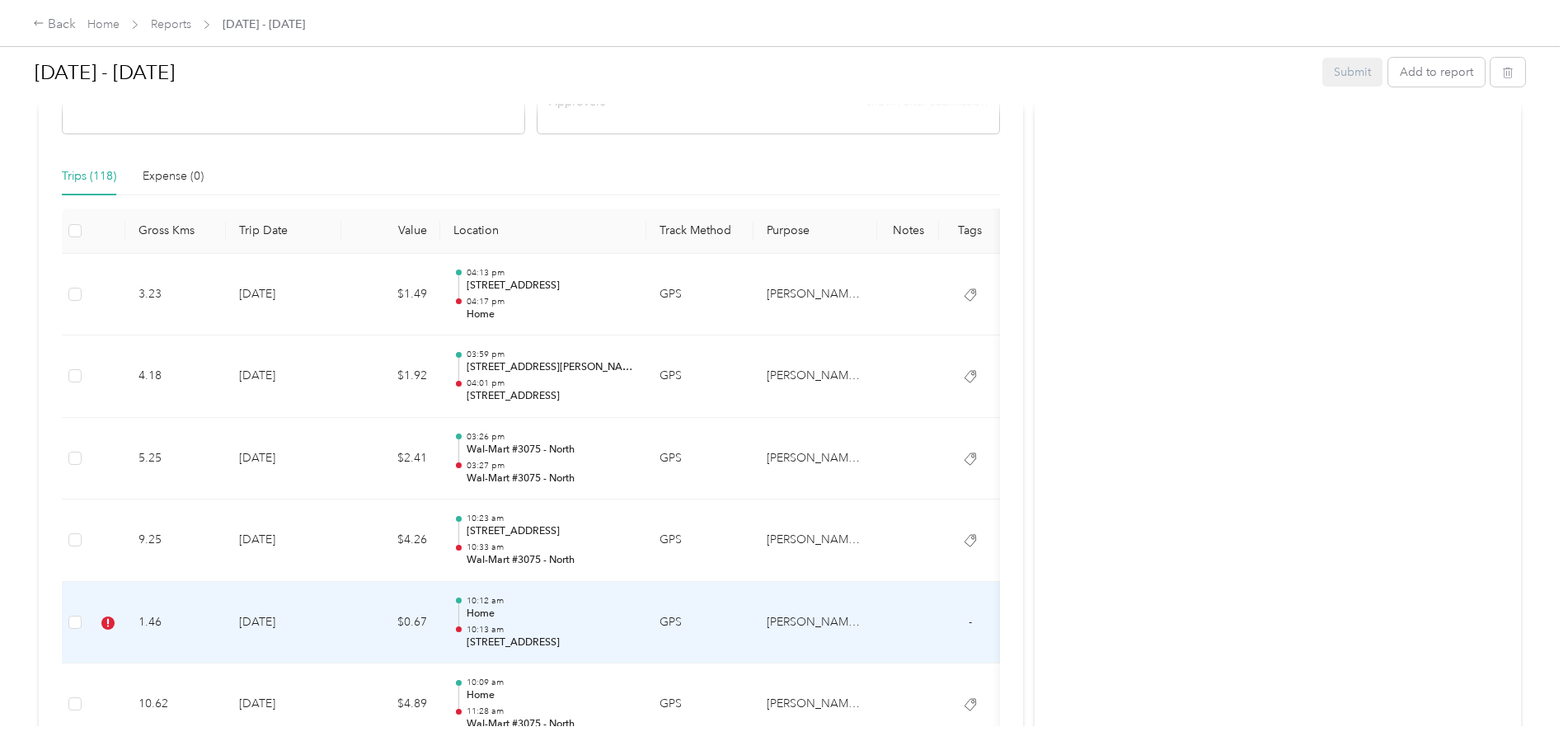
click at [564, 601] on p "10:12 am" at bounding box center [550, 601] width 166 height 11
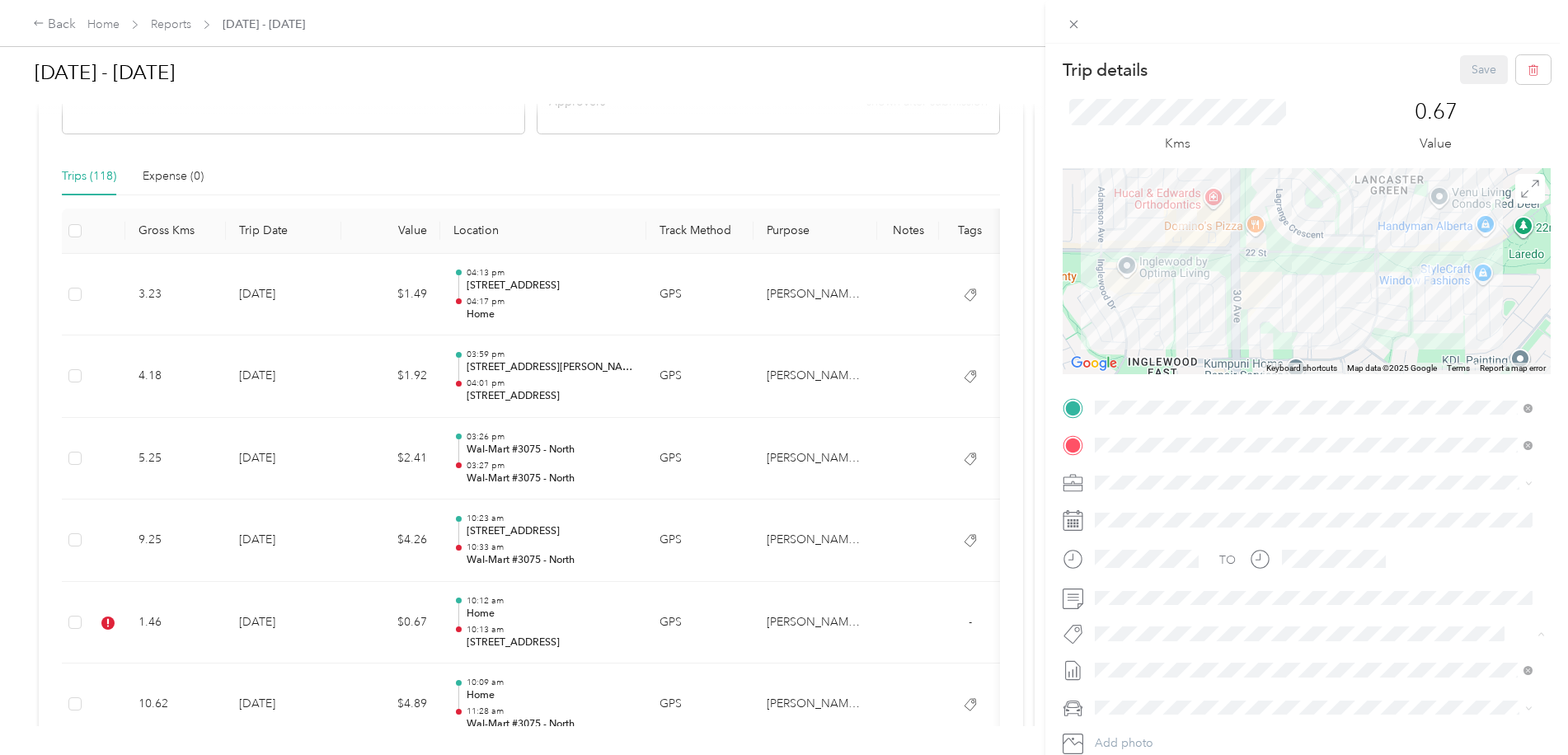
click at [1199, 591] on span "Wt Blitz Cost Capture" at bounding box center [1161, 596] width 98 height 15
click at [1460, 62] on button "Save" at bounding box center [1483, 69] width 48 height 29
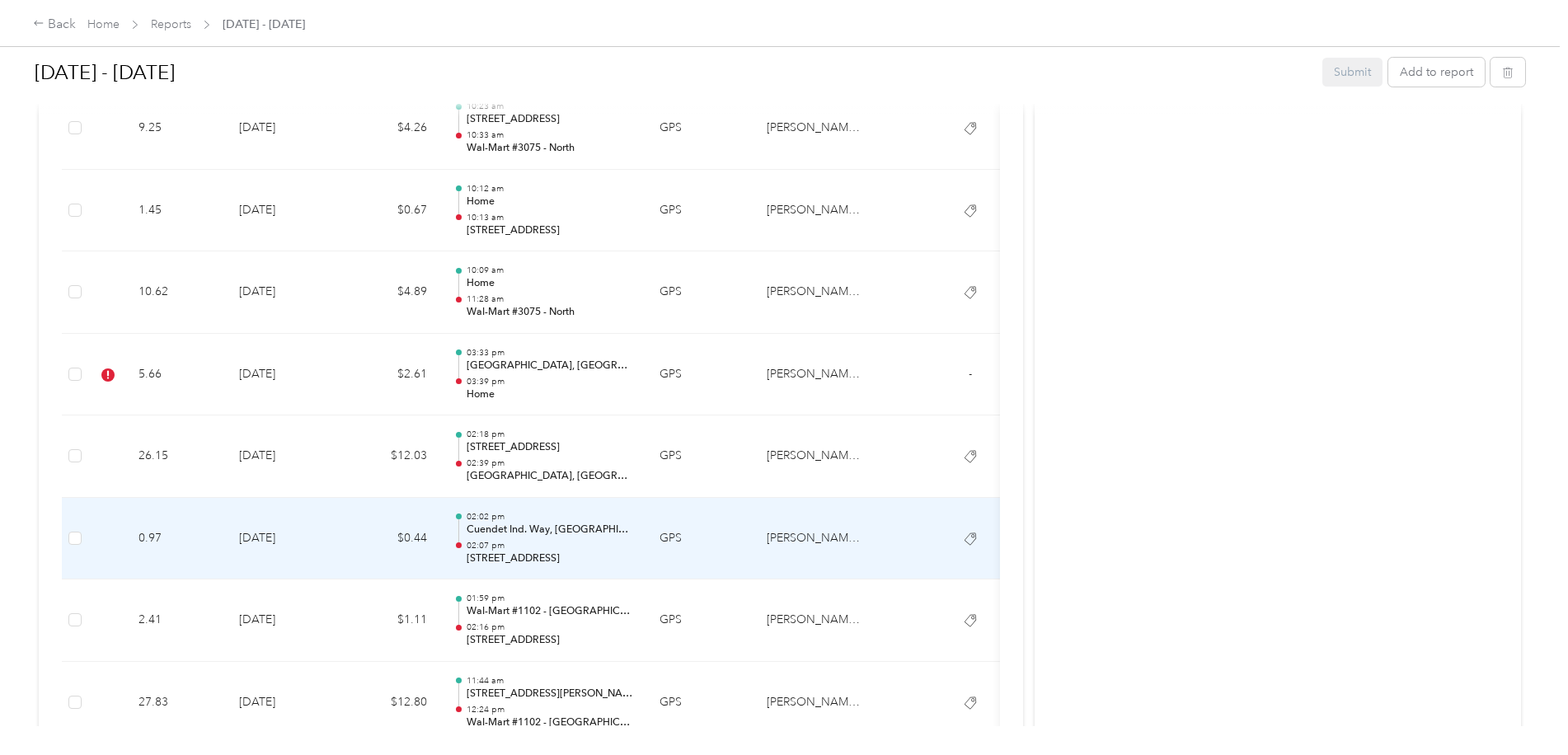
scroll to position [906, 0]
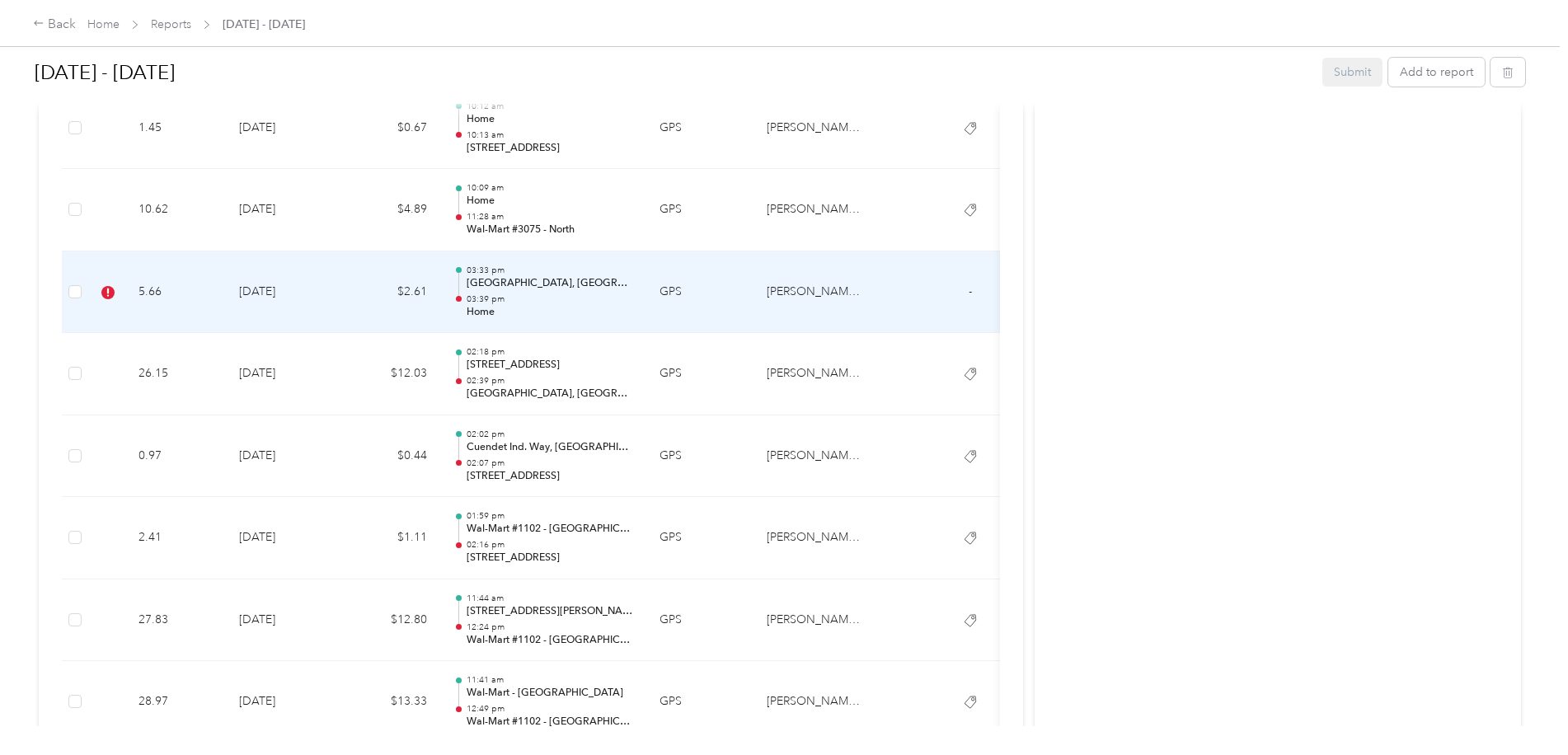
click at [878, 318] on td at bounding box center [908, 293] width 62 height 83
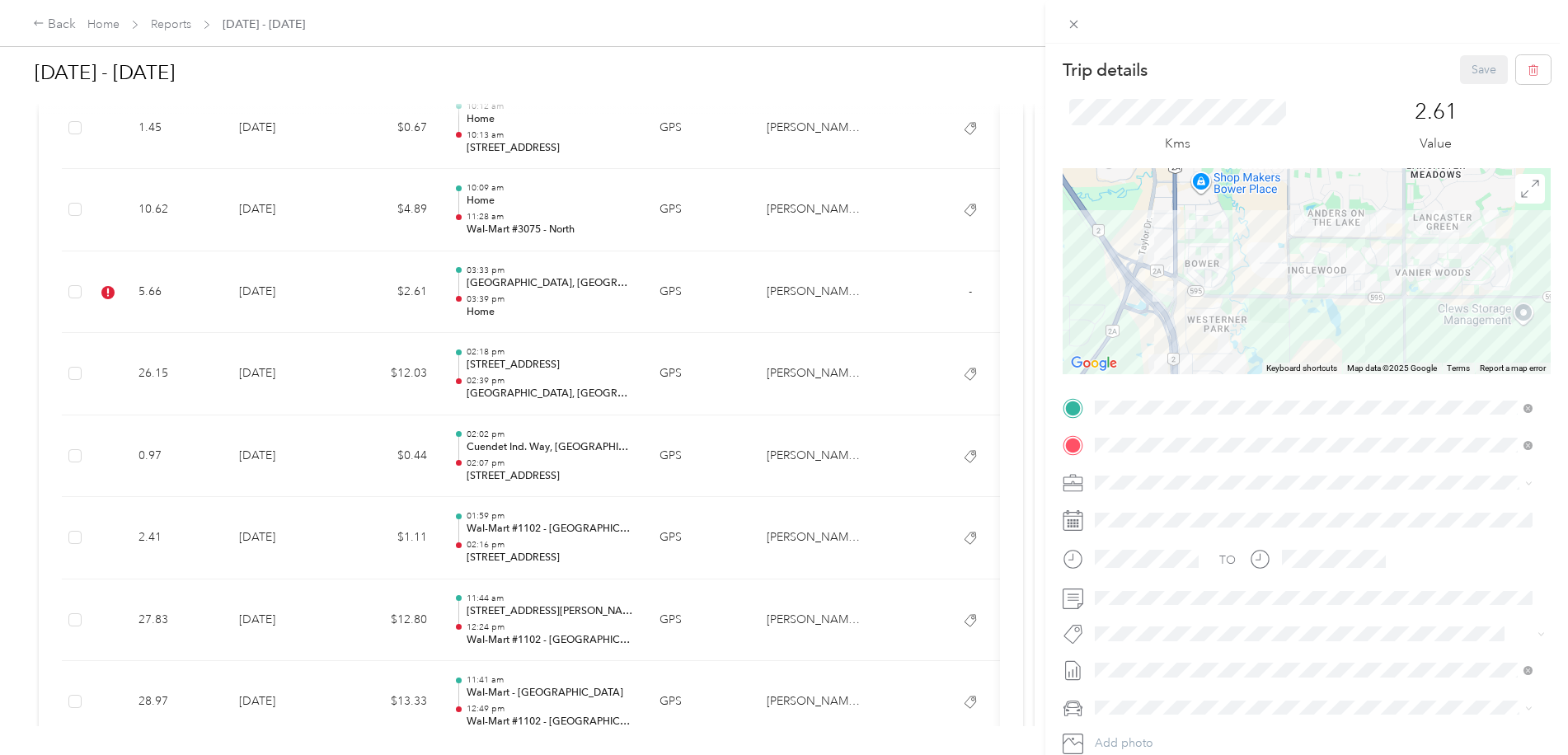
click at [1168, 539] on ol "Cibc - Blitz Lego Blitz [PERSON_NAME] [PERSON_NAME] Blitz P&g Projects & Blitze…" at bounding box center [1313, 499] width 449 height 231
click at [1163, 531] on span "Rt - Blitz/projects" at bounding box center [1151, 532] width 77 height 15
click at [1460, 69] on button "Save" at bounding box center [1483, 69] width 48 height 29
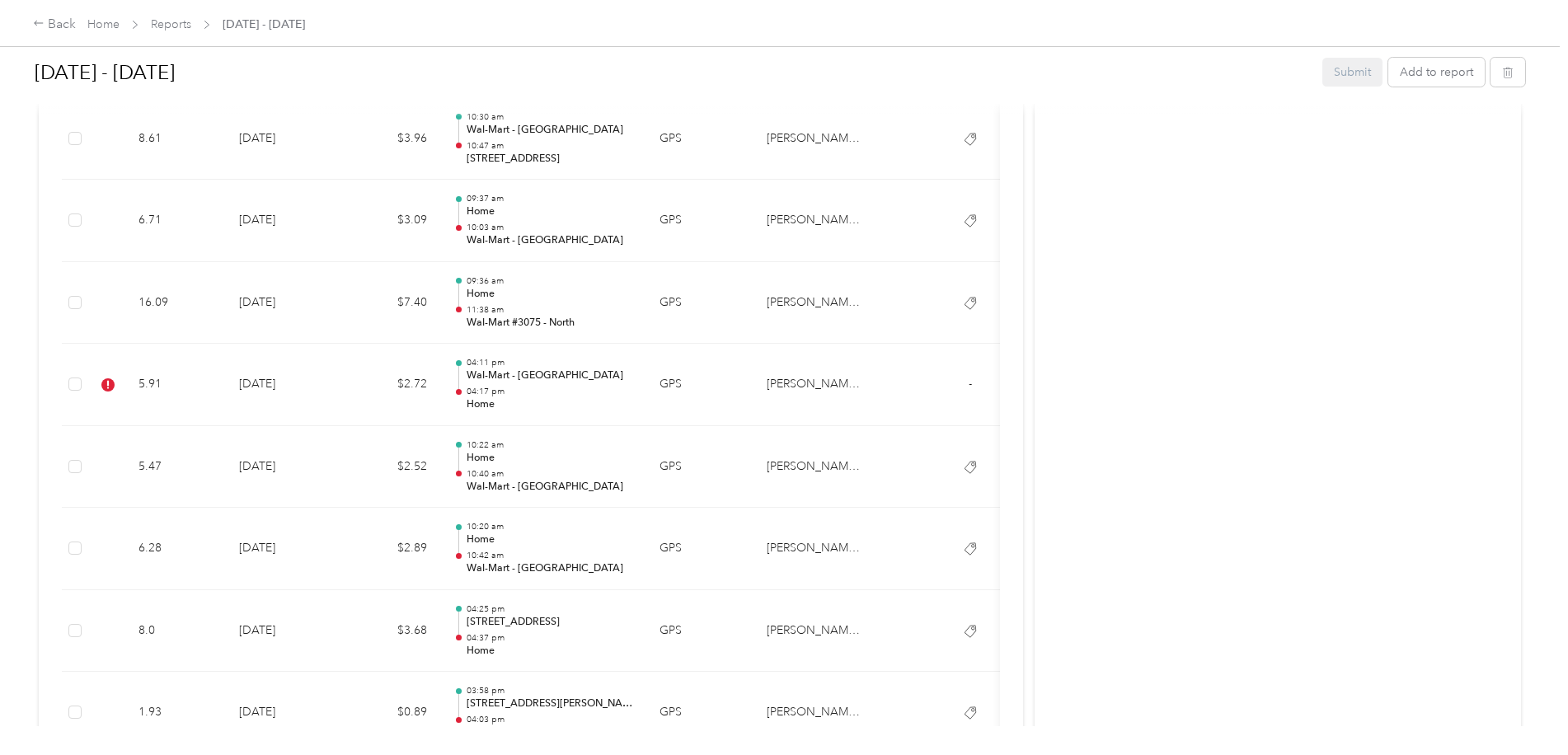
scroll to position [2390, 0]
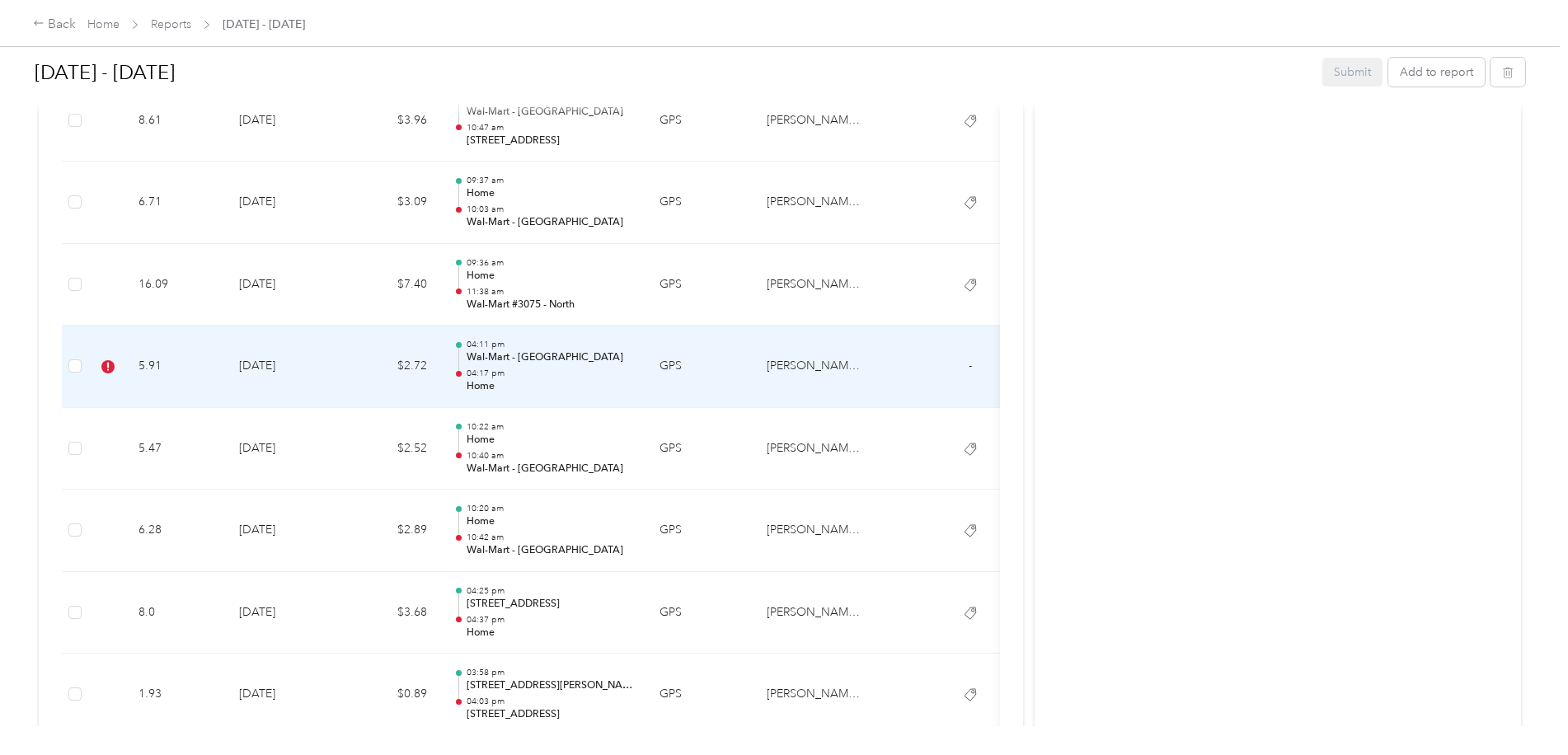
click at [904, 392] on td at bounding box center [908, 367] width 62 height 83
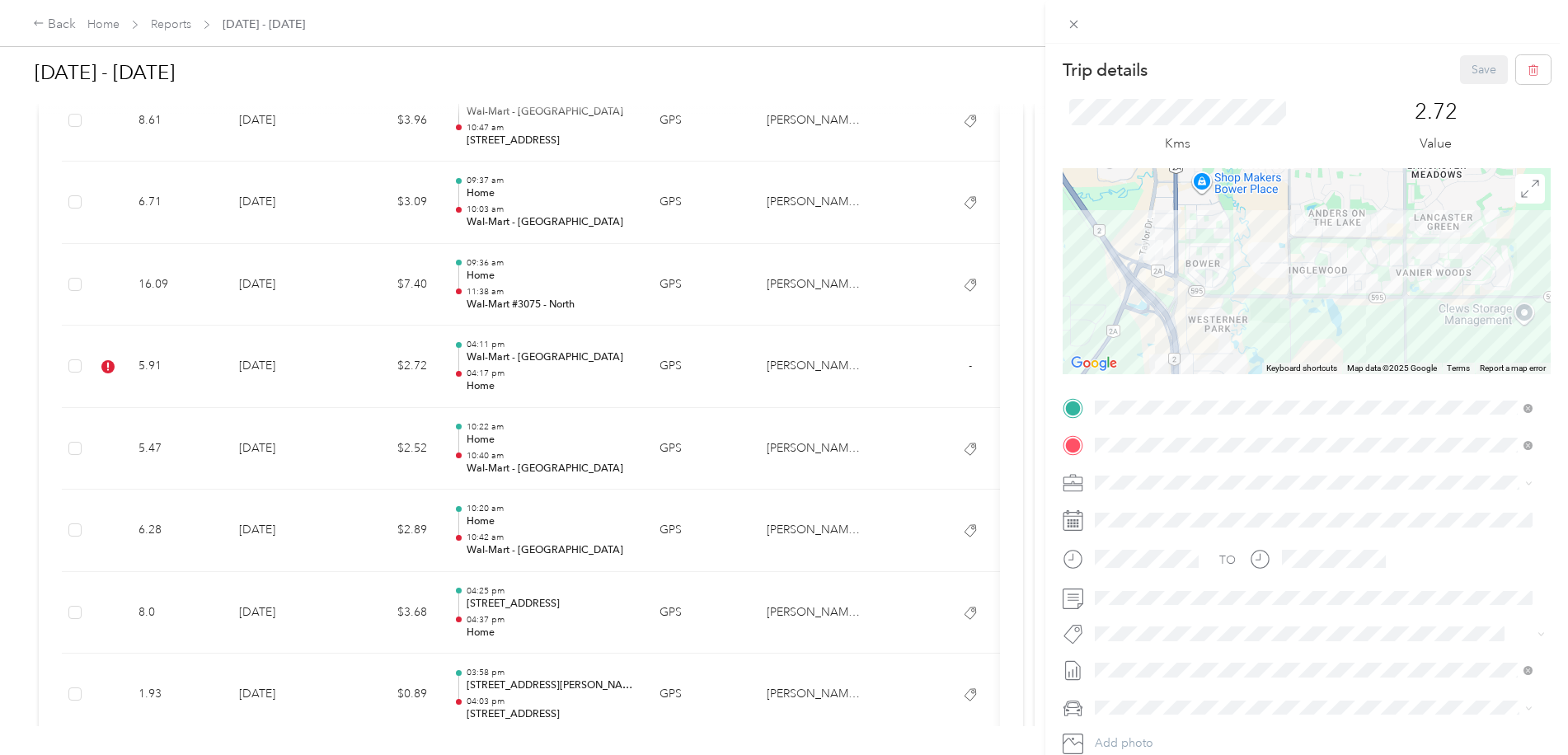
click at [1183, 609] on li "Wt - Outlook Execution" at bounding box center [1313, 604] width 449 height 32
click at [1466, 73] on button "Save" at bounding box center [1483, 69] width 48 height 29
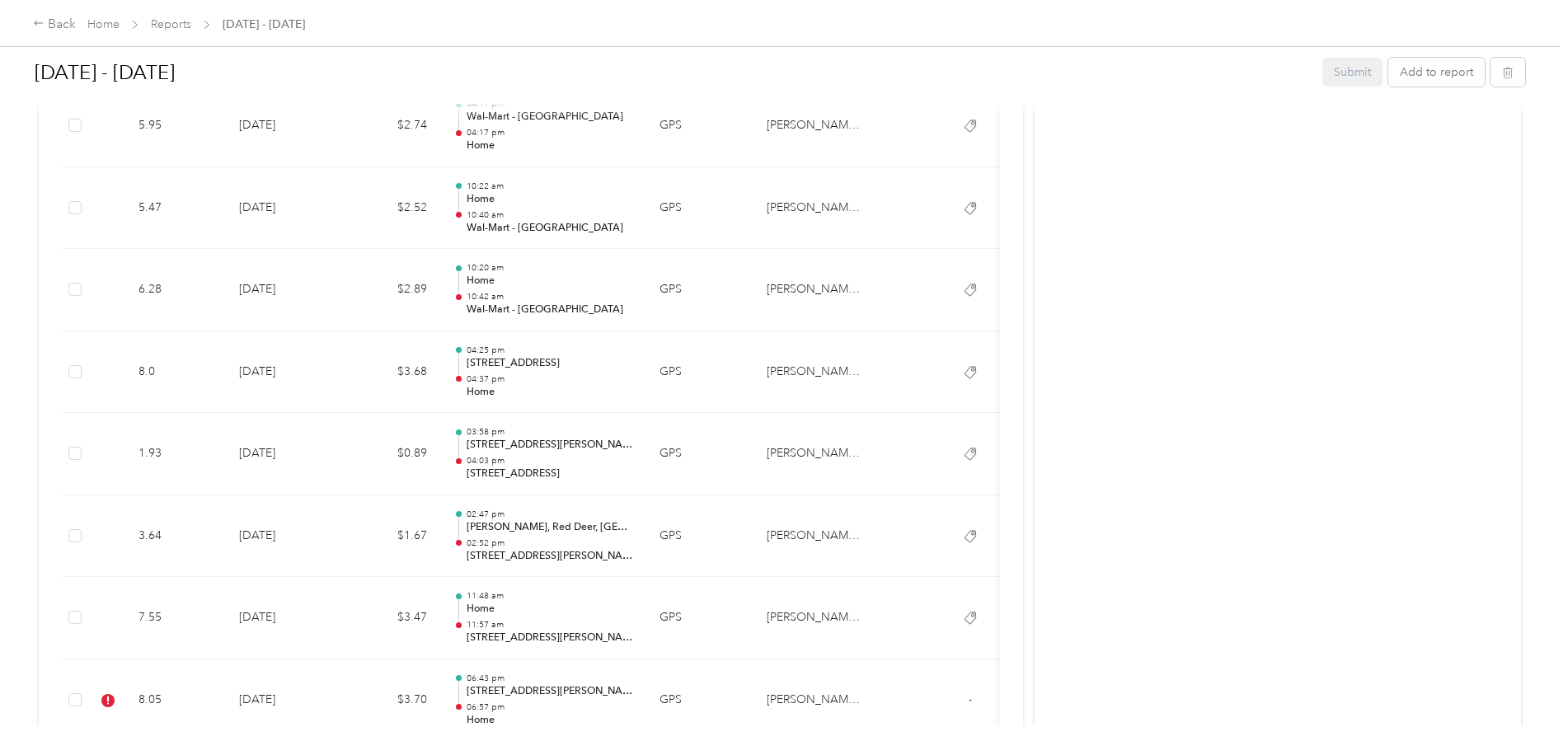
scroll to position [2801, 0]
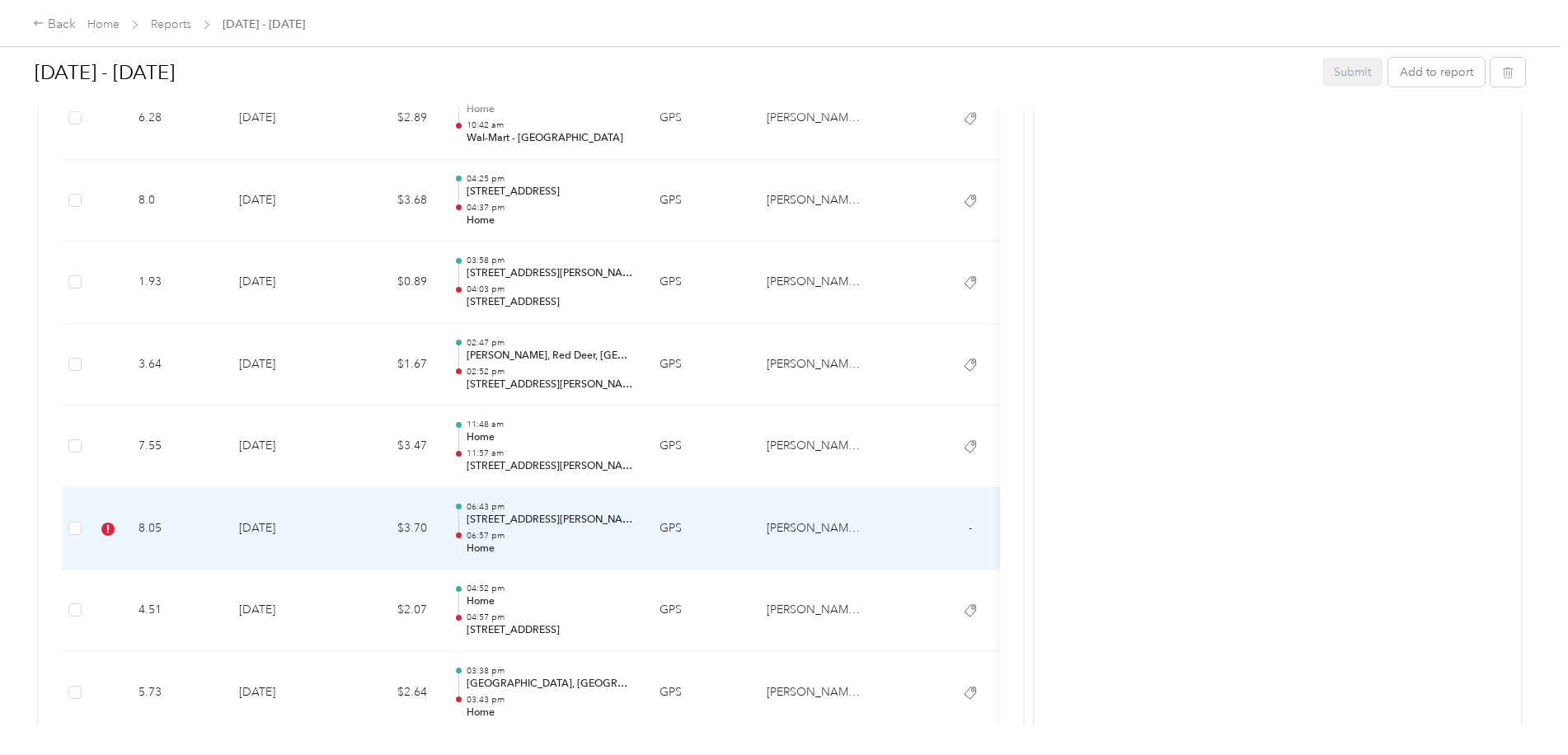
click at [903, 557] on td at bounding box center [908, 529] width 62 height 83
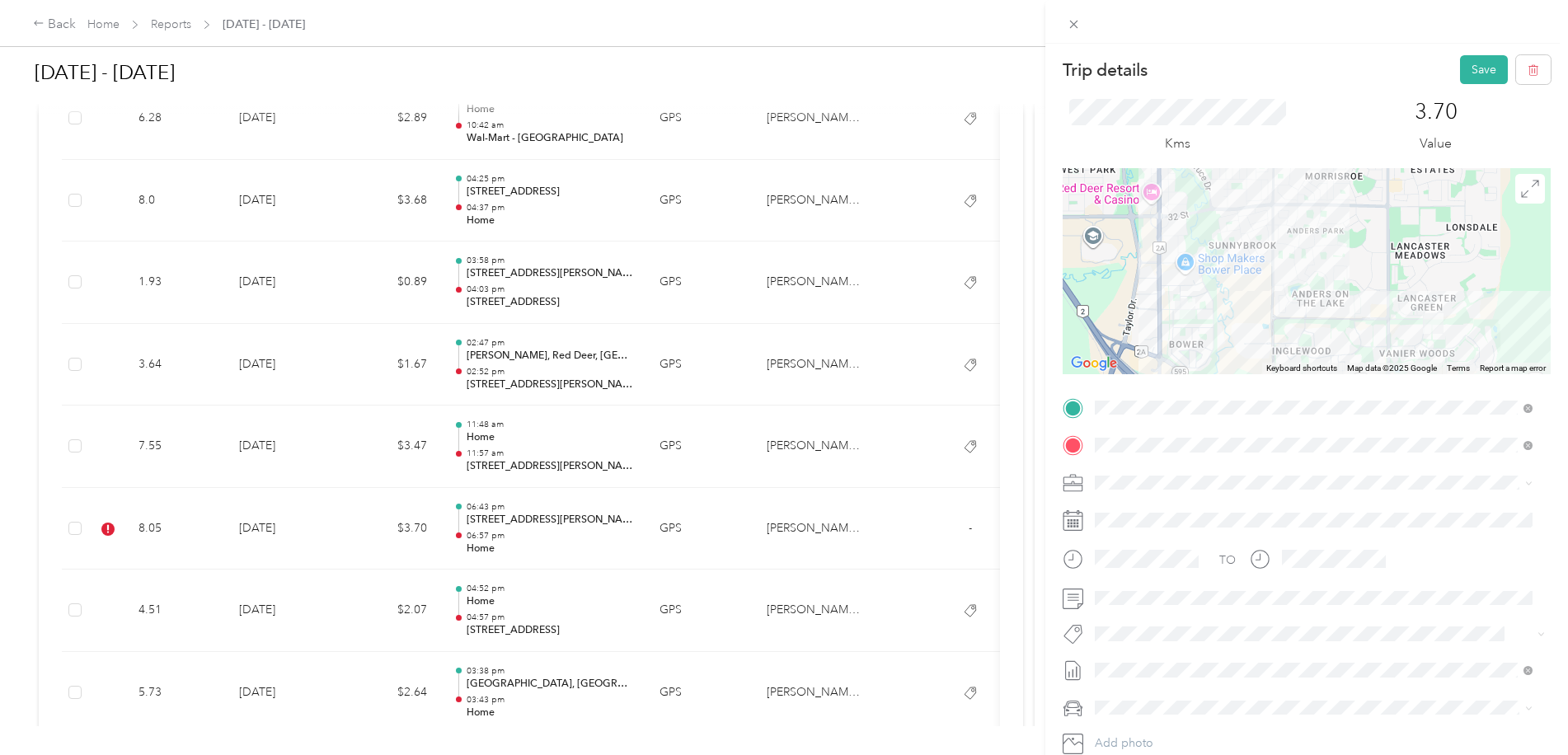
click at [1159, 535] on span "Lego Canada Inc." at bounding box center [1153, 536] width 81 height 15
click at [1460, 70] on button "Save" at bounding box center [1483, 69] width 48 height 29
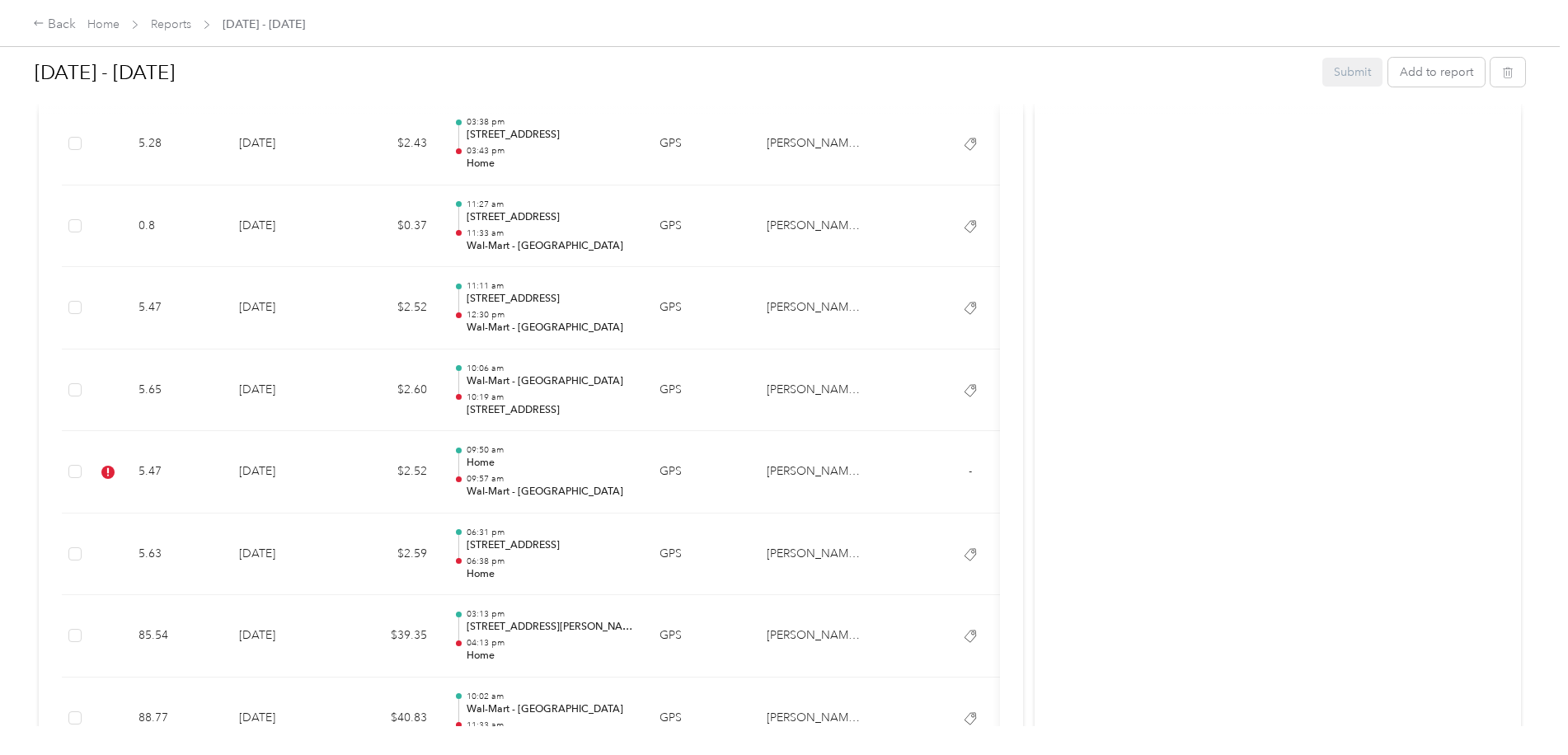
scroll to position [3543, 0]
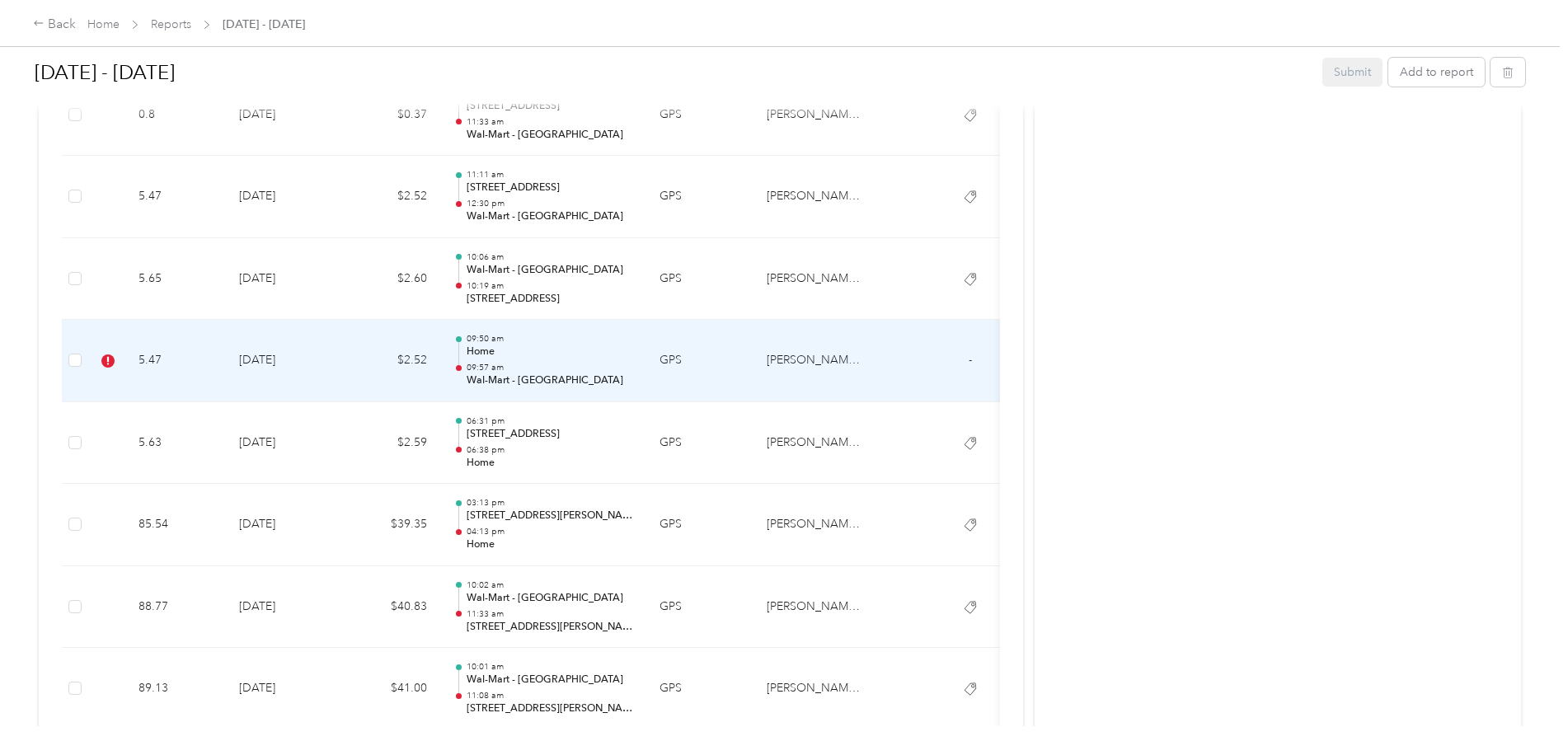
click at [888, 366] on td at bounding box center [908, 361] width 62 height 83
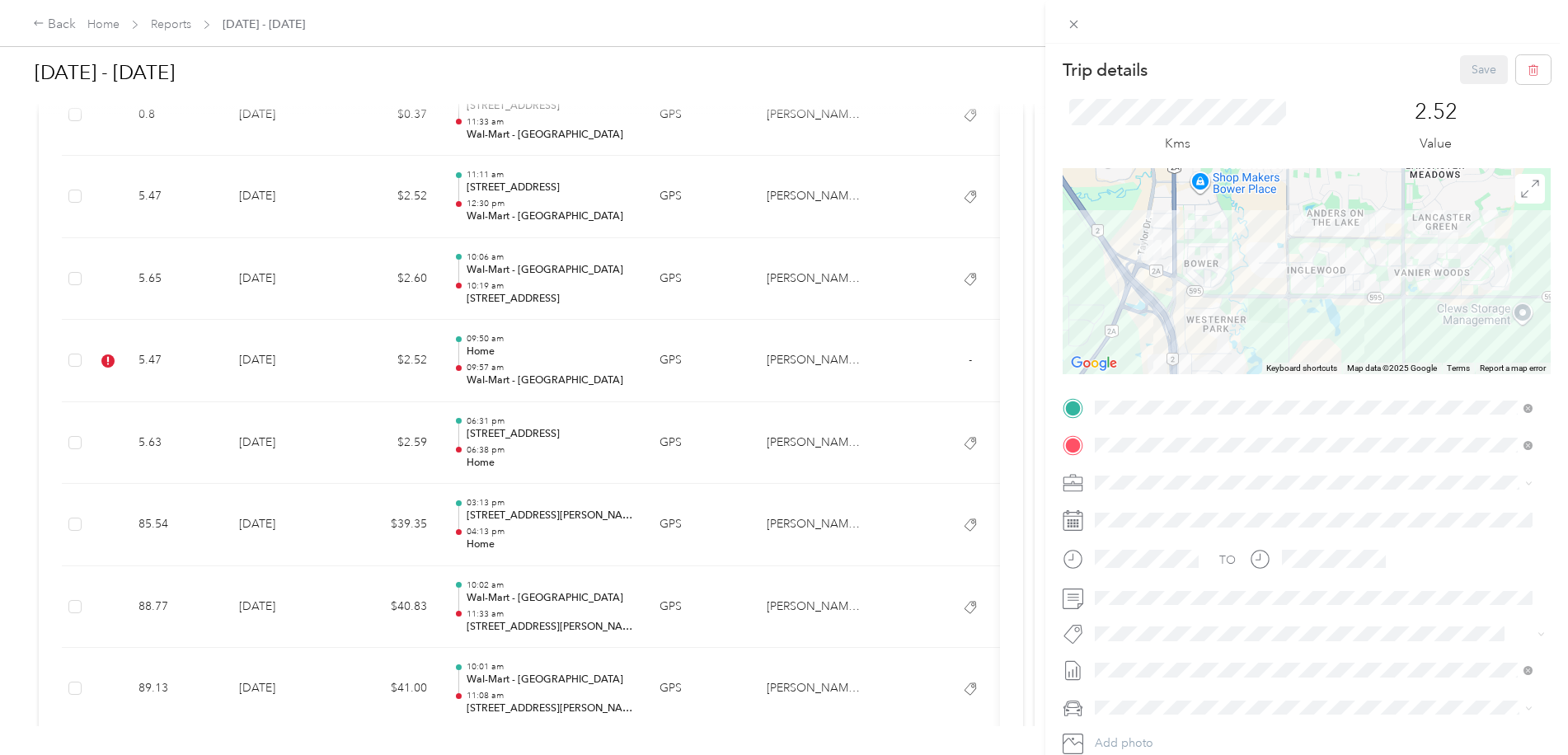
click at [1197, 609] on li "Wt - Outlook Execution" at bounding box center [1313, 597] width 449 height 32
click at [1467, 74] on button "Save" at bounding box center [1483, 69] width 48 height 29
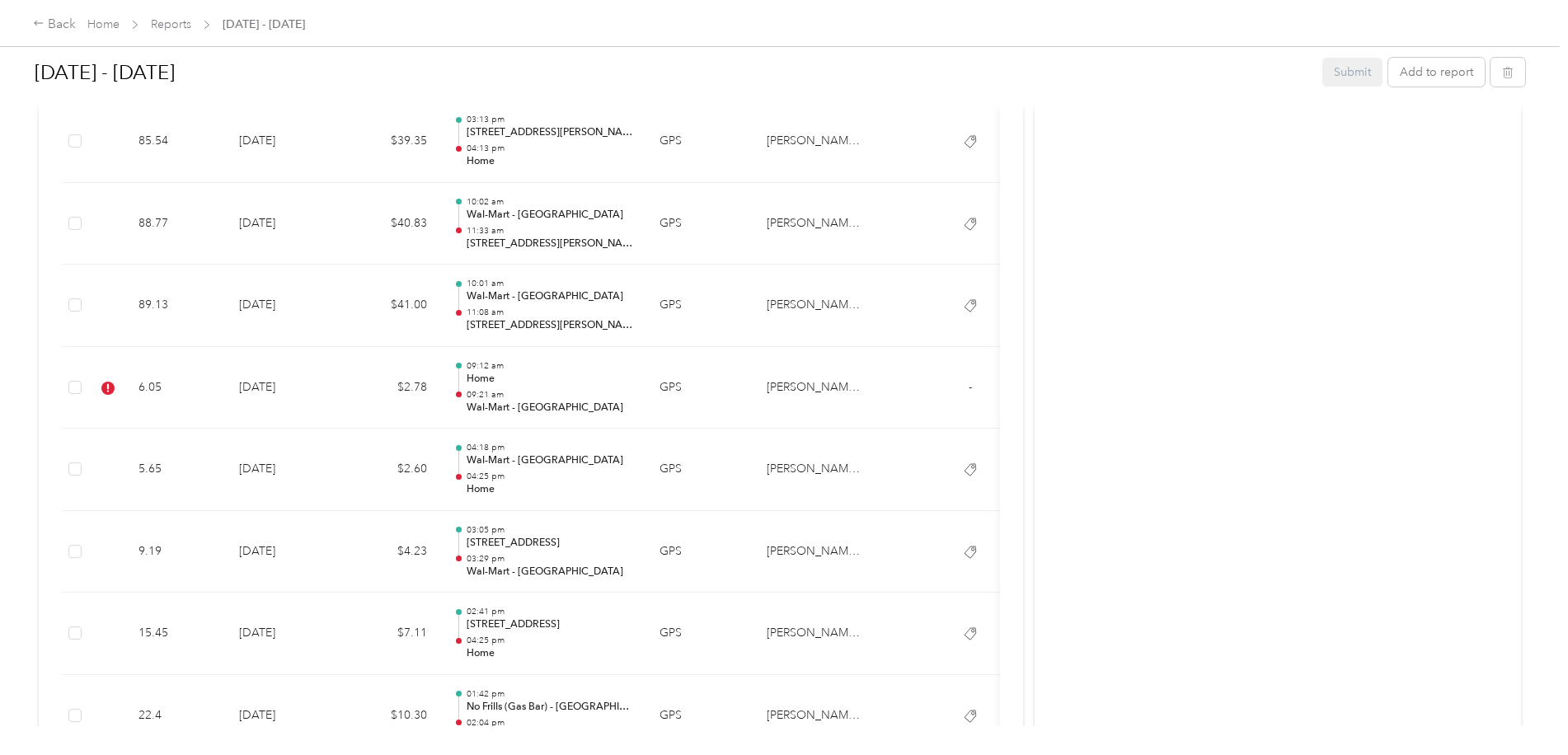
scroll to position [4037, 0]
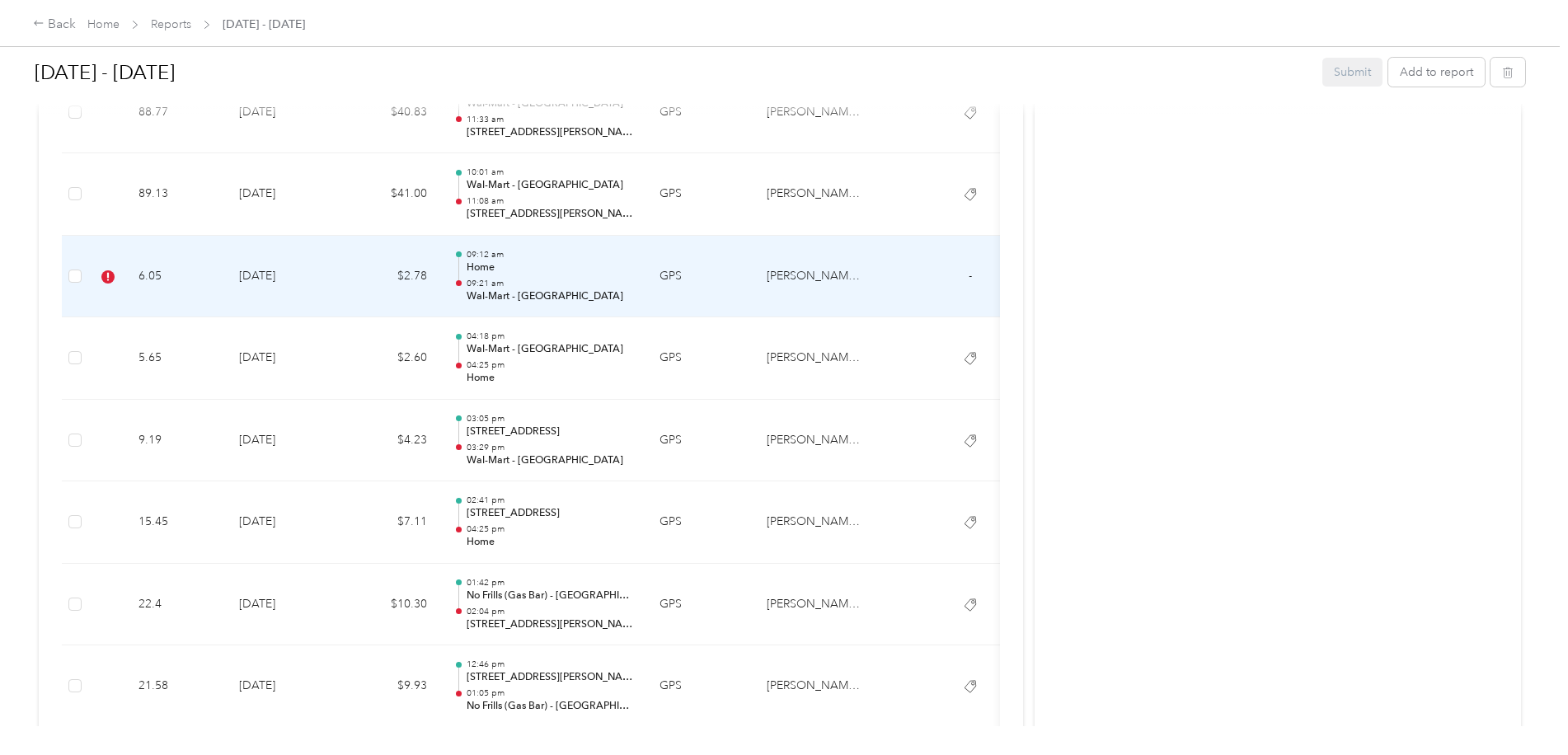
click at [734, 297] on td "GPS" at bounding box center [700, 277] width 107 height 83
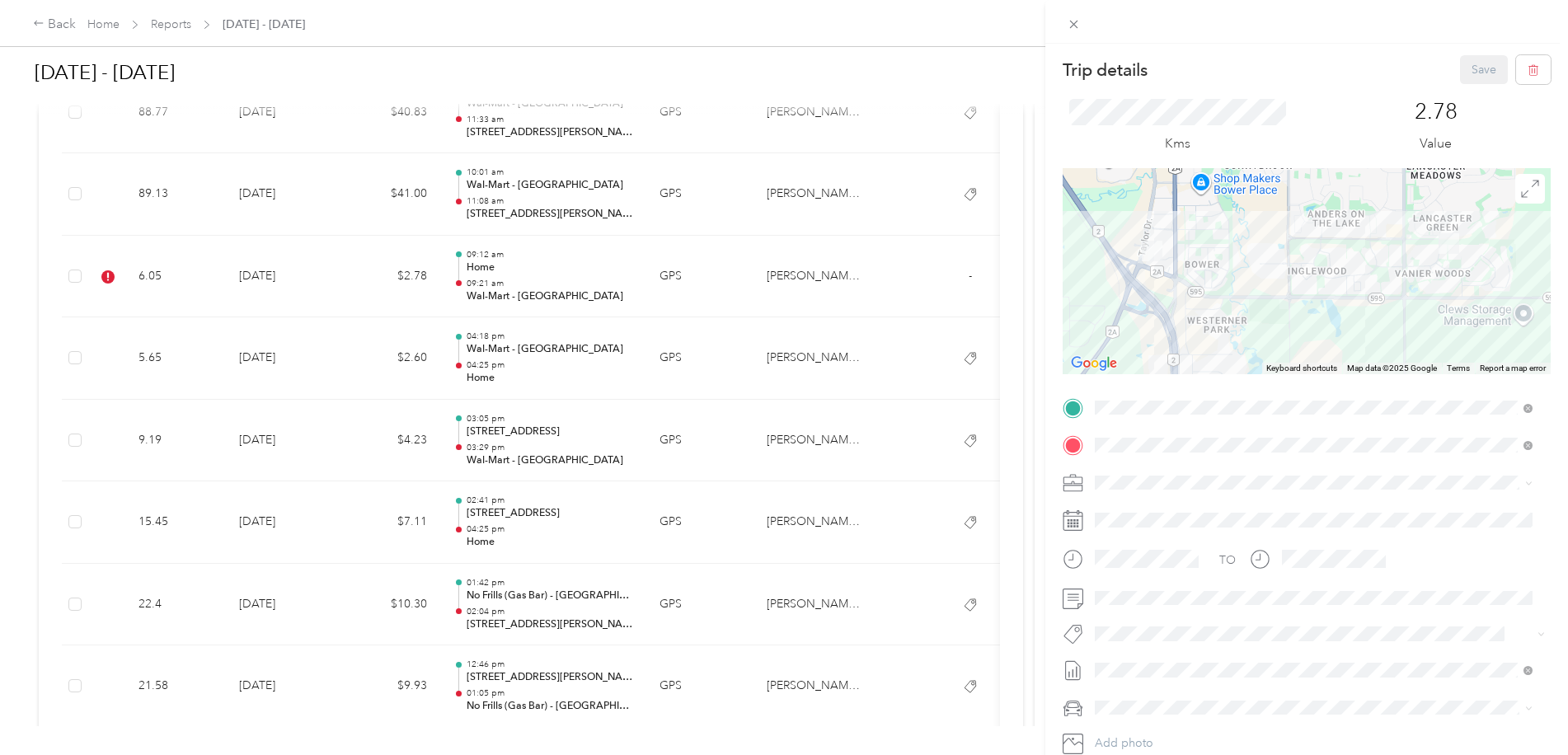
click at [1188, 609] on li "Wt - Outlook Execution" at bounding box center [1313, 605] width 449 height 32
click at [1468, 64] on button "Save" at bounding box center [1483, 69] width 48 height 29
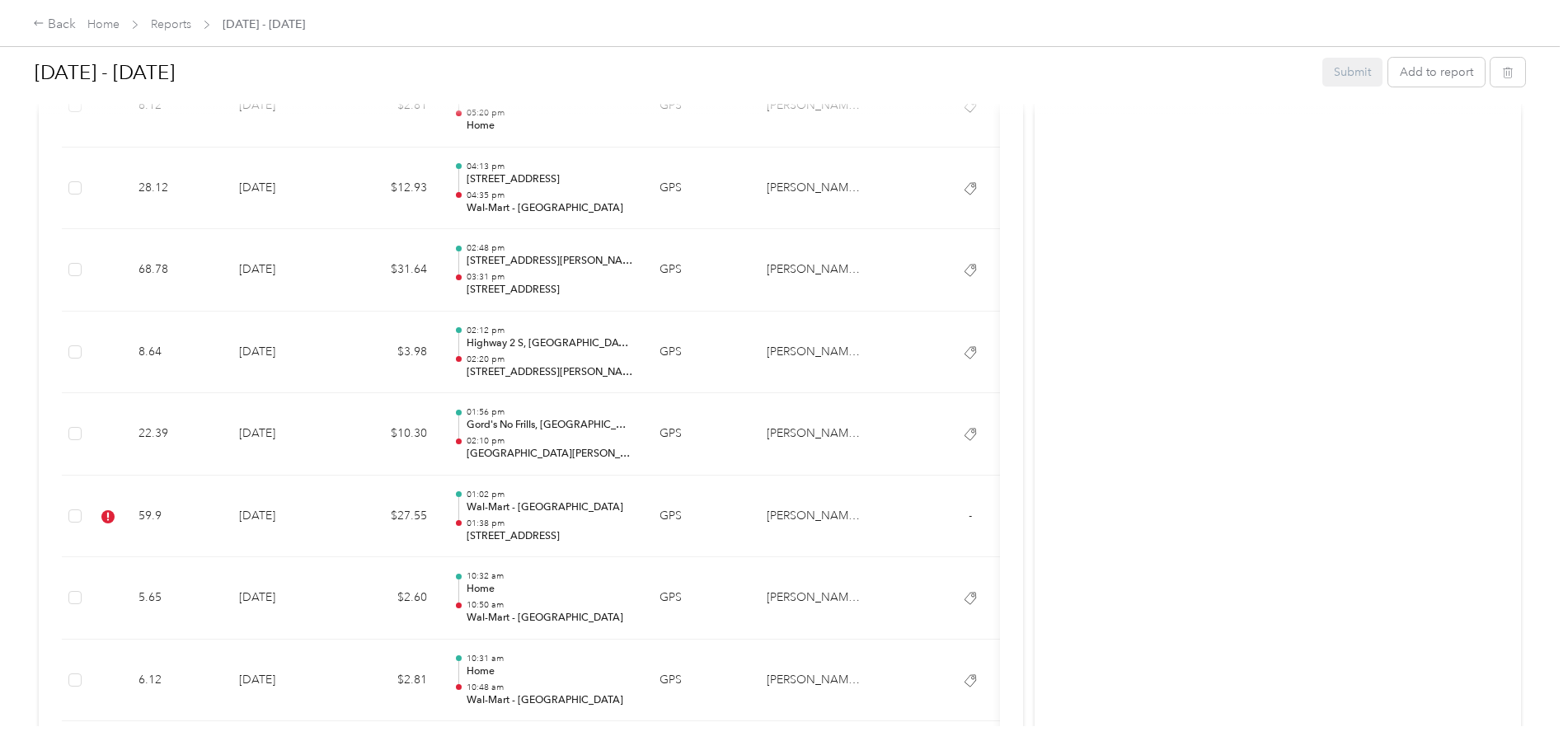
scroll to position [6921, 0]
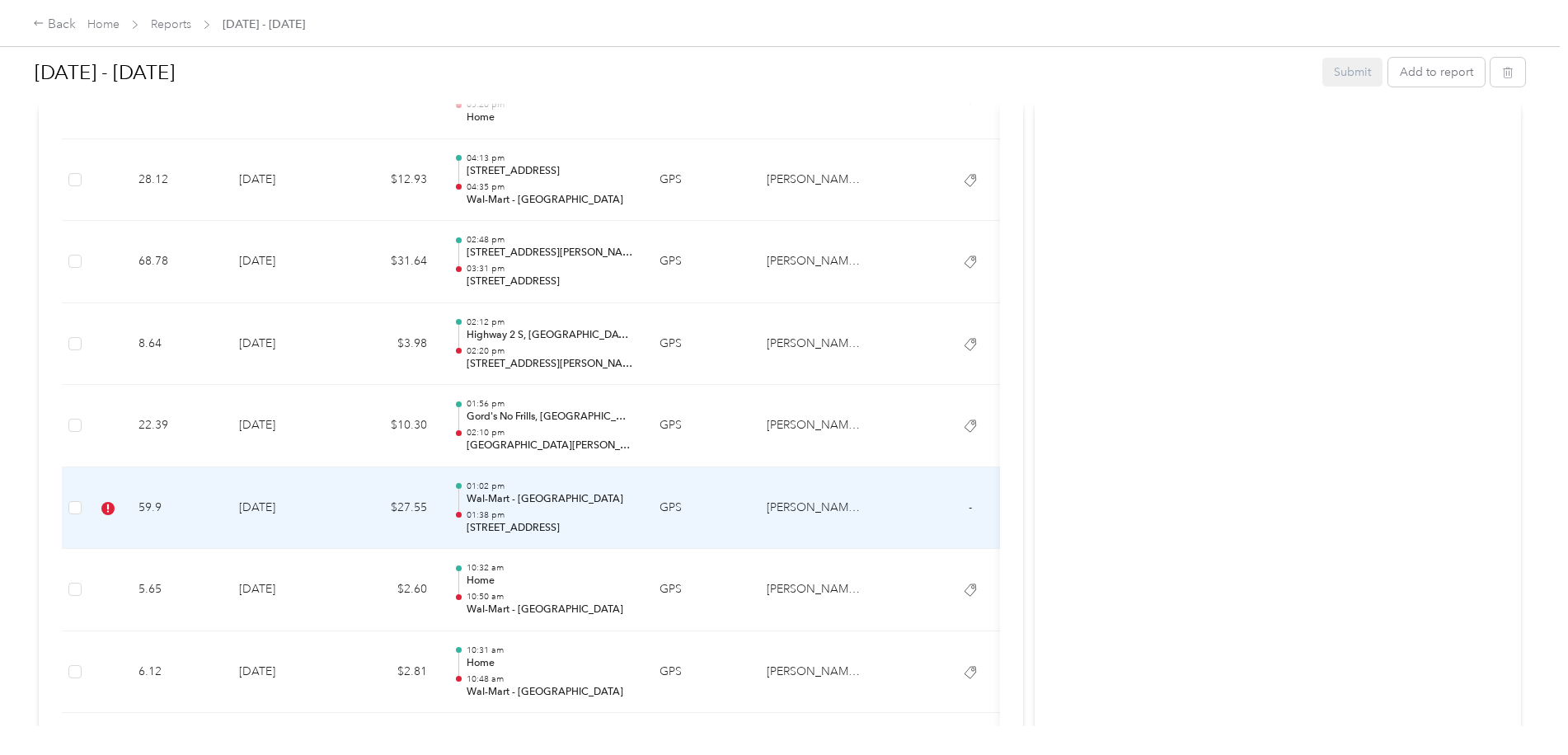
click at [763, 508] on td "[PERSON_NAME] [GEOGRAPHIC_DATA]" at bounding box center [815, 509] width 124 height 83
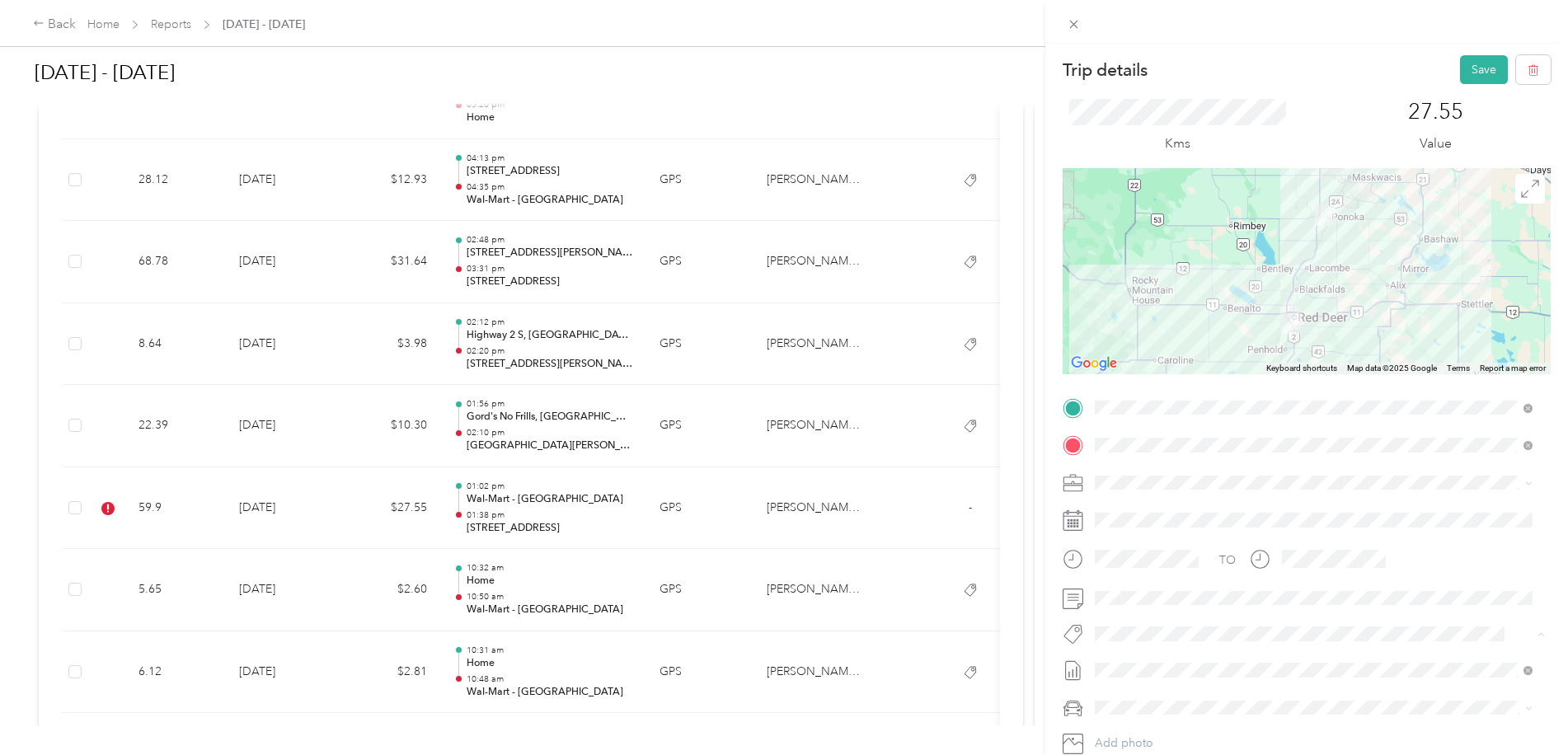
click at [1167, 526] on span "Fit P&g Team" at bounding box center [1143, 533] width 62 height 15
click at [1470, 74] on button "Save" at bounding box center [1483, 69] width 48 height 29
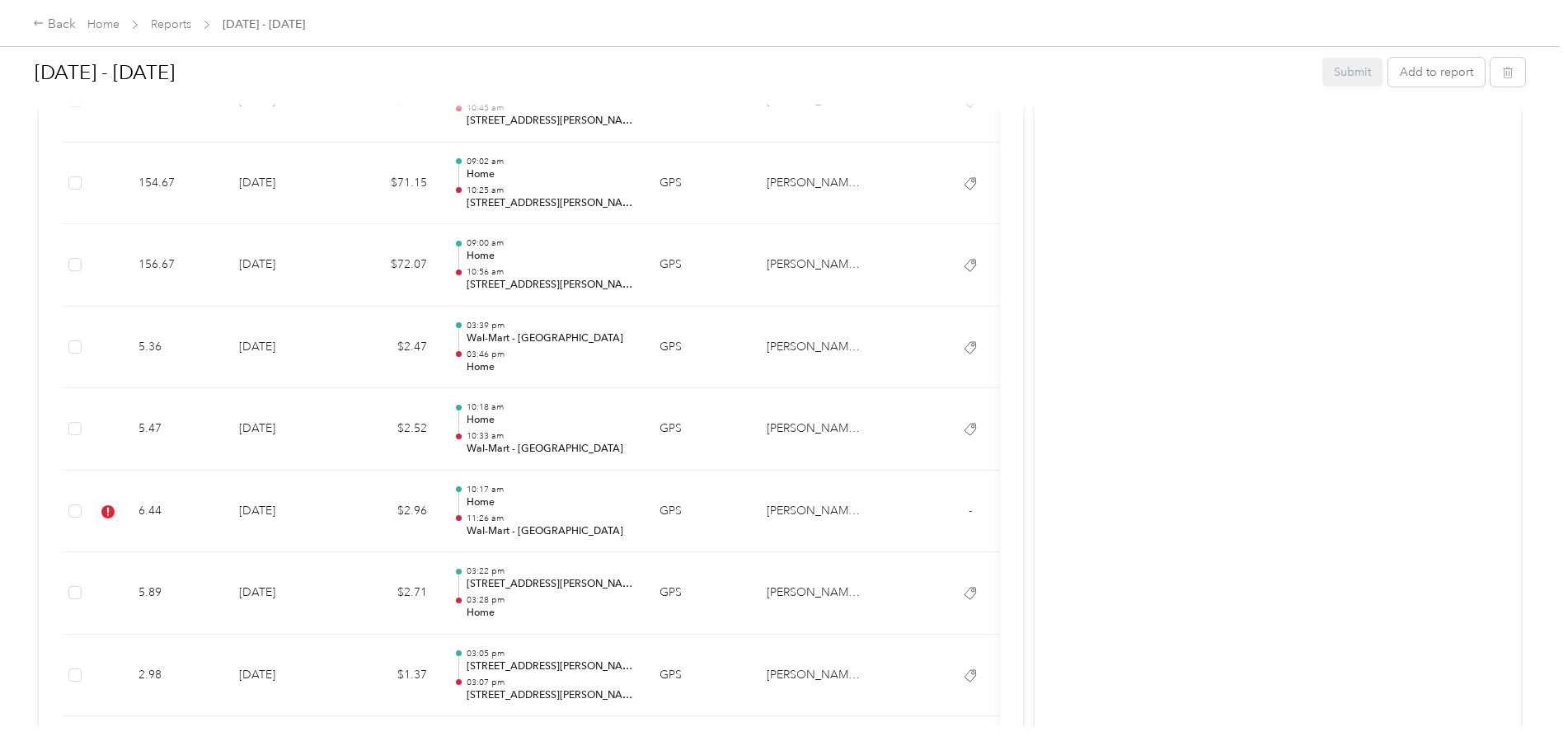
scroll to position [8075, 0]
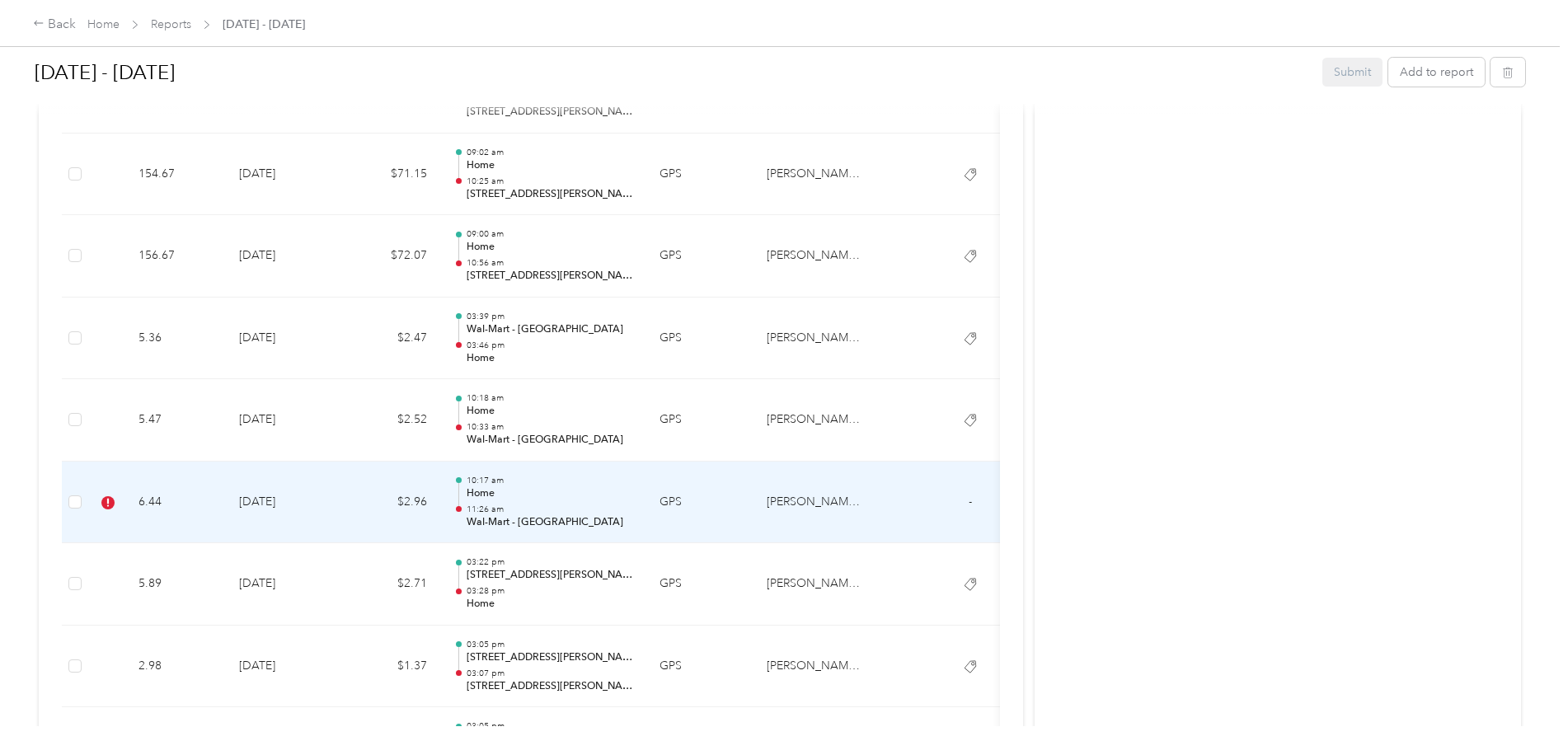
click at [816, 502] on td "[PERSON_NAME] [GEOGRAPHIC_DATA]" at bounding box center [815, 502] width 124 height 83
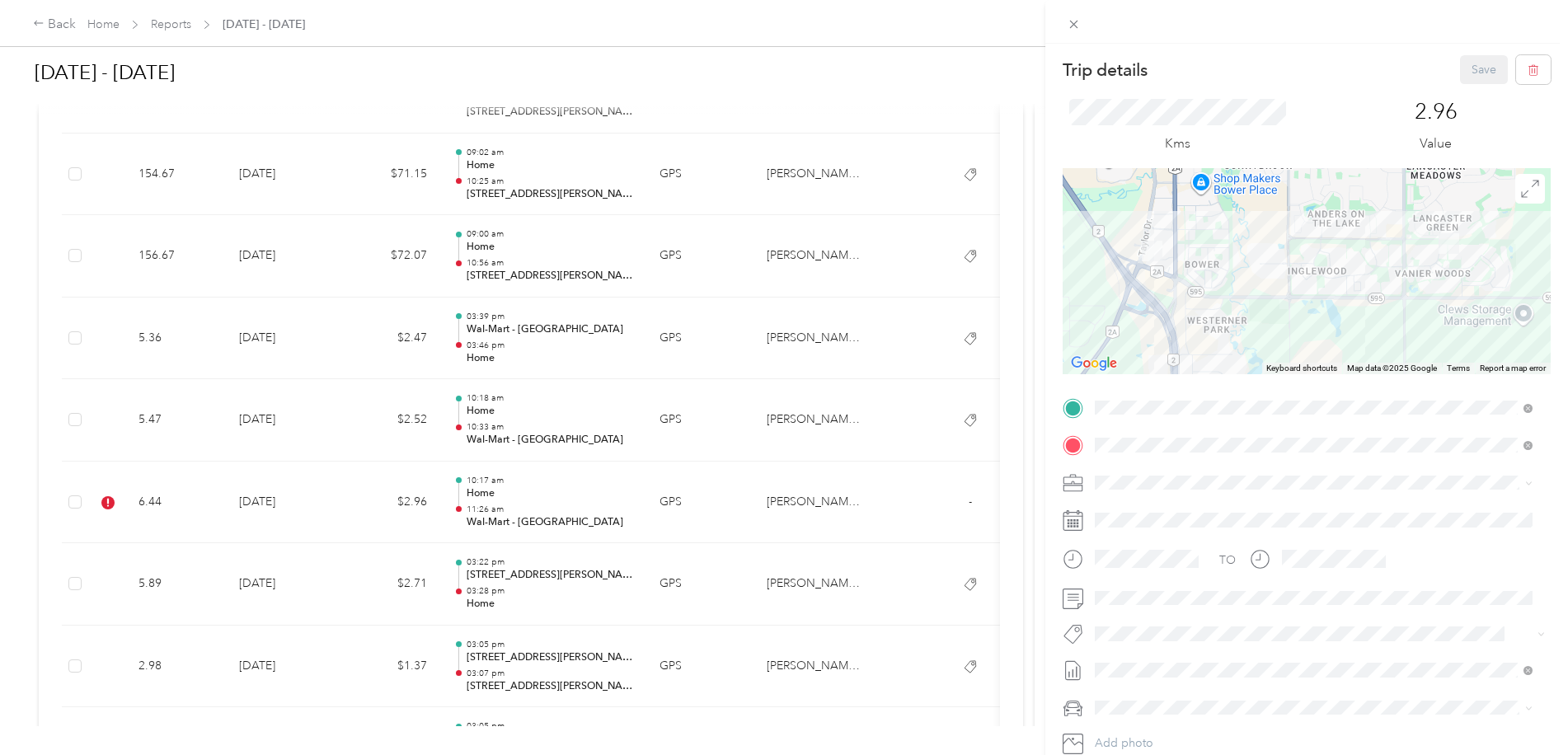
click at [1177, 602] on ol "Cibc - Blitz Lego Blitz [PERSON_NAME] [PERSON_NAME] Blitz P&g Projects & Blitze…" at bounding box center [1313, 505] width 449 height 231
click at [1167, 535] on li "Rt - Blitz/projects" at bounding box center [1313, 530] width 449 height 32
click at [1460, 65] on button "Save" at bounding box center [1483, 69] width 48 height 29
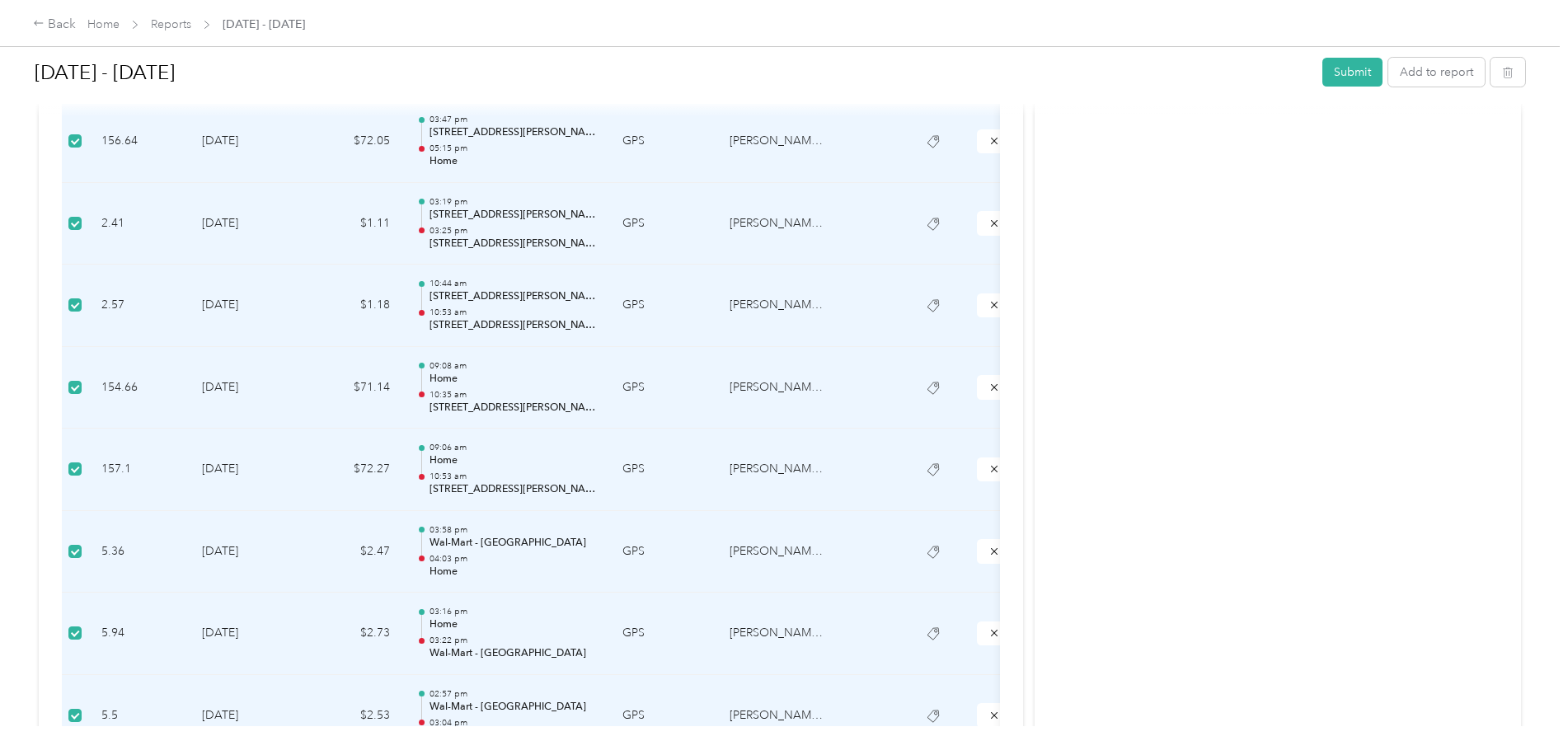
scroll to position [5768, 0]
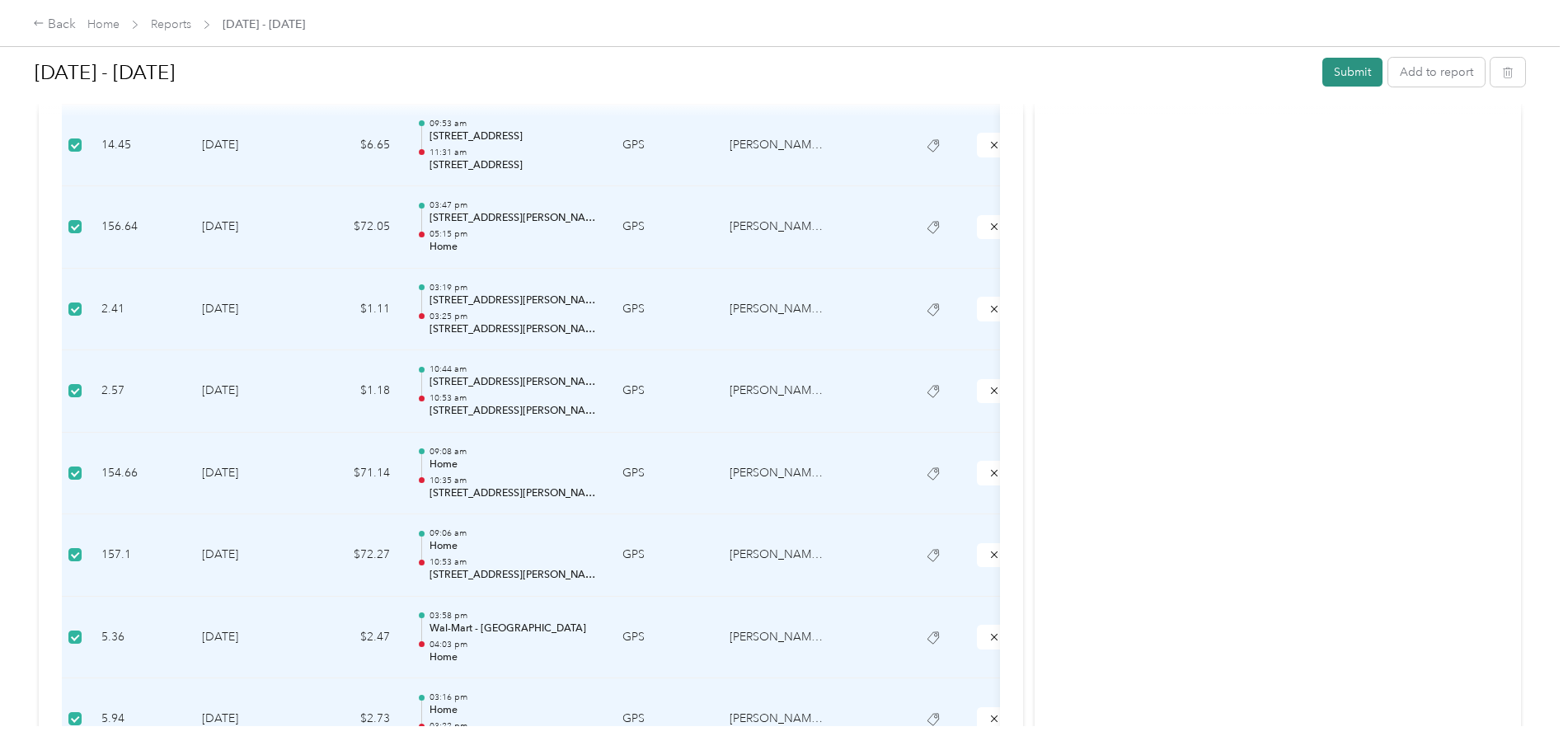
click at [1345, 77] on button "Submit" at bounding box center [1352, 71] width 60 height 29
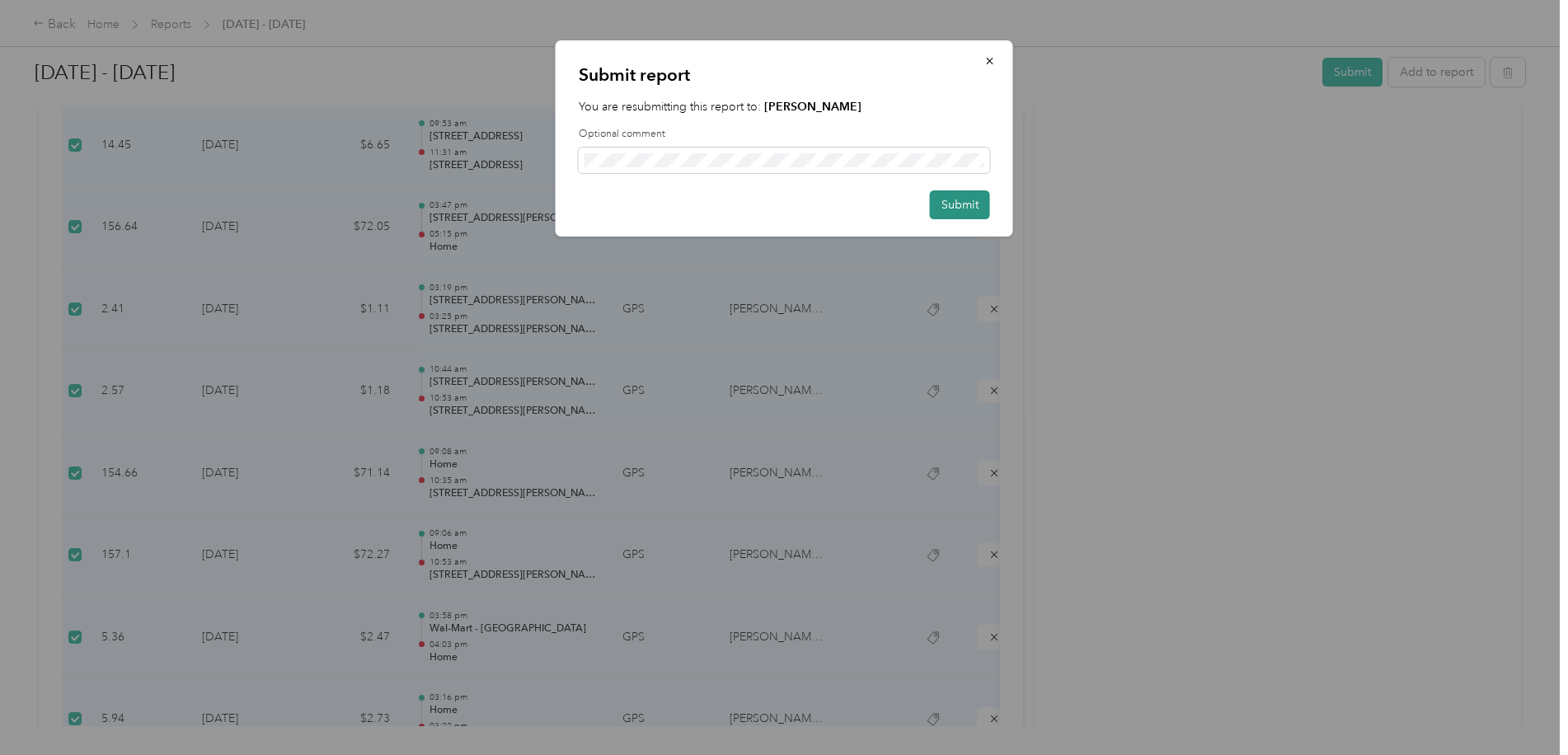
click at [961, 204] on button "Submit" at bounding box center [960, 205] width 60 height 29
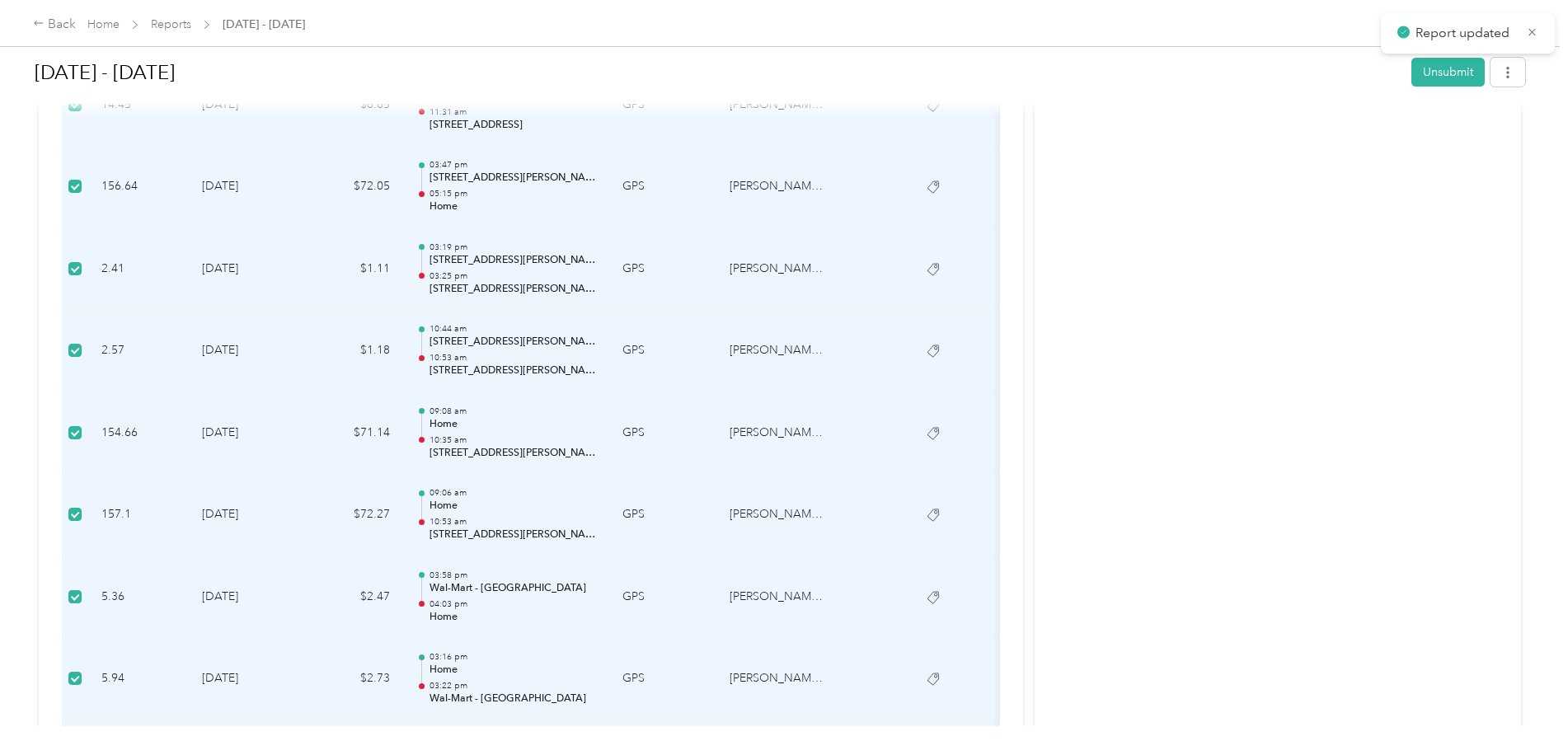
scroll to position [5727, 0]
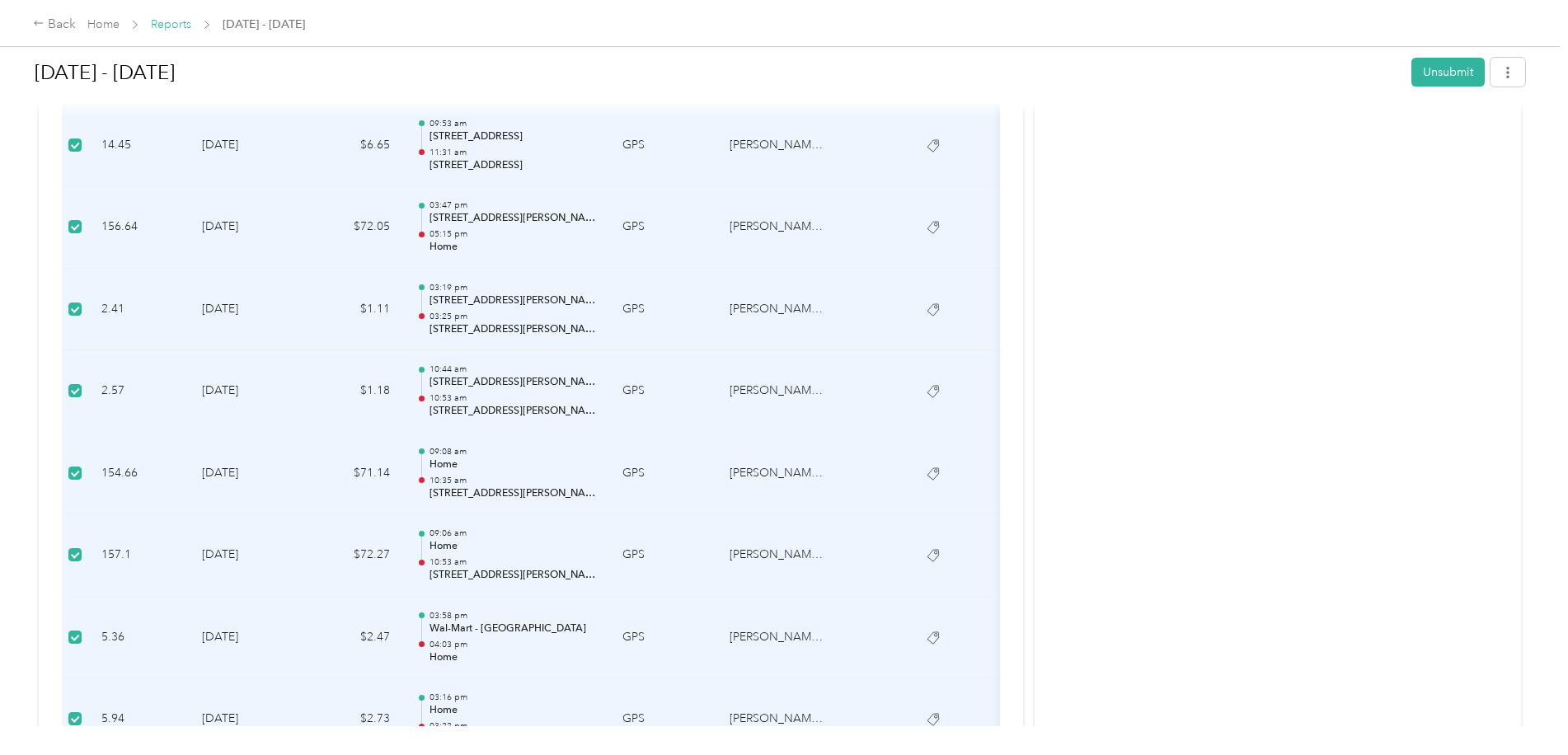
click at [180, 20] on link "Reports" at bounding box center [171, 23] width 40 height 14
